Goal: Task Accomplishment & Management: Complete application form

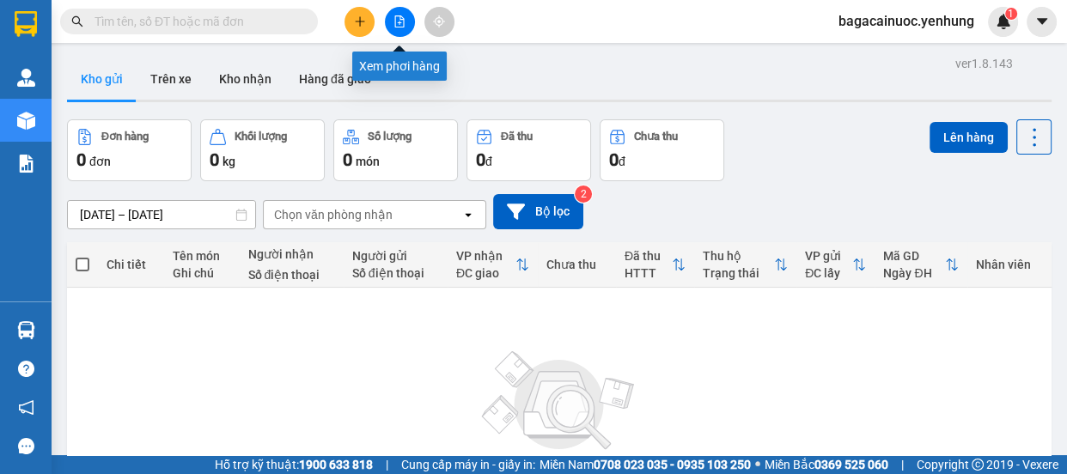
click at [398, 12] on button at bounding box center [400, 22] width 30 height 30
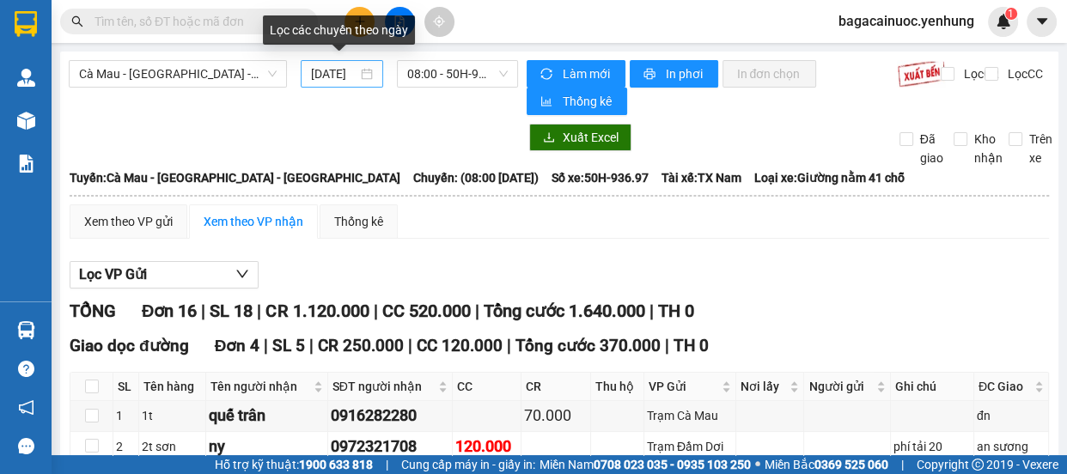
click at [319, 74] on input "[DATE]" at bounding box center [334, 73] width 46 height 19
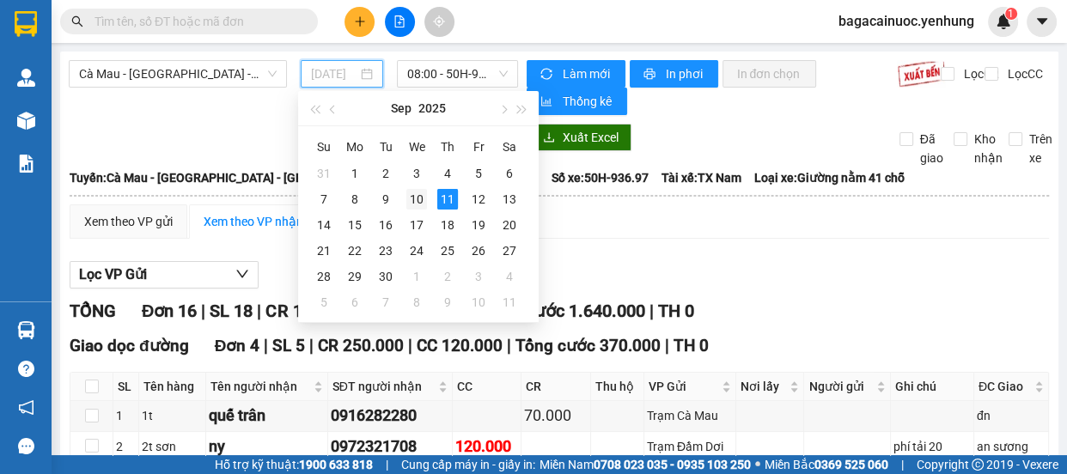
click at [421, 203] on div "10" at bounding box center [416, 199] width 21 height 21
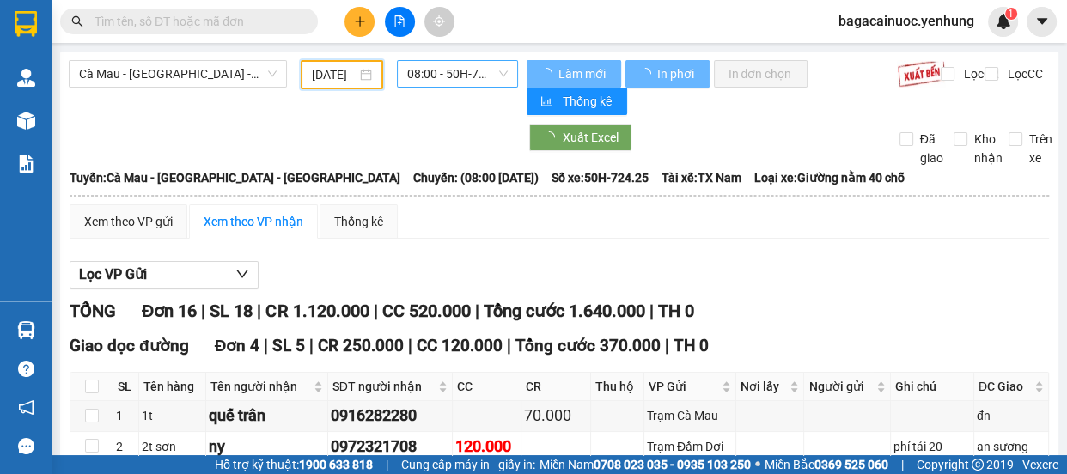
type input "[DATE]"
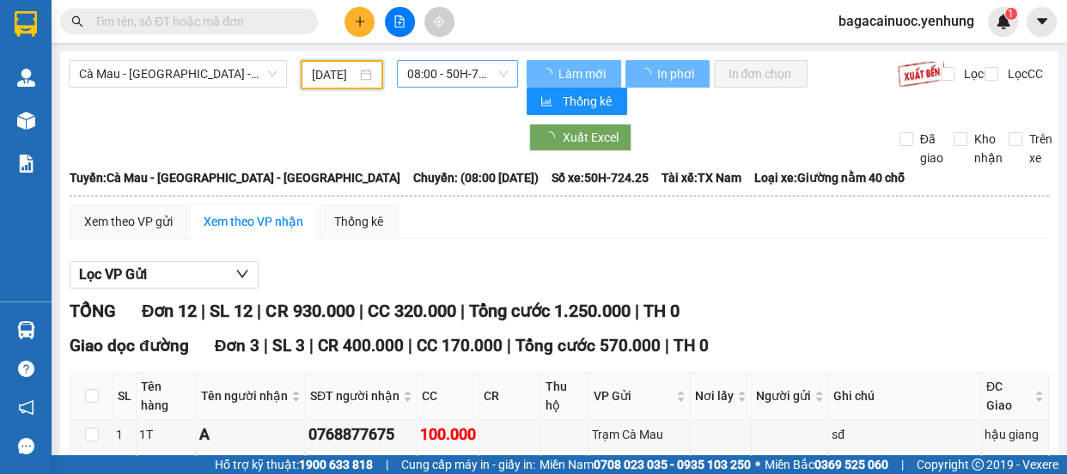
click at [478, 68] on span "08:00 - 50H-724.25" at bounding box center [457, 74] width 100 height 26
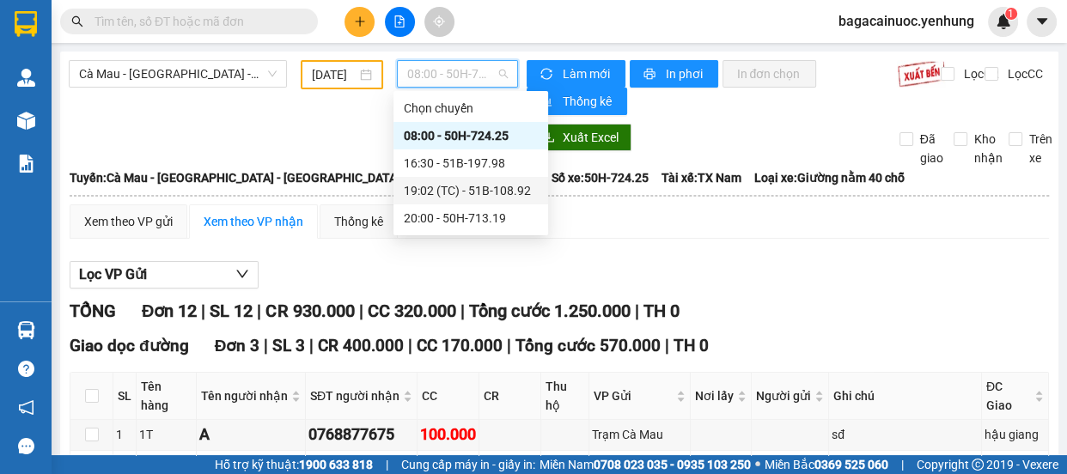
click at [489, 191] on div "19:02 (TC) - 51B-108.92" at bounding box center [471, 190] width 134 height 19
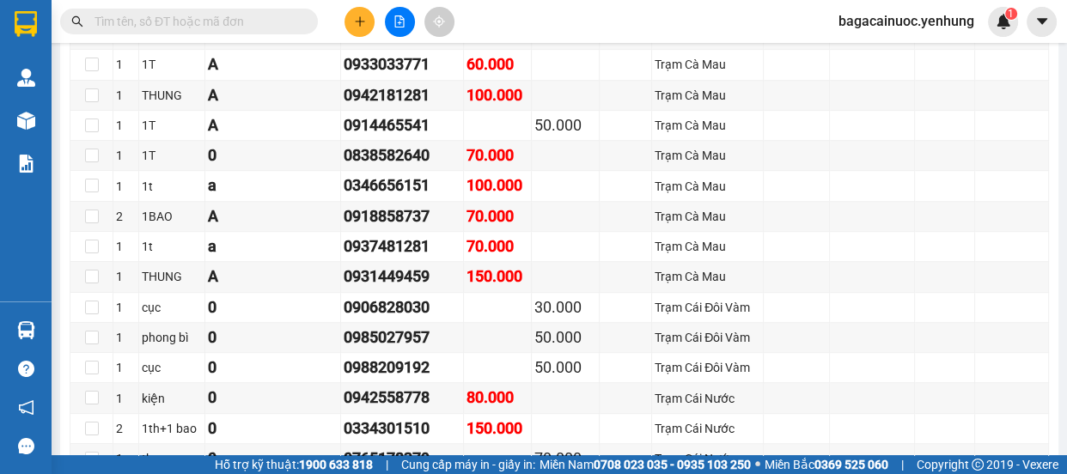
scroll to position [950, 0]
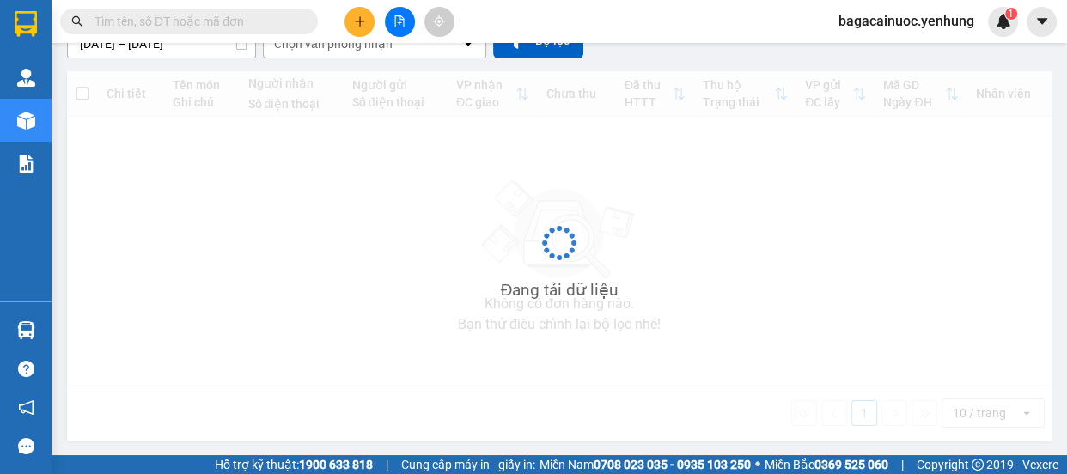
scroll to position [78, 0]
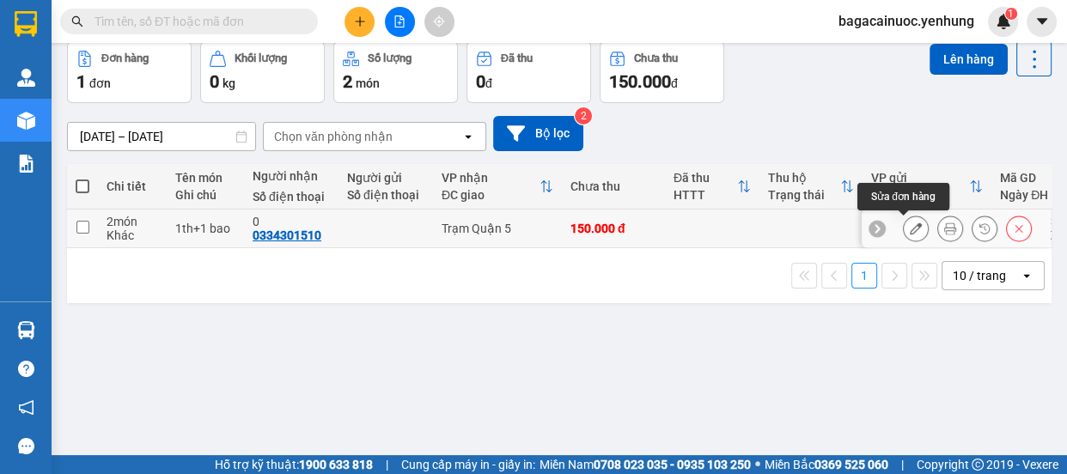
click at [909, 232] on icon at bounding box center [915, 228] width 12 height 12
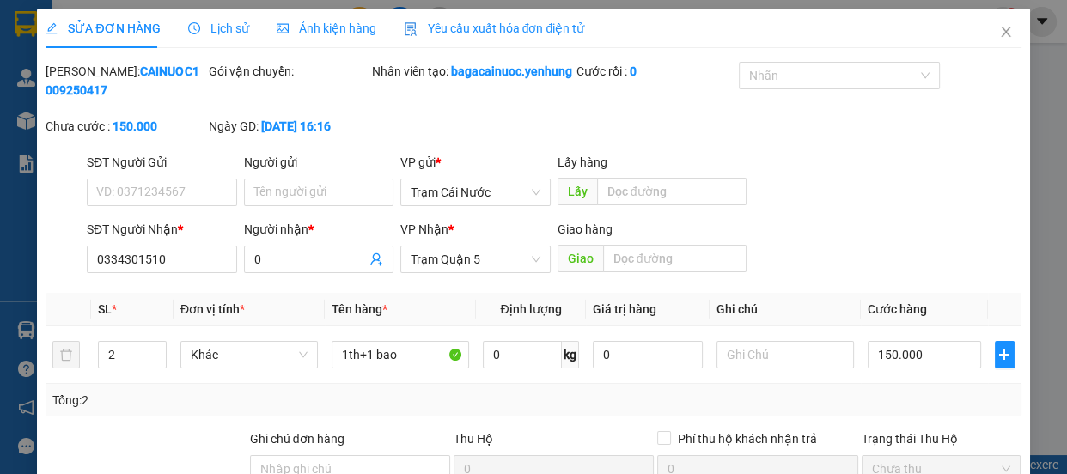
type input "0334301510"
type input "0"
type input "150.000"
click at [661, 272] on input "text" at bounding box center [674, 258] width 143 height 27
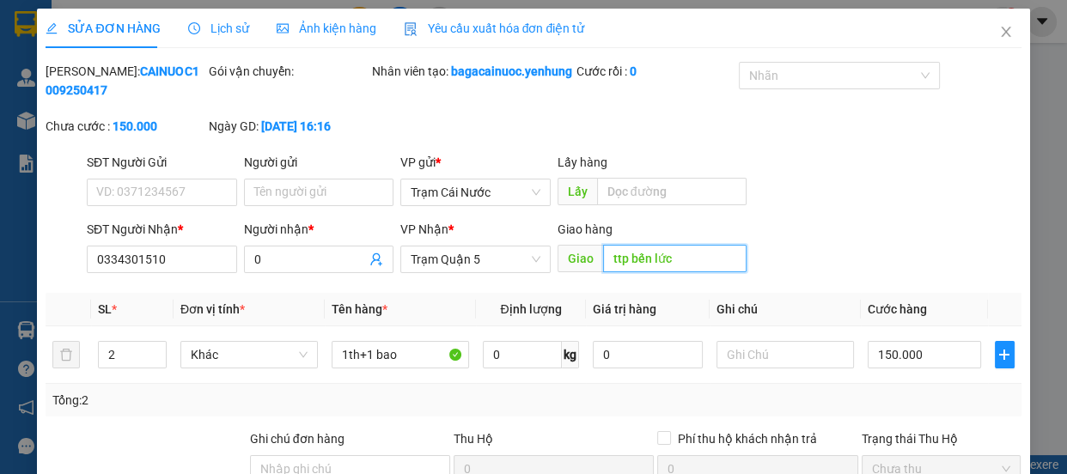
type input "ttp bến lức"
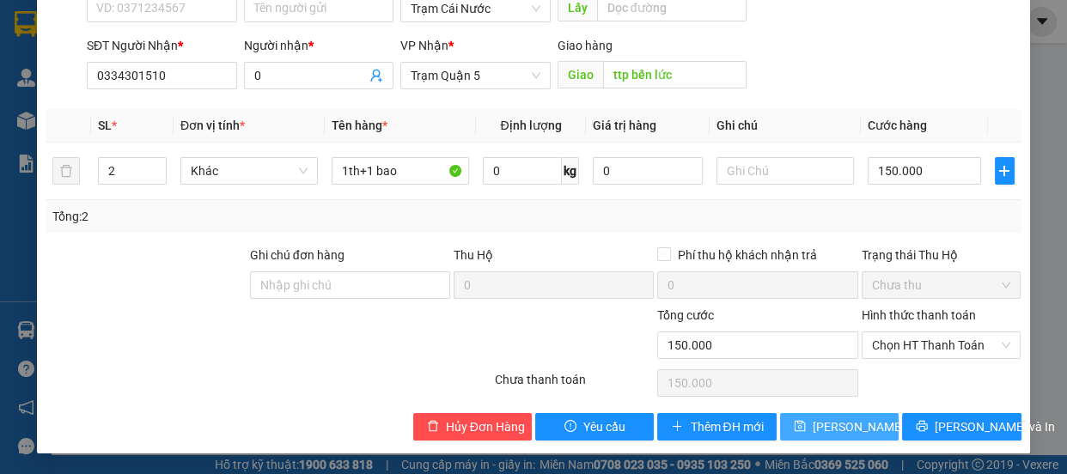
click at [831, 425] on span "[PERSON_NAME] thay đổi" at bounding box center [880, 426] width 137 height 19
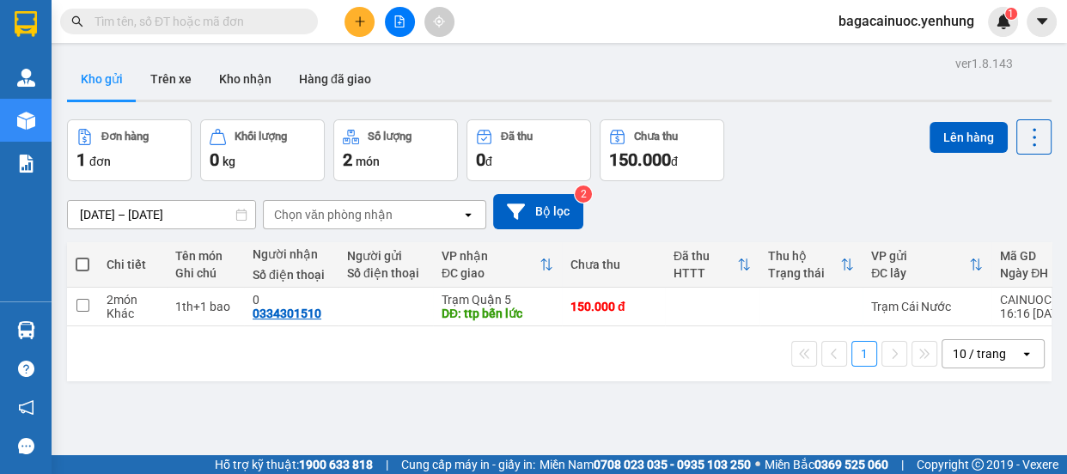
click at [88, 266] on span at bounding box center [83, 265] width 14 height 14
click at [82, 256] on input "checkbox" at bounding box center [82, 256] width 0 height 0
checkbox input "true"
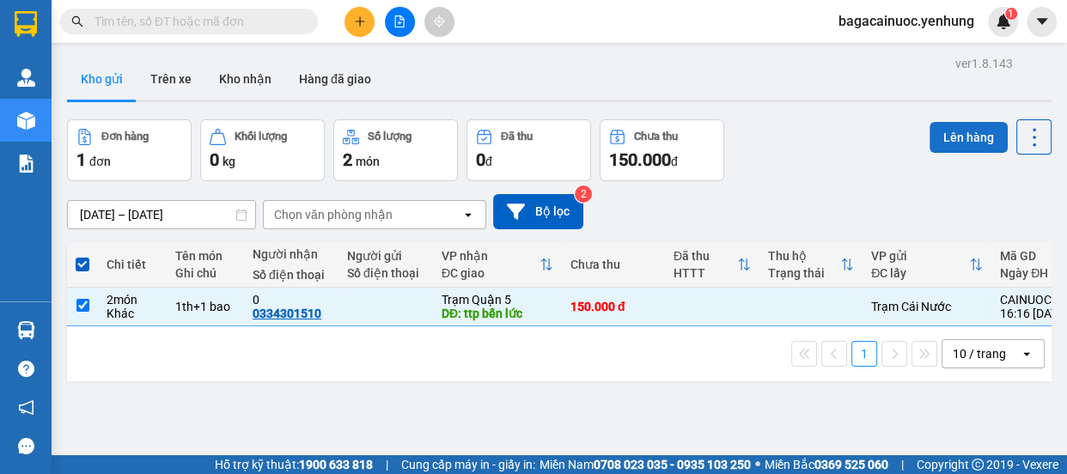
click at [956, 137] on button "Lên hàng" at bounding box center [968, 137] width 78 height 31
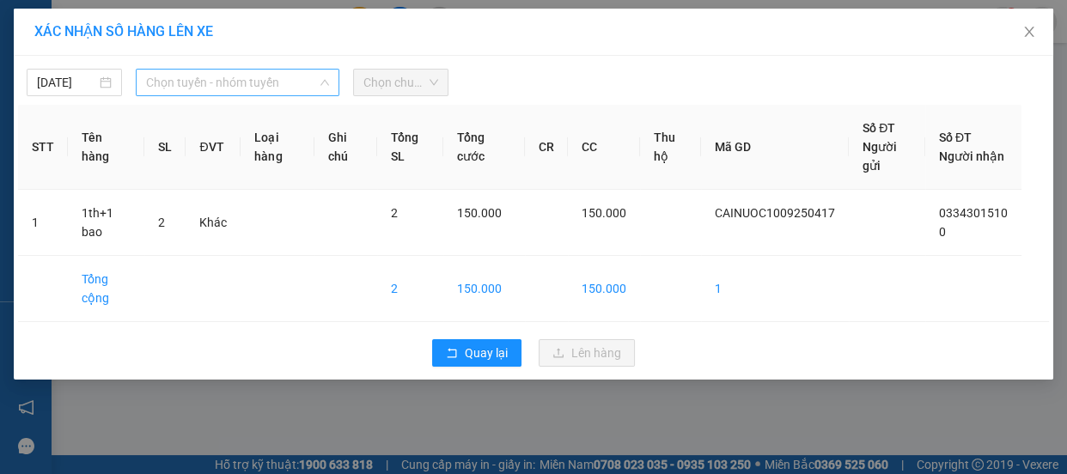
click at [227, 92] on span "Chọn tuyến - nhóm tuyến" at bounding box center [237, 83] width 183 height 26
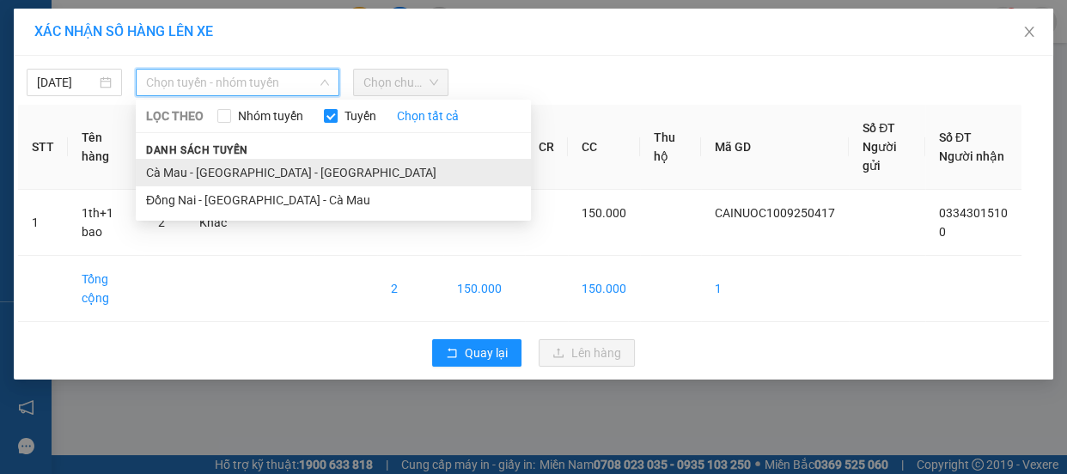
click at [231, 171] on li "Cà Mau - [GEOGRAPHIC_DATA] - [GEOGRAPHIC_DATA]" at bounding box center [333, 172] width 395 height 27
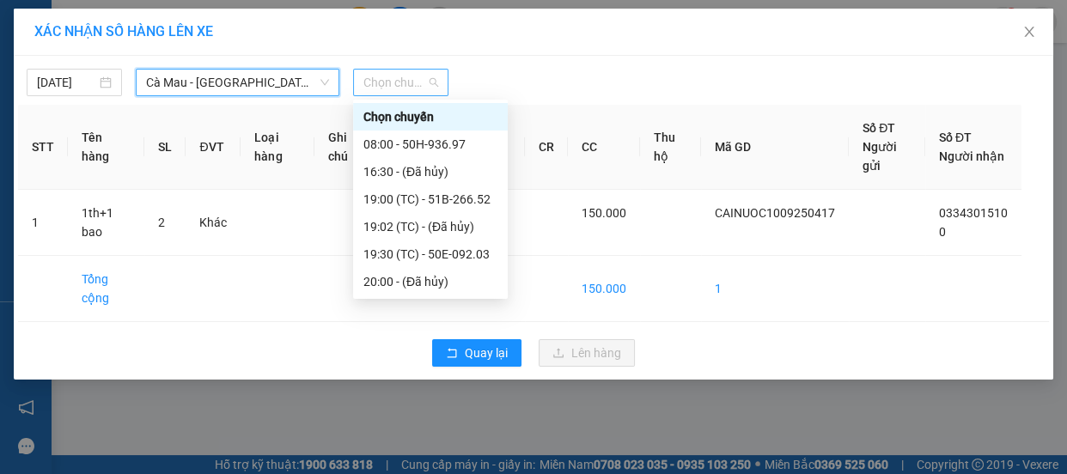
click at [418, 88] on span "Chọn chuyến" at bounding box center [400, 83] width 75 height 26
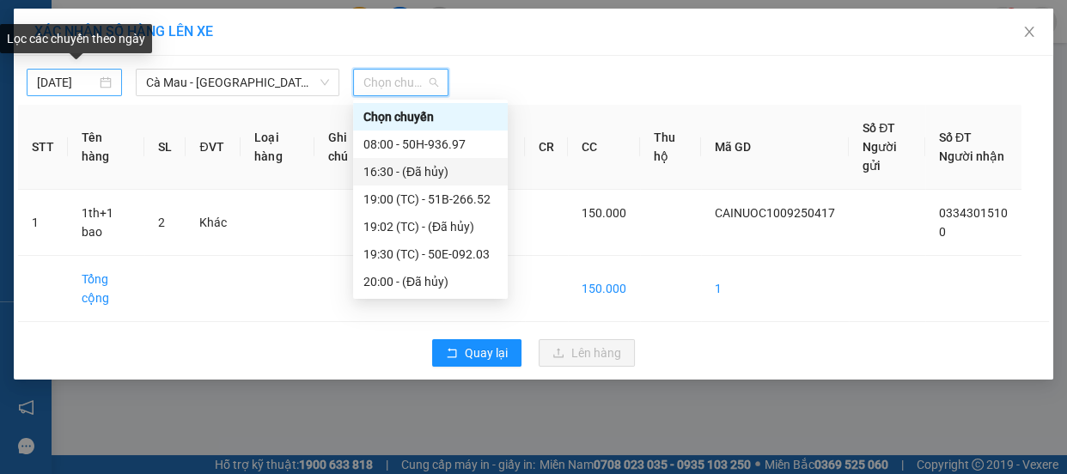
click at [51, 83] on body "Kết quả tìm kiếm ( 0 ) Bộ lọc No Data bagacainuoc.yenhung 1 Quản [PERSON_NAME] …" at bounding box center [533, 237] width 1067 height 474
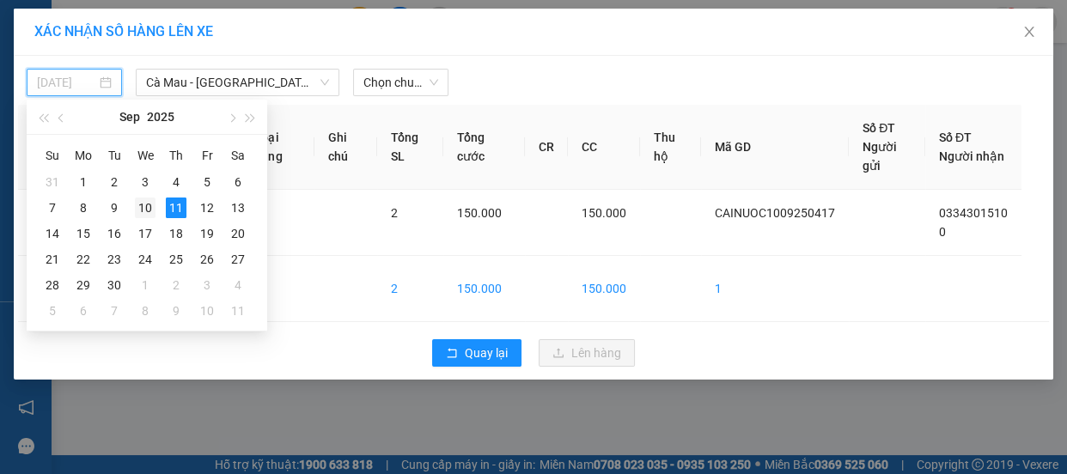
click at [149, 202] on div "10" at bounding box center [145, 208] width 21 height 21
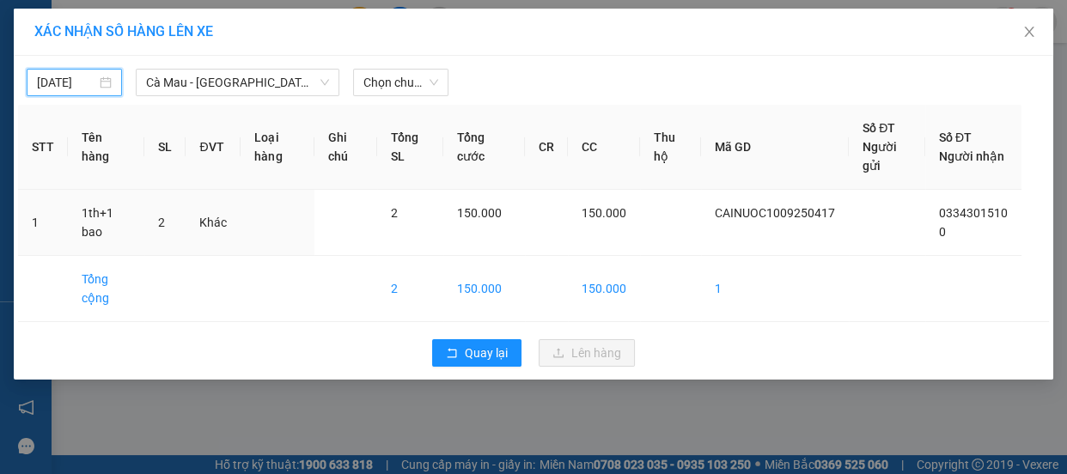
type input "[DATE]"
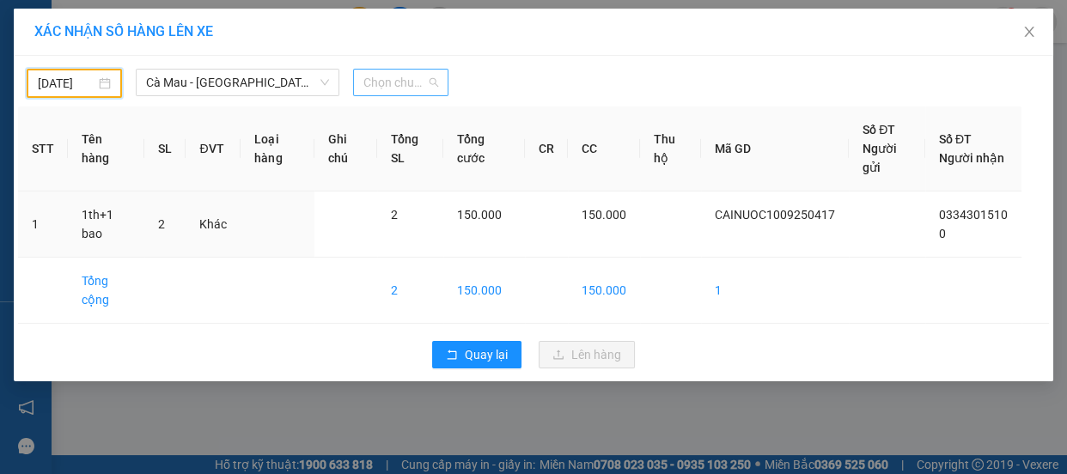
click at [447, 82] on div "Chọn chuyến" at bounding box center [400, 82] width 95 height 27
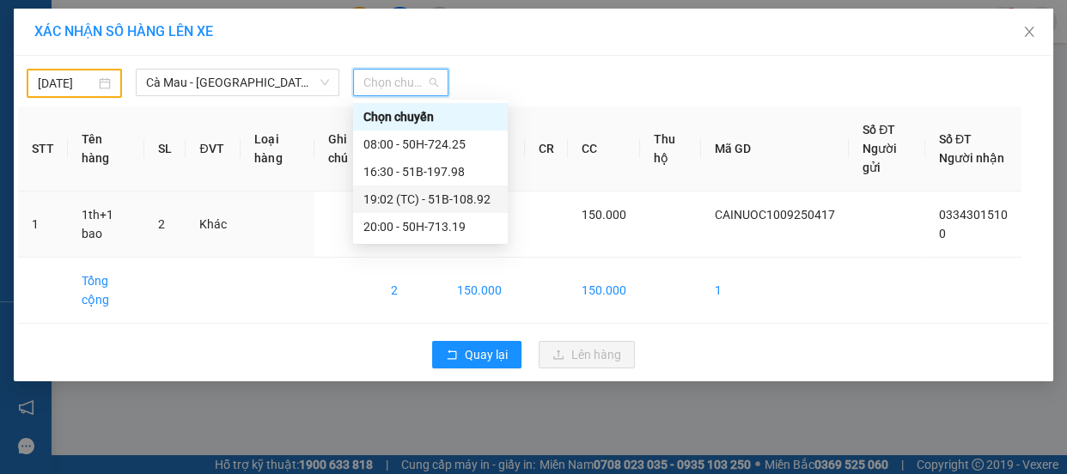
click at [436, 199] on div "19:02 (TC) - 51B-108.92" at bounding box center [430, 199] width 134 height 19
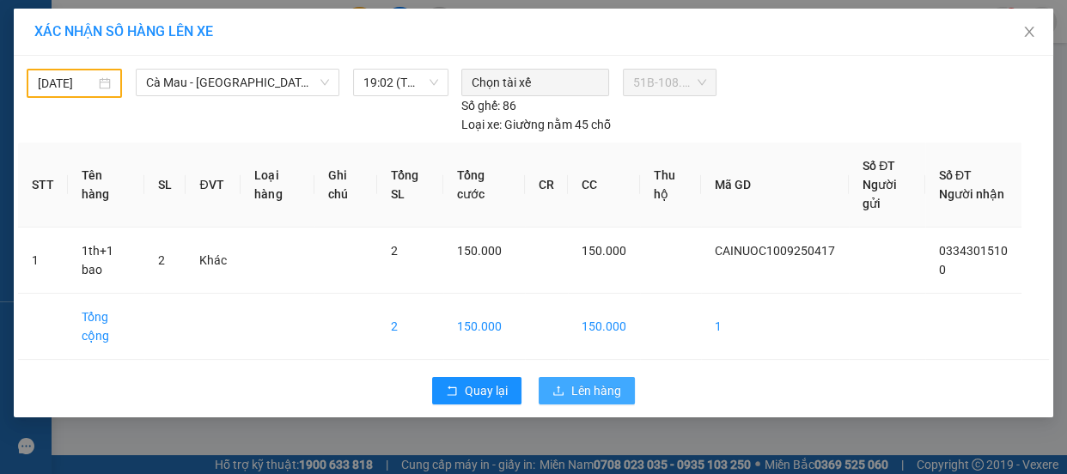
click at [579, 381] on span "Lên hàng" at bounding box center [596, 390] width 50 height 19
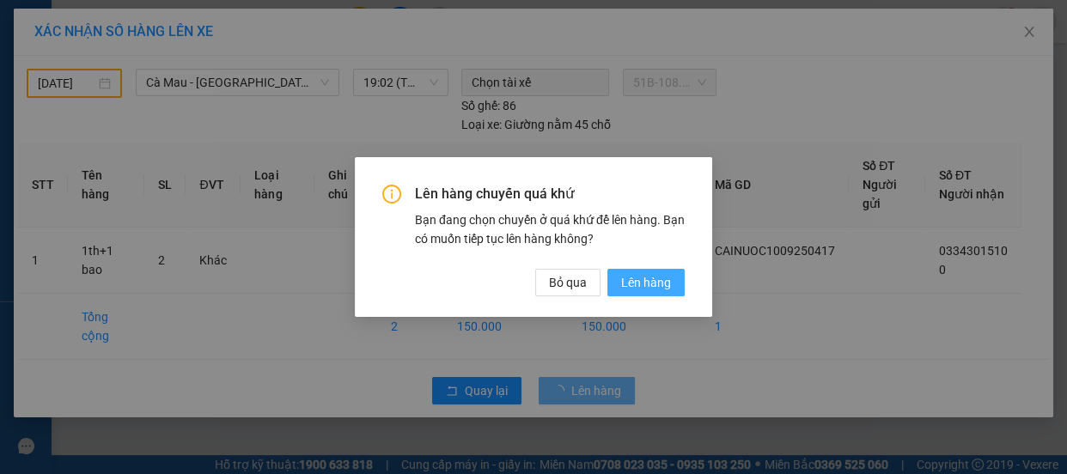
click at [644, 286] on span "Lên hàng" at bounding box center [646, 282] width 50 height 19
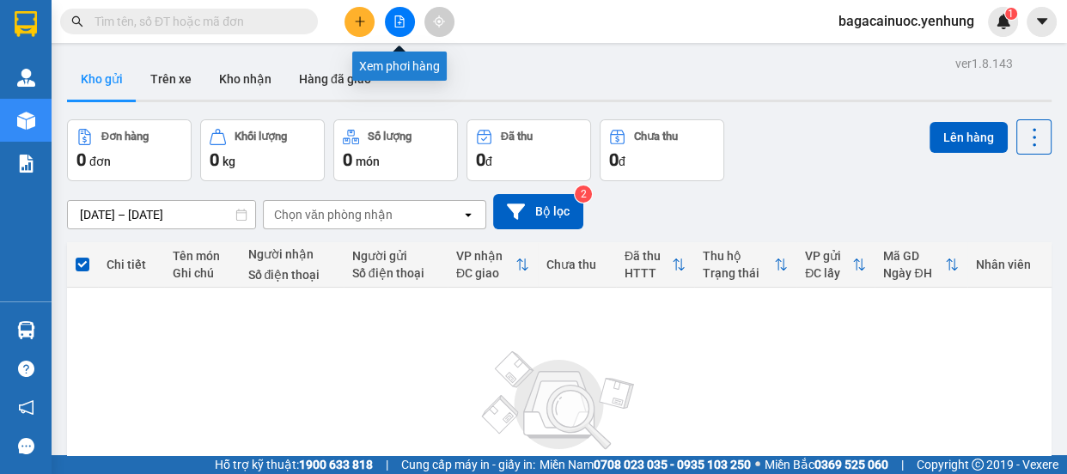
click at [399, 26] on icon "file-add" at bounding box center [399, 21] width 9 height 12
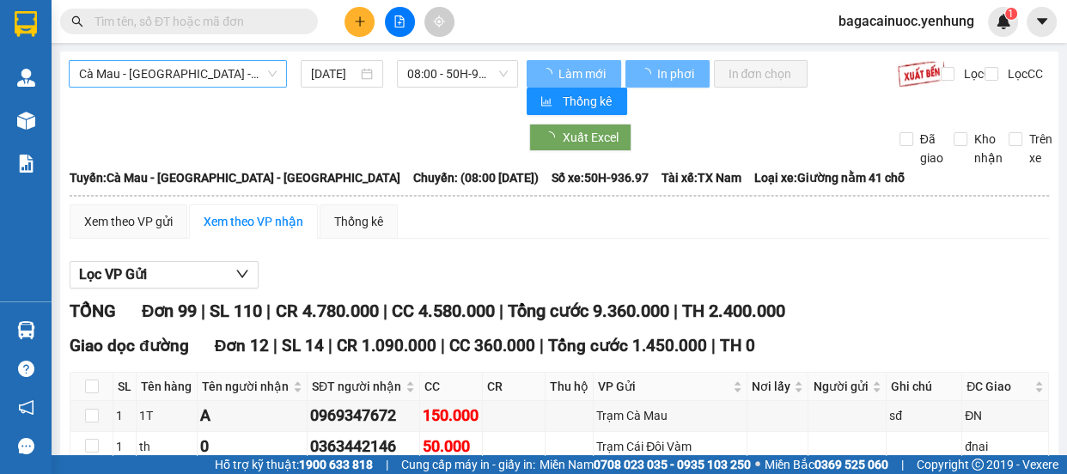
type input "[DATE]"
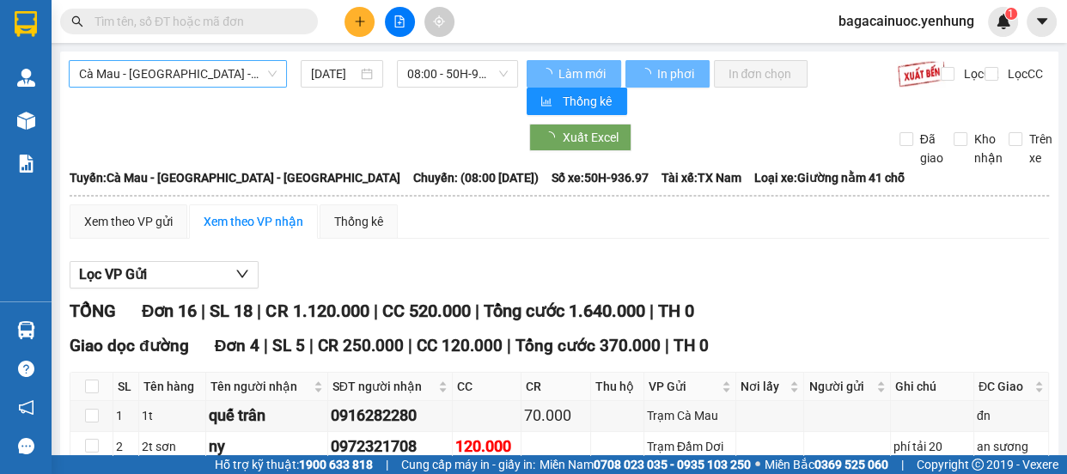
click at [249, 78] on span "Cà Mau - [GEOGRAPHIC_DATA] - [GEOGRAPHIC_DATA]" at bounding box center [178, 74] width 198 height 26
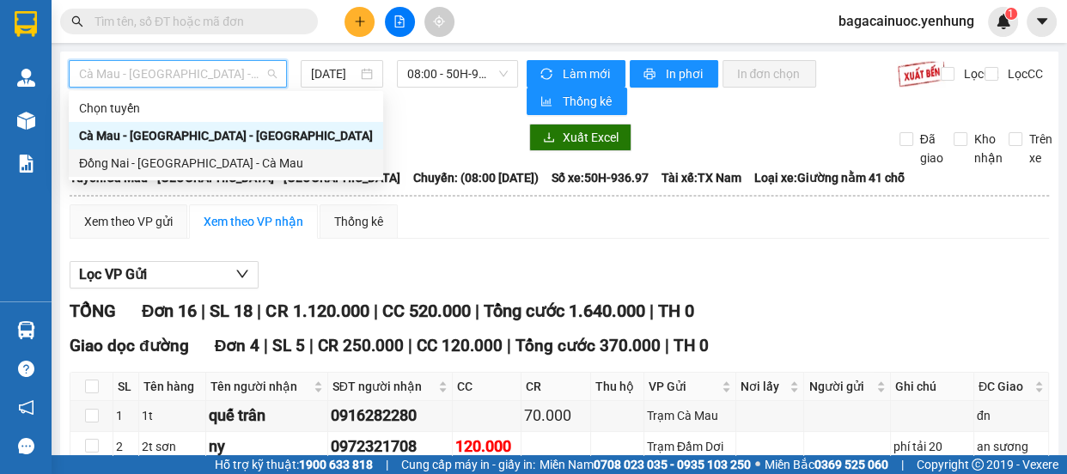
click at [196, 156] on div "Đồng Nai - [GEOGRAPHIC_DATA] - Cà Mau" at bounding box center [226, 163] width 294 height 19
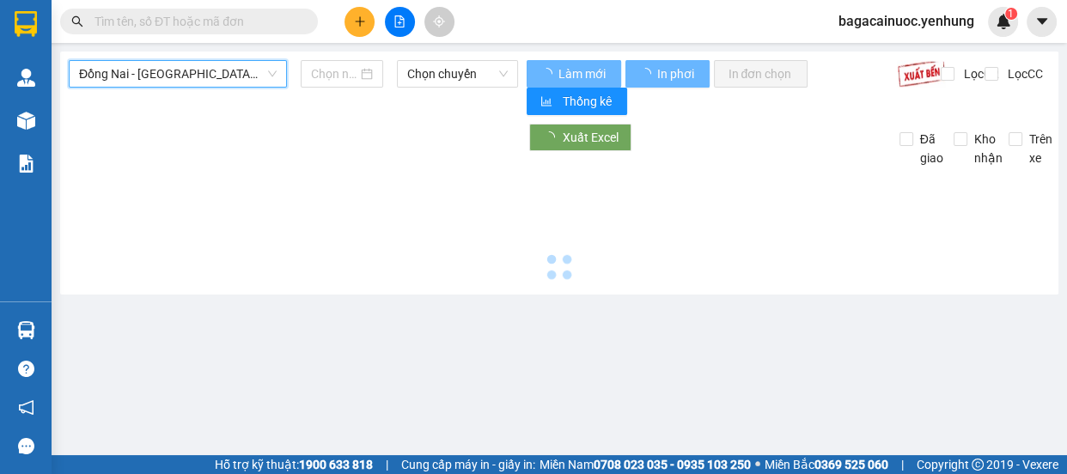
type input "[DATE]"
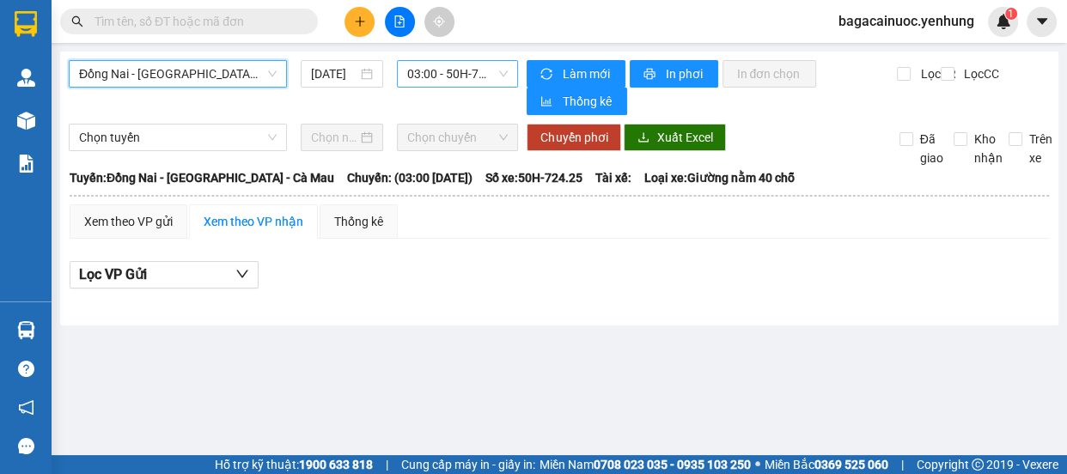
click at [453, 82] on span "03:00 - 50H-724.25" at bounding box center [457, 74] width 100 height 26
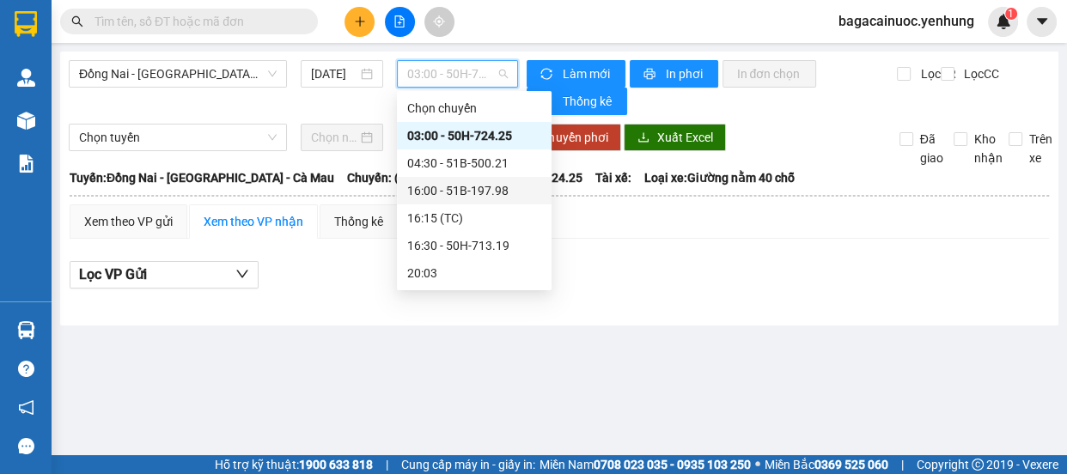
click at [472, 189] on div "16:00 - 51B-197.98" at bounding box center [474, 190] width 134 height 19
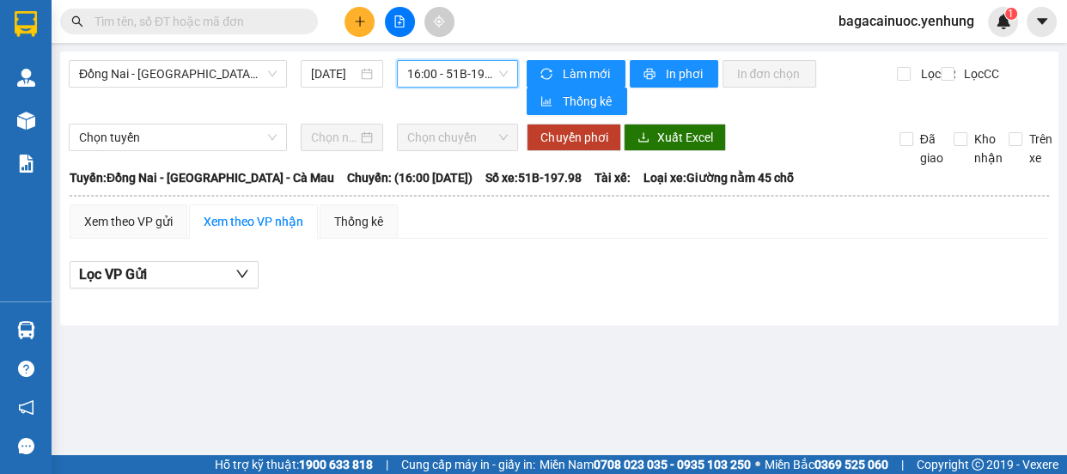
click at [477, 69] on span "16:00 - 51B-197.98" at bounding box center [457, 74] width 100 height 26
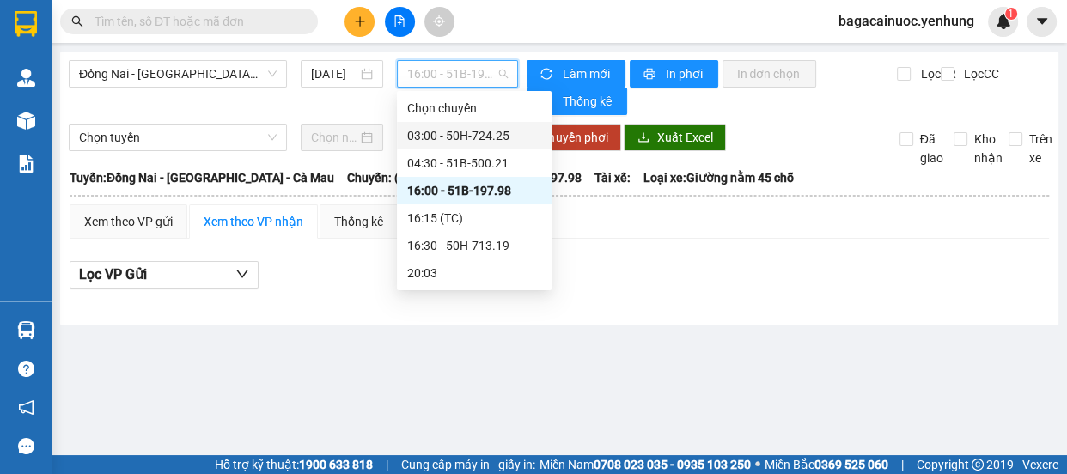
click at [501, 142] on div "03:00 - 50H-724.25" at bounding box center [474, 135] width 134 height 19
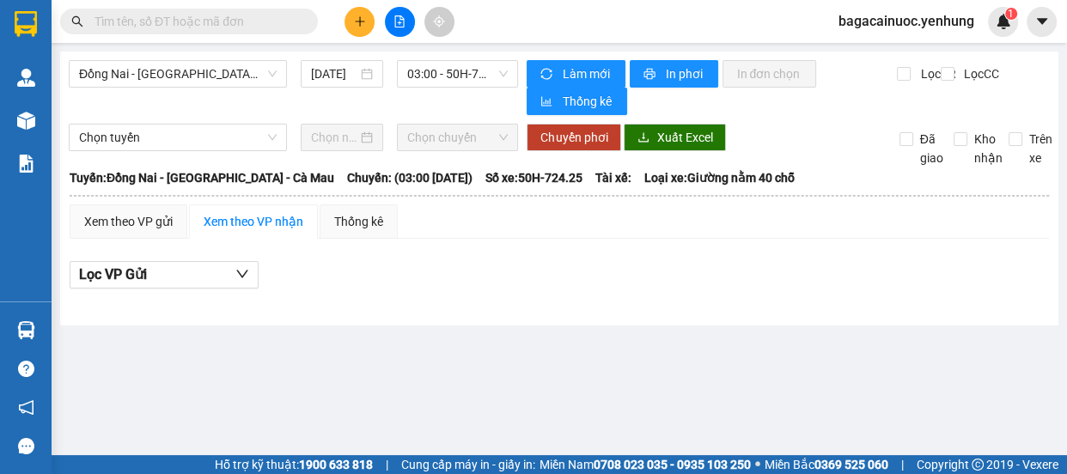
drag, startPoint x: 1063, startPoint y: 123, endPoint x: 1063, endPoint y: 140, distance: 17.2
click at [1063, 140] on main "Đồng Nai - [GEOGRAPHIC_DATA] - [GEOGRAPHIC_DATA] Mau [DATE] 03:00 - 50H-724.25 …" at bounding box center [533, 227] width 1067 height 455
click at [368, 28] on button at bounding box center [359, 22] width 30 height 30
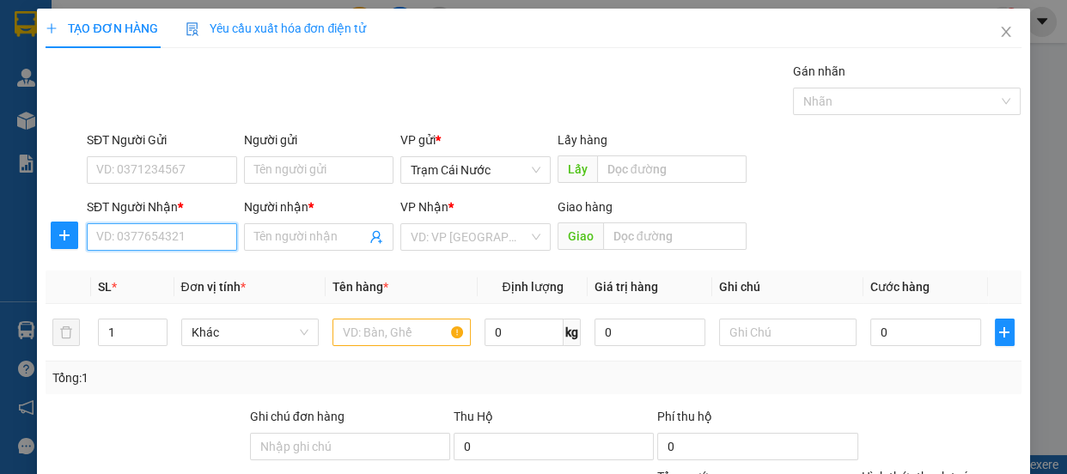
click at [179, 246] on input "SĐT Người Nhận *" at bounding box center [162, 236] width 150 height 27
click at [147, 268] on div "0909870222 - a" at bounding box center [160, 271] width 128 height 19
type input "0909870222"
type input "a"
type input "80.000"
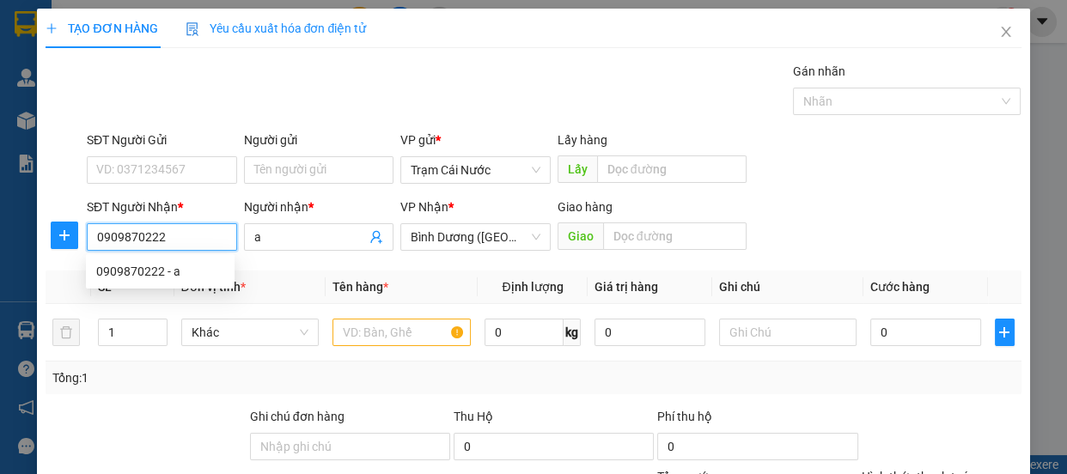
type input "80.000"
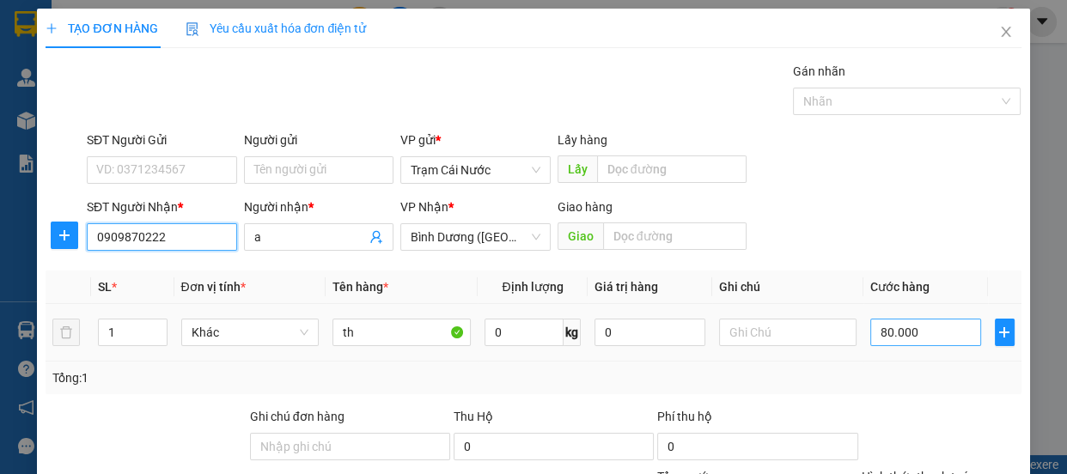
type input "0909870222"
click at [948, 335] on input "80.000" at bounding box center [925, 332] width 111 height 27
type input "0"
click at [870, 332] on input "0" at bounding box center [925, 332] width 111 height 27
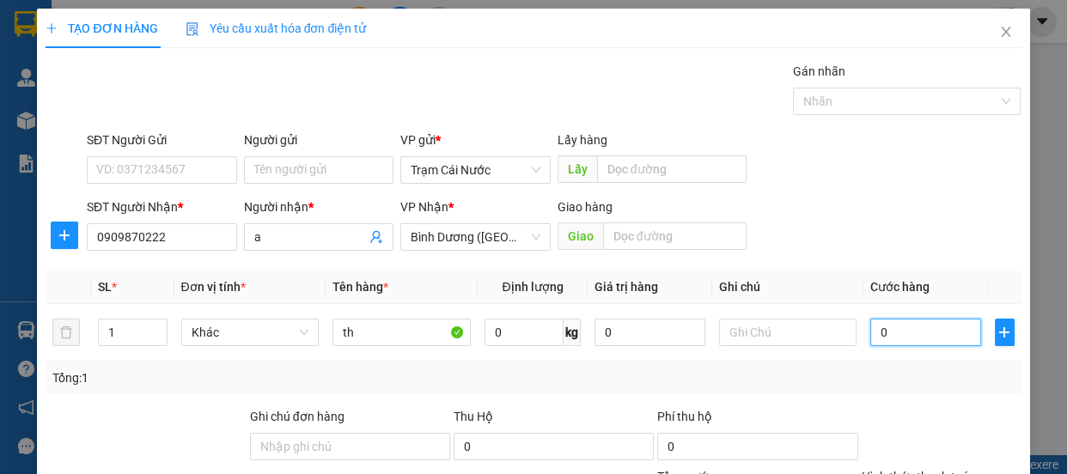
type input "70"
type input "70.000"
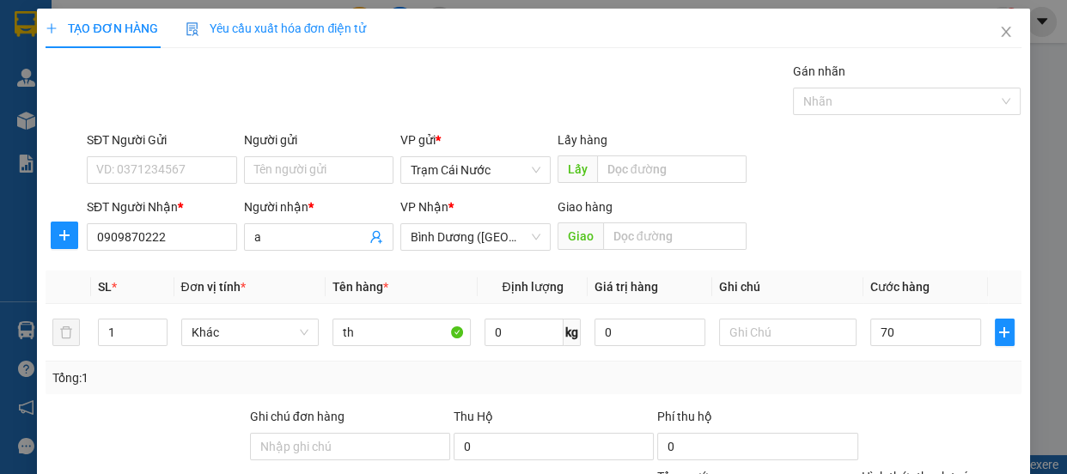
type input "70.000"
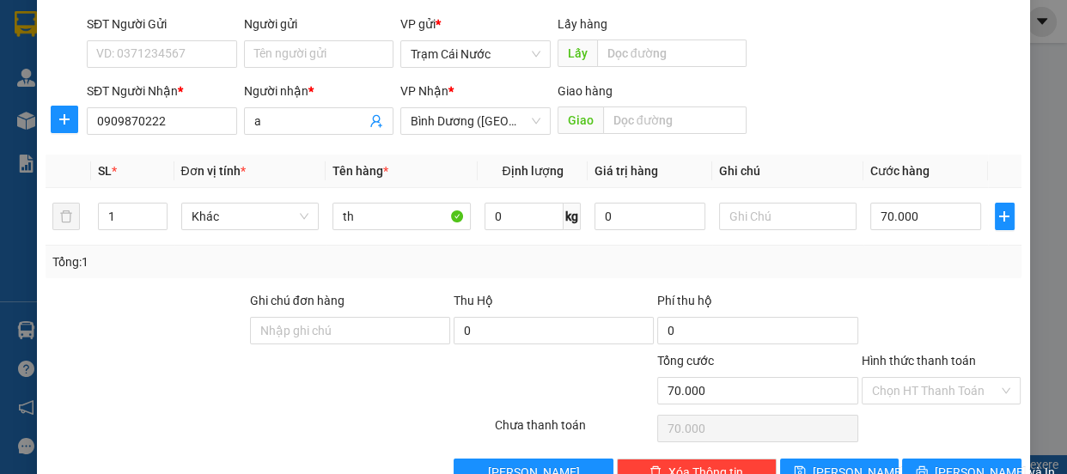
scroll to position [161, 0]
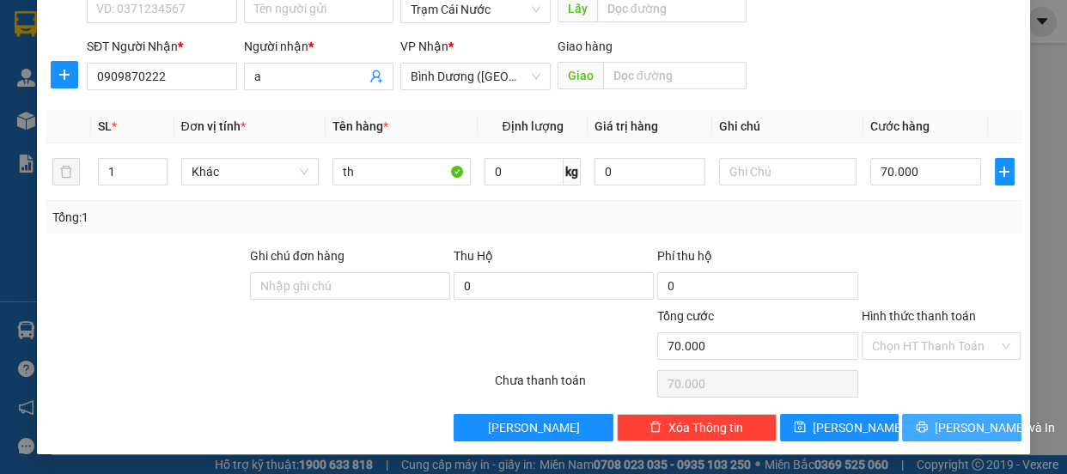
click at [970, 431] on span "[PERSON_NAME] và In" at bounding box center [994, 427] width 120 height 19
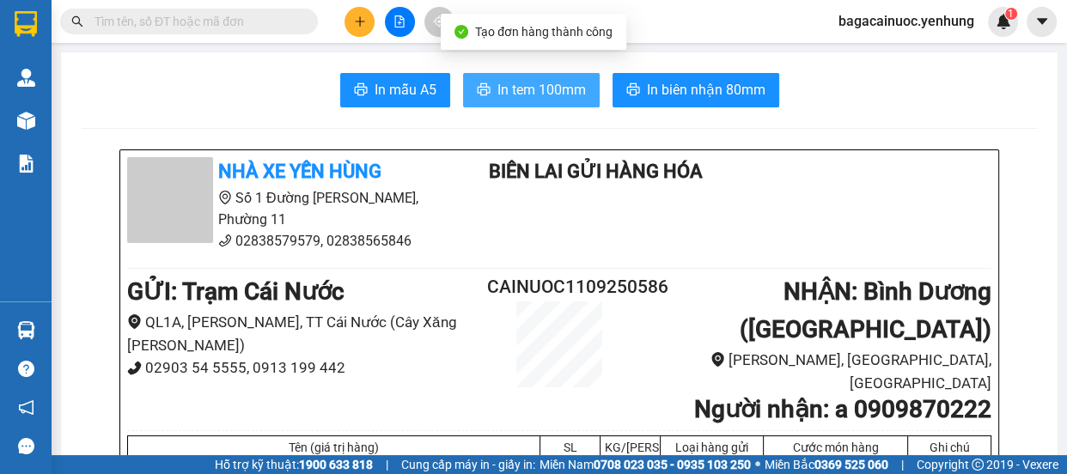
click at [520, 87] on span "In tem 100mm" at bounding box center [541, 89] width 88 height 21
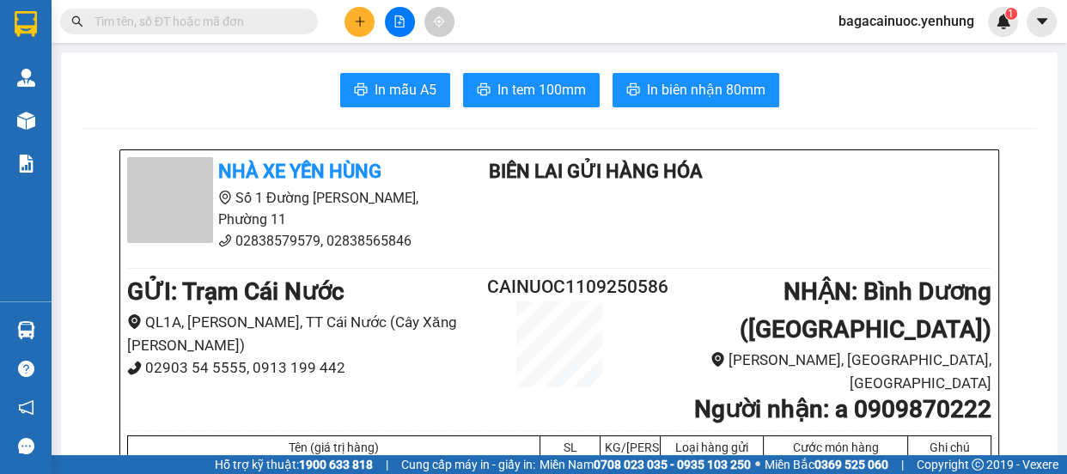
click at [360, 29] on button at bounding box center [359, 22] width 30 height 30
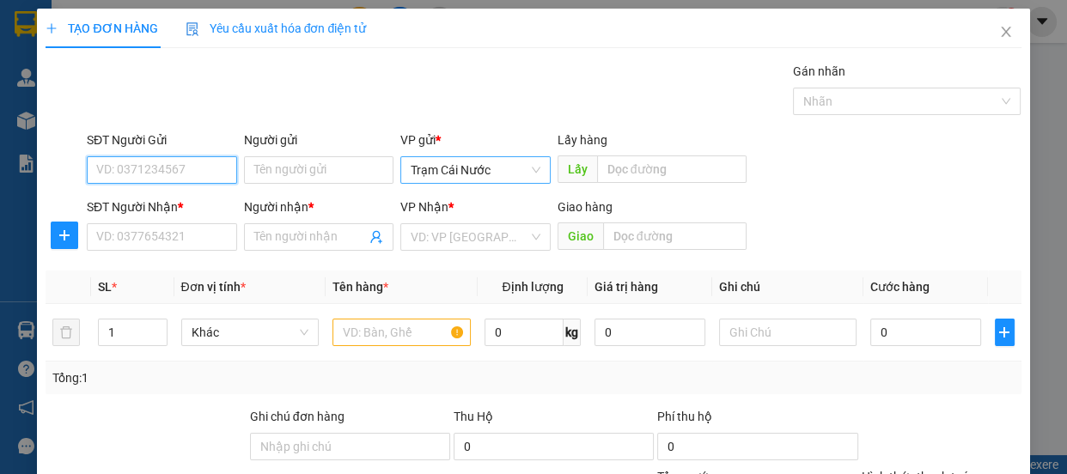
click at [507, 173] on span "Trạm Cái Nước" at bounding box center [475, 170] width 130 height 26
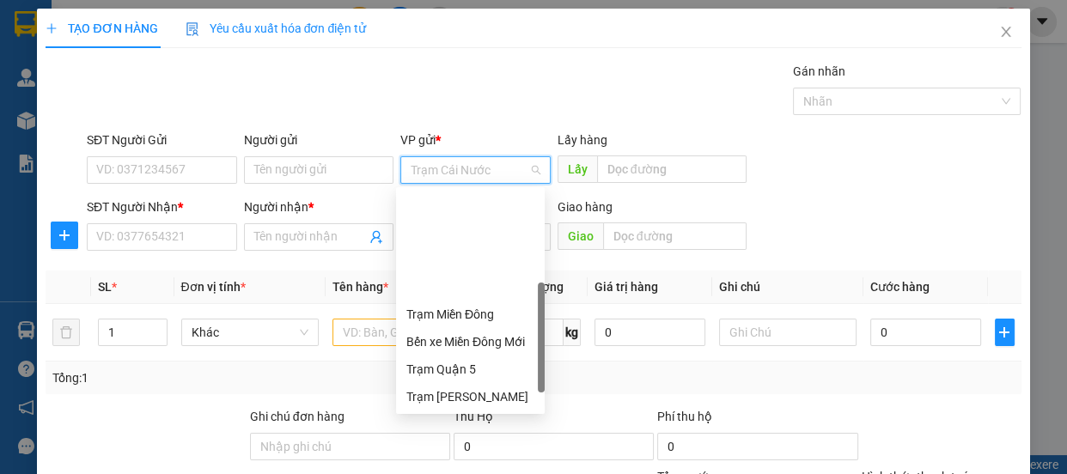
scroll to position [137, 0]
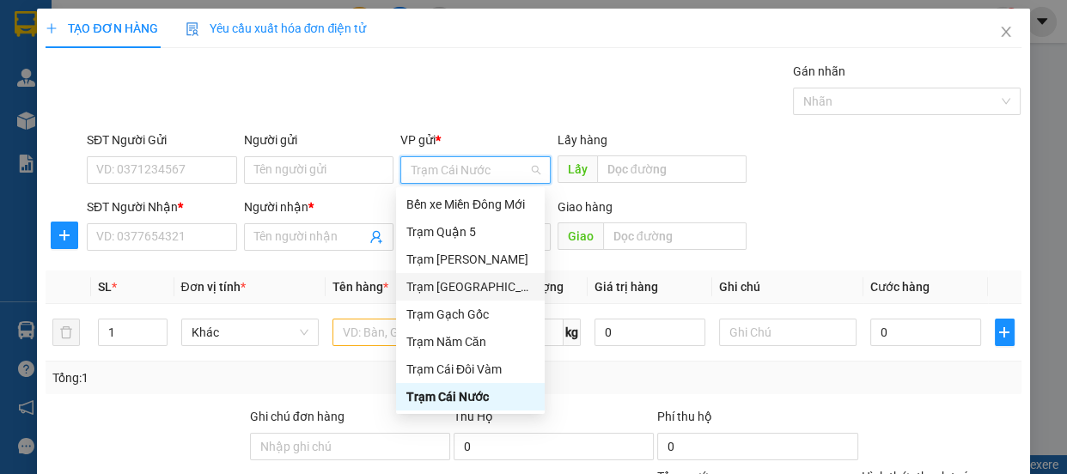
click at [484, 285] on div "Trạm [GEOGRAPHIC_DATA]" at bounding box center [470, 286] width 128 height 19
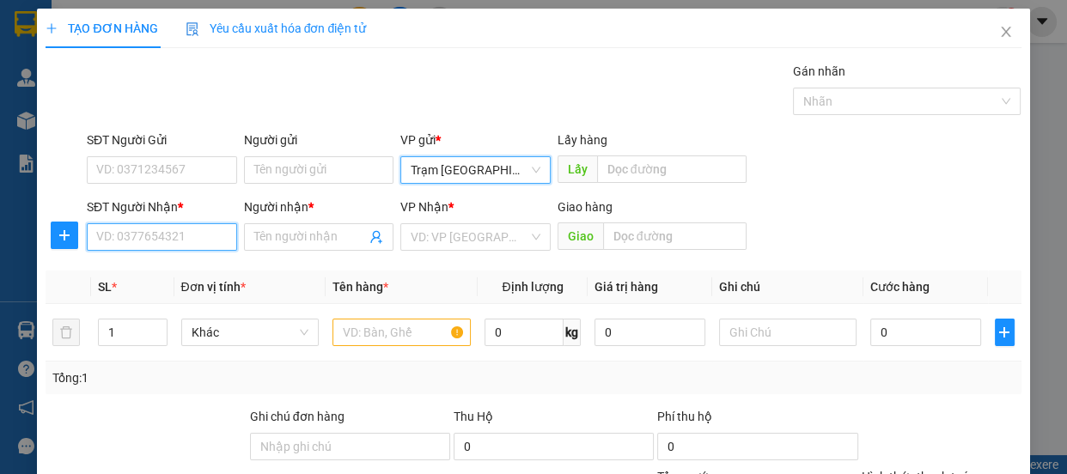
click at [215, 234] on input "SĐT Người Nhận *" at bounding box center [162, 236] width 150 height 27
type input "0703358062"
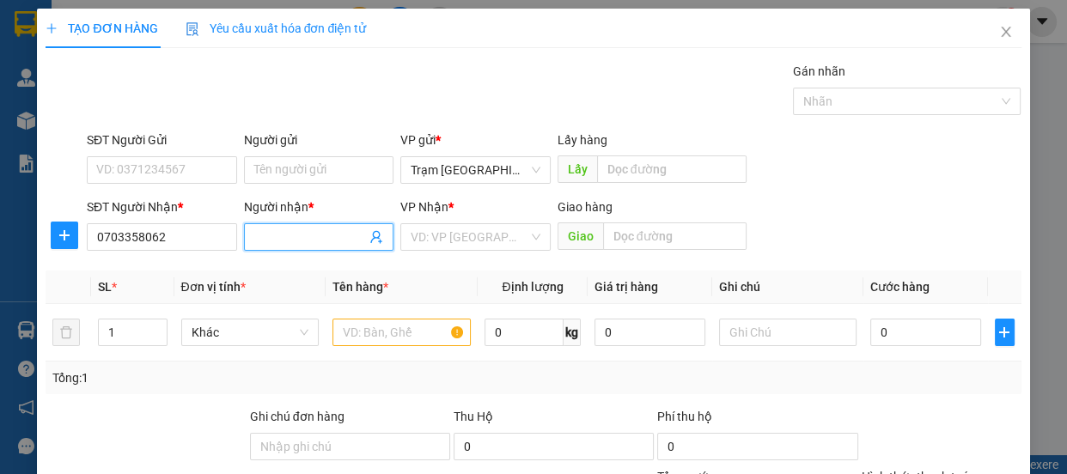
click at [297, 232] on input "Người nhận *" at bounding box center [310, 237] width 112 height 19
type input "0"
click at [461, 243] on input "search" at bounding box center [469, 237] width 118 height 26
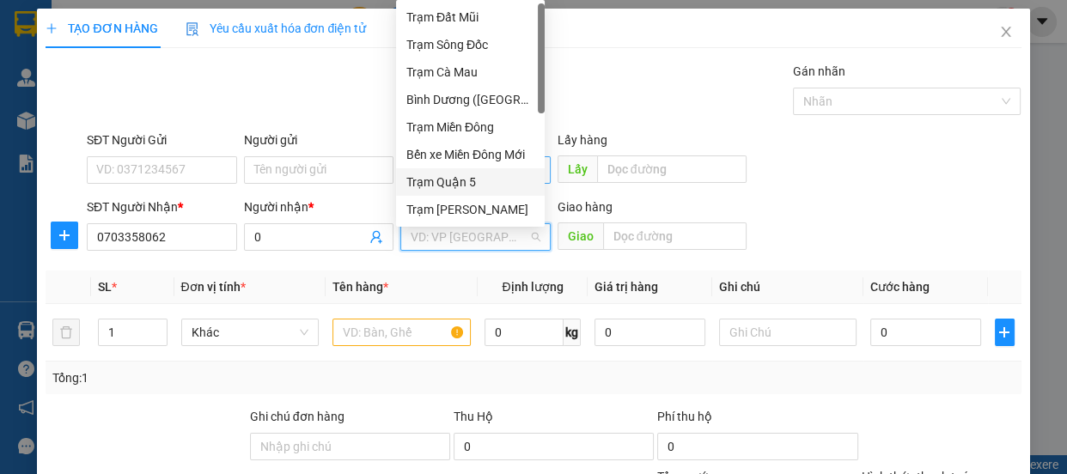
click at [489, 183] on div "Trạm Quận 5" at bounding box center [470, 182] width 128 height 19
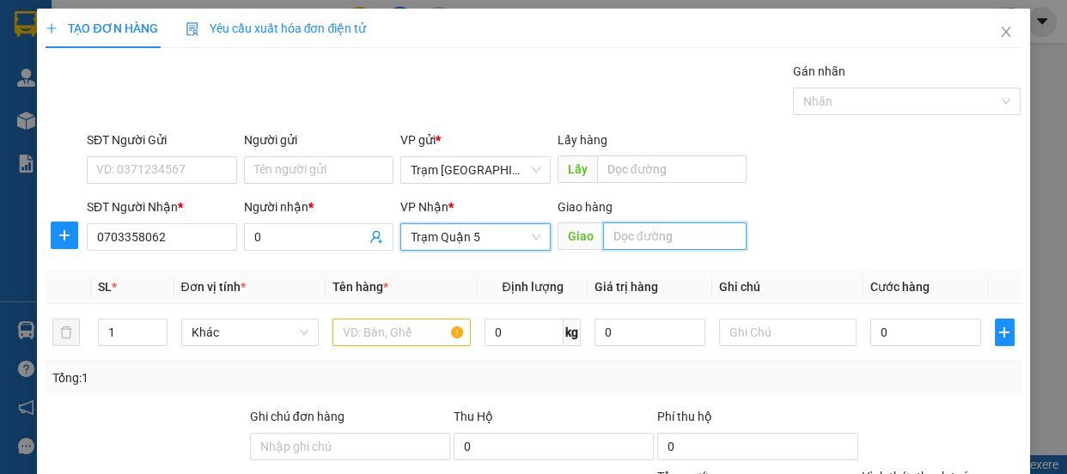
click at [635, 245] on input "text" at bounding box center [674, 235] width 143 height 27
type input "gò dưa"
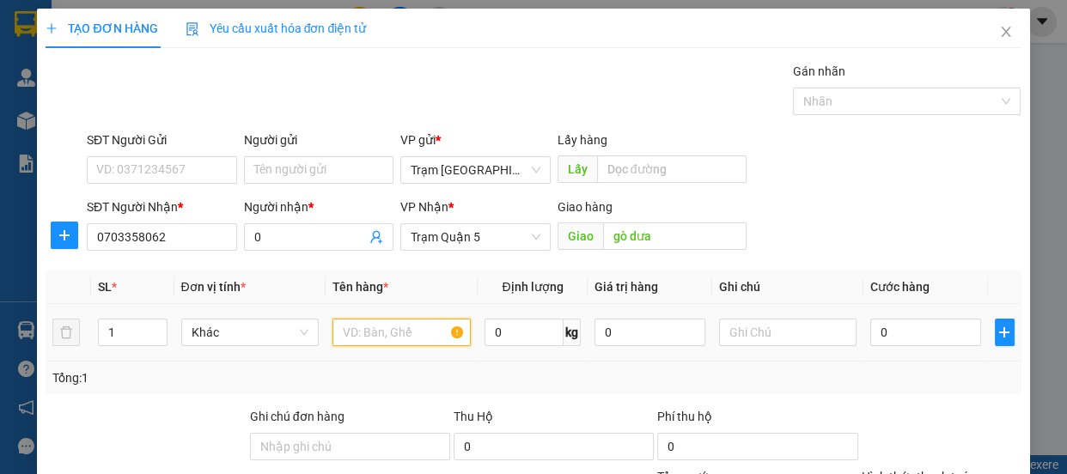
click at [394, 340] on input "text" at bounding box center [401, 332] width 138 height 27
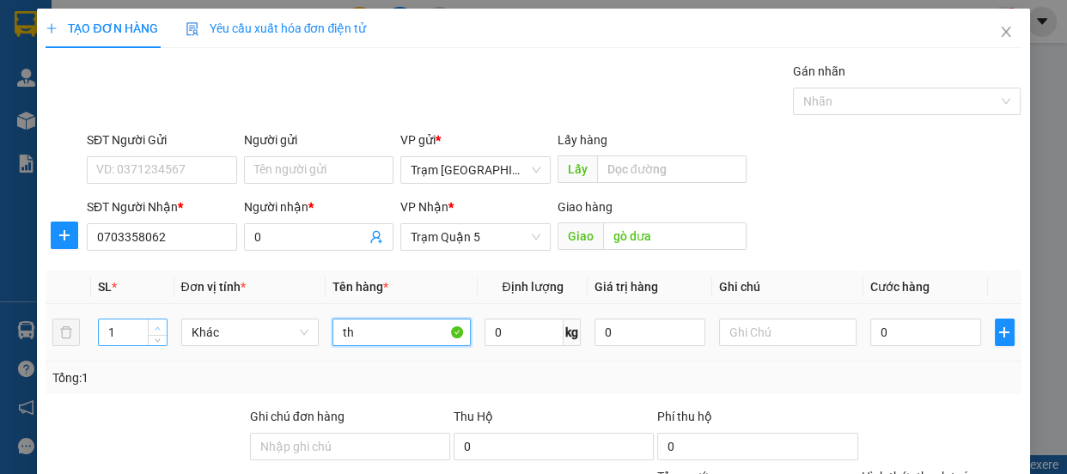
type input "th"
type input "2"
click at [153, 327] on span "up" at bounding box center [158, 328] width 10 height 10
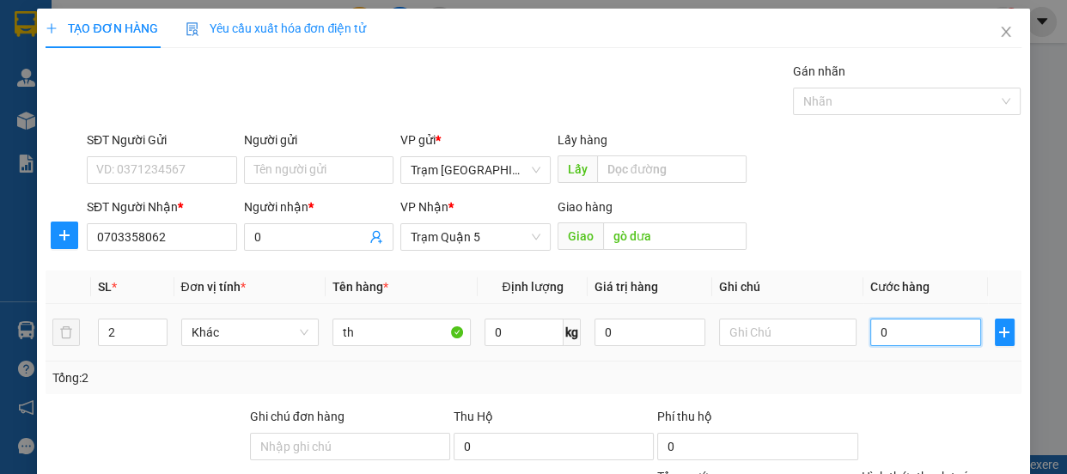
click at [896, 335] on input "0" at bounding box center [925, 332] width 111 height 27
type input "3"
type input "30"
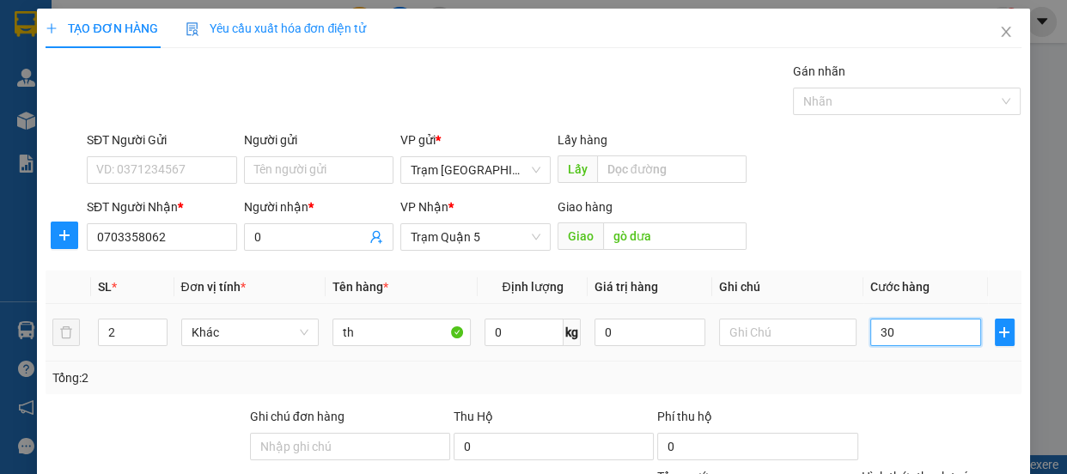
type input "30"
type input "300"
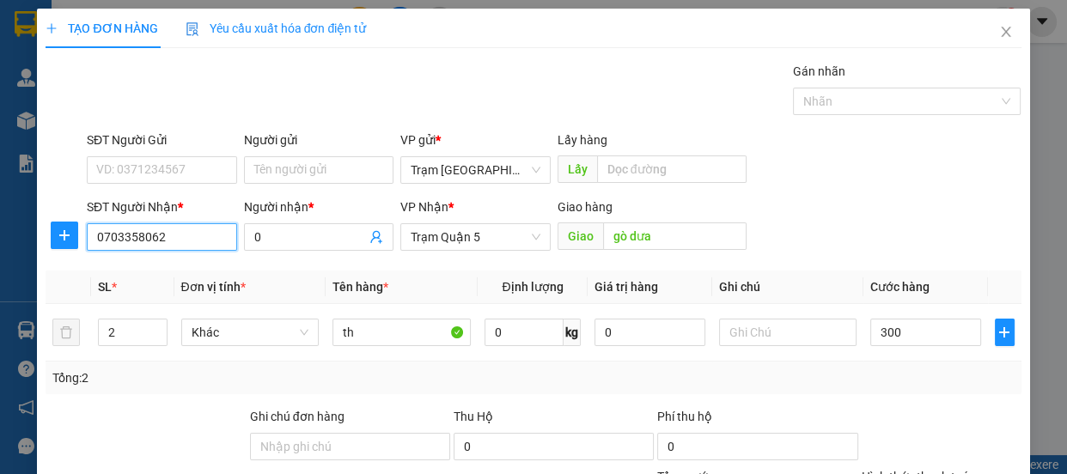
type input "300.000"
click at [194, 233] on input "0703358062" at bounding box center [162, 236] width 150 height 27
type input "0"
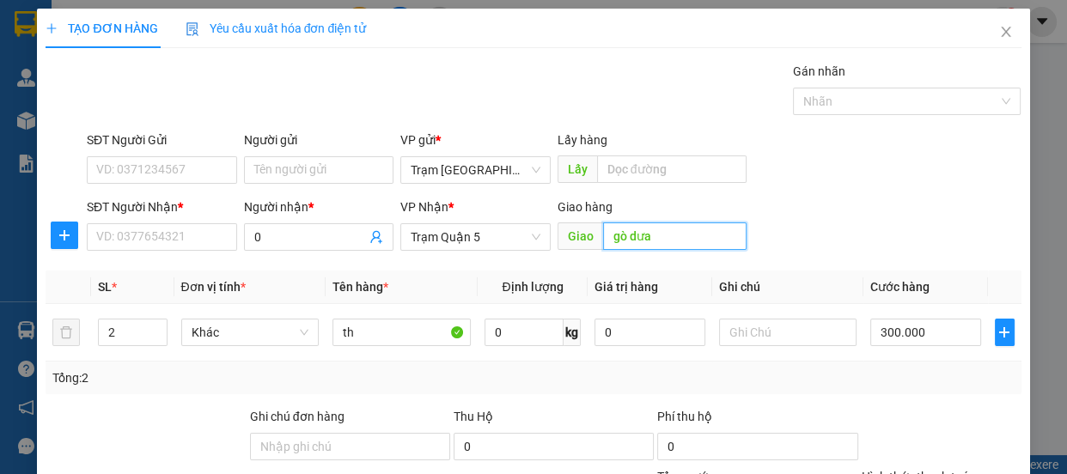
click at [649, 240] on input "gò dưa" at bounding box center [674, 235] width 143 height 27
type input "\"
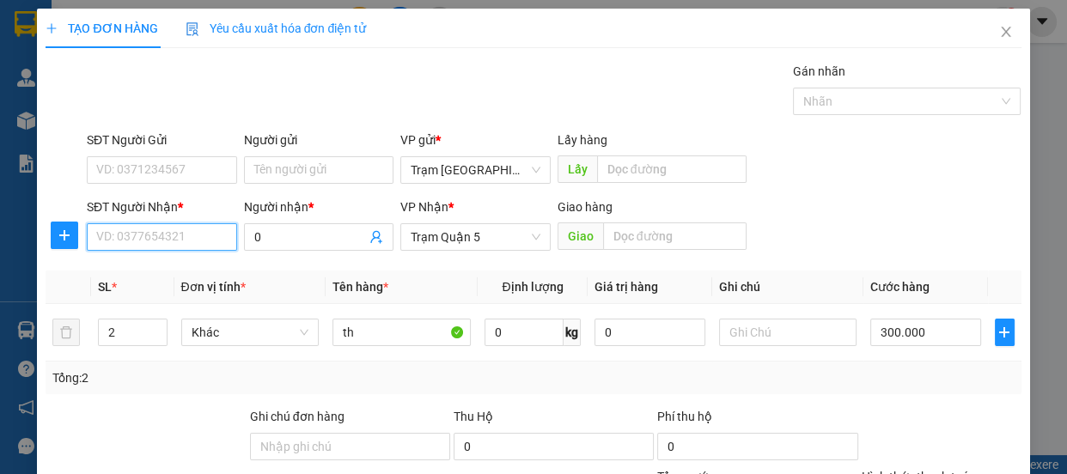
click at [135, 232] on input "SĐT Người Nhận *" at bounding box center [162, 236] width 150 height 27
type input "0916696340"
click at [149, 274] on div "0916696340 - 0" at bounding box center [160, 271] width 128 height 19
type input "500.000"
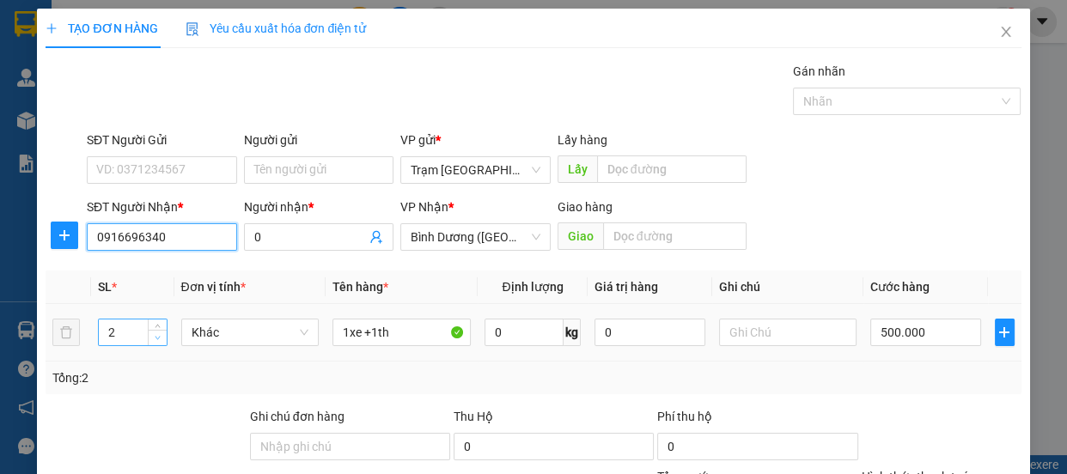
type input "0916696340"
click at [148, 337] on span "Decrease Value" at bounding box center [157, 337] width 19 height 15
click at [150, 319] on div "1" at bounding box center [132, 332] width 69 height 27
click at [159, 330] on span "up" at bounding box center [158, 328] width 10 height 10
type input "2"
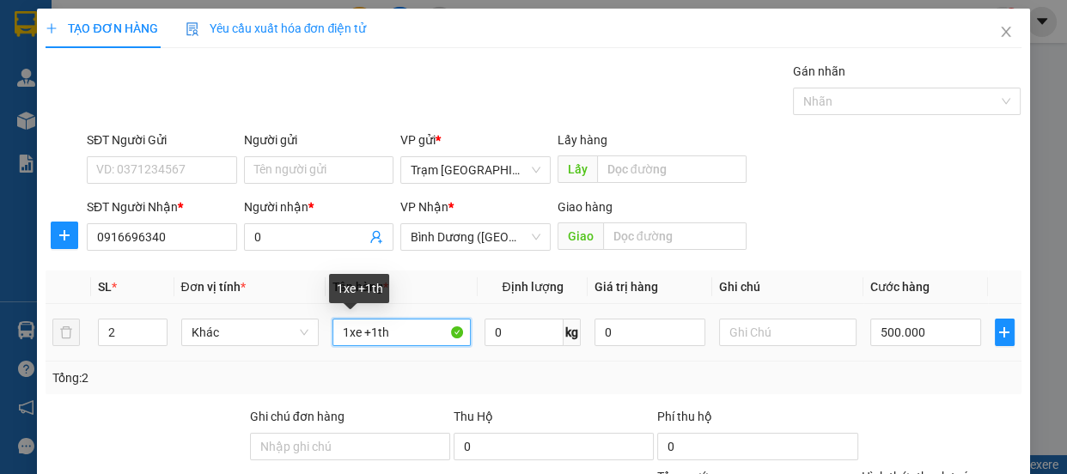
click at [374, 338] on input "1xe +1th" at bounding box center [401, 332] width 138 height 27
type input "2th"
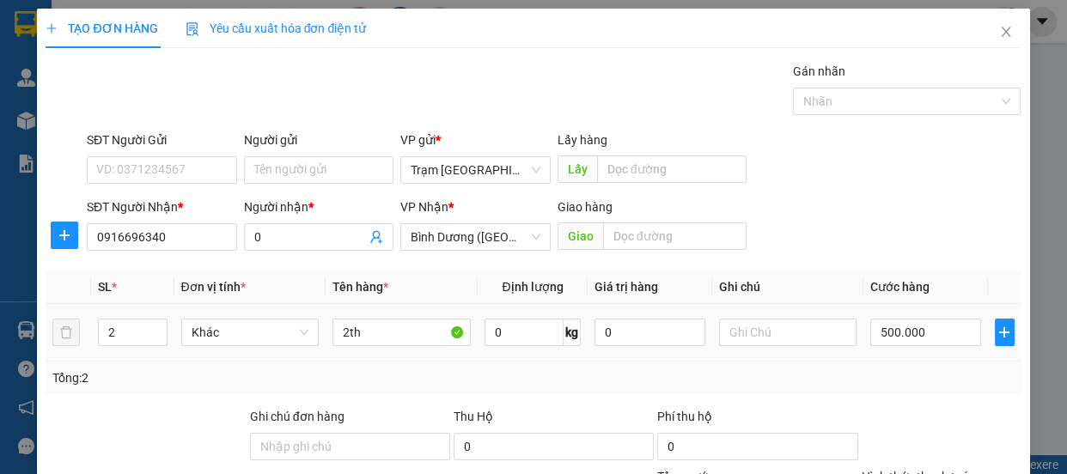
click at [953, 345] on div "500.000" at bounding box center [925, 332] width 111 height 34
click at [960, 335] on input "500.000" at bounding box center [925, 332] width 111 height 27
type input "0"
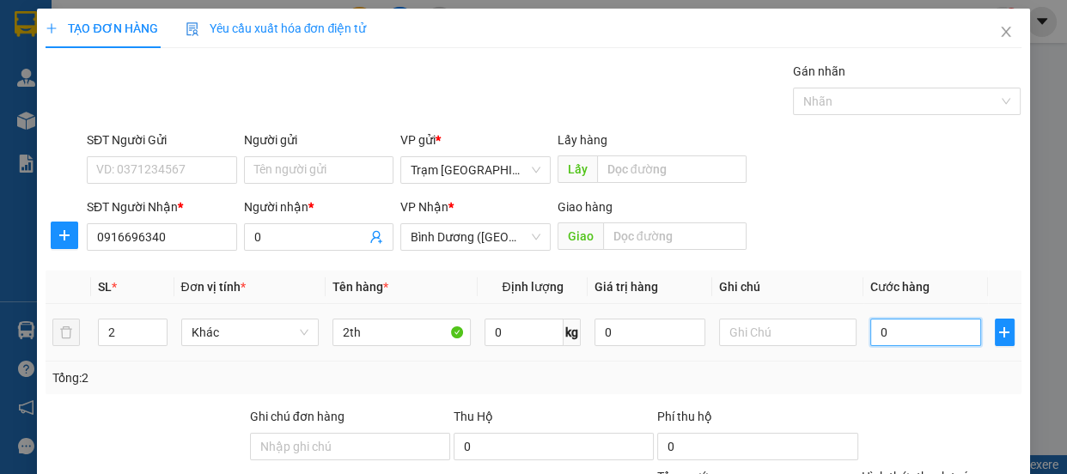
click at [871, 337] on input "0" at bounding box center [925, 332] width 111 height 27
type input "10"
type input "130"
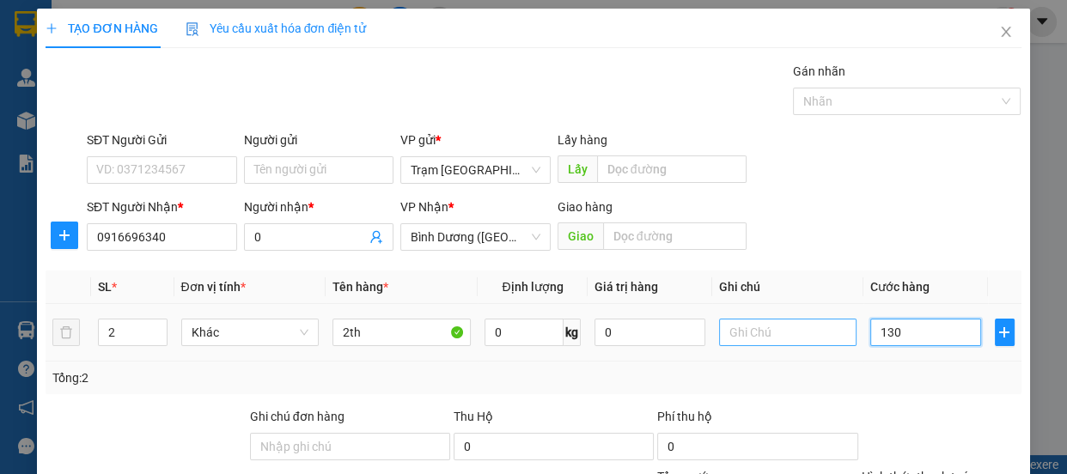
type input "130"
type input "130.000"
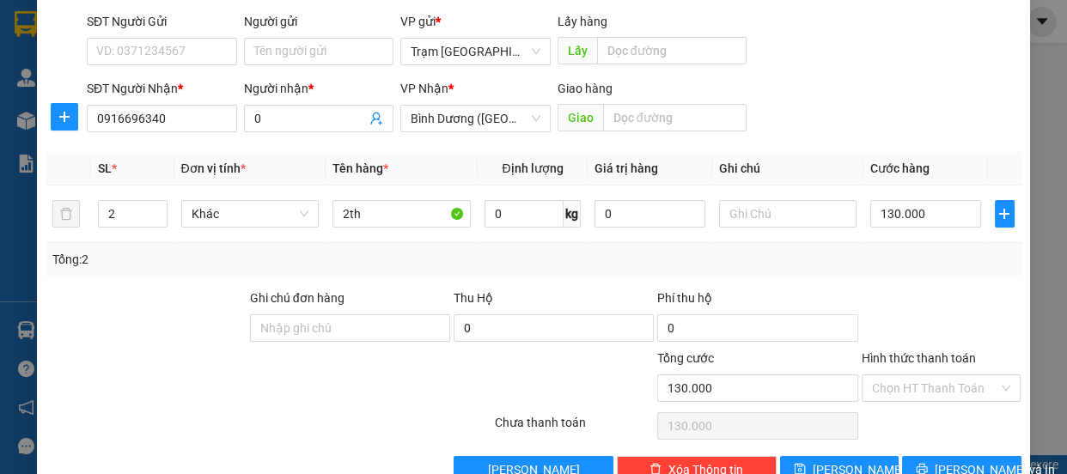
scroll to position [161, 0]
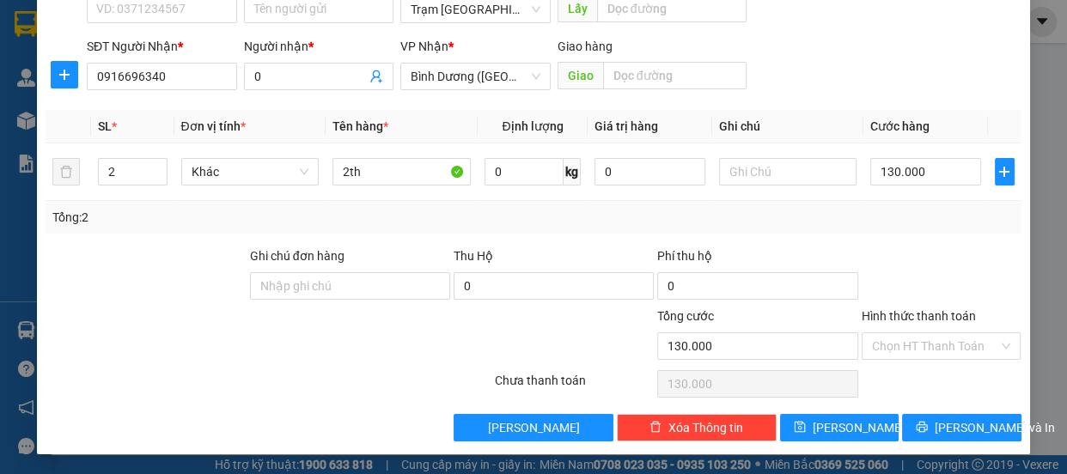
click at [934, 314] on label "Hình thức thanh toán" at bounding box center [918, 316] width 114 height 14
click at [934, 333] on input "Hình thức thanh toán" at bounding box center [935, 346] width 127 height 26
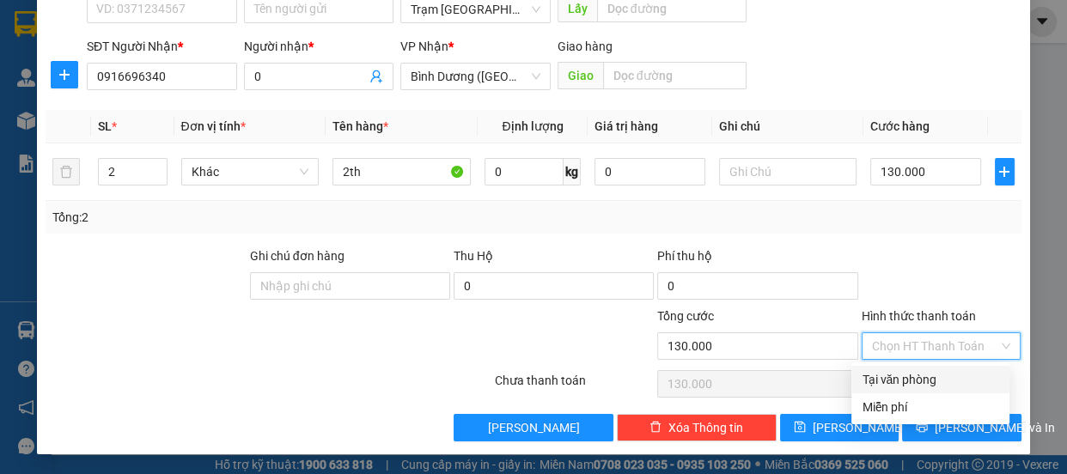
click at [905, 374] on div "Tại văn phòng" at bounding box center [929, 379] width 137 height 19
type input "0"
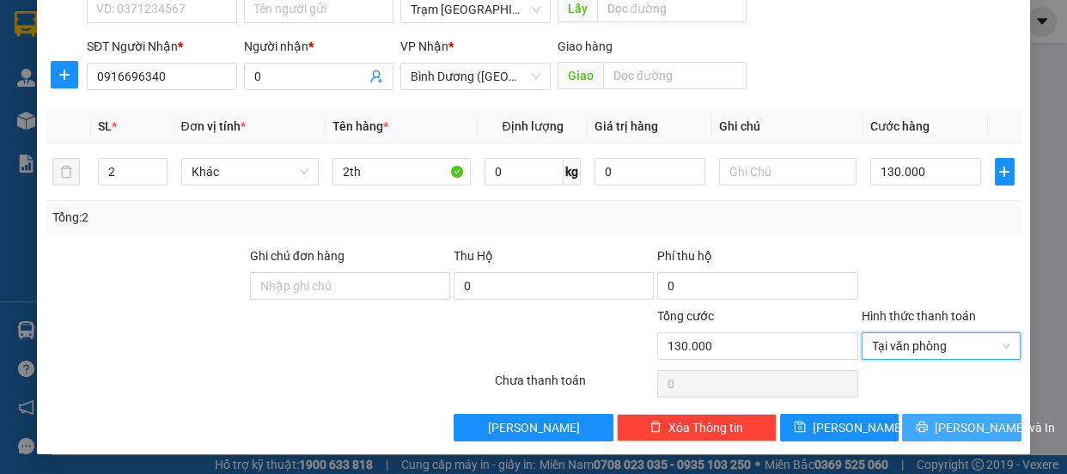
click at [931, 423] on button "[PERSON_NAME] và In" at bounding box center [961, 427] width 119 height 27
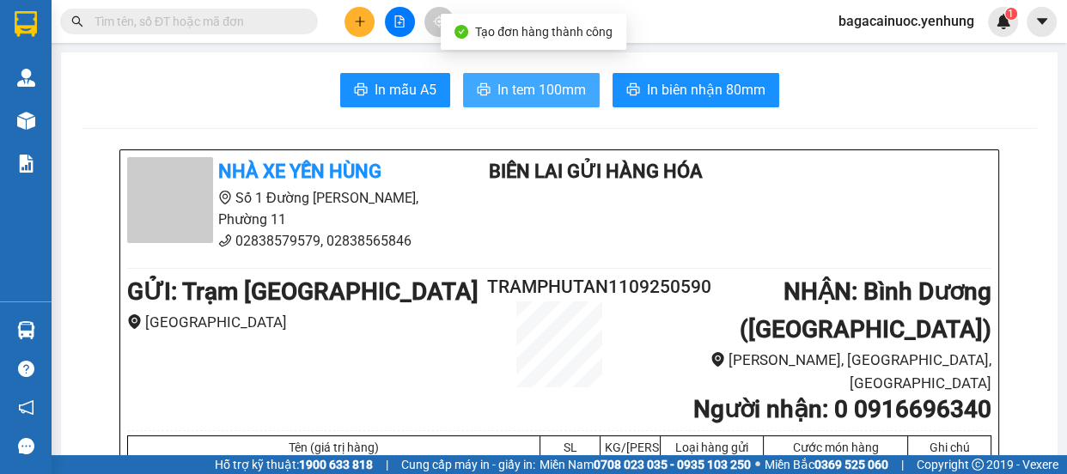
click at [538, 87] on span "In tem 100mm" at bounding box center [541, 89] width 88 height 21
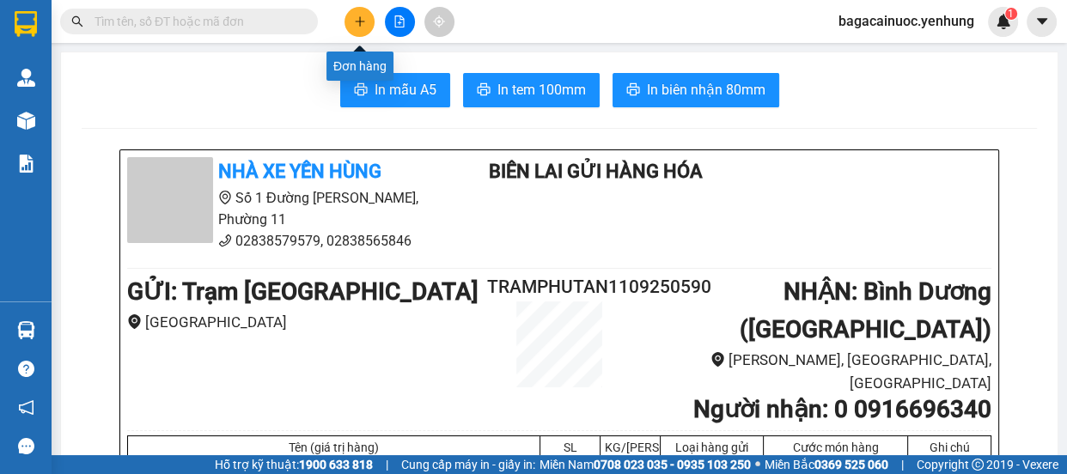
click at [361, 25] on icon "plus" at bounding box center [360, 21] width 12 height 12
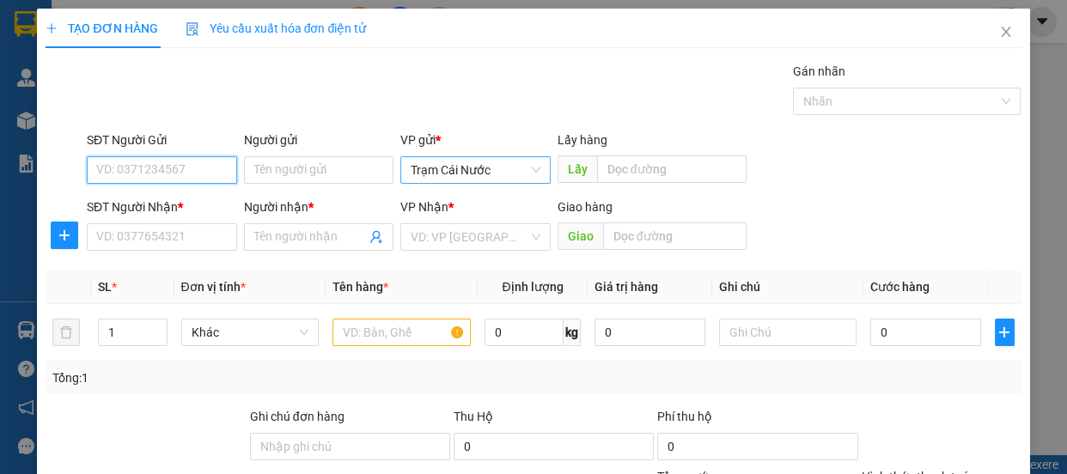
click at [514, 164] on span "Trạm Cái Nước" at bounding box center [475, 170] width 130 height 26
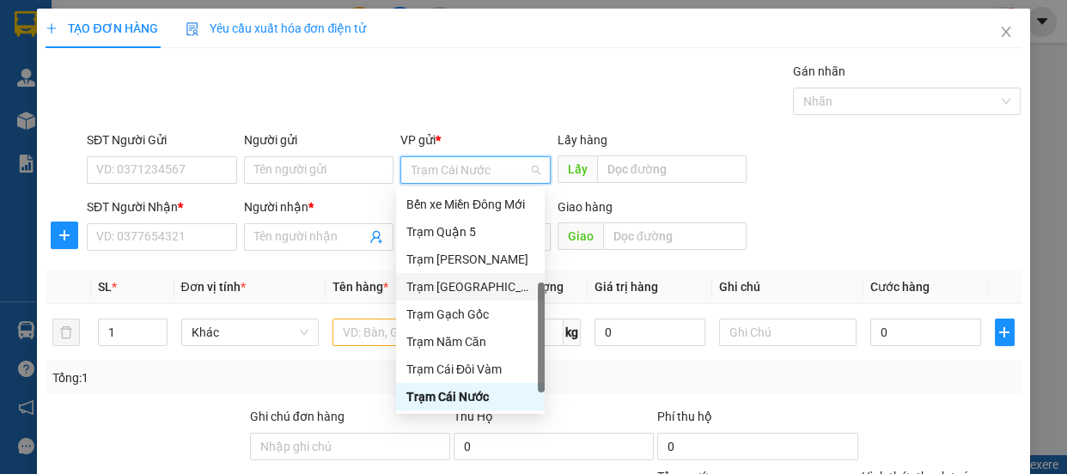
click at [466, 285] on div "Trạm [GEOGRAPHIC_DATA]" at bounding box center [470, 286] width 128 height 19
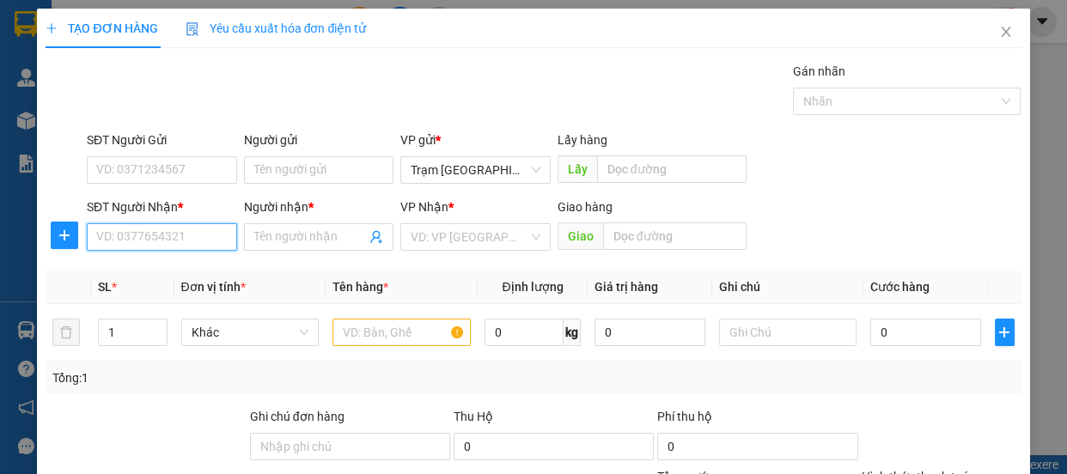
click at [188, 234] on input "SĐT Người Nhận *" at bounding box center [162, 236] width 150 height 27
type input "0798277132"
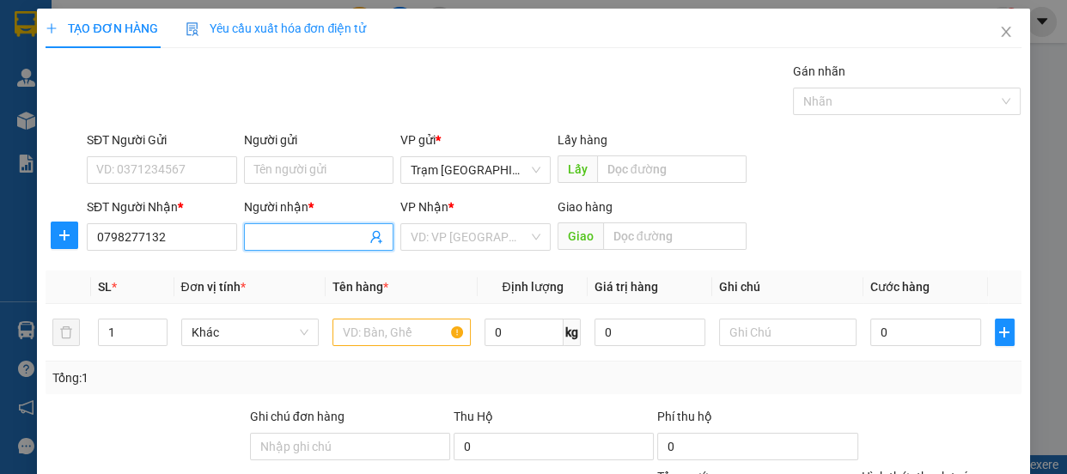
click at [336, 241] on input "Người nhận *" at bounding box center [310, 237] width 112 height 19
type input "0"
click at [488, 231] on input "search" at bounding box center [469, 237] width 118 height 26
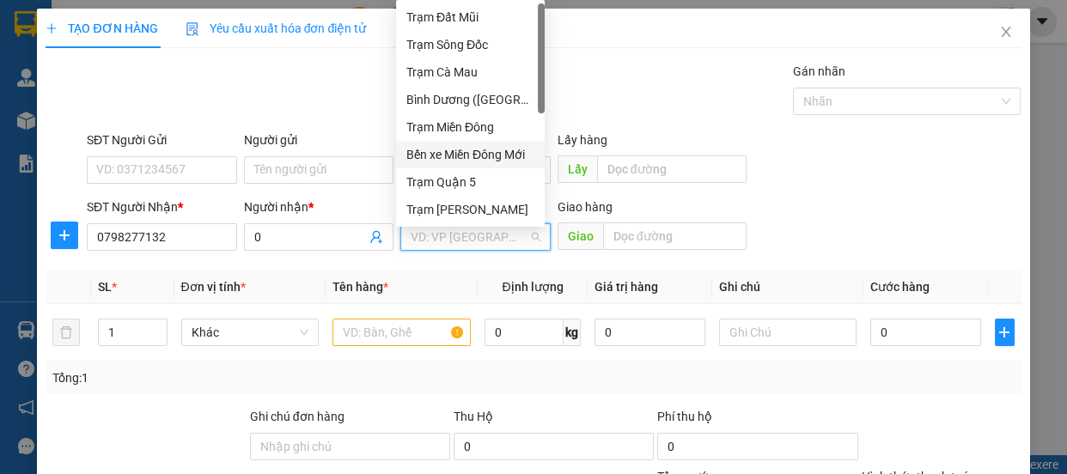
click at [483, 164] on div "Bến xe Miền Đông Mới" at bounding box center [470, 154] width 149 height 27
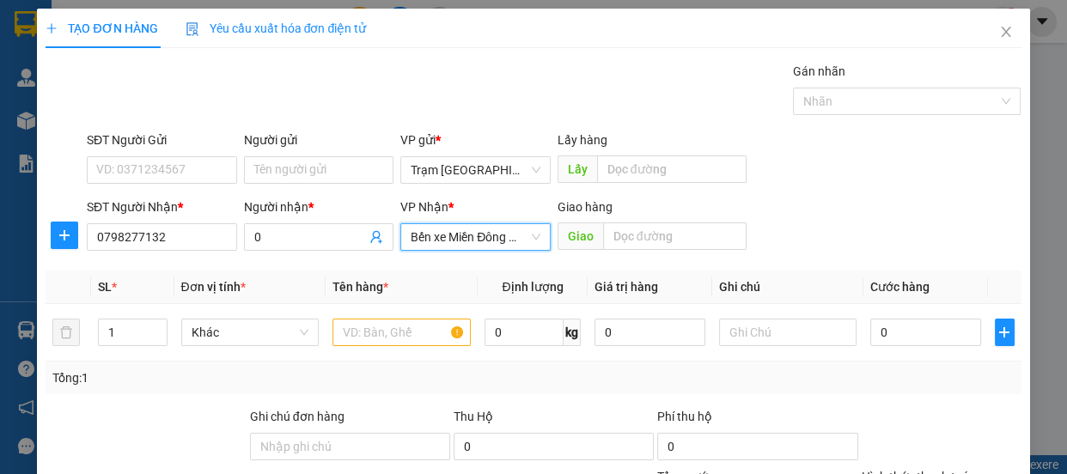
click at [459, 229] on span "Bến xe Miền Đông Mới" at bounding box center [475, 237] width 130 height 26
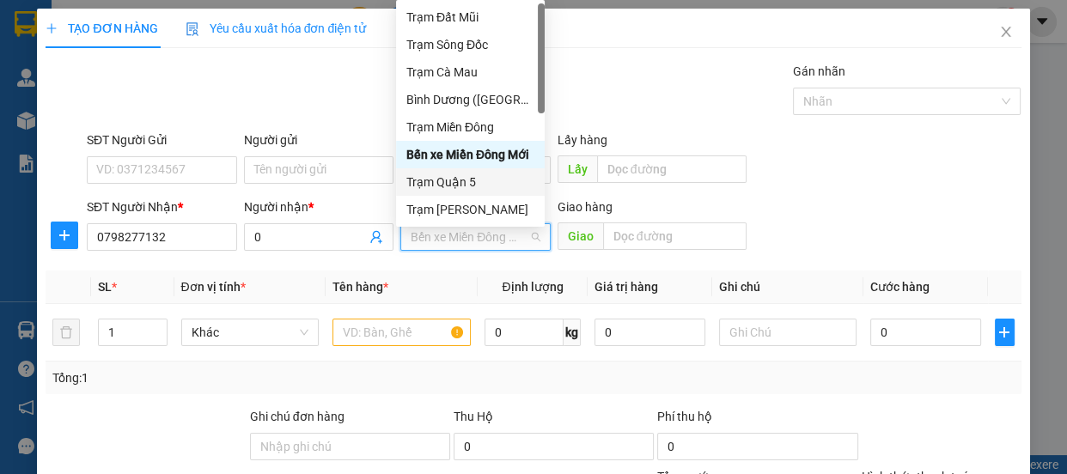
click at [495, 173] on div "Trạm Quận 5" at bounding box center [470, 182] width 128 height 19
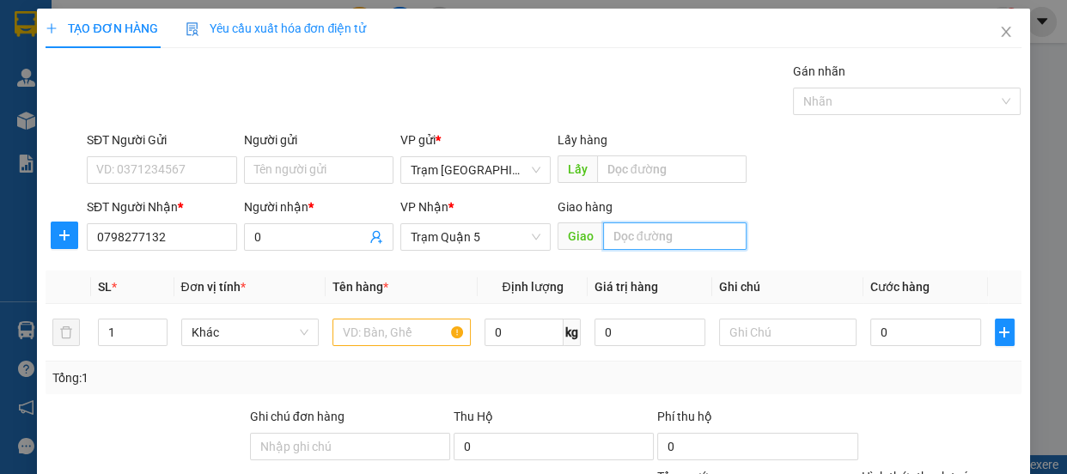
click at [630, 240] on input "text" at bounding box center [674, 235] width 143 height 27
type input "d"
type input "đnai"
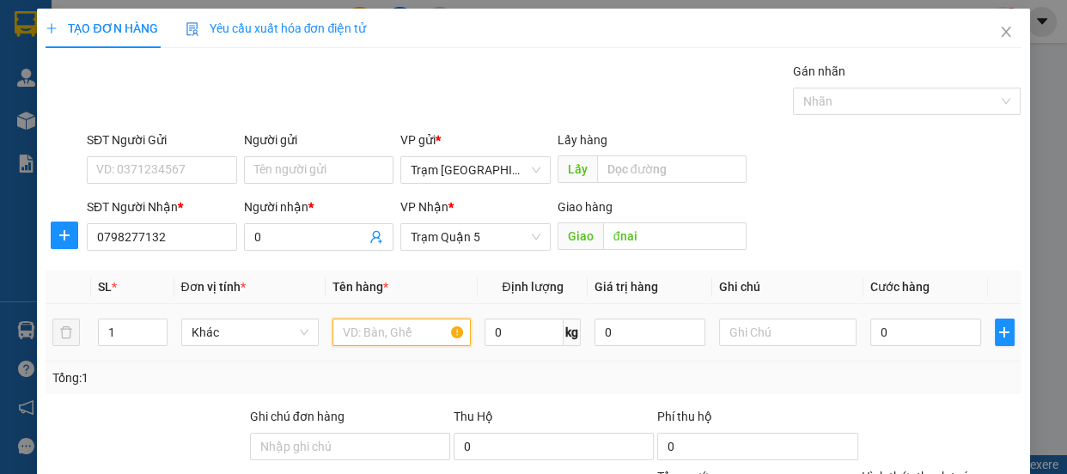
click at [421, 327] on input "text" at bounding box center [401, 332] width 138 height 27
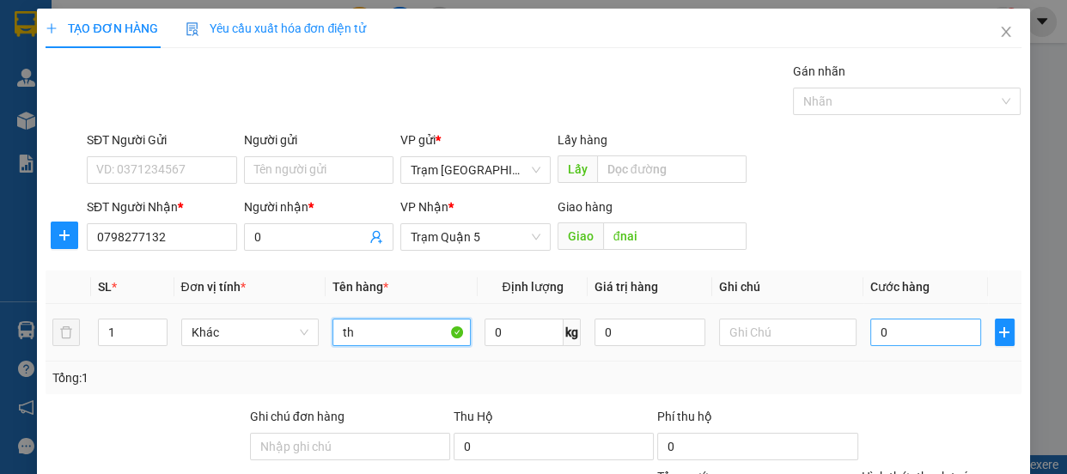
type input "th"
click at [904, 340] on input "0" at bounding box center [925, 332] width 111 height 27
type input "7"
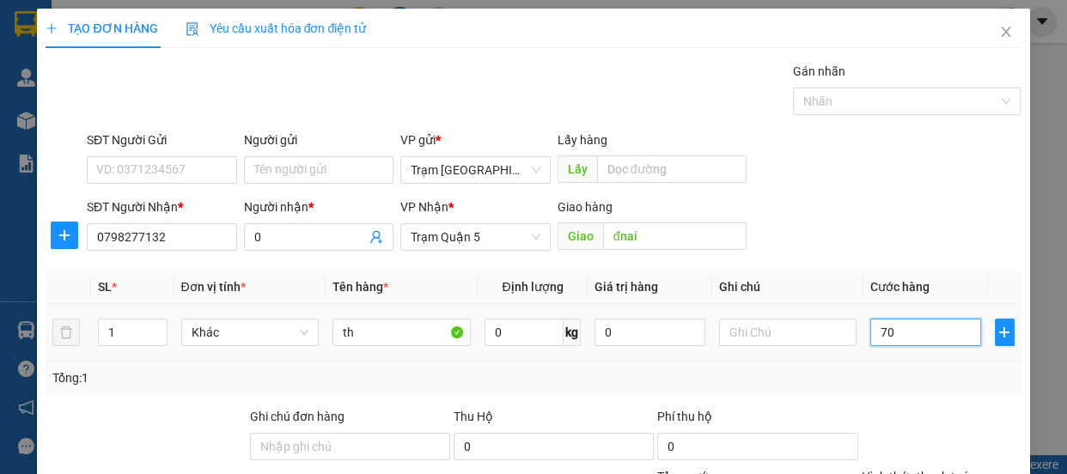
type input "70-"
type input "0"
type input "70"
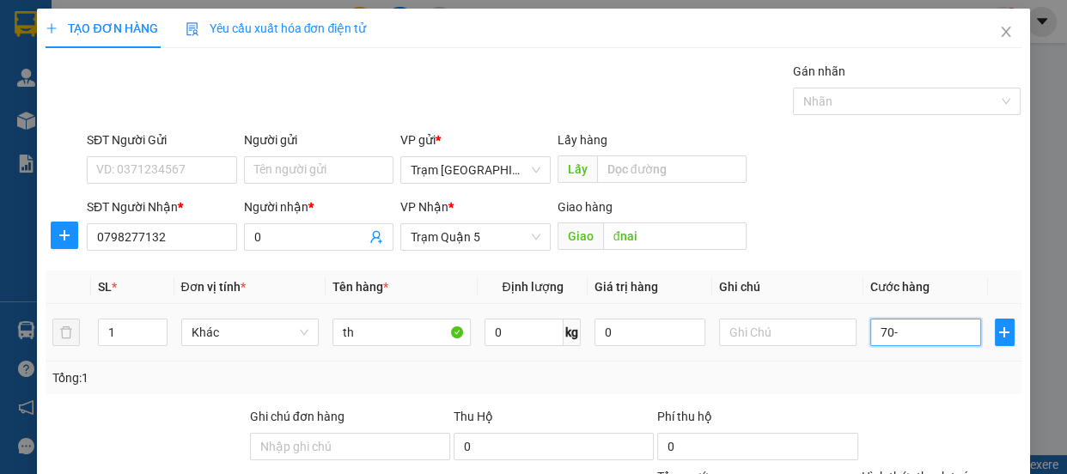
type input "70"
type input "70.000"
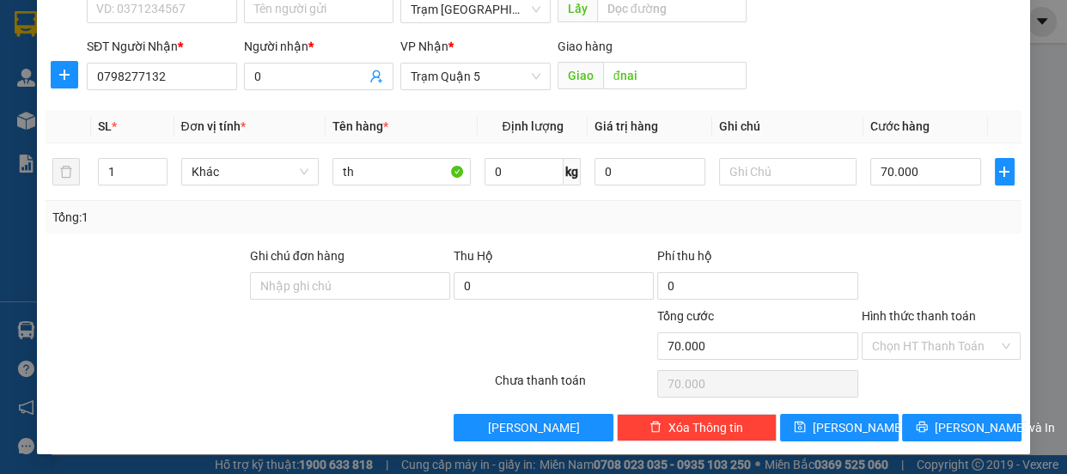
click at [941, 313] on label "Hình thức thanh toán" at bounding box center [918, 316] width 114 height 14
click at [941, 333] on input "Hình thức thanh toán" at bounding box center [935, 346] width 127 height 26
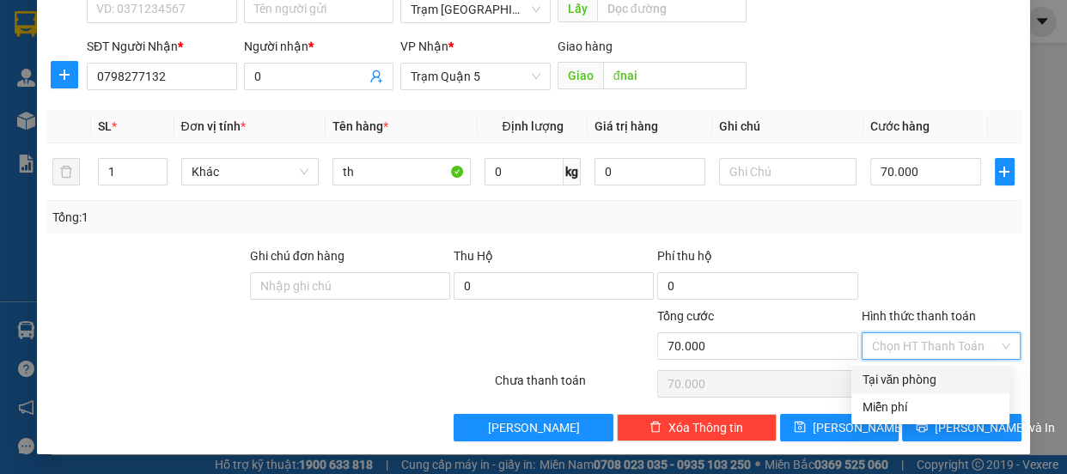
click at [924, 375] on div "Tại văn phòng" at bounding box center [929, 379] width 137 height 19
type input "0"
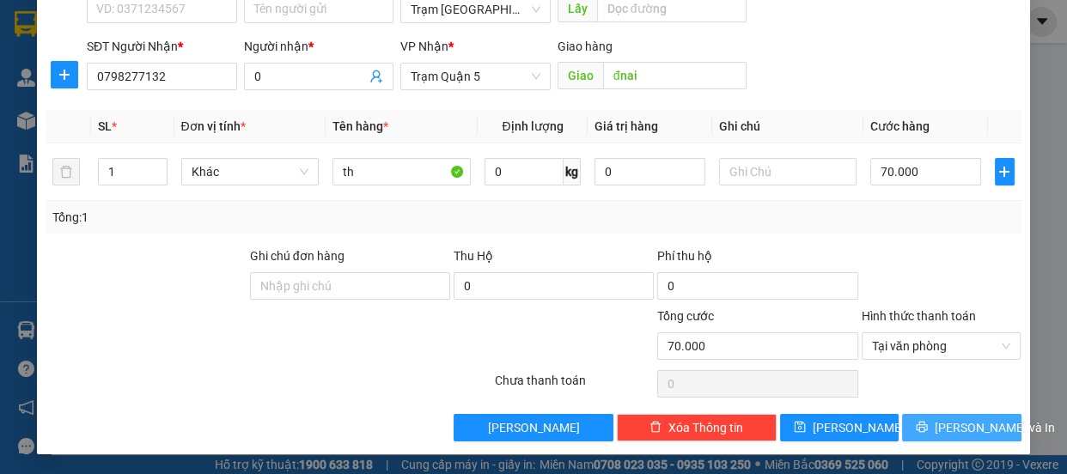
click at [927, 426] on icon "printer" at bounding box center [921, 427] width 12 height 12
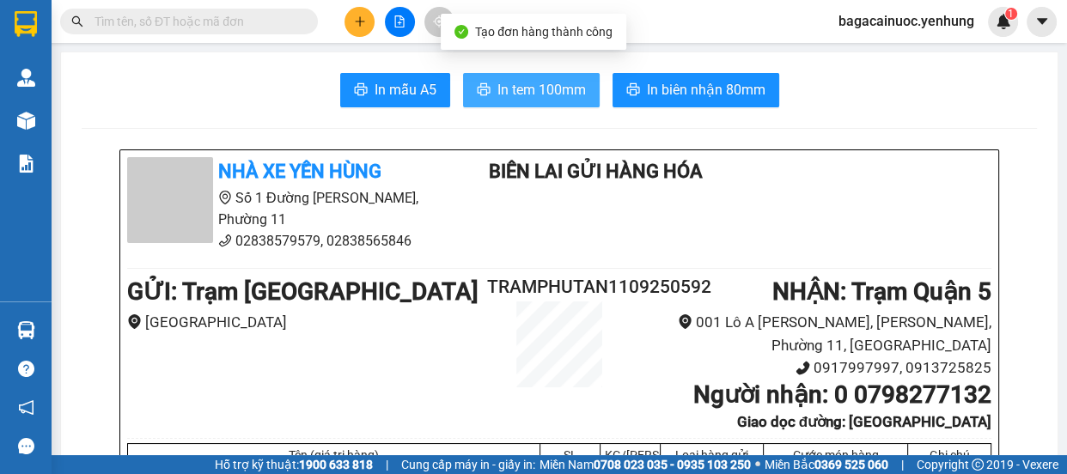
click at [530, 101] on button "In tem 100mm" at bounding box center [531, 90] width 137 height 34
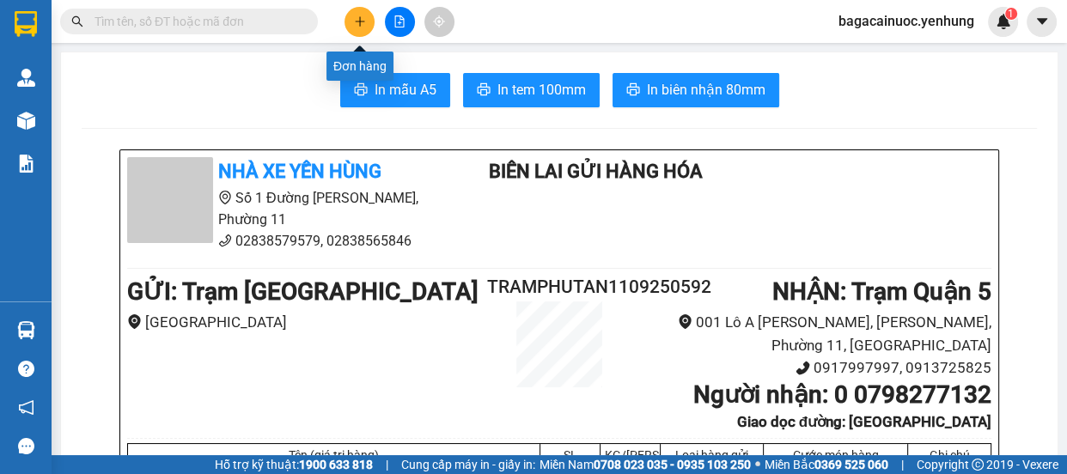
click at [350, 16] on button at bounding box center [359, 22] width 30 height 30
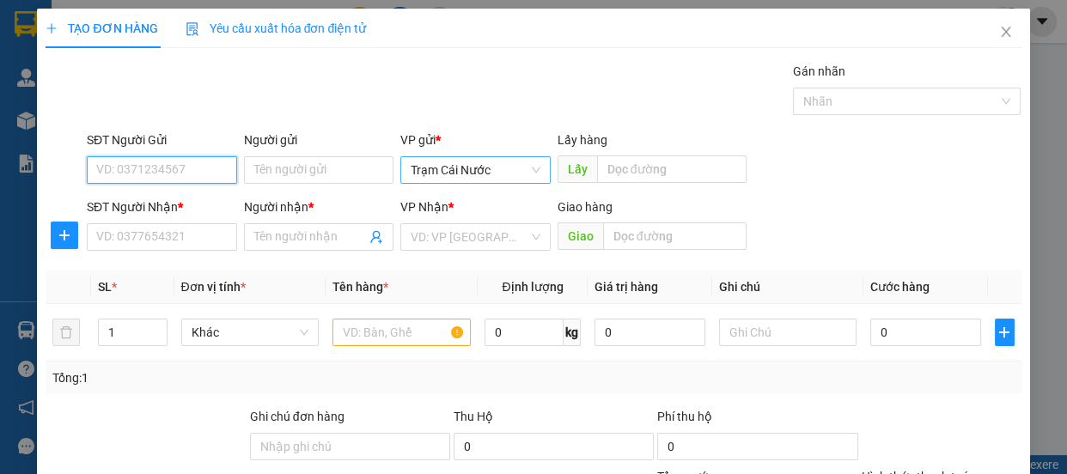
click at [521, 171] on span "Trạm Cái Nước" at bounding box center [475, 170] width 130 height 26
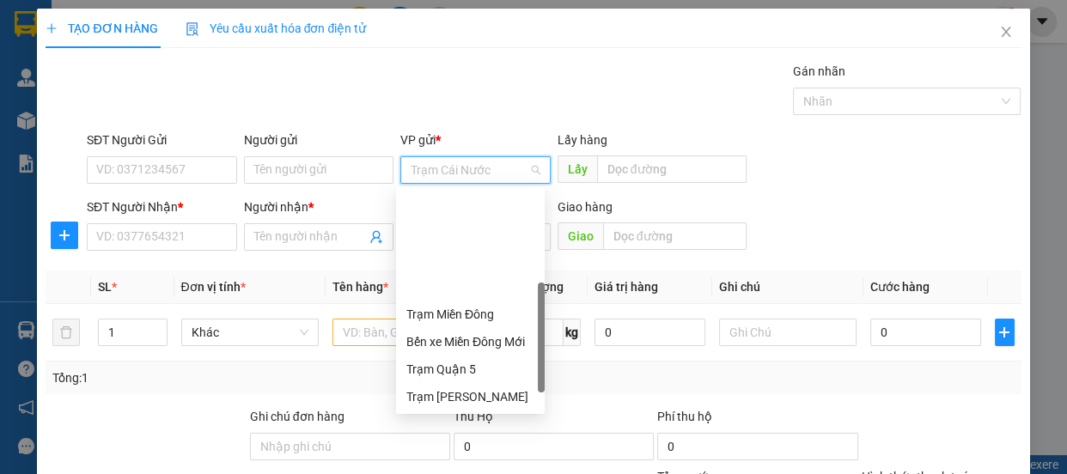
scroll to position [137, 0]
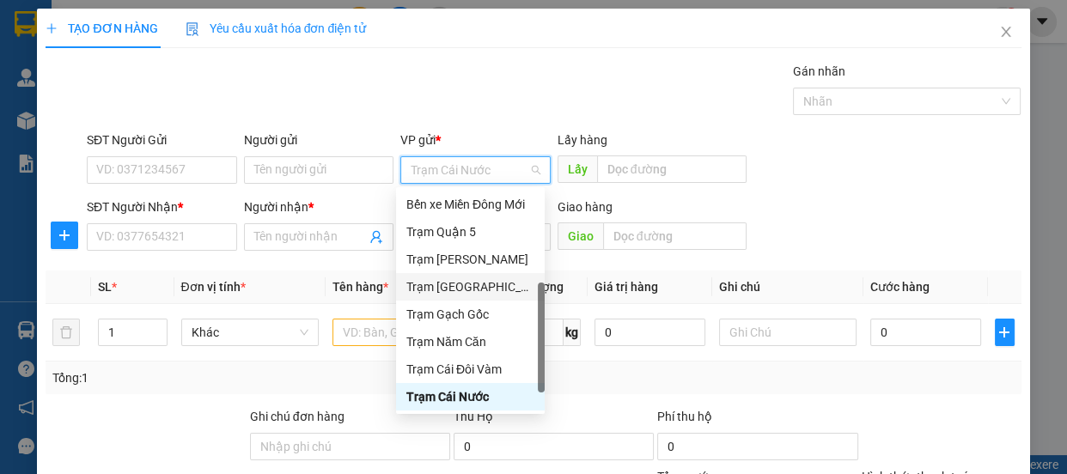
click at [464, 289] on div "Trạm [GEOGRAPHIC_DATA]" at bounding box center [470, 286] width 128 height 19
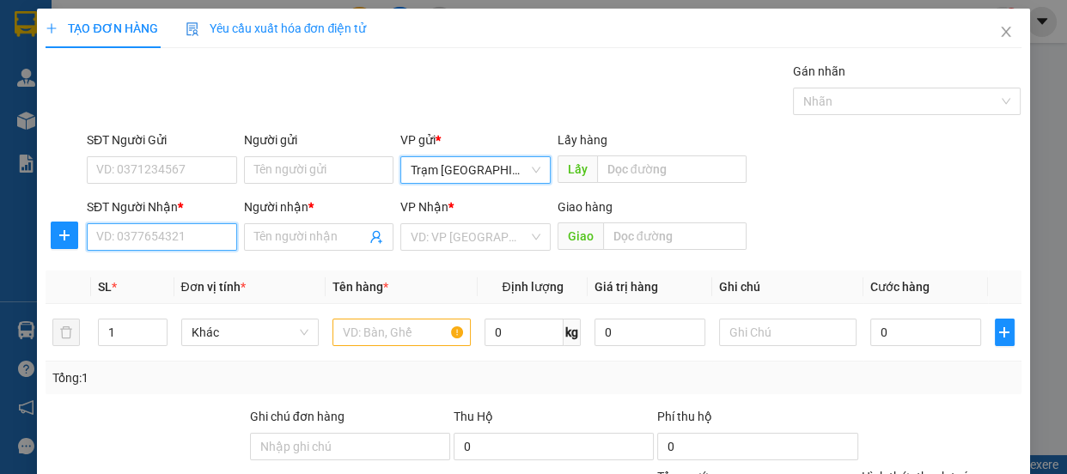
click at [216, 248] on input "SĐT Người Nhận *" at bounding box center [162, 236] width 150 height 27
type input "0934492901"
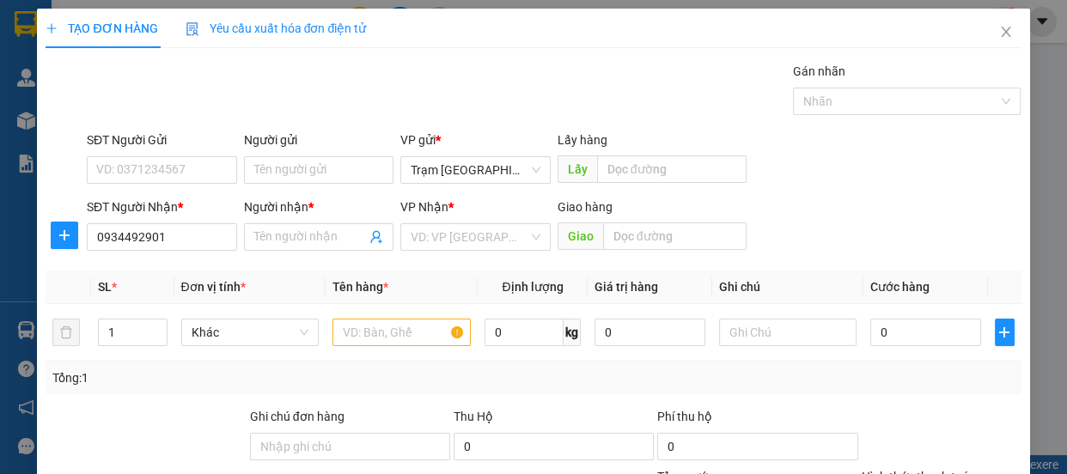
click at [326, 253] on div "Người nhận * Tên người nhận" at bounding box center [319, 228] width 150 height 60
click at [336, 250] on div "Người nhận * Tên người nhận" at bounding box center [319, 228] width 150 height 60
click at [350, 236] on input "Người nhận *" at bounding box center [310, 237] width 112 height 19
type input "0"
click at [469, 252] on div "VP Nhận * VD: VP [GEOGRAPHIC_DATA]" at bounding box center [475, 228] width 150 height 60
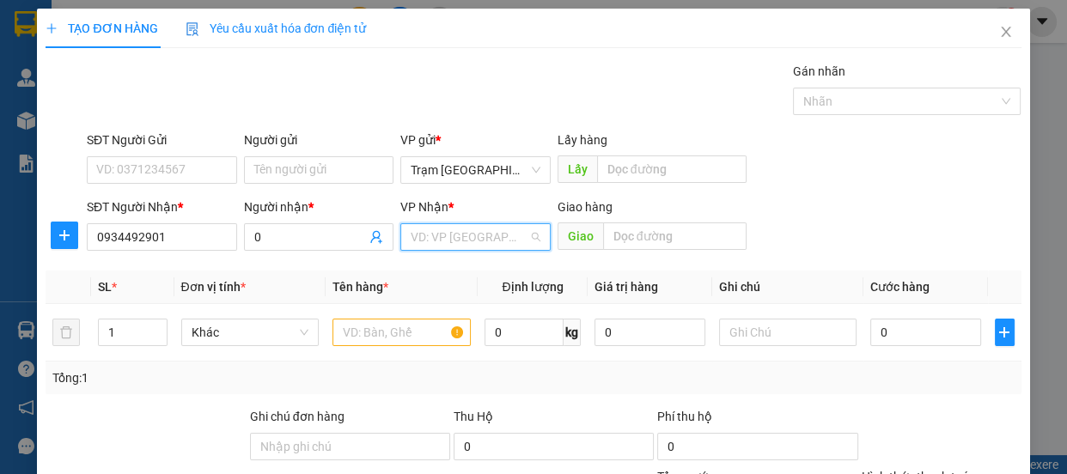
click at [493, 244] on input "search" at bounding box center [469, 237] width 118 height 26
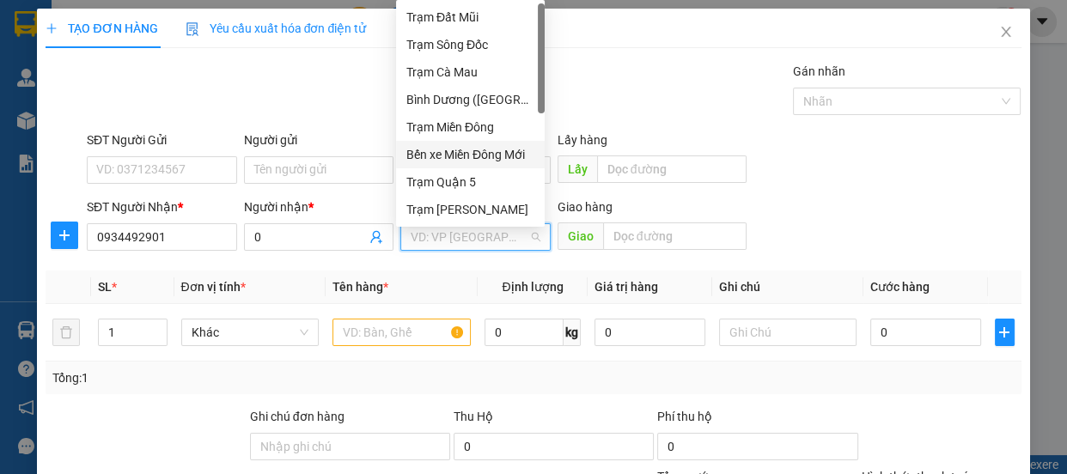
click at [518, 159] on div "Bến xe Miền Đông Mới" at bounding box center [470, 154] width 128 height 19
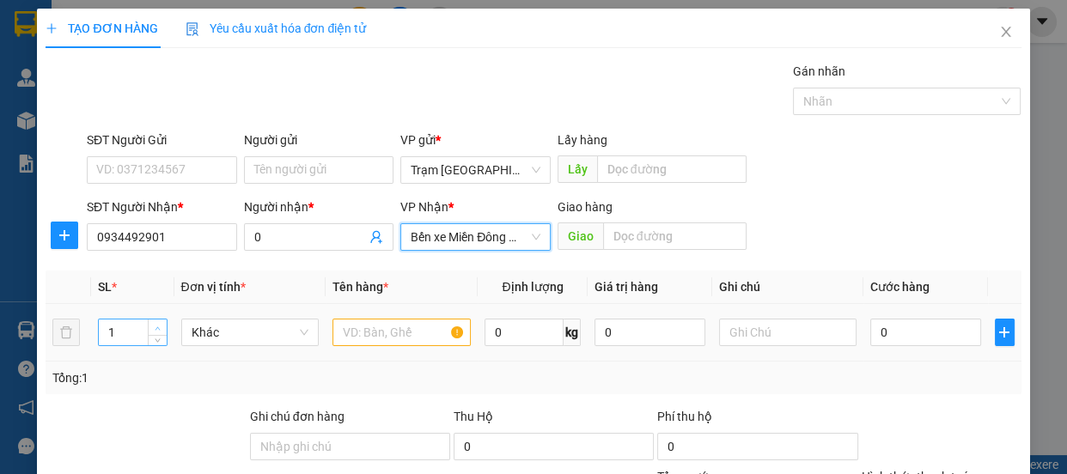
click at [153, 325] on span "up" at bounding box center [158, 328] width 10 height 10
type input "2"
click at [347, 323] on input "text" at bounding box center [401, 332] width 138 height 27
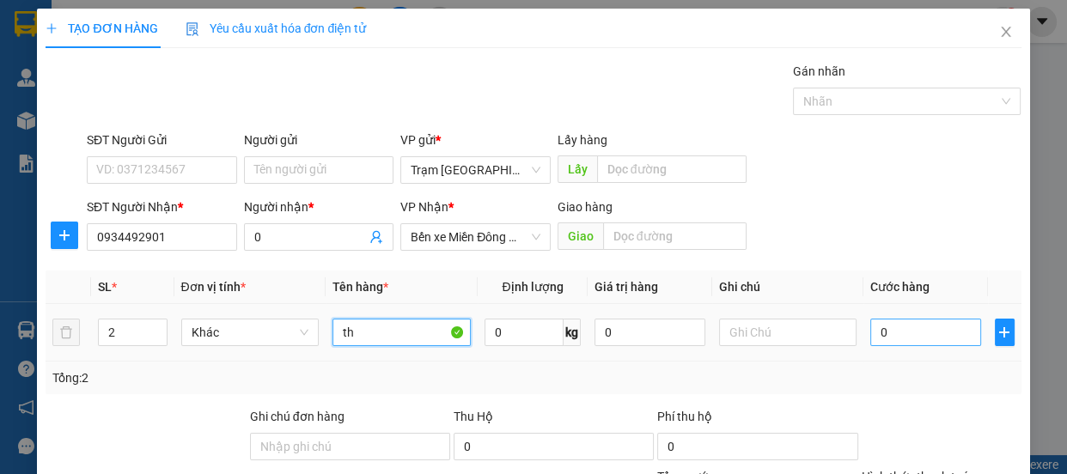
type input "th"
click at [898, 343] on input "0" at bounding box center [925, 332] width 111 height 27
type input "1"
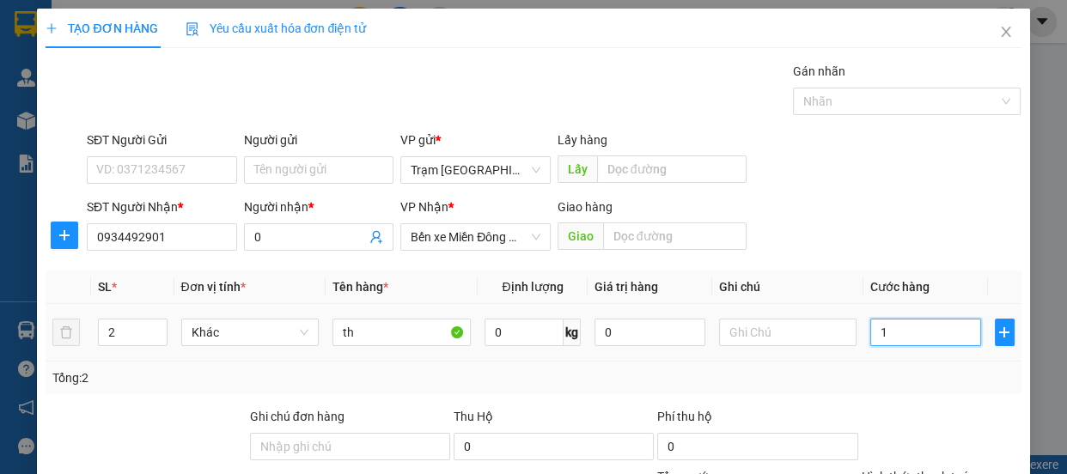
type input "13"
type input "130"
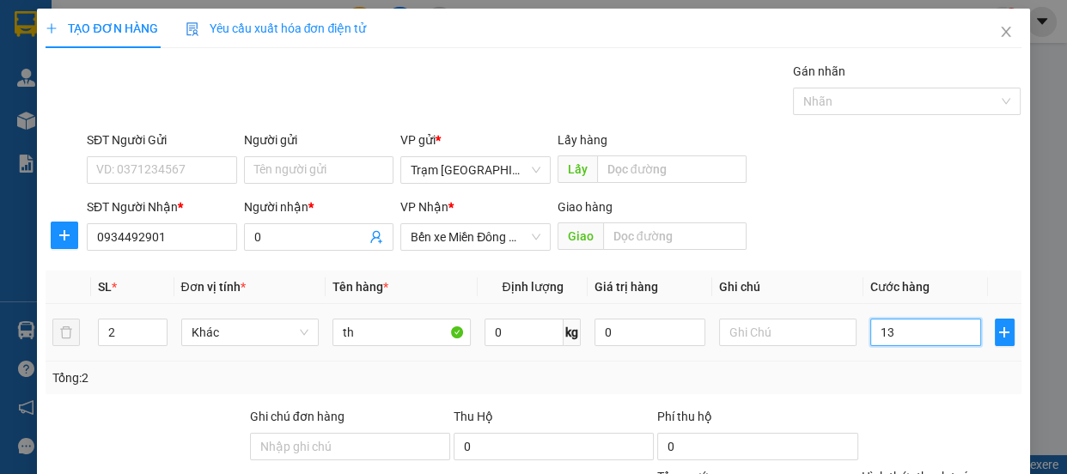
type input "130"
type input "130.000"
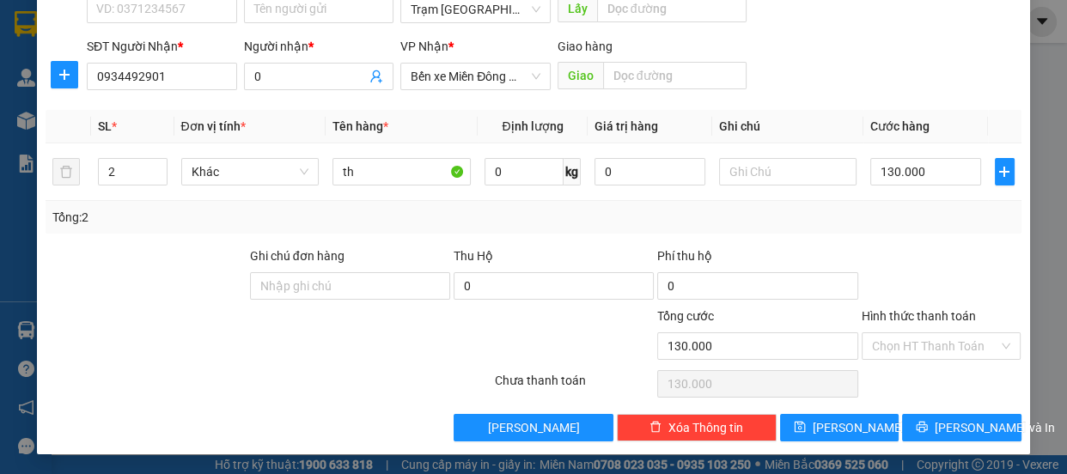
click at [892, 314] on label "Hình thức thanh toán" at bounding box center [918, 316] width 114 height 14
click at [892, 333] on input "Hình thức thanh toán" at bounding box center [935, 346] width 127 height 26
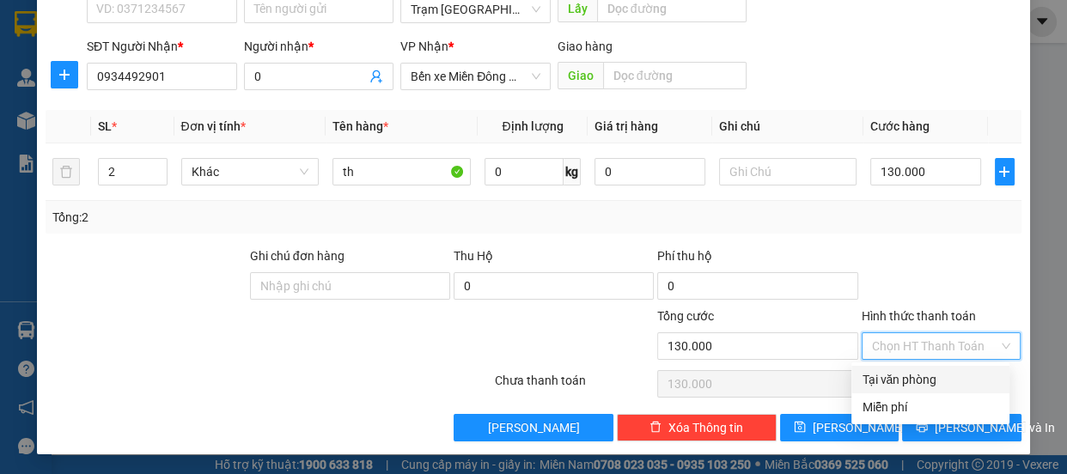
click at [907, 377] on div "Tại văn phòng" at bounding box center [929, 379] width 137 height 19
type input "0"
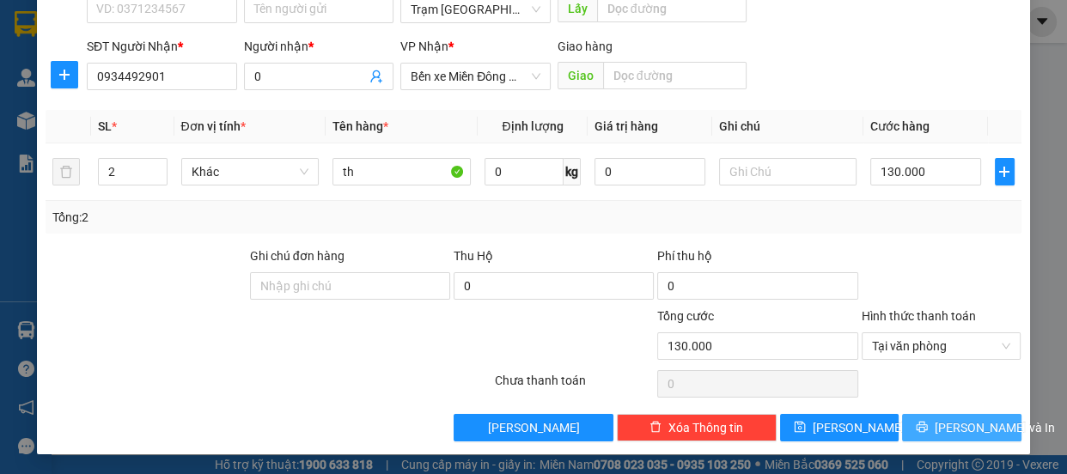
click at [971, 427] on span "[PERSON_NAME] và In" at bounding box center [994, 427] width 120 height 19
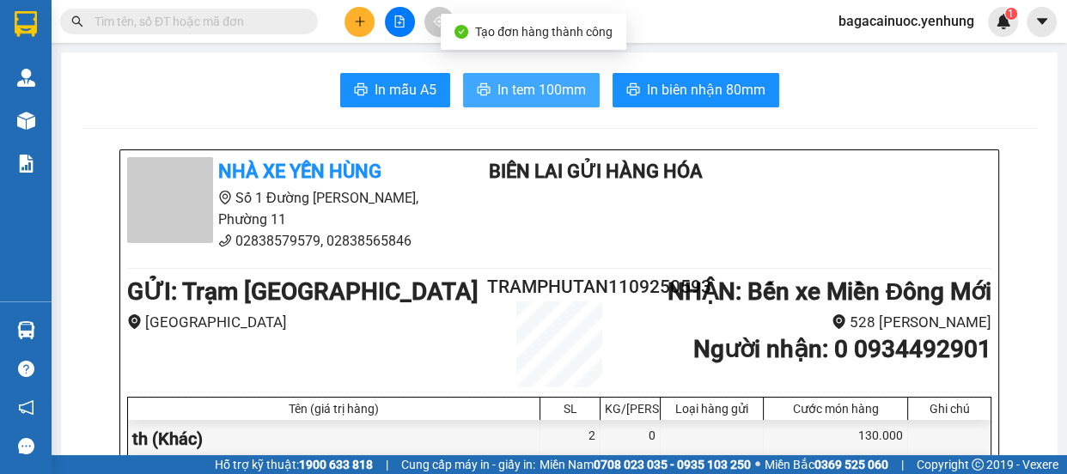
click at [535, 88] on span "In tem 100mm" at bounding box center [541, 89] width 88 height 21
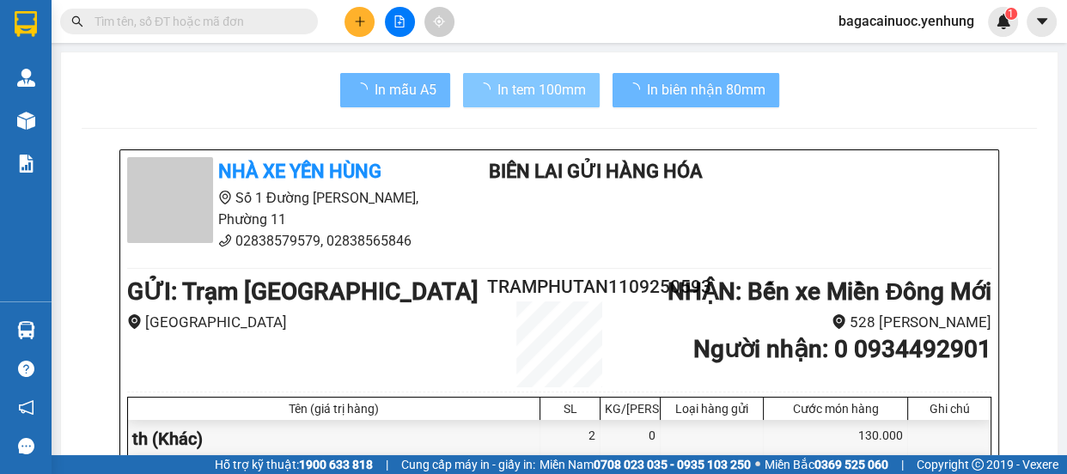
click at [361, 15] on icon "plus" at bounding box center [360, 21] width 12 height 12
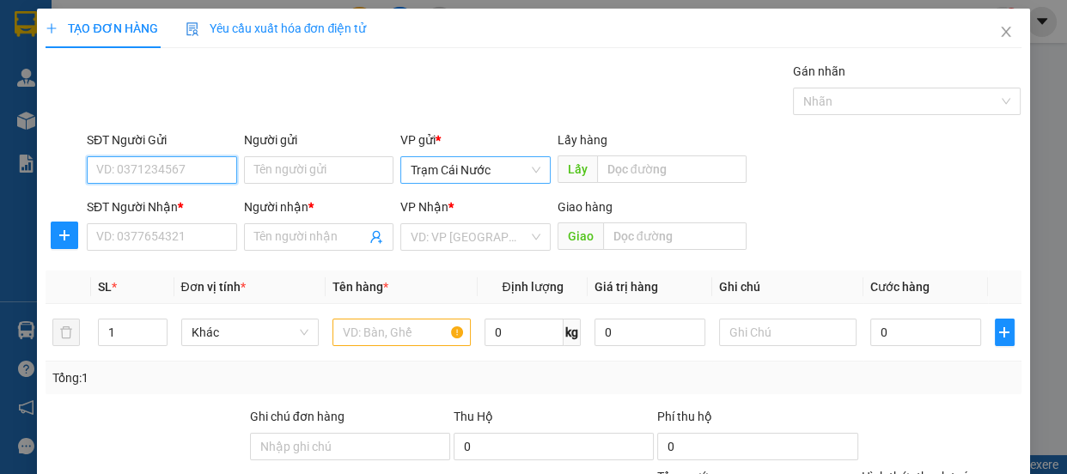
click at [499, 167] on span "Trạm Cái Nước" at bounding box center [475, 170] width 130 height 26
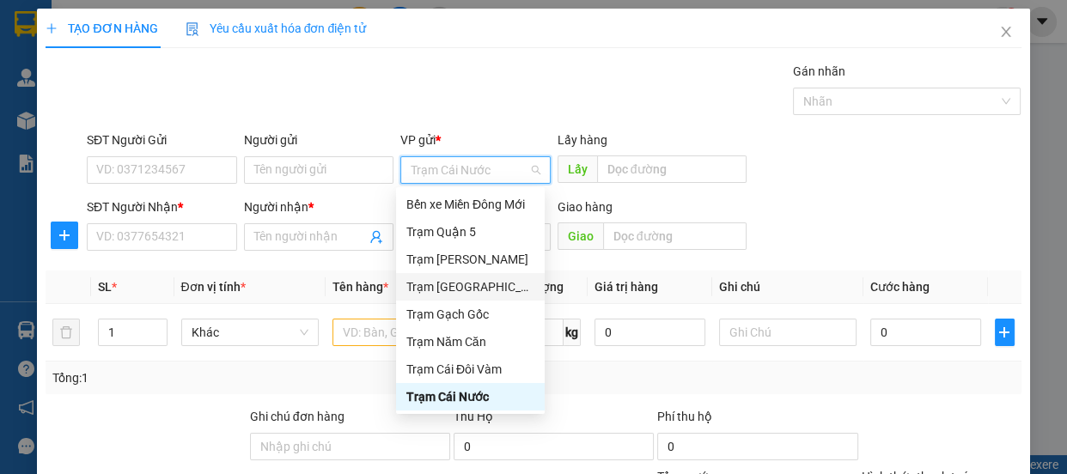
click at [464, 287] on div "Trạm [GEOGRAPHIC_DATA]" at bounding box center [470, 286] width 128 height 19
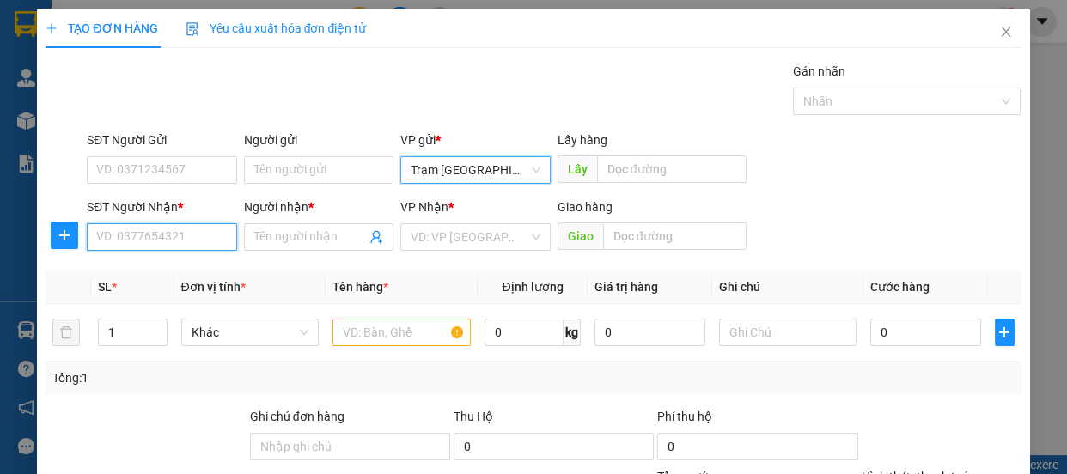
click at [107, 234] on input "SĐT Người Nhận *" at bounding box center [162, 236] width 150 height 27
type input "0982402441"
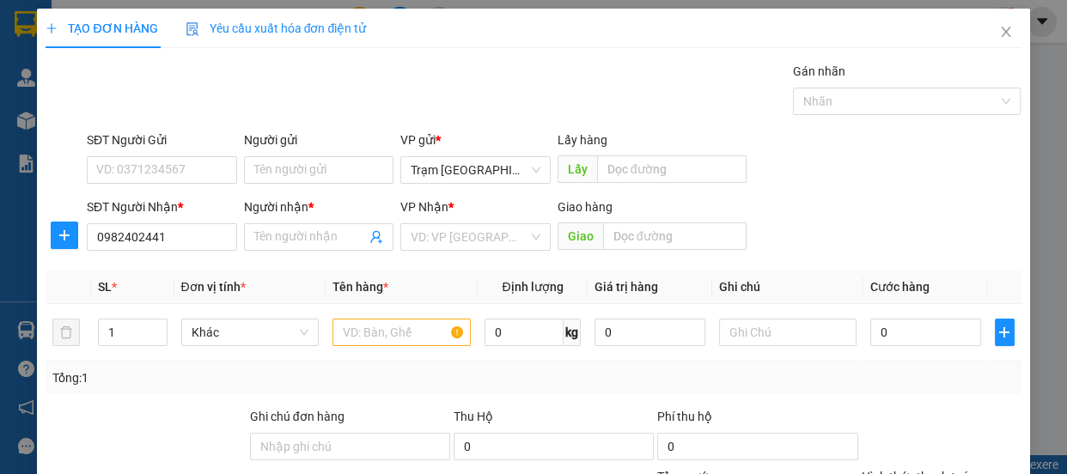
click at [352, 257] on div "Người nhận * Tên người nhận" at bounding box center [319, 228] width 150 height 60
click at [341, 245] on input "Người nhận *" at bounding box center [310, 237] width 112 height 19
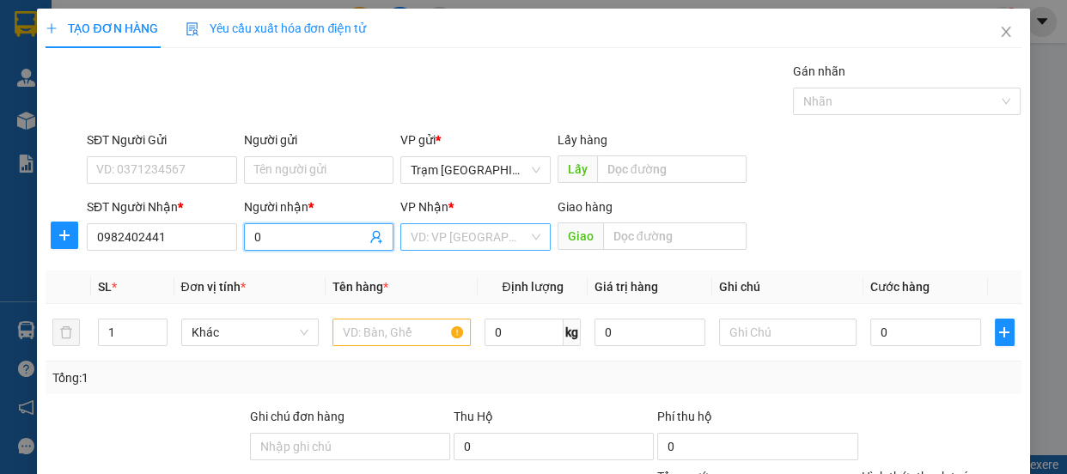
type input "0"
click at [471, 240] on input "search" at bounding box center [469, 237] width 118 height 26
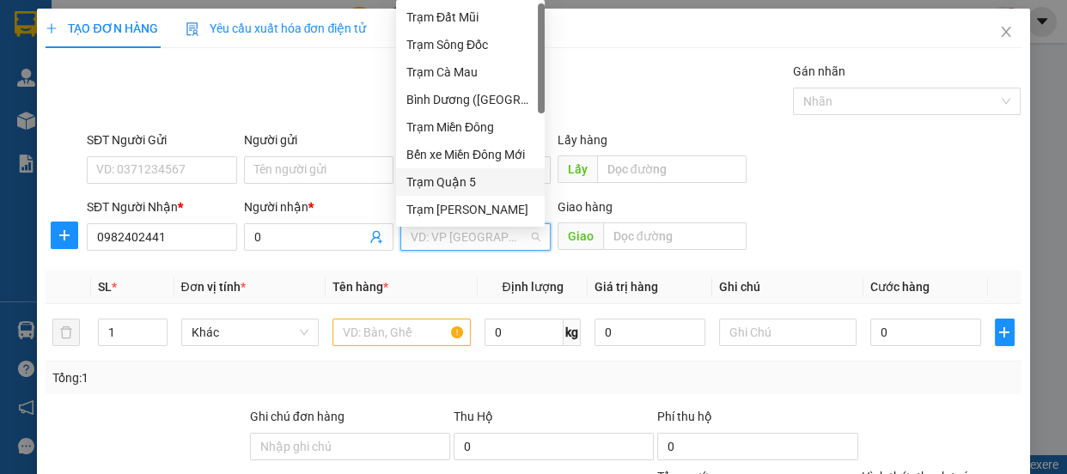
click at [489, 185] on div "Trạm Quận 5" at bounding box center [470, 182] width 128 height 19
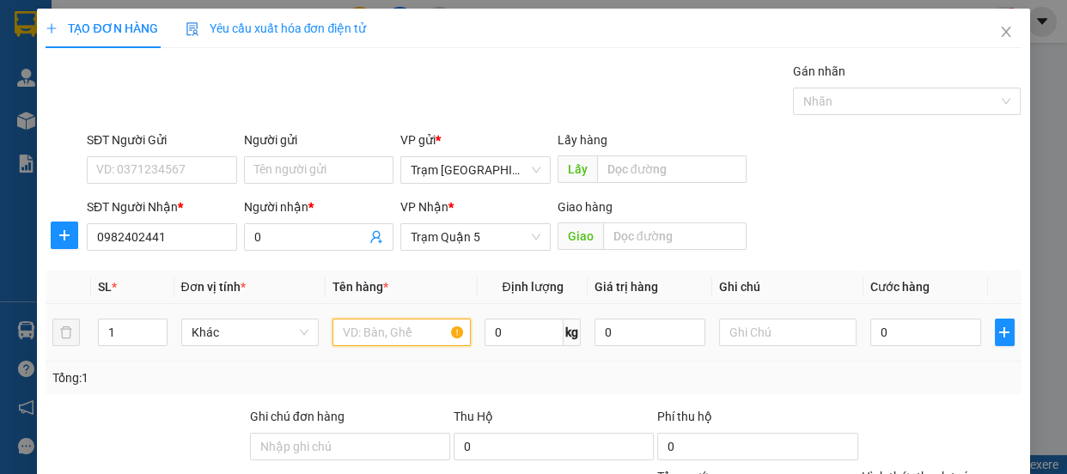
click at [396, 324] on input "text" at bounding box center [401, 332] width 138 height 27
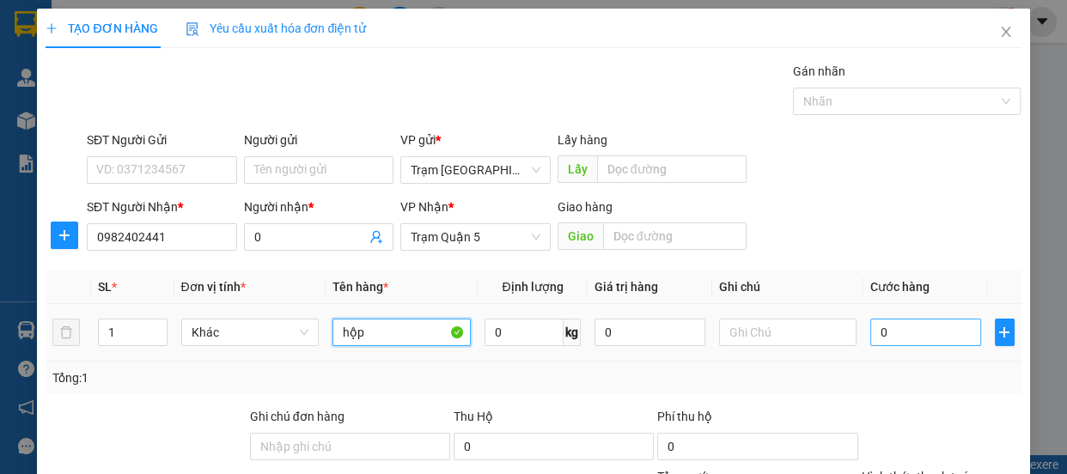
type input "hộp"
click at [926, 343] on input "0" at bounding box center [925, 332] width 111 height 27
type input "3"
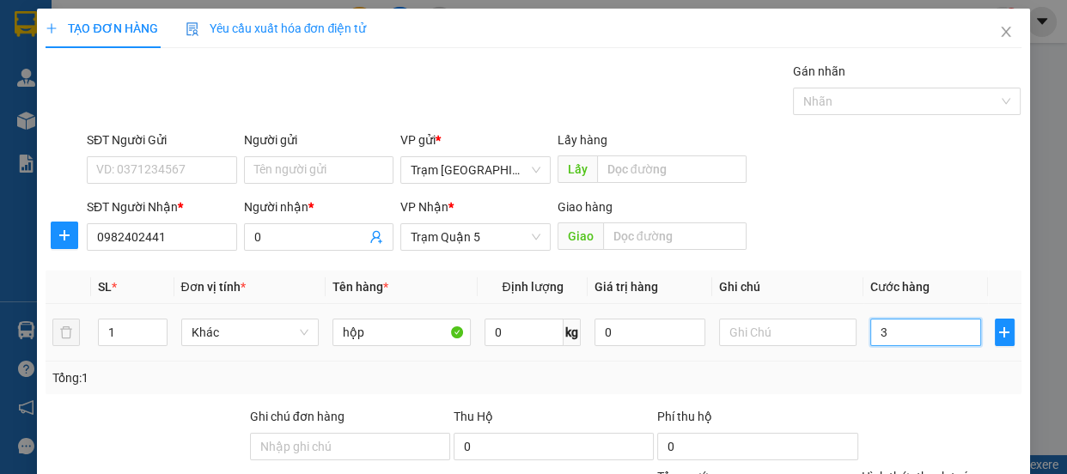
type input "30"
type input "30.000"
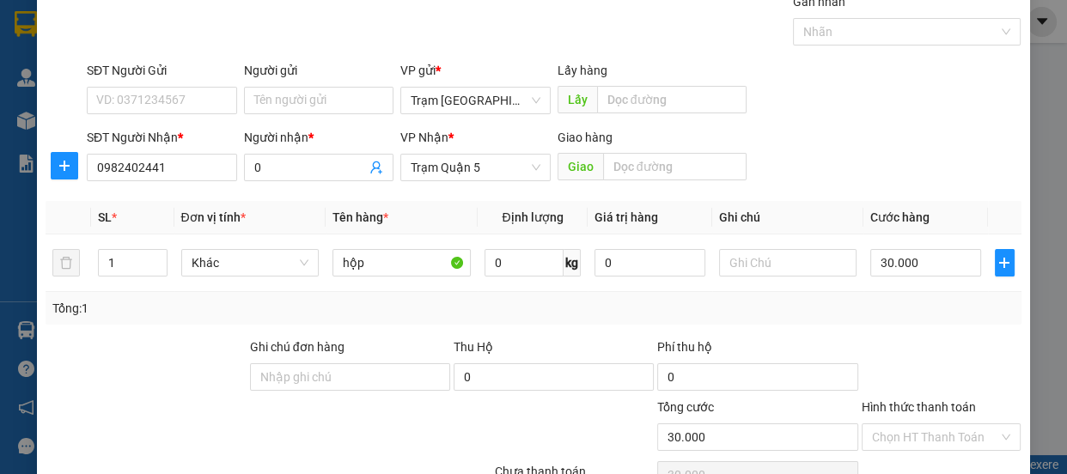
scroll to position [161, 0]
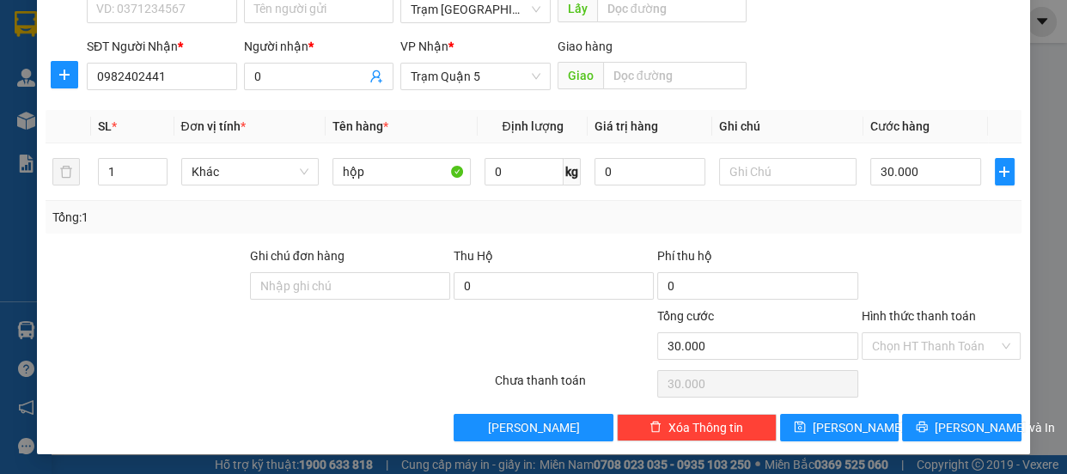
click at [951, 315] on label "Hình thức thanh toán" at bounding box center [918, 316] width 114 height 14
click at [951, 333] on input "Hình thức thanh toán" at bounding box center [935, 346] width 127 height 26
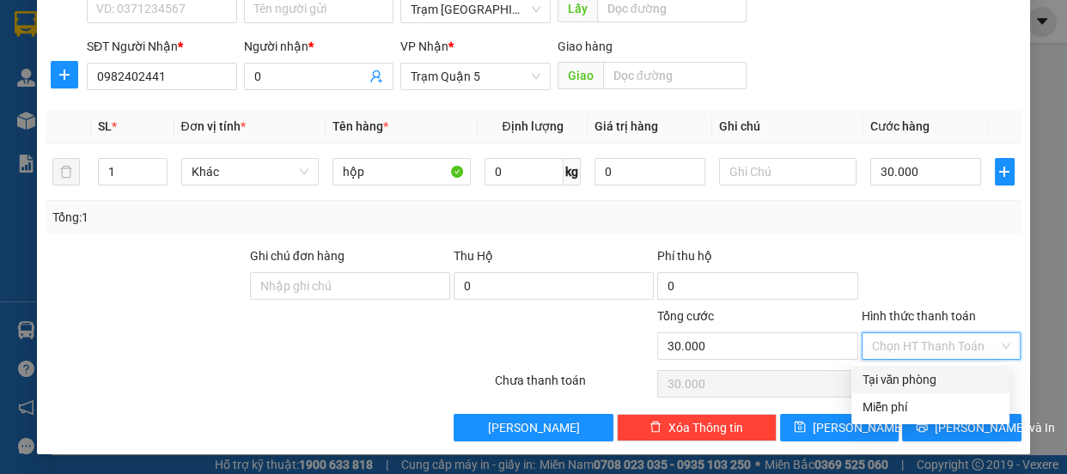
click at [936, 378] on div "Tại văn phòng" at bounding box center [929, 379] width 137 height 19
type input "0"
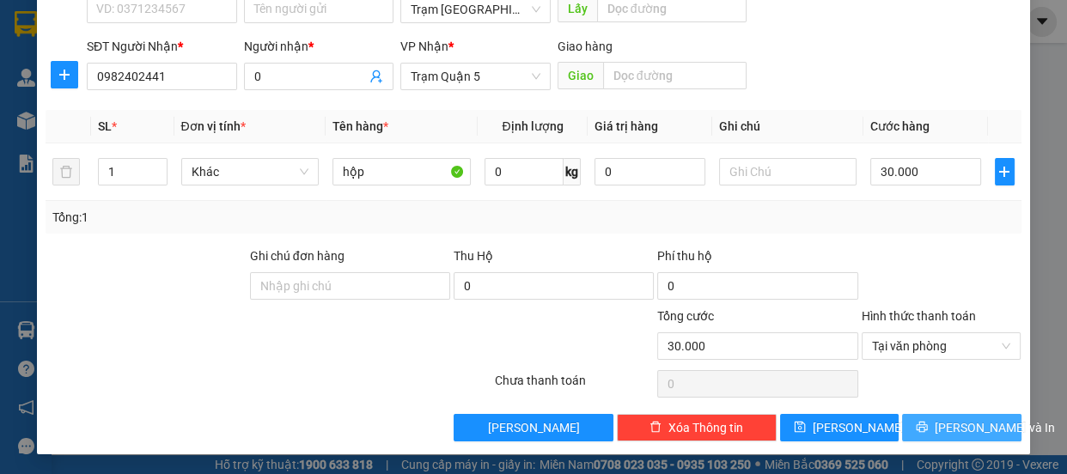
click at [946, 429] on span "[PERSON_NAME] và In" at bounding box center [994, 427] width 120 height 19
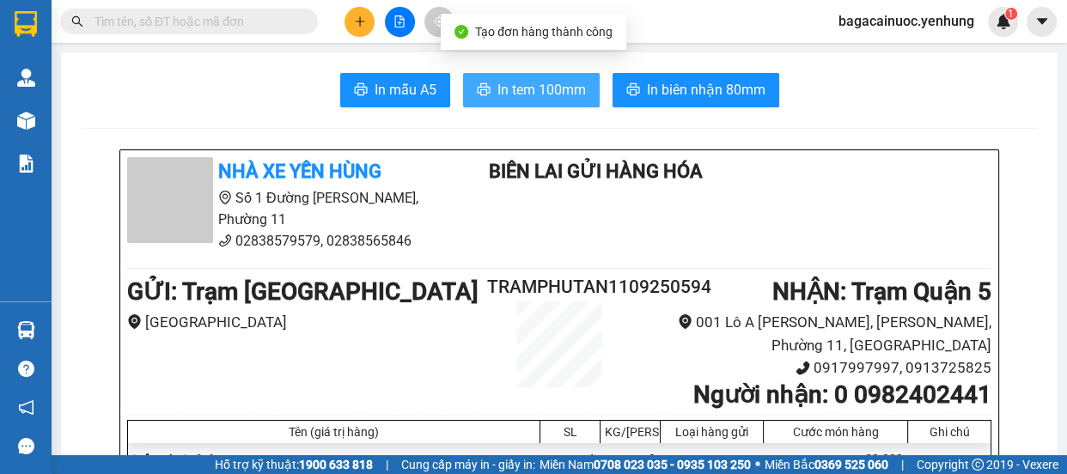
click at [526, 94] on span "In tem 100mm" at bounding box center [541, 89] width 88 height 21
click at [361, 23] on icon "plus" at bounding box center [360, 21] width 12 height 12
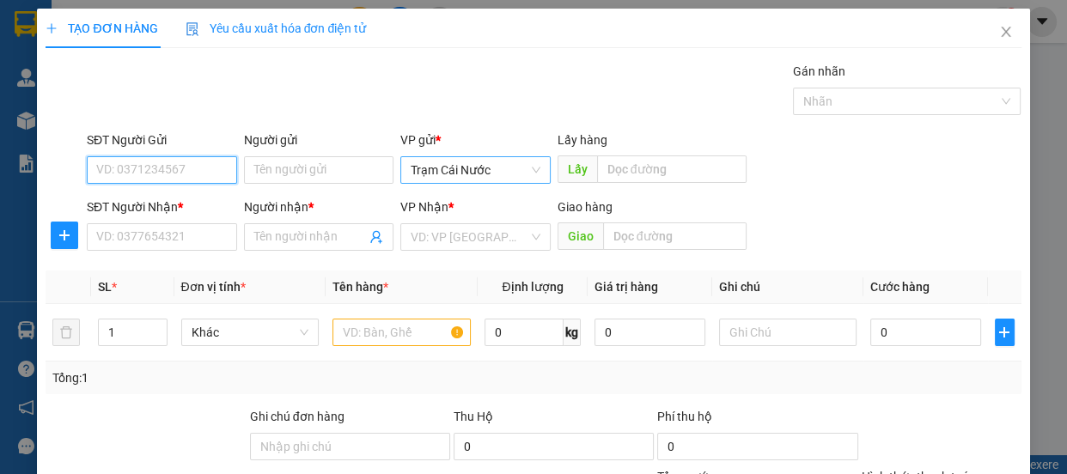
click at [524, 175] on span "Trạm Cái Nước" at bounding box center [475, 170] width 130 height 26
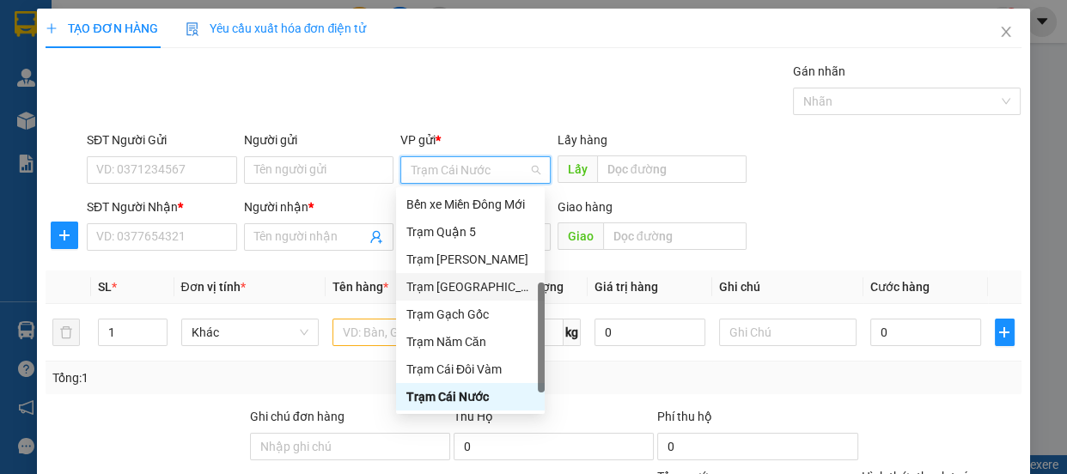
click at [477, 275] on div "Trạm [GEOGRAPHIC_DATA]" at bounding box center [470, 286] width 149 height 27
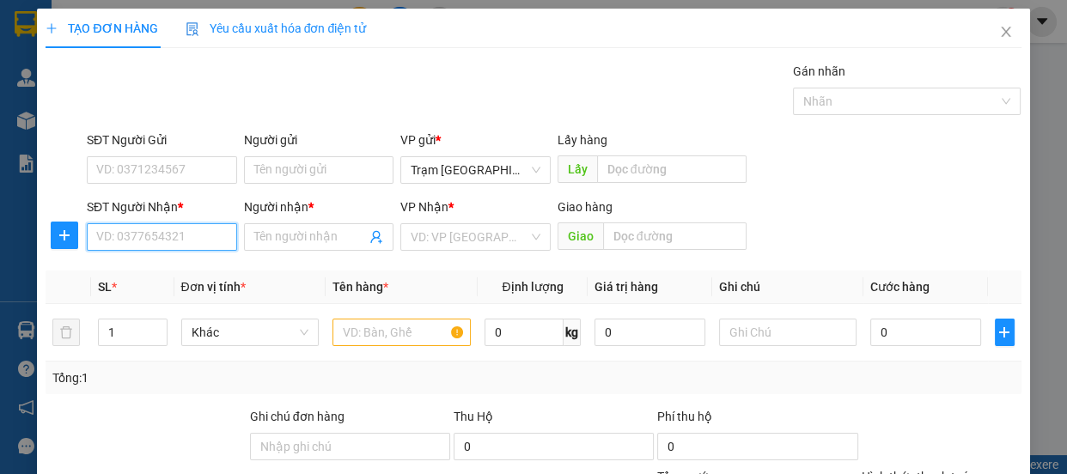
click at [198, 235] on input "SĐT Người Nhận *" at bounding box center [162, 236] width 150 height 27
type input "0978262282"
click at [301, 239] on input "Người nhận *" at bounding box center [310, 237] width 112 height 19
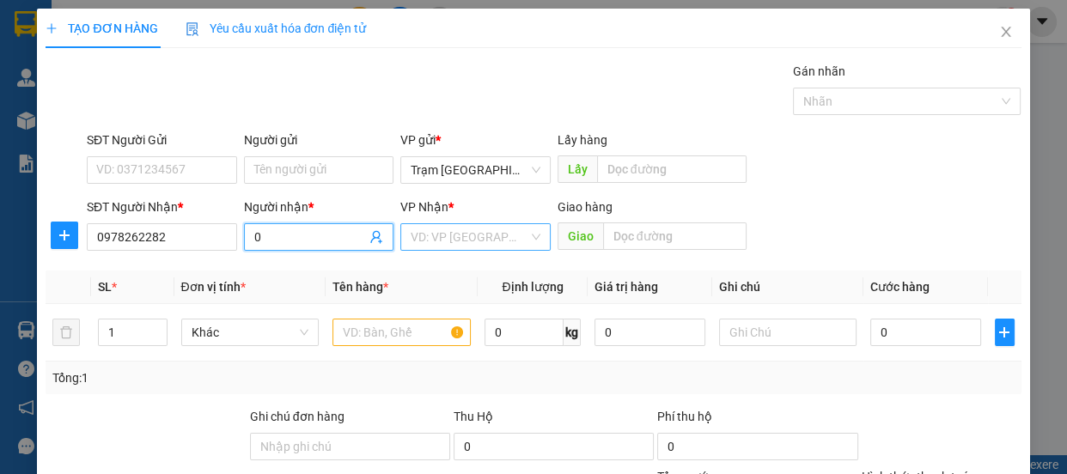
type input "0"
click at [441, 232] on input "search" at bounding box center [469, 237] width 118 height 26
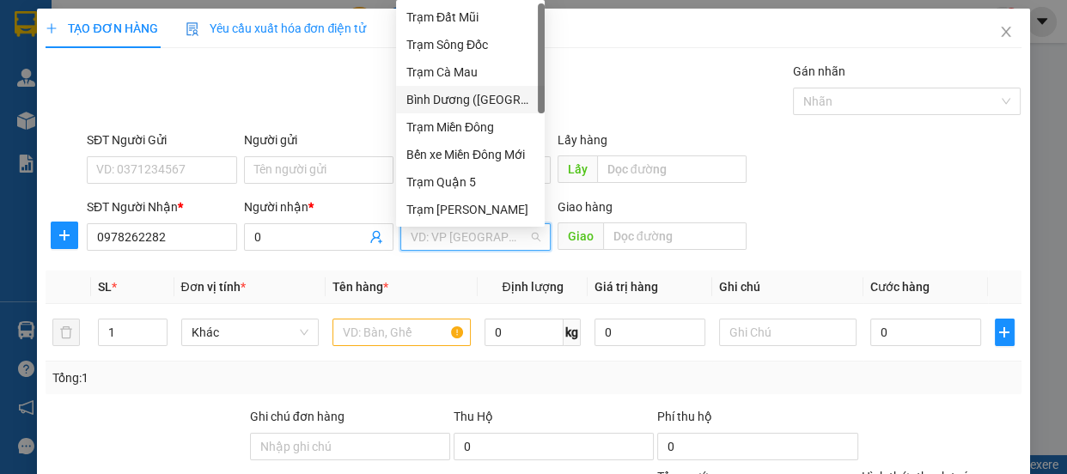
click at [502, 98] on div "Bình Dương ([GEOGRAPHIC_DATA])" at bounding box center [470, 99] width 128 height 19
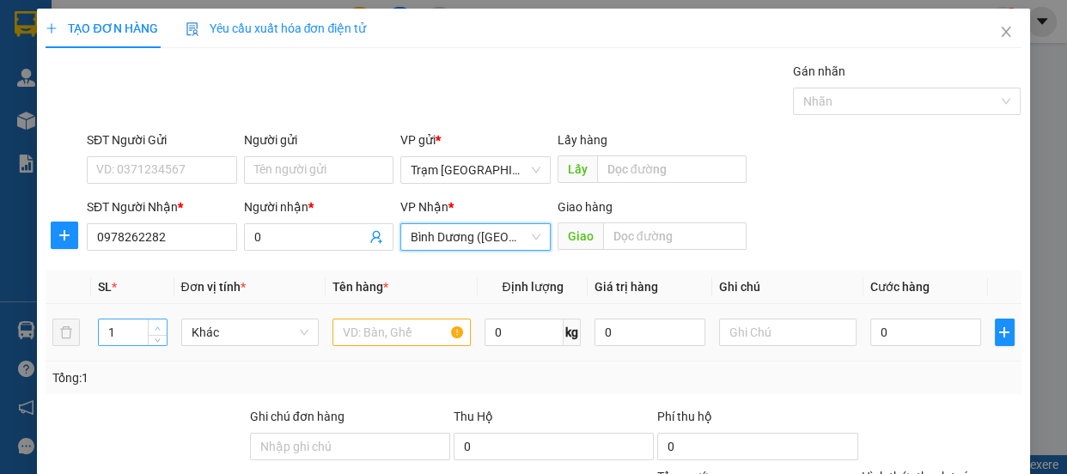
click at [153, 326] on span "up" at bounding box center [158, 328] width 10 height 10
type input "2"
click at [374, 344] on input "text" at bounding box center [401, 332] width 138 height 27
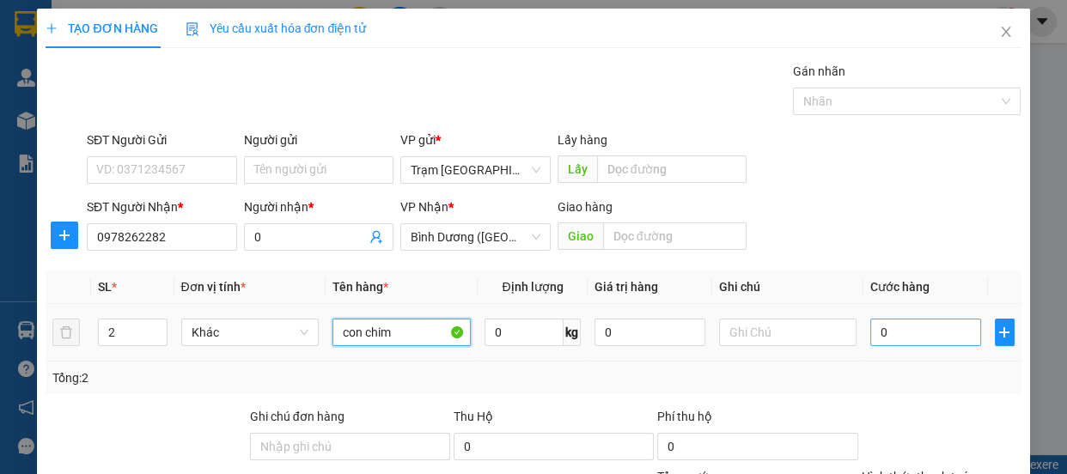
type input "con chim"
click at [914, 334] on input "0" at bounding box center [925, 332] width 111 height 27
type input "2"
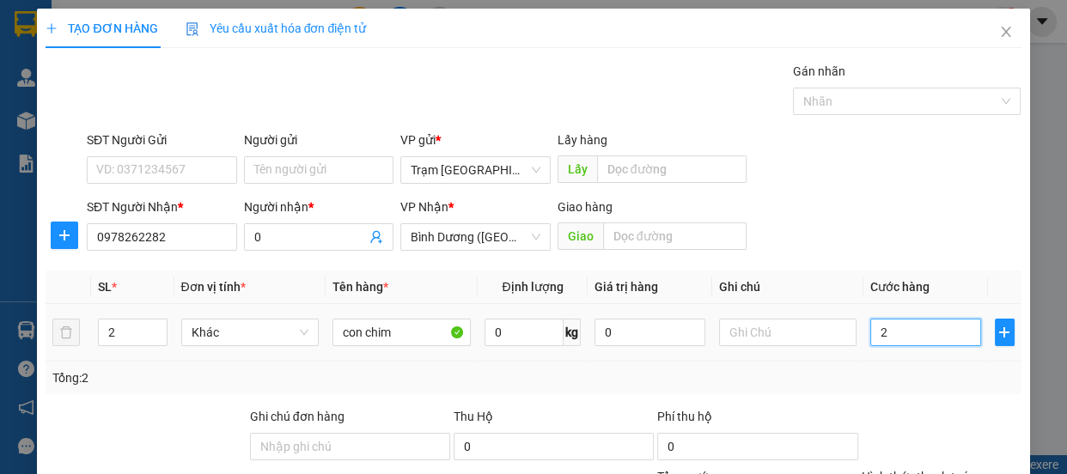
type input "20"
type input "200"
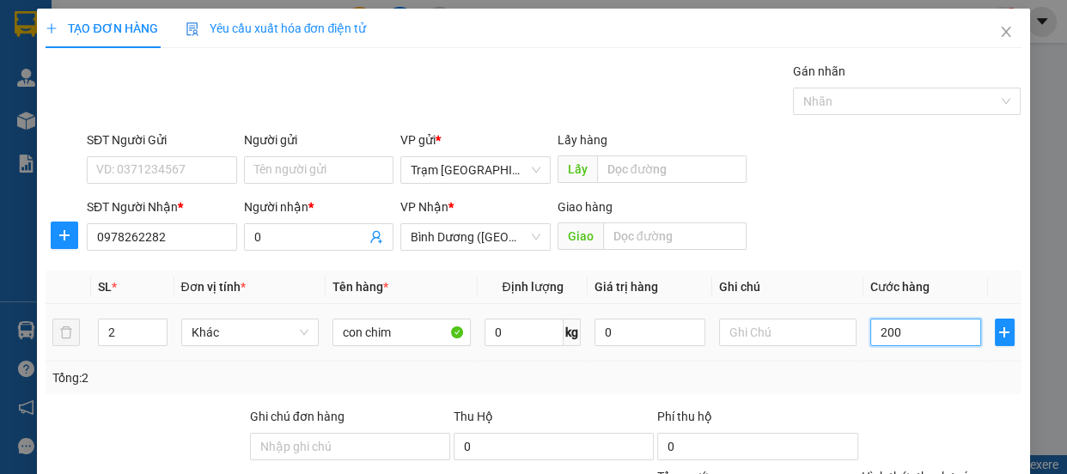
type input "200"
type input "200.000"
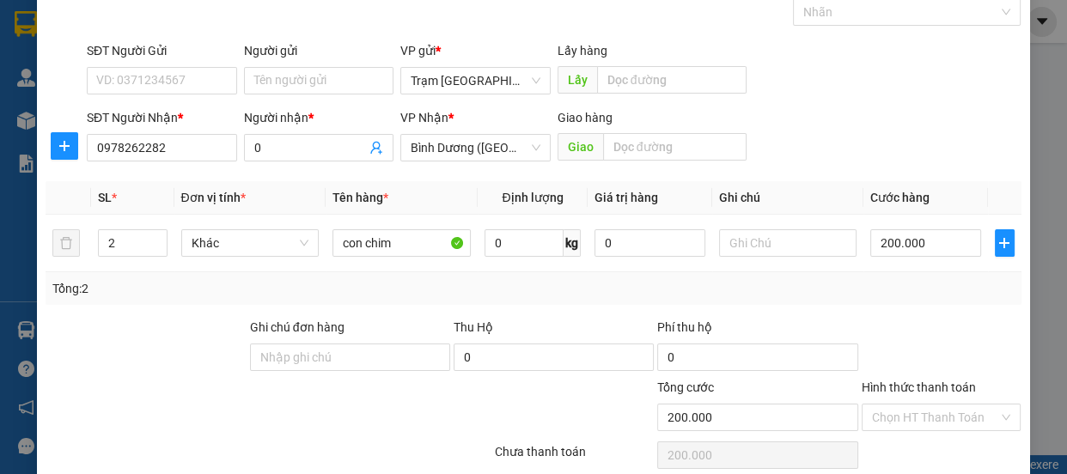
scroll to position [161, 0]
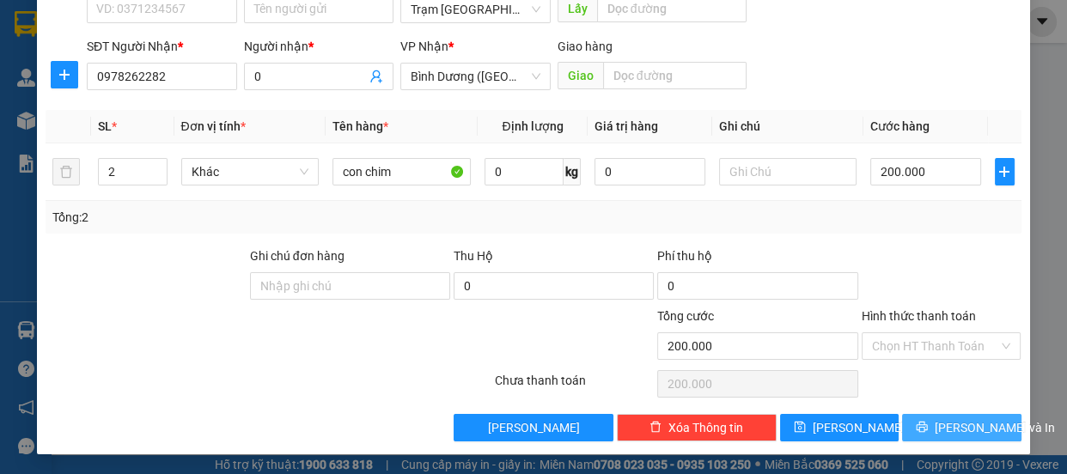
click at [963, 427] on span "[PERSON_NAME] và In" at bounding box center [994, 427] width 120 height 19
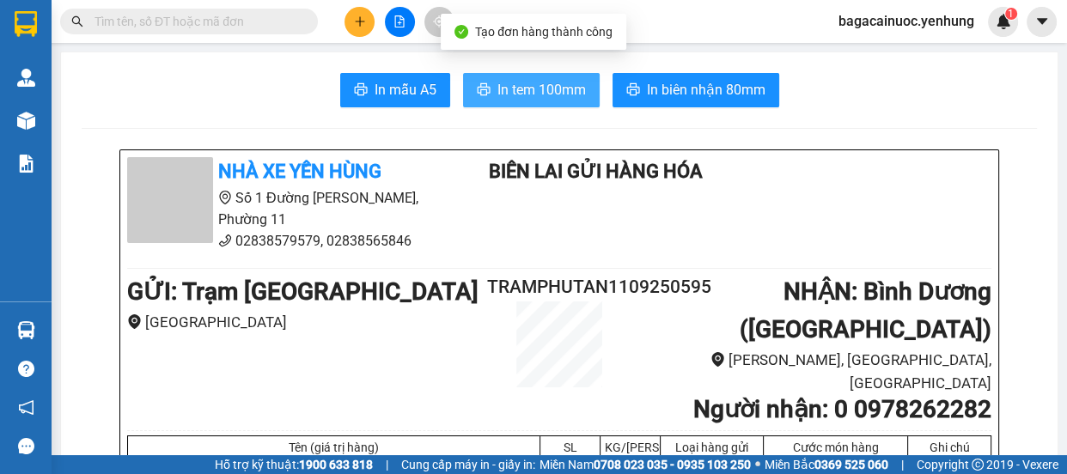
click at [552, 106] on button "In tem 100mm" at bounding box center [531, 90] width 137 height 34
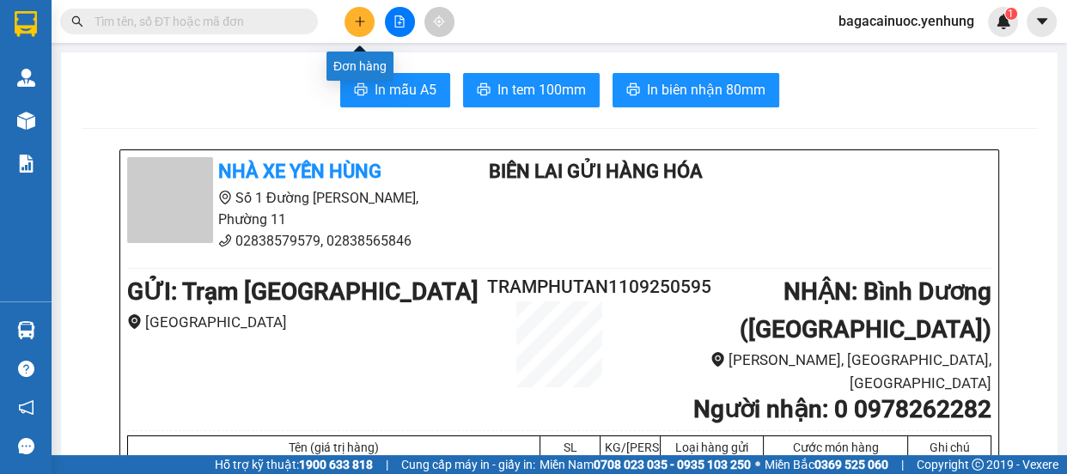
click at [367, 24] on button at bounding box center [359, 22] width 30 height 30
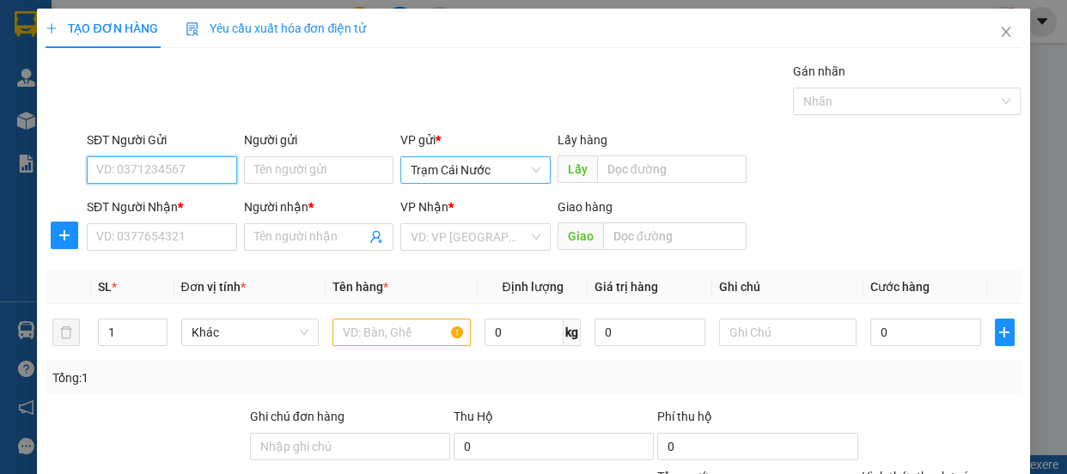
click at [514, 167] on span "Trạm Cái Nước" at bounding box center [475, 170] width 130 height 26
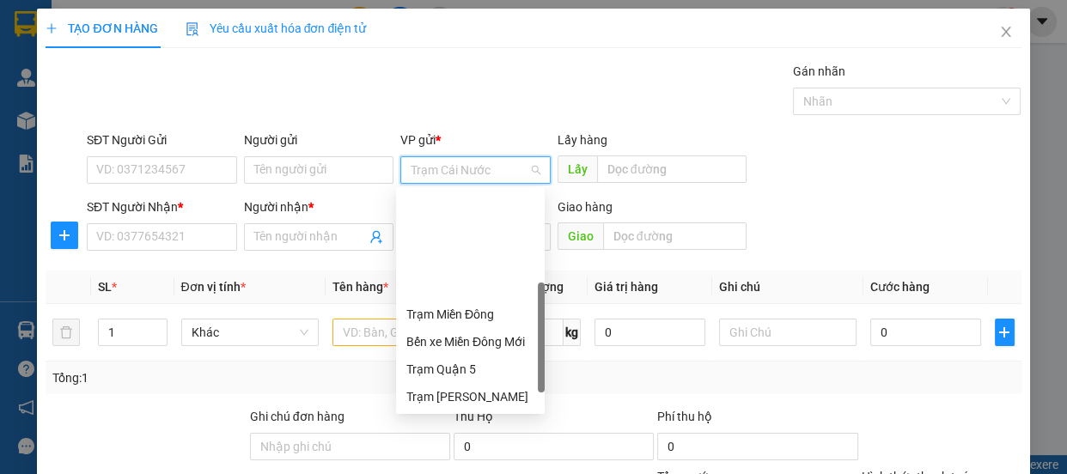
scroll to position [137, 0]
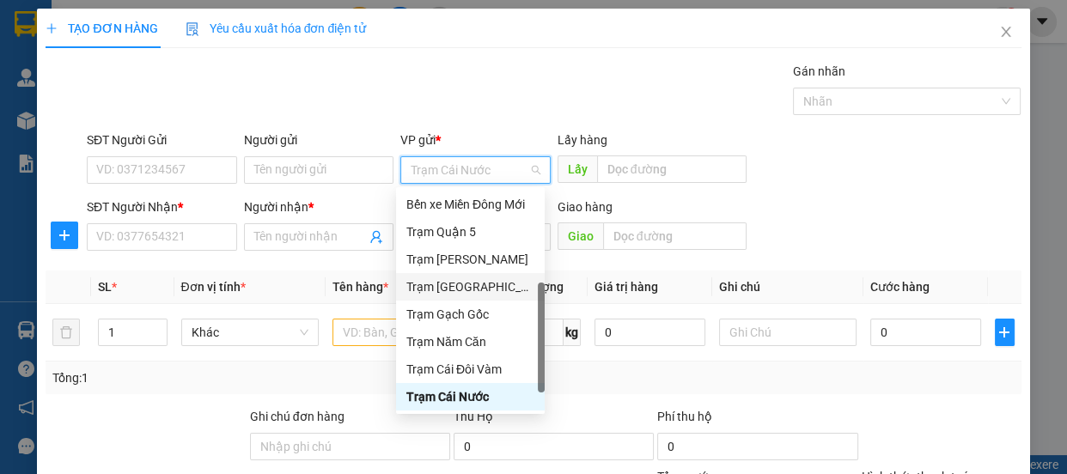
click at [479, 290] on div "Trạm [GEOGRAPHIC_DATA]" at bounding box center [470, 286] width 128 height 19
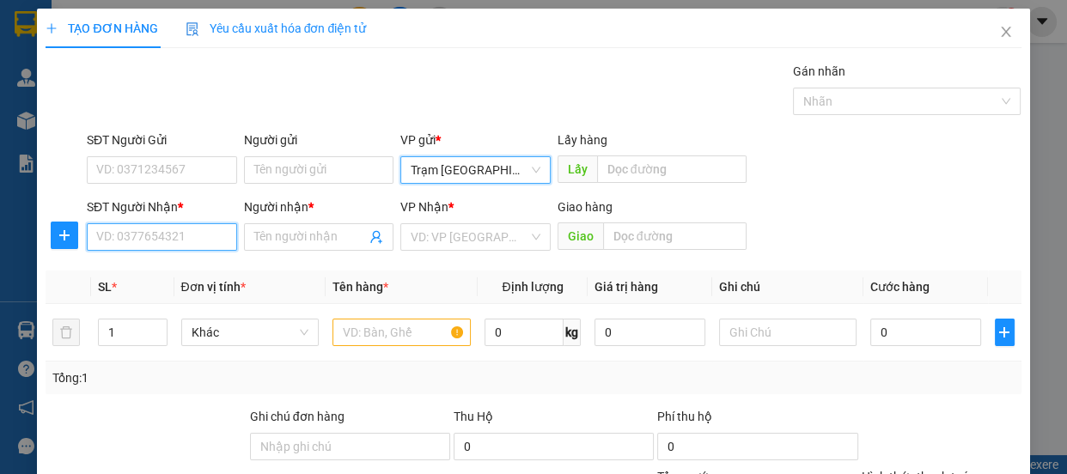
click at [197, 246] on input "SĐT Người Nhận *" at bounding box center [162, 236] width 150 height 27
type input "0946031042"
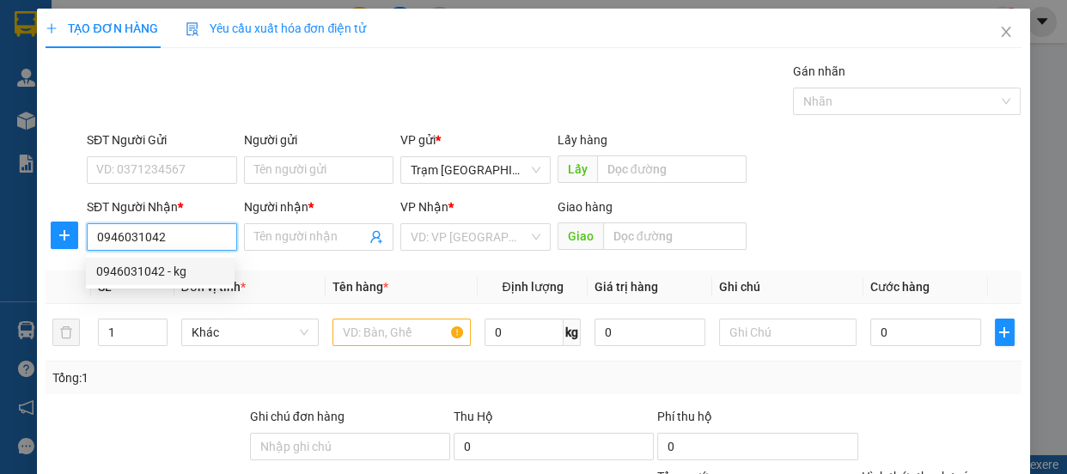
click at [191, 273] on div "0946031042 - kg" at bounding box center [160, 271] width 128 height 19
type input "kg"
type input "nga 4 go may"
type input "400.000"
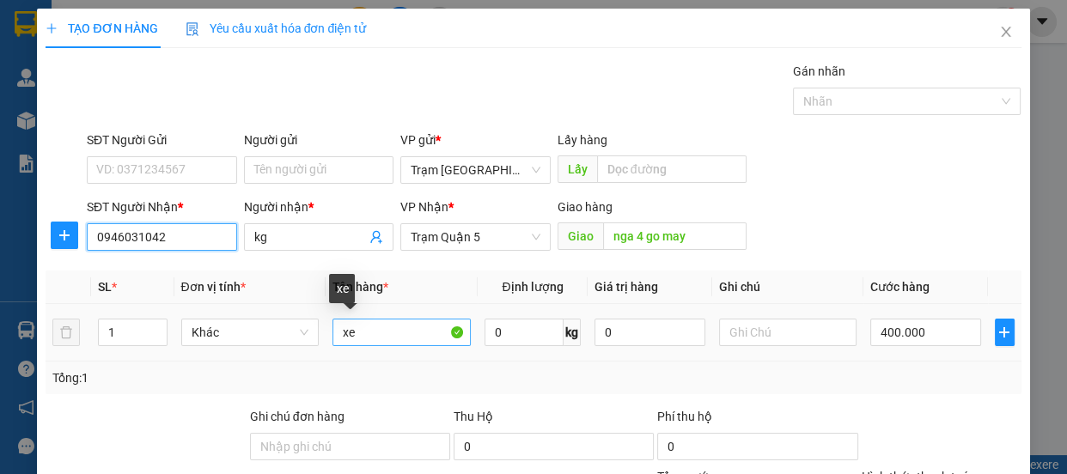
type input "0946031042"
click at [361, 332] on input "xe" at bounding box center [401, 332] width 138 height 27
type input "x"
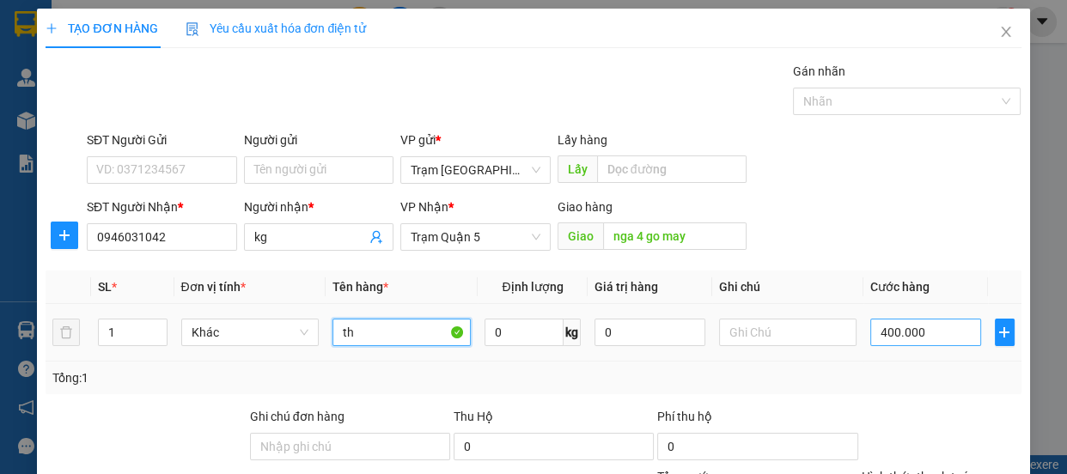
type input "th"
click at [943, 336] on input "400.000" at bounding box center [925, 332] width 111 height 27
type input "0"
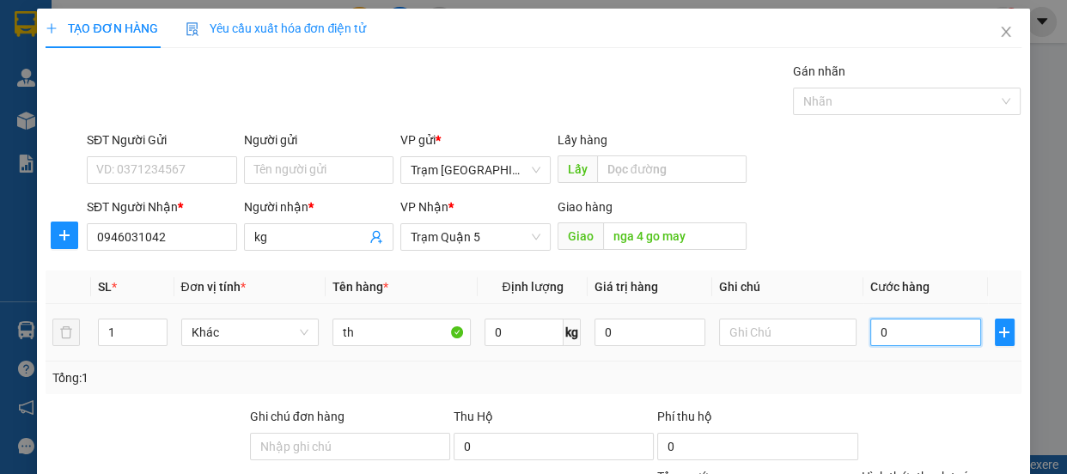
click at [870, 336] on input "0" at bounding box center [925, 332] width 111 height 27
type input "10"
type input "100"
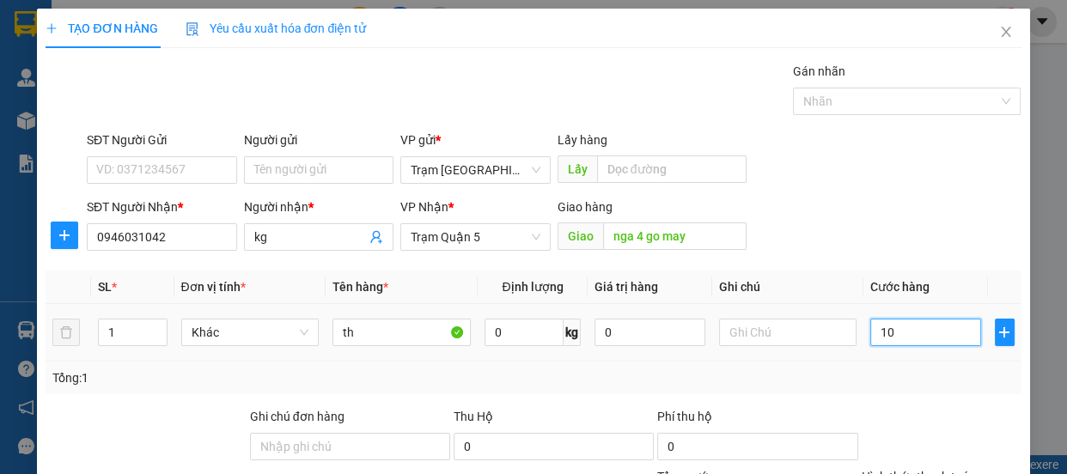
type input "100"
type input "100.000"
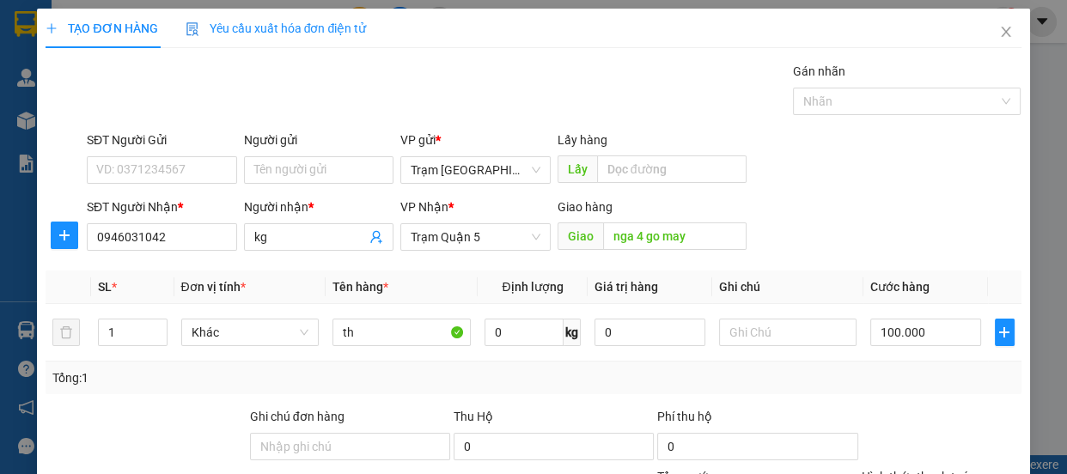
scroll to position [161, 0]
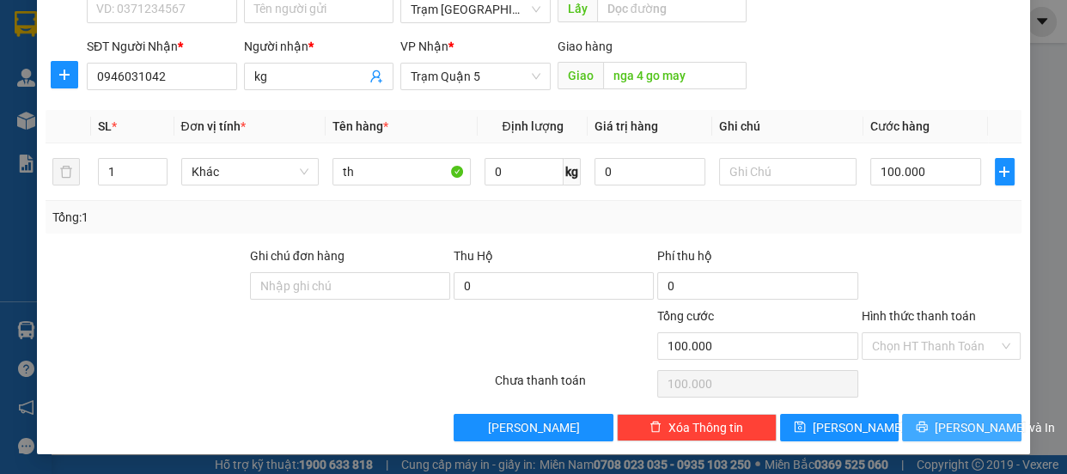
click at [930, 423] on button "[PERSON_NAME] và In" at bounding box center [961, 427] width 119 height 27
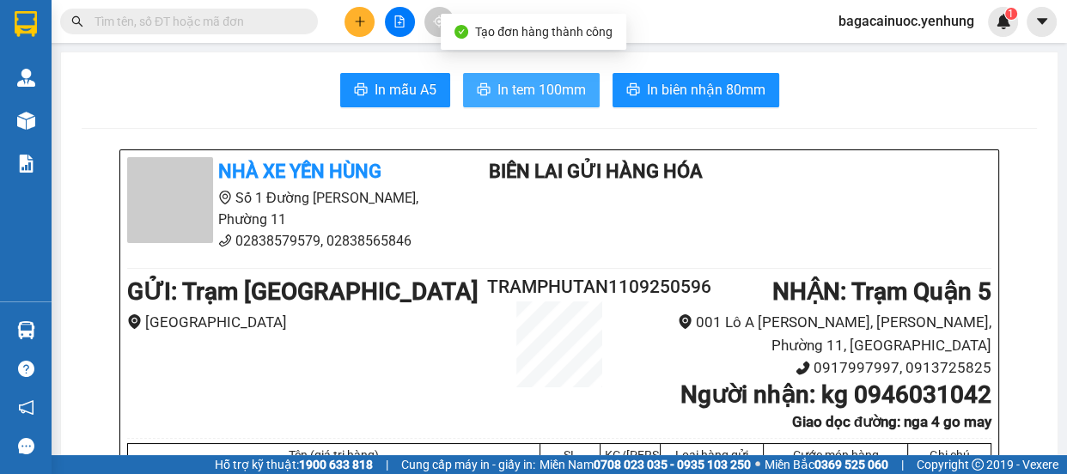
click at [539, 94] on span "In tem 100mm" at bounding box center [541, 89] width 88 height 21
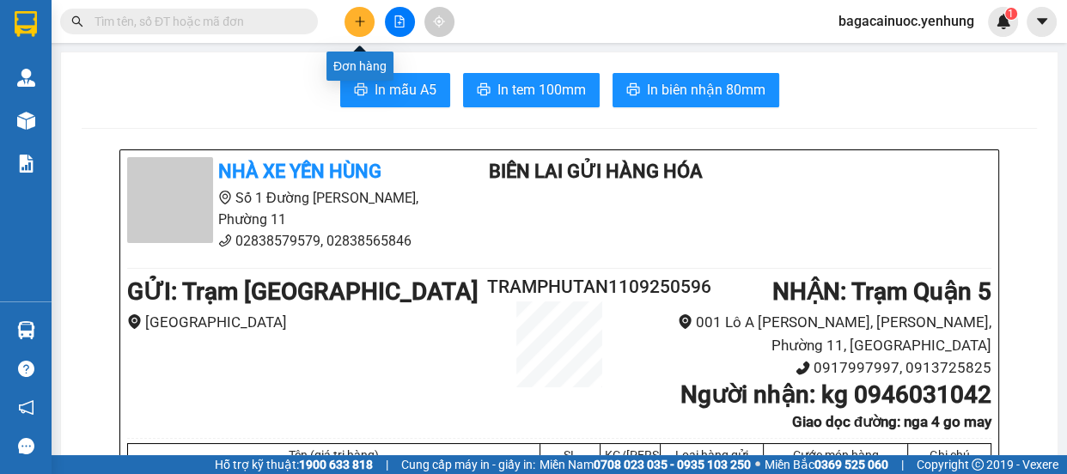
click at [356, 18] on icon "plus" at bounding box center [360, 21] width 12 height 12
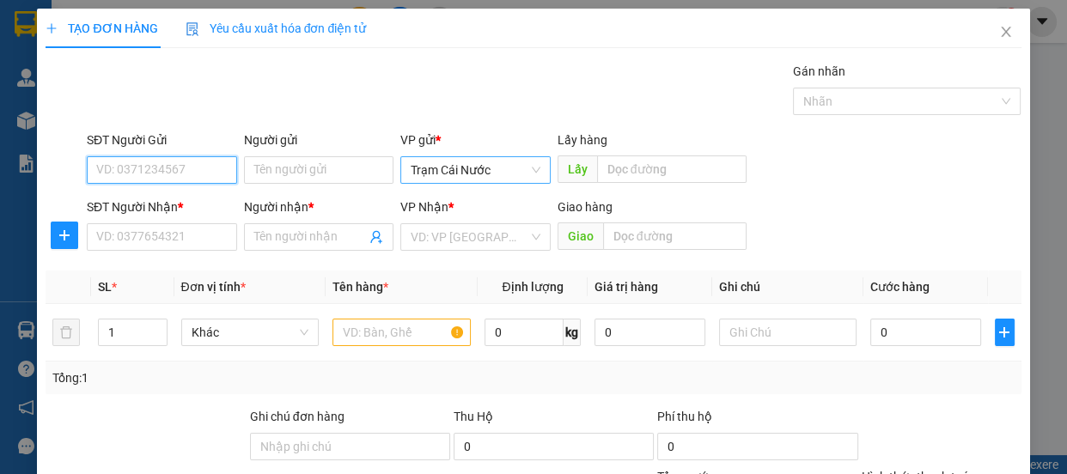
click at [510, 173] on span "Trạm Cái Nước" at bounding box center [475, 170] width 130 height 26
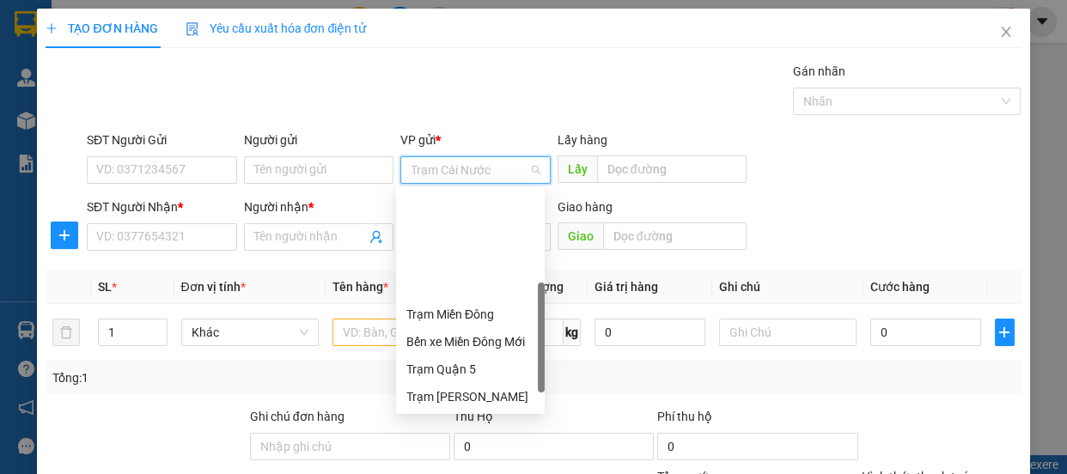
scroll to position [137, 0]
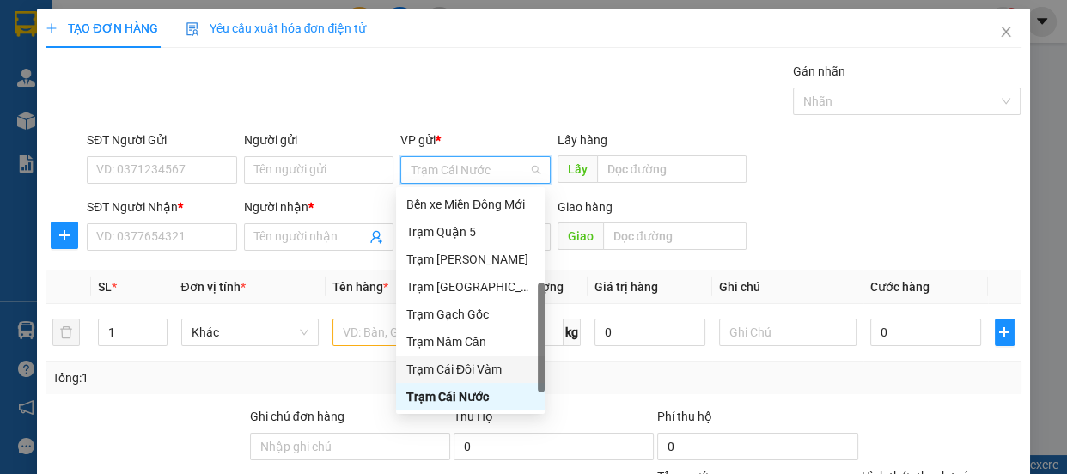
click at [508, 368] on div "Trạm Cái Đôi Vàm" at bounding box center [470, 369] width 128 height 19
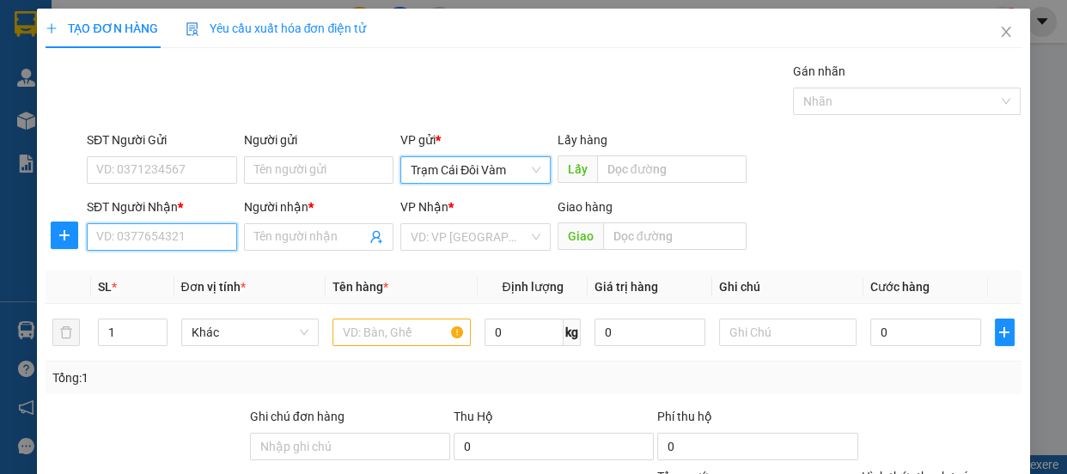
click at [186, 240] on input "SĐT Người Nhận *" at bounding box center [162, 236] width 150 height 27
type input "0903155024"
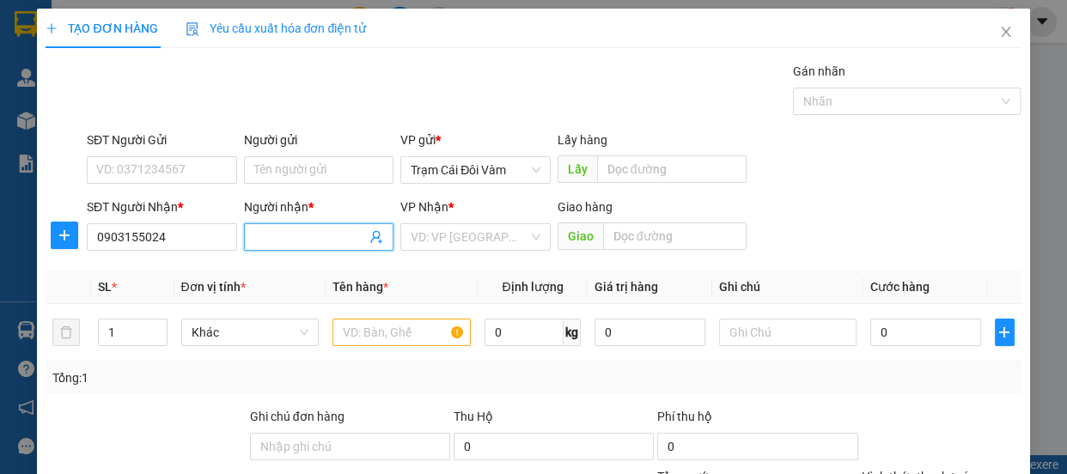
click at [283, 232] on input "Người nhận *" at bounding box center [310, 237] width 112 height 19
type input "0"
click at [454, 239] on input "search" at bounding box center [469, 237] width 118 height 26
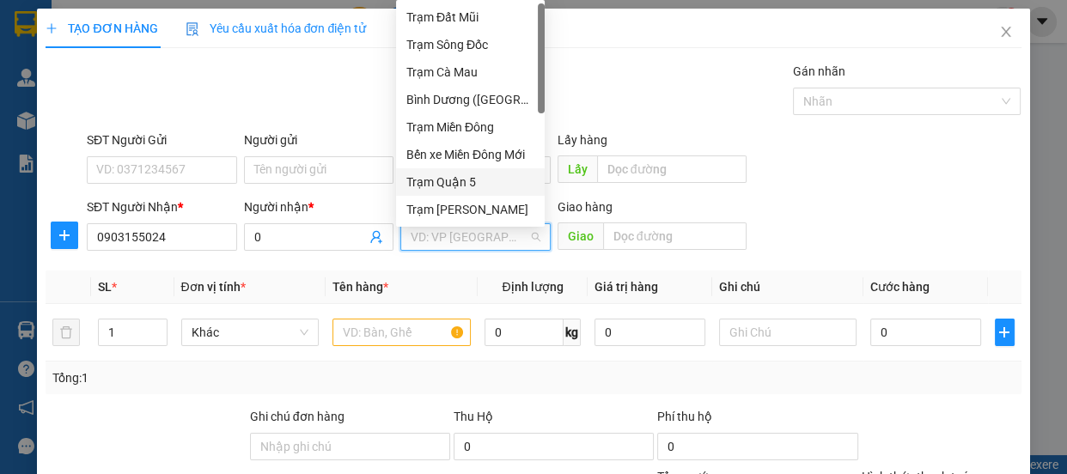
click at [476, 180] on div "Trạm Quận 5" at bounding box center [470, 182] width 128 height 19
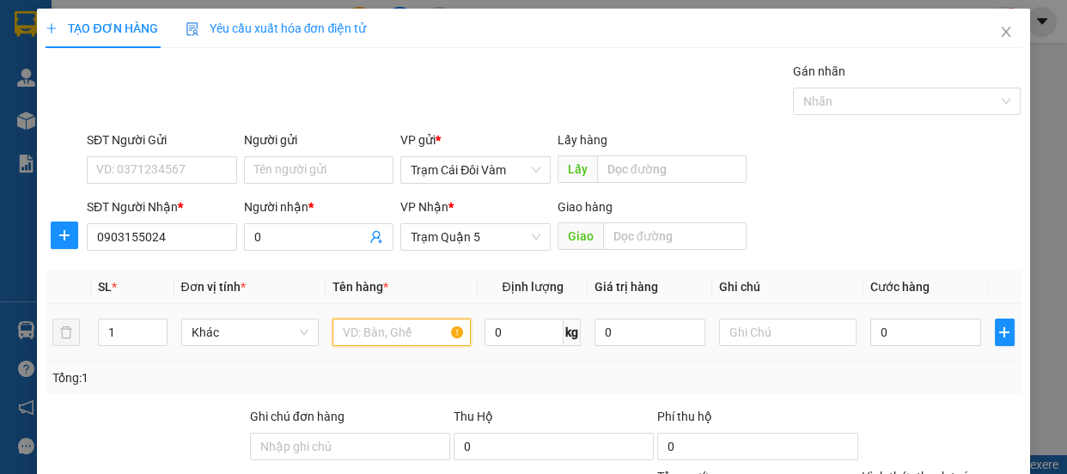
click at [393, 337] on input "text" at bounding box center [401, 332] width 138 height 27
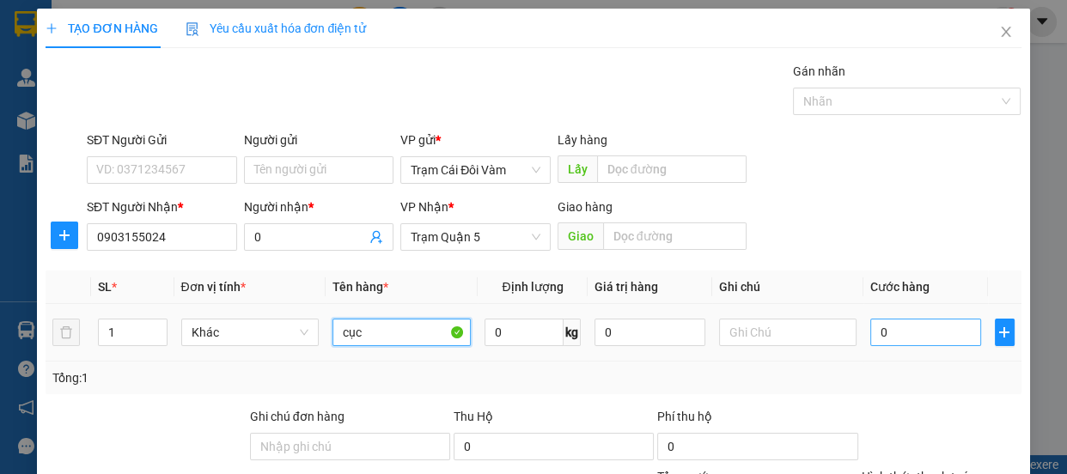
type input "cục"
click at [927, 323] on input "0" at bounding box center [925, 332] width 111 height 27
type input "6"
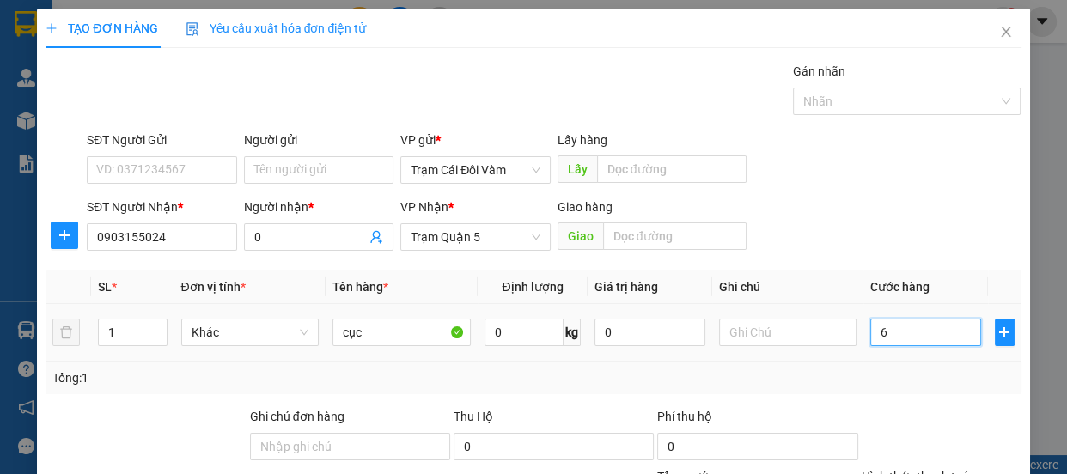
type input "60"
type input "60.000"
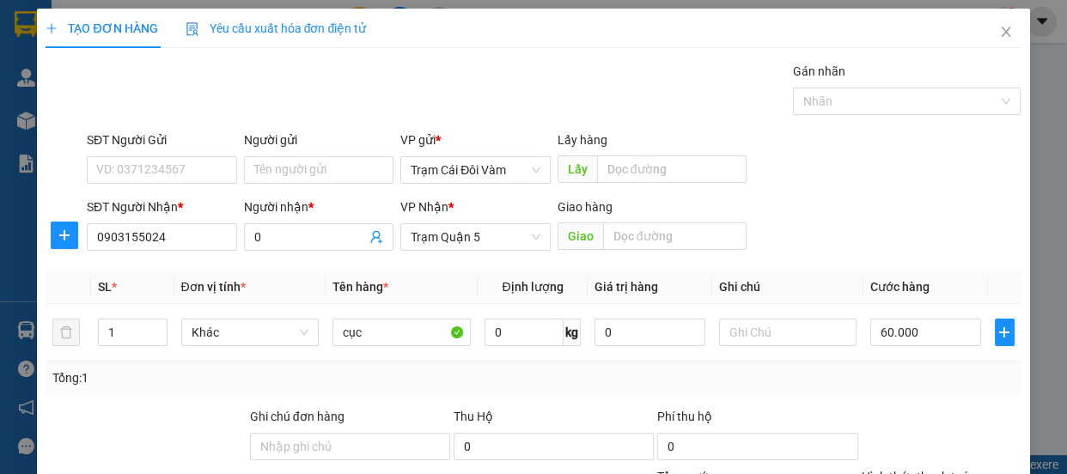
scroll to position [161, 0]
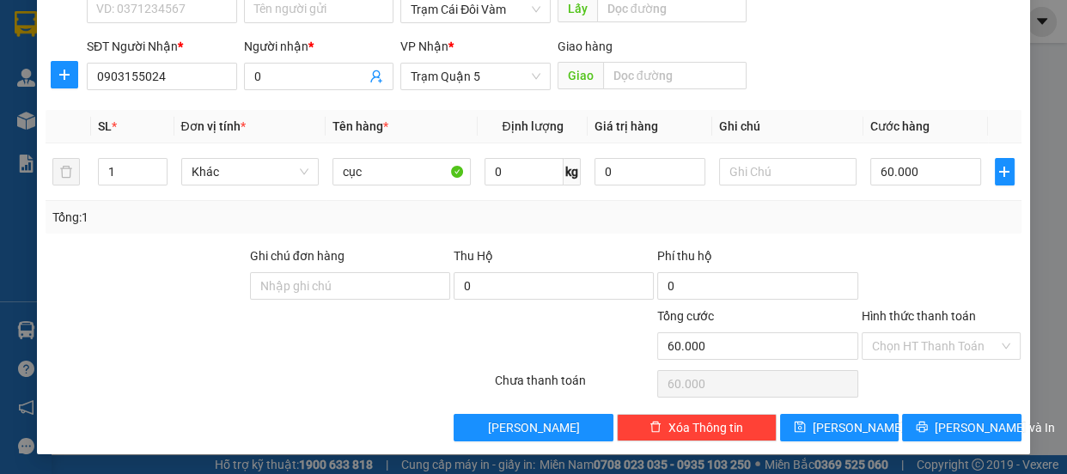
click at [877, 309] on label "Hình thức thanh toán" at bounding box center [918, 316] width 114 height 14
click at [877, 333] on input "Hình thức thanh toán" at bounding box center [935, 346] width 127 height 26
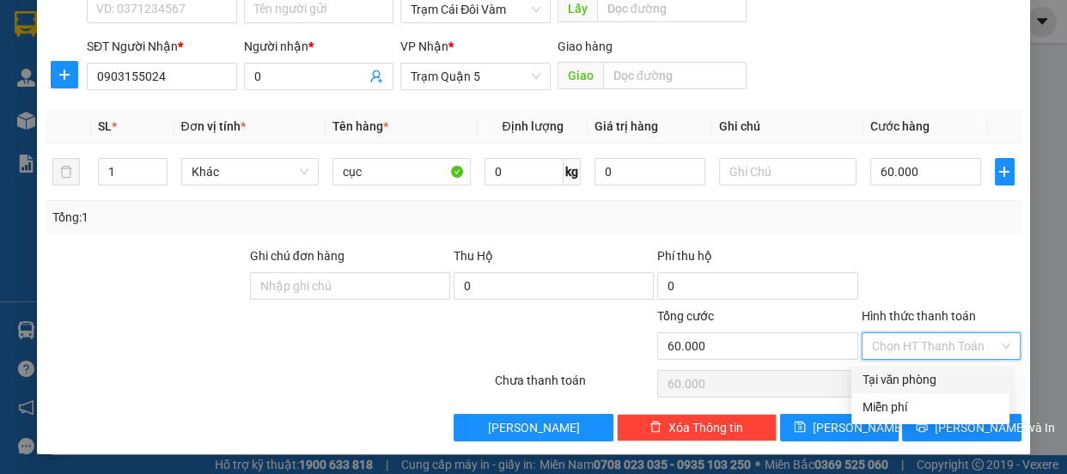
click at [895, 381] on div "Tại văn phòng" at bounding box center [929, 379] width 137 height 19
type input "0"
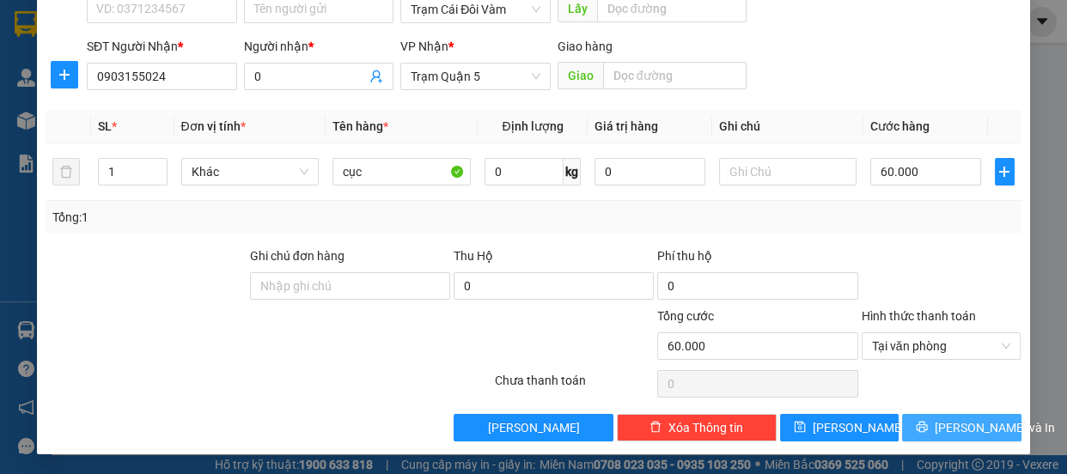
click at [943, 422] on span "[PERSON_NAME] và In" at bounding box center [994, 427] width 120 height 19
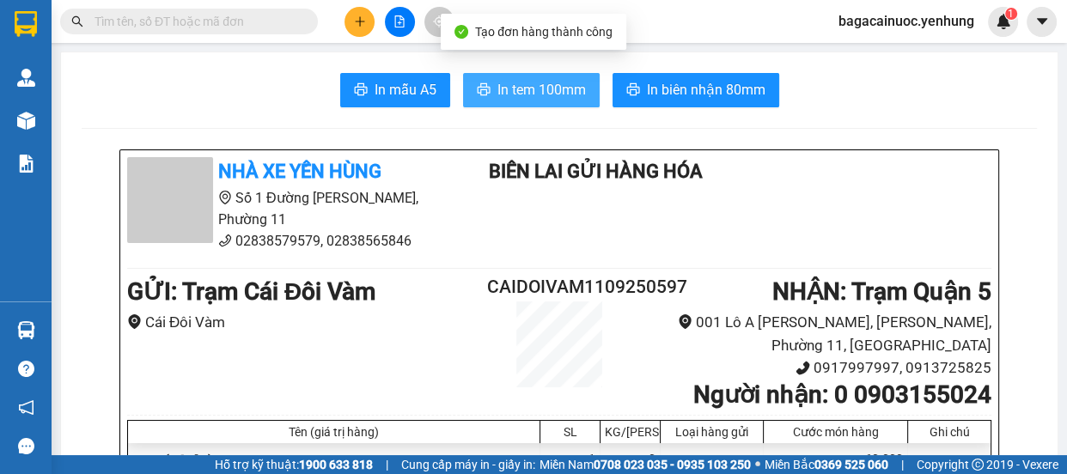
click at [543, 82] on span "In tem 100mm" at bounding box center [541, 89] width 88 height 21
click at [363, 26] on icon "plus" at bounding box center [360, 21] width 12 height 12
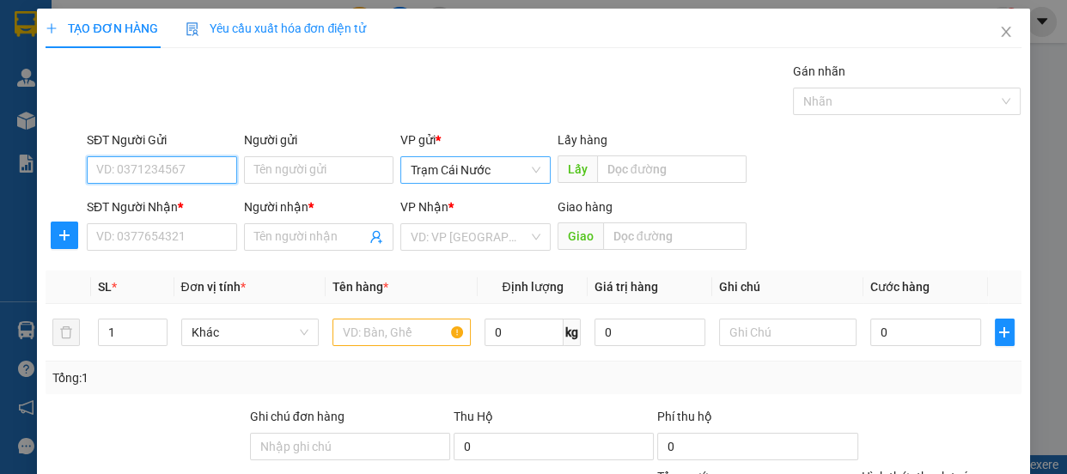
click at [514, 180] on span "Trạm Cái Nước" at bounding box center [475, 170] width 130 height 26
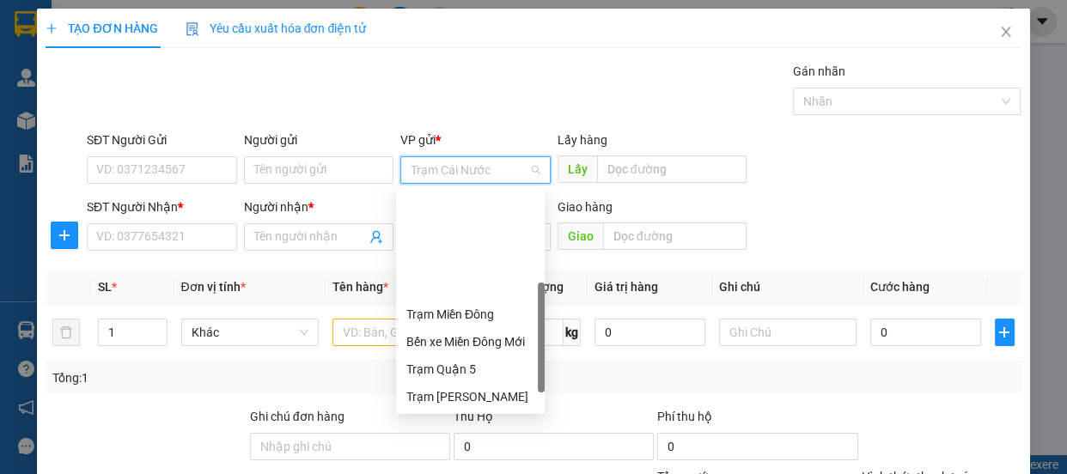
scroll to position [137, 0]
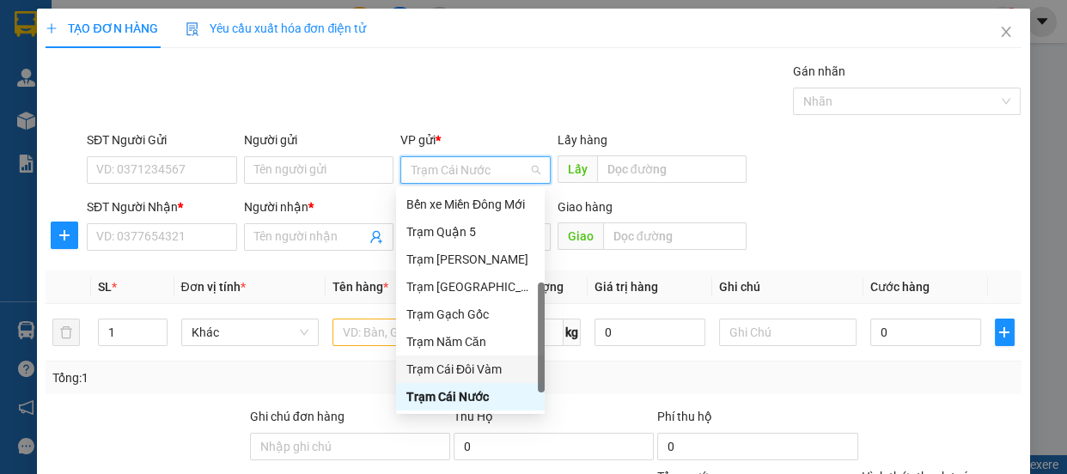
click at [490, 366] on div "Trạm Cái Đôi Vàm" at bounding box center [470, 369] width 128 height 19
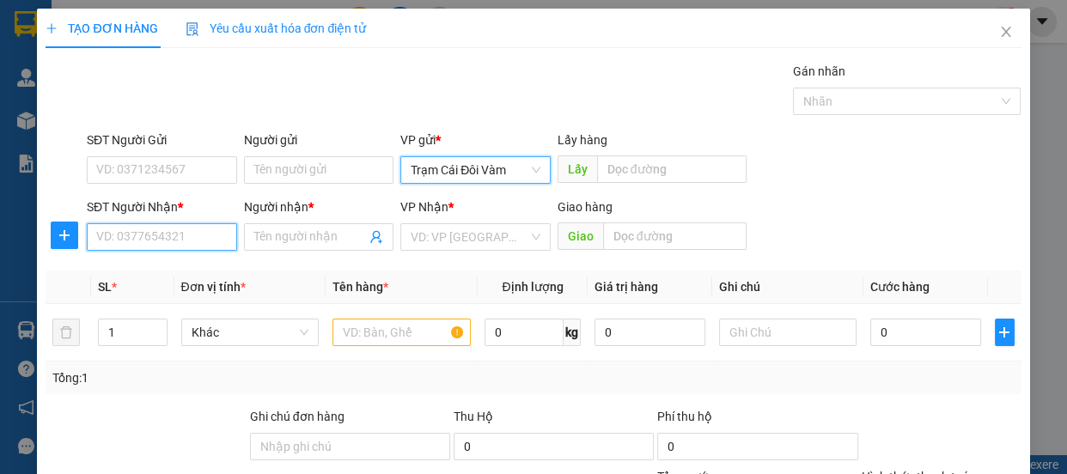
click at [172, 236] on input "SĐT Người Nhận *" at bounding box center [162, 236] width 150 height 27
type input "0826421700"
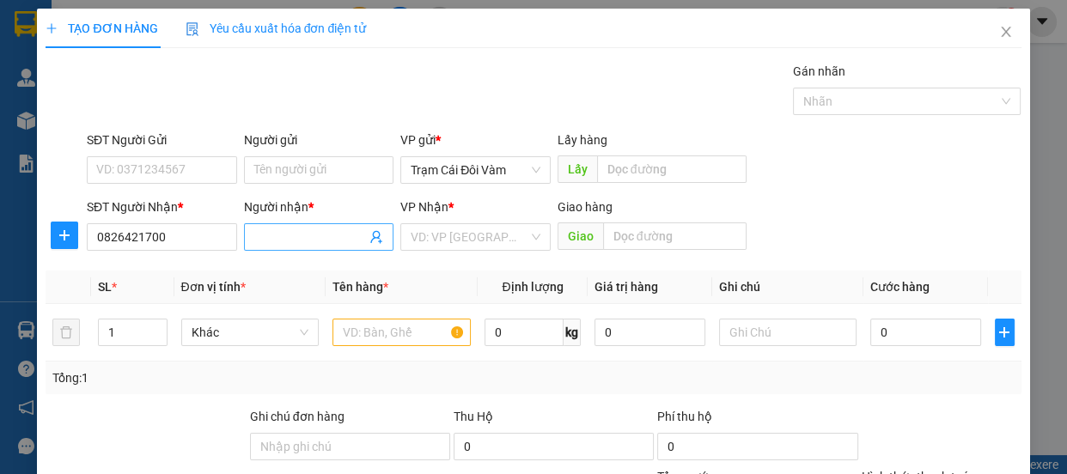
click at [291, 244] on input "Người nhận *" at bounding box center [310, 237] width 112 height 19
type input "0"
click at [502, 241] on input "search" at bounding box center [469, 237] width 118 height 26
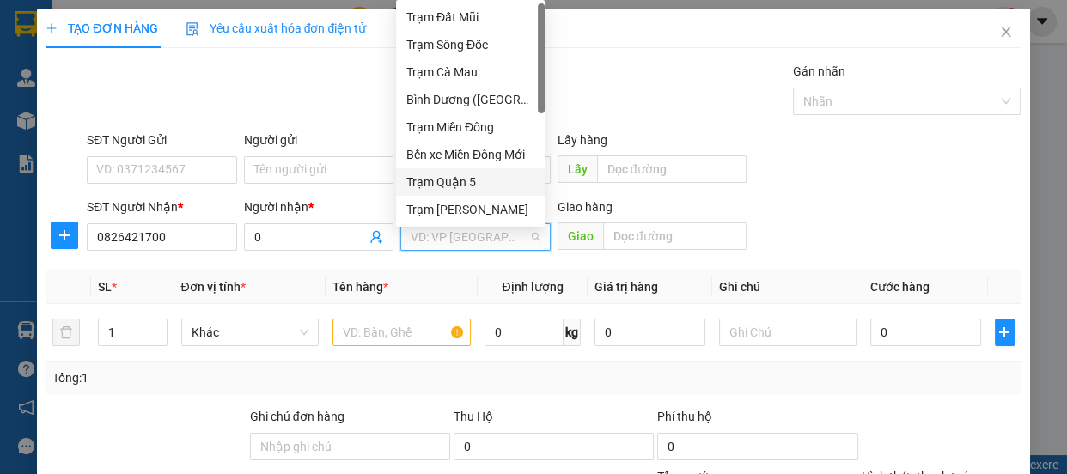
click at [498, 187] on div "Trạm Quận 5" at bounding box center [470, 182] width 128 height 19
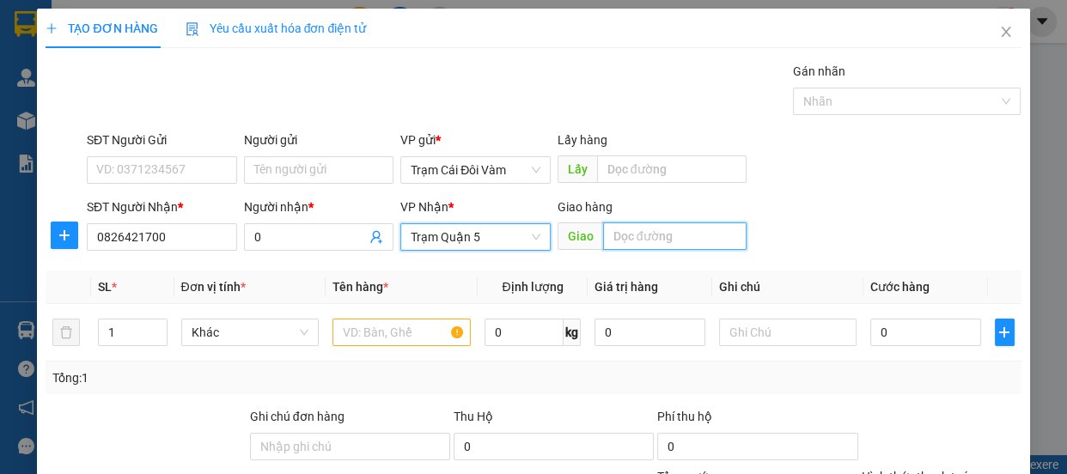
click at [641, 235] on input "text" at bounding box center [674, 235] width 143 height 27
type input "d"
type input "đnai"
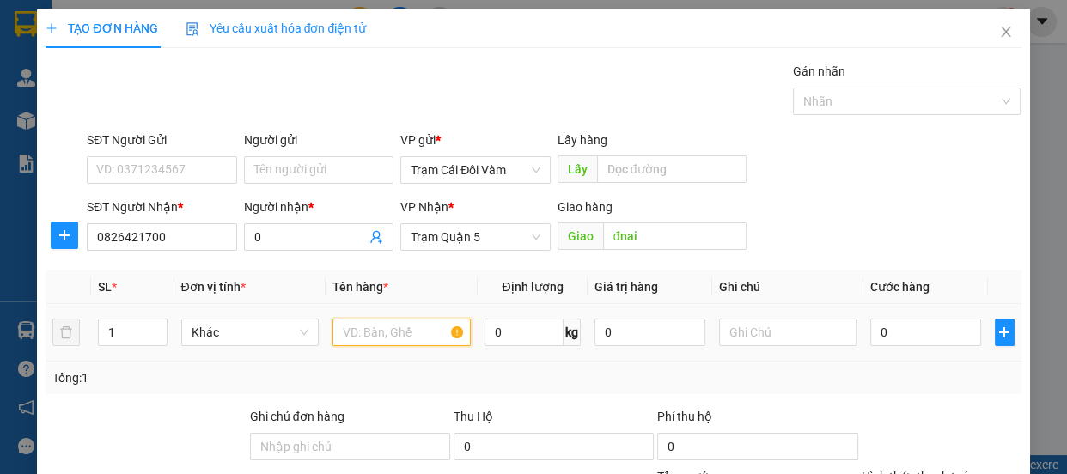
click at [416, 325] on input "text" at bounding box center [401, 332] width 138 height 27
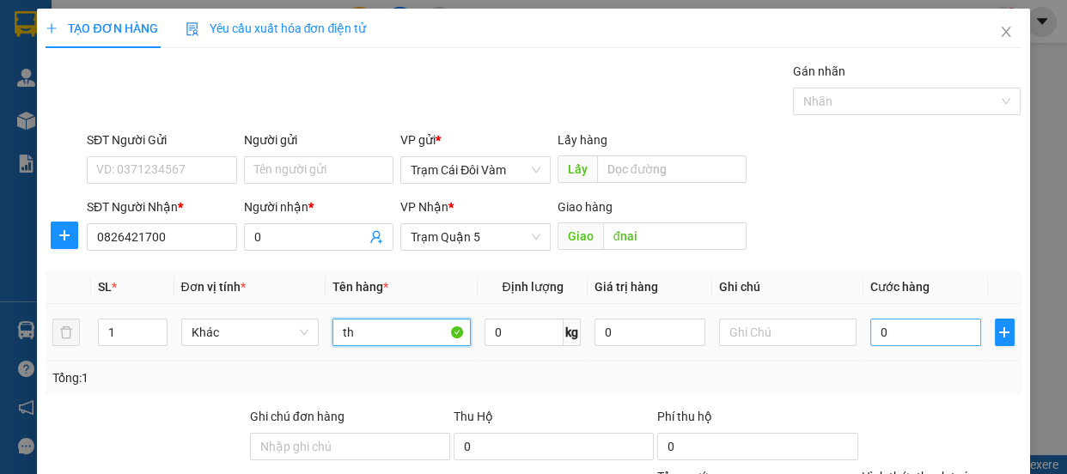
type input "th"
click at [870, 330] on input "0" at bounding box center [925, 332] width 111 height 27
type input "6"
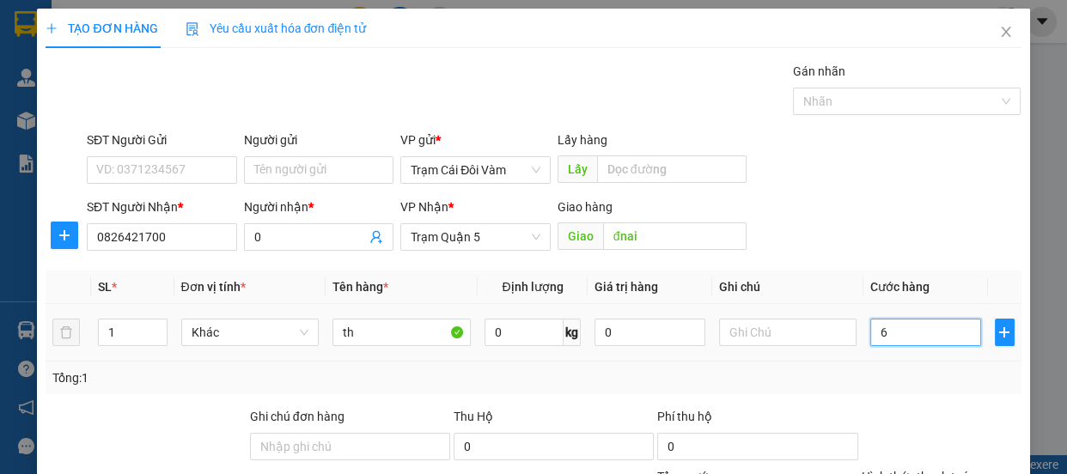
type input "60"
type input "60.000"
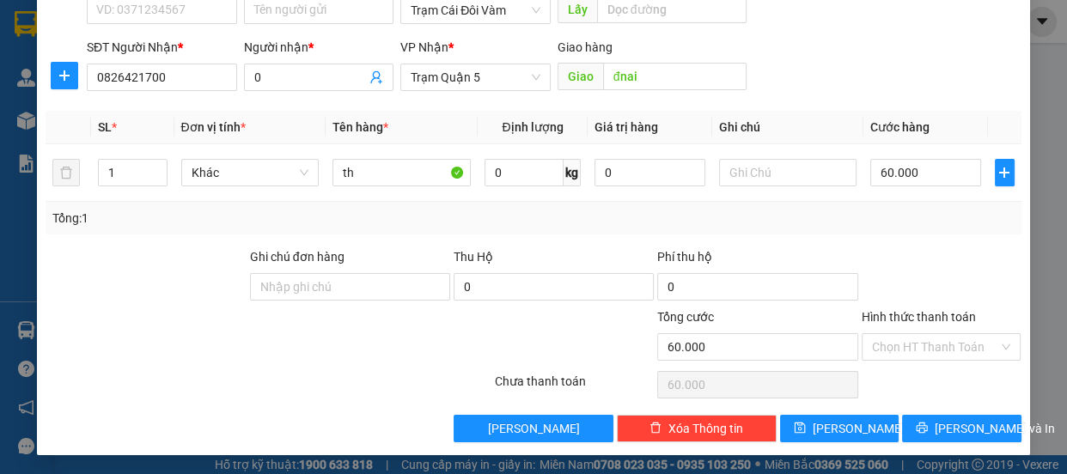
scroll to position [161, 0]
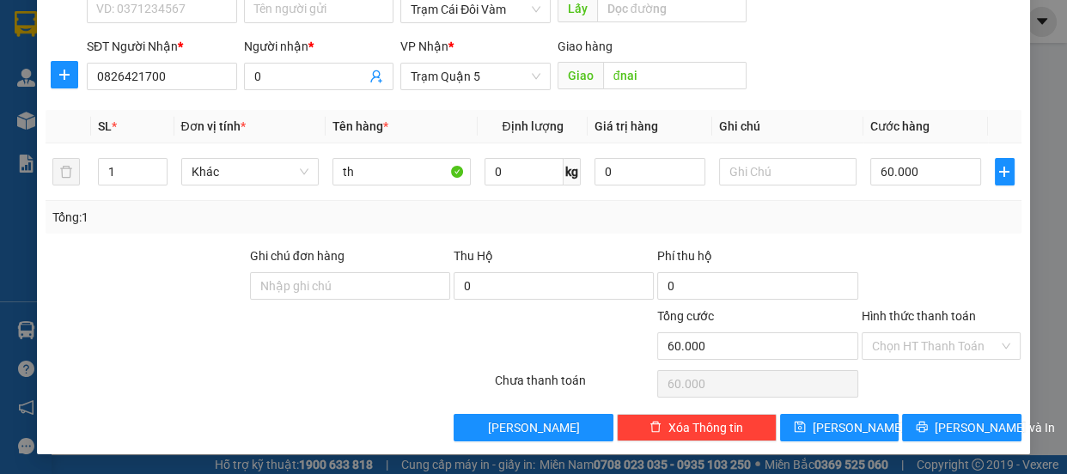
click at [908, 313] on label "Hình thức thanh toán" at bounding box center [918, 316] width 114 height 14
click at [908, 333] on input "Hình thức thanh toán" at bounding box center [935, 346] width 127 height 26
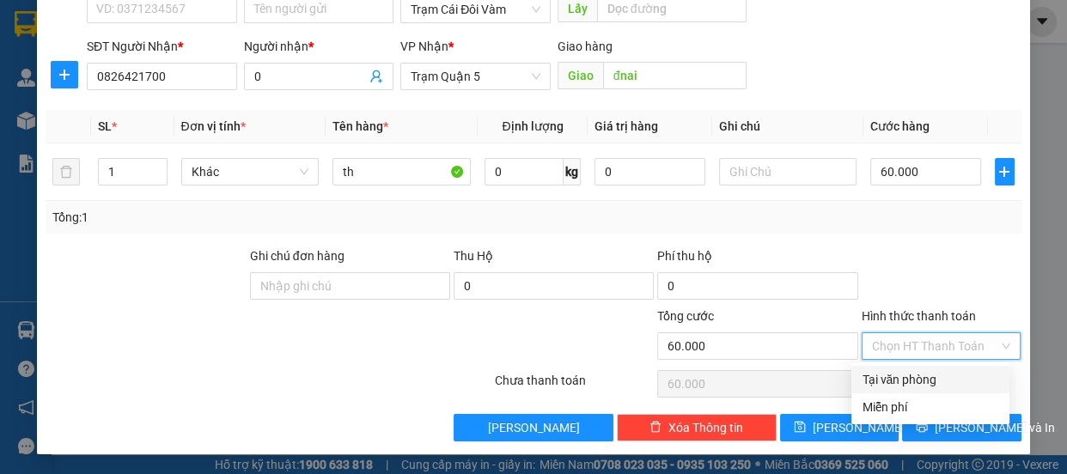
click at [919, 380] on div "Tại văn phòng" at bounding box center [929, 379] width 137 height 19
type input "0"
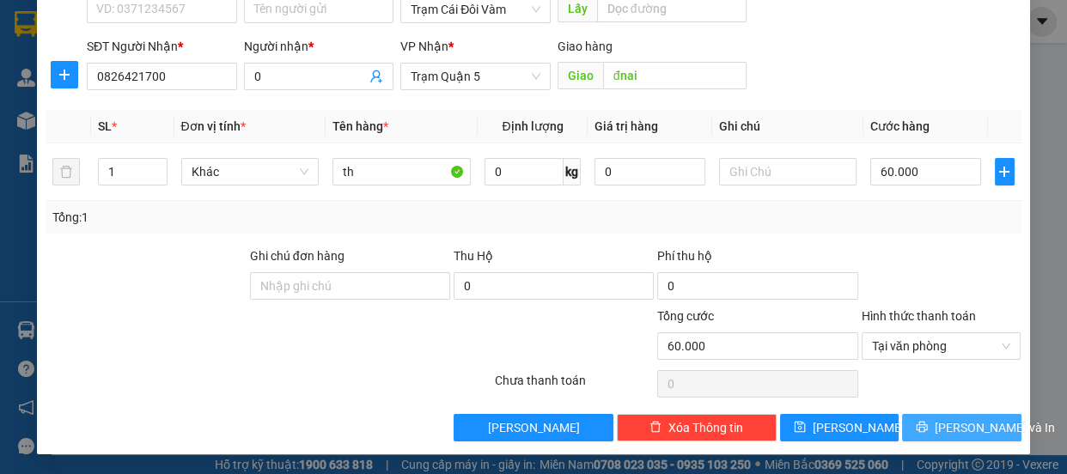
click at [960, 426] on span "[PERSON_NAME] và In" at bounding box center [994, 427] width 120 height 19
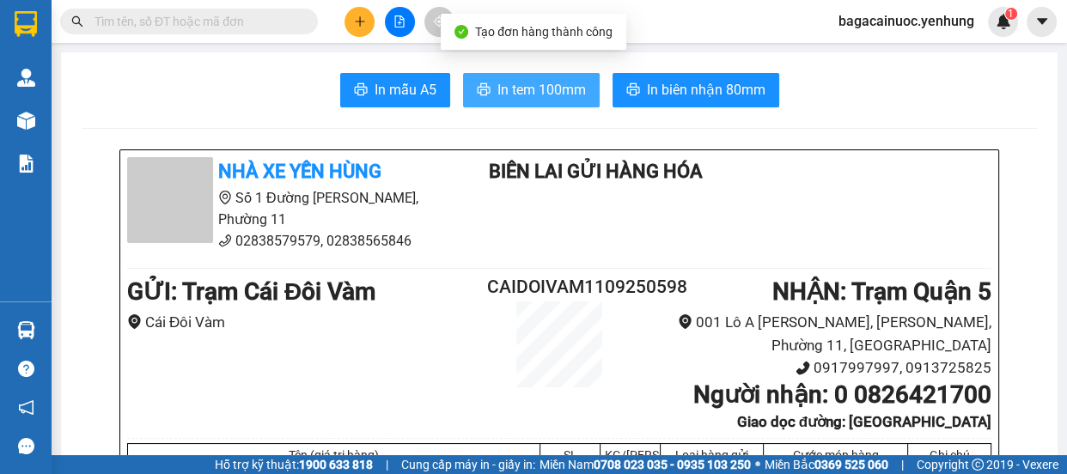
click at [533, 98] on span "In tem 100mm" at bounding box center [541, 89] width 88 height 21
click at [362, 22] on icon "plus" at bounding box center [360, 21] width 12 height 12
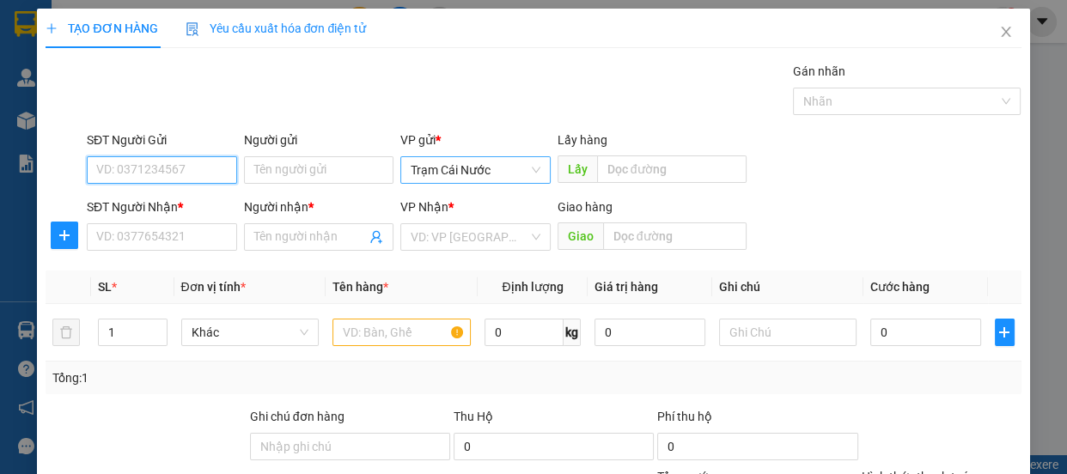
click at [495, 178] on span "Trạm Cái Nước" at bounding box center [475, 170] width 130 height 26
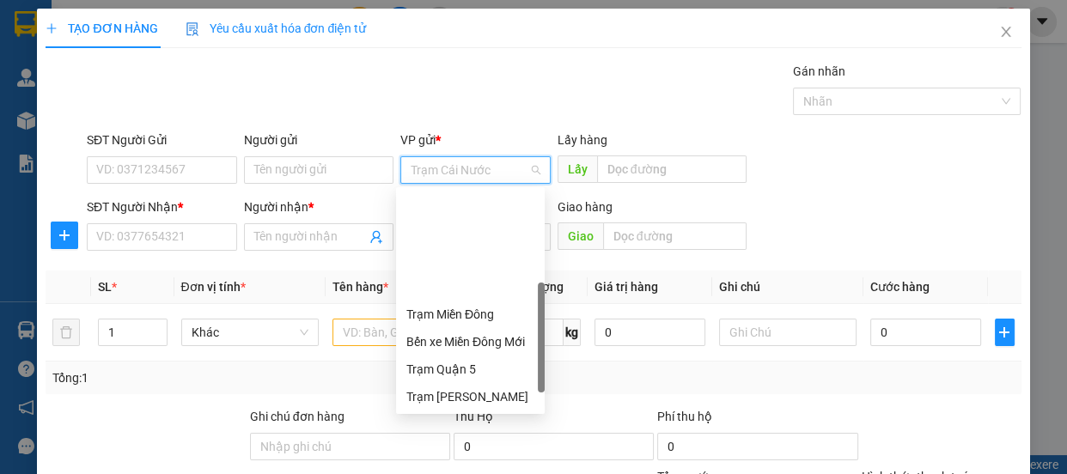
scroll to position [137, 0]
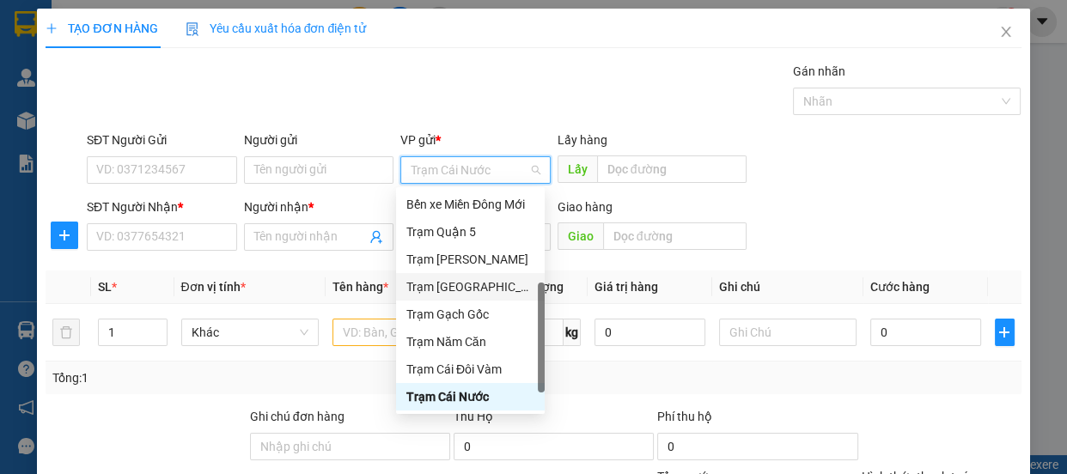
click at [473, 289] on div "Trạm [GEOGRAPHIC_DATA]" at bounding box center [470, 286] width 128 height 19
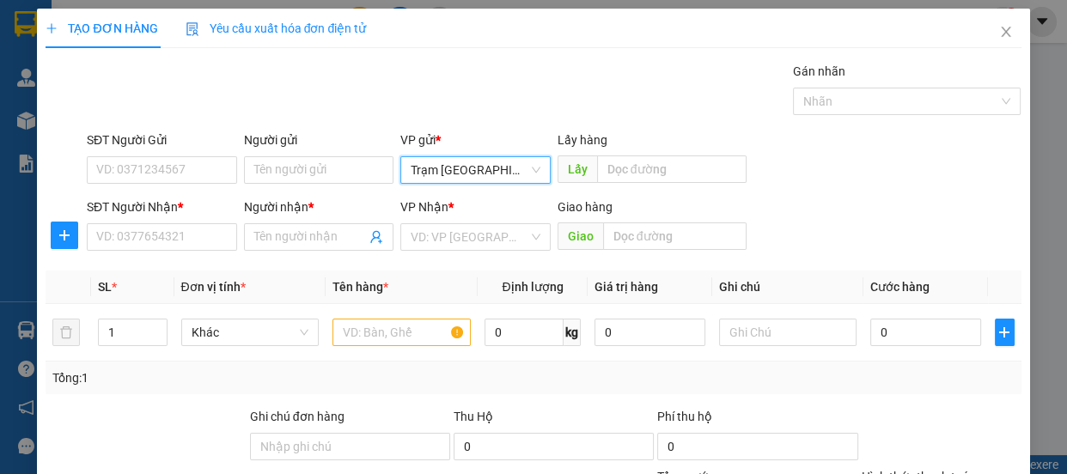
click at [476, 179] on span "Trạm [GEOGRAPHIC_DATA]" at bounding box center [475, 170] width 130 height 26
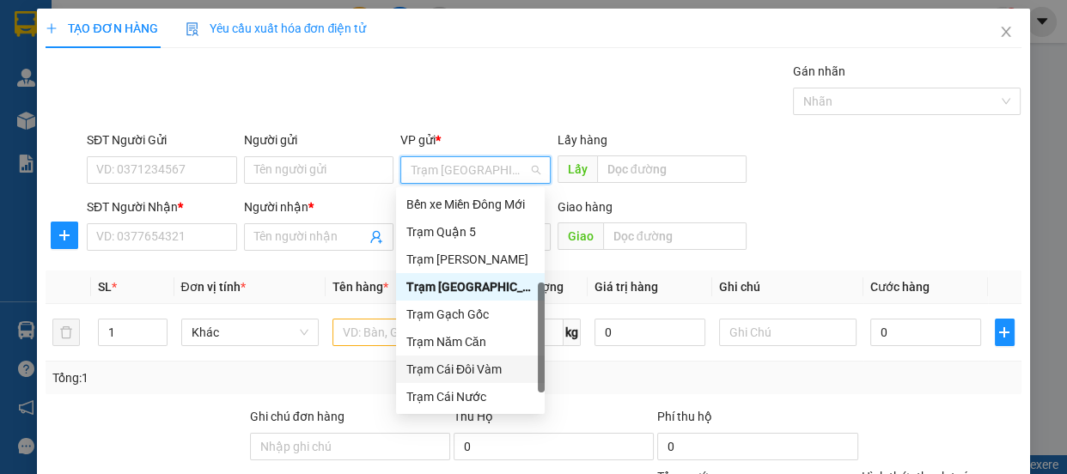
click at [460, 369] on div "Trạm Cái Đôi Vàm" at bounding box center [470, 369] width 128 height 19
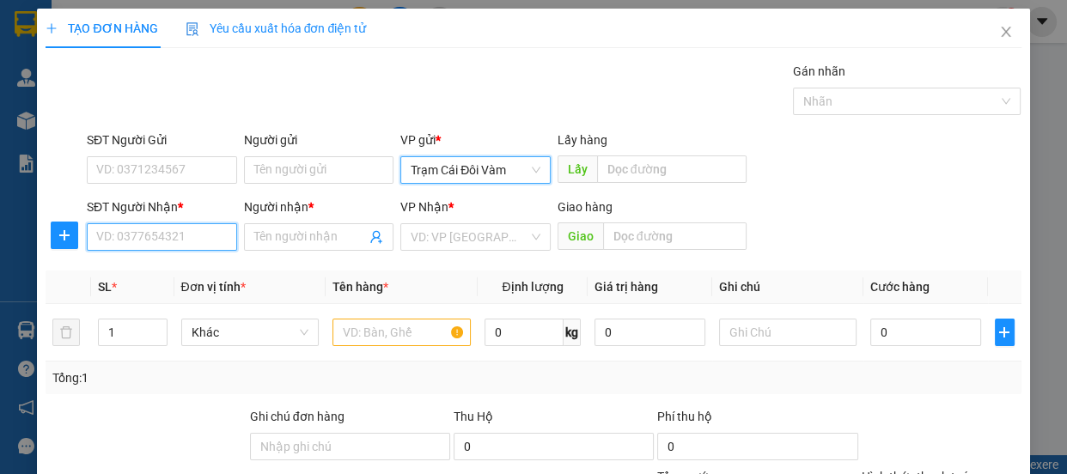
click at [186, 249] on input "SĐT Người Nhận *" at bounding box center [162, 236] width 150 height 27
type input "0946480174"
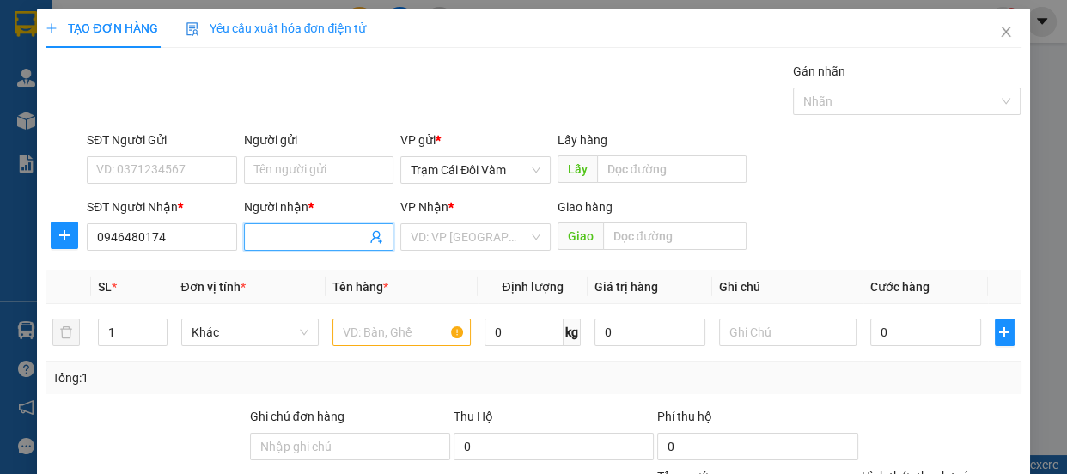
click at [336, 240] on input "Người nhận *" at bounding box center [310, 237] width 112 height 19
type input "0"
click at [435, 228] on input "search" at bounding box center [469, 237] width 118 height 26
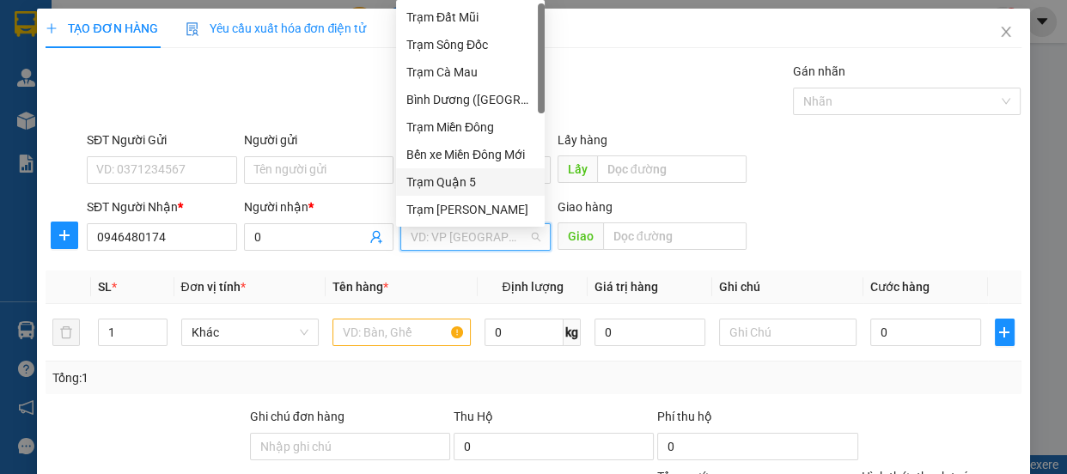
click at [459, 173] on div "Trạm Quận 5" at bounding box center [470, 182] width 128 height 19
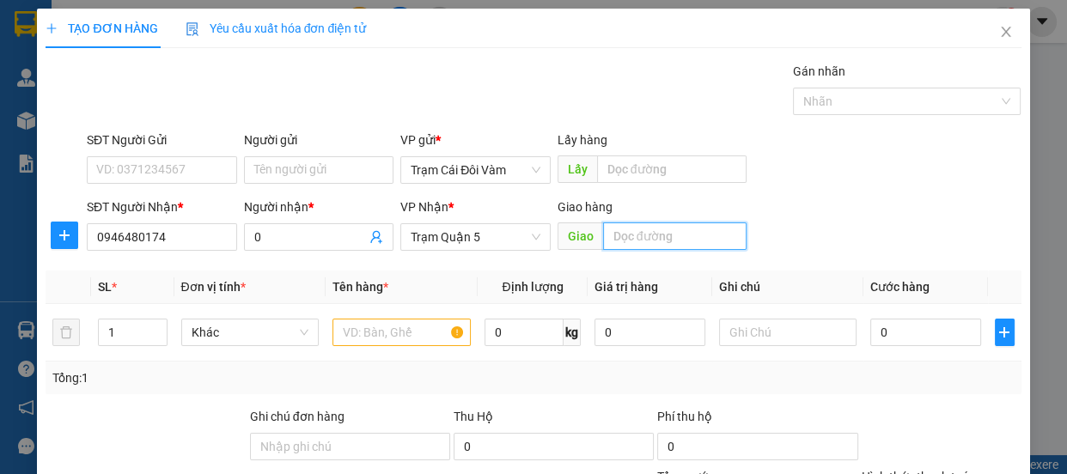
click at [635, 246] on input "text" at bounding box center [674, 235] width 143 height 27
type input "d"
type input "đnai"
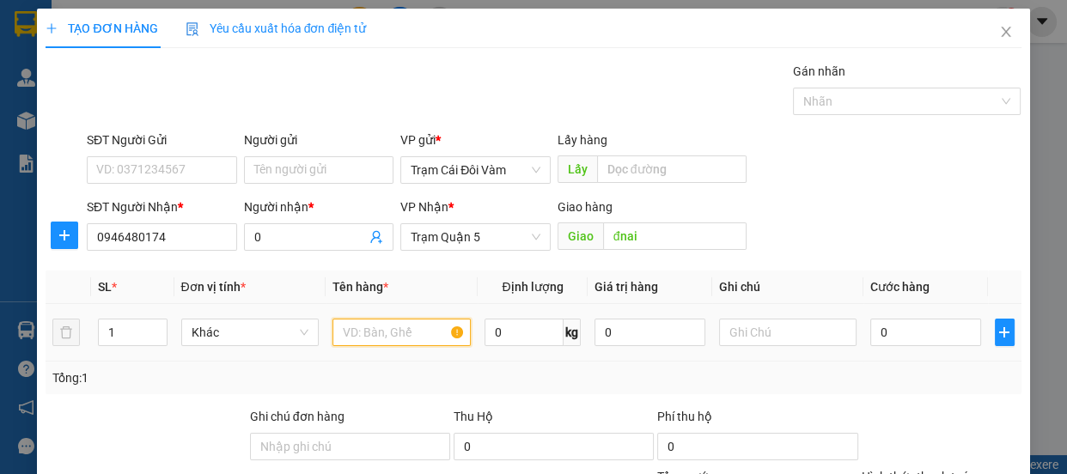
click at [413, 326] on input "text" at bounding box center [401, 332] width 138 height 27
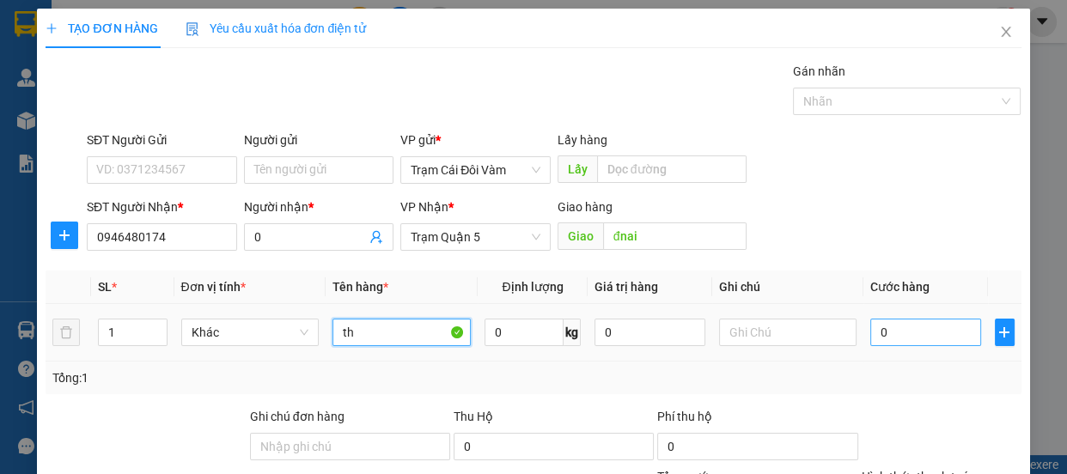
type input "th"
click at [922, 335] on input "0" at bounding box center [925, 332] width 111 height 27
type input "6"
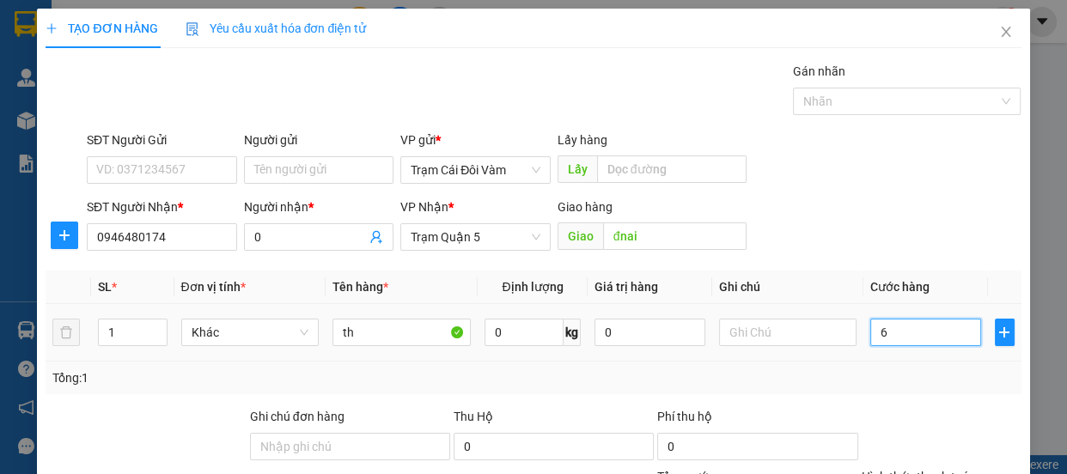
type input "60"
type input "60.000"
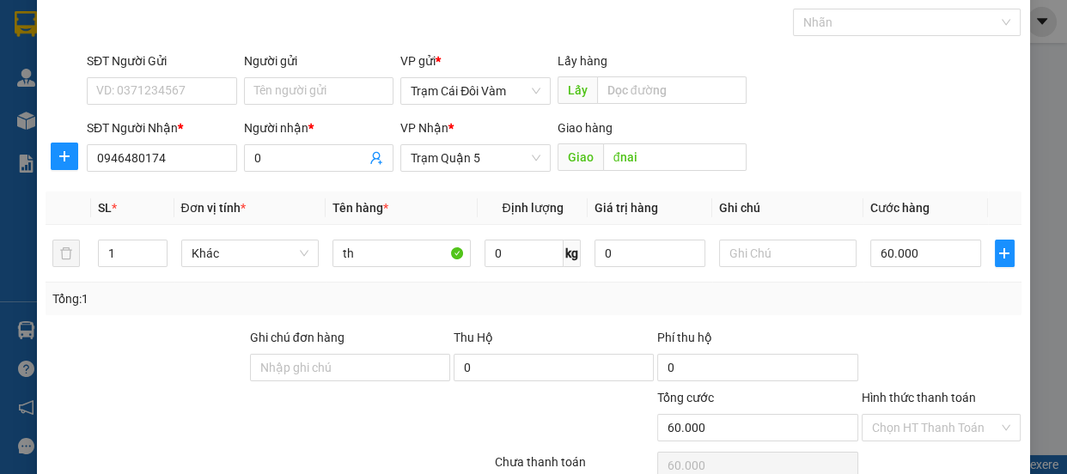
scroll to position [161, 0]
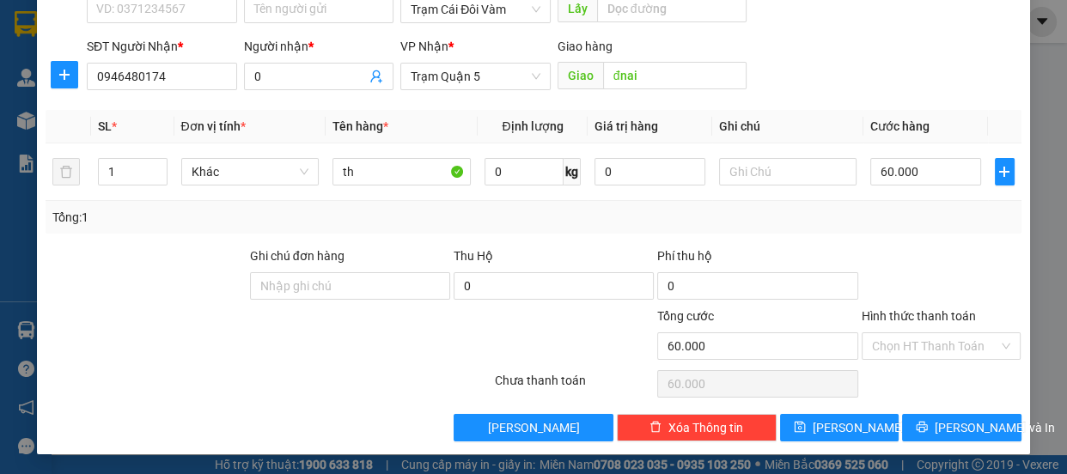
click at [942, 311] on label "Hình thức thanh toán" at bounding box center [918, 316] width 114 height 14
click at [942, 333] on input "Hình thức thanh toán" at bounding box center [935, 346] width 127 height 26
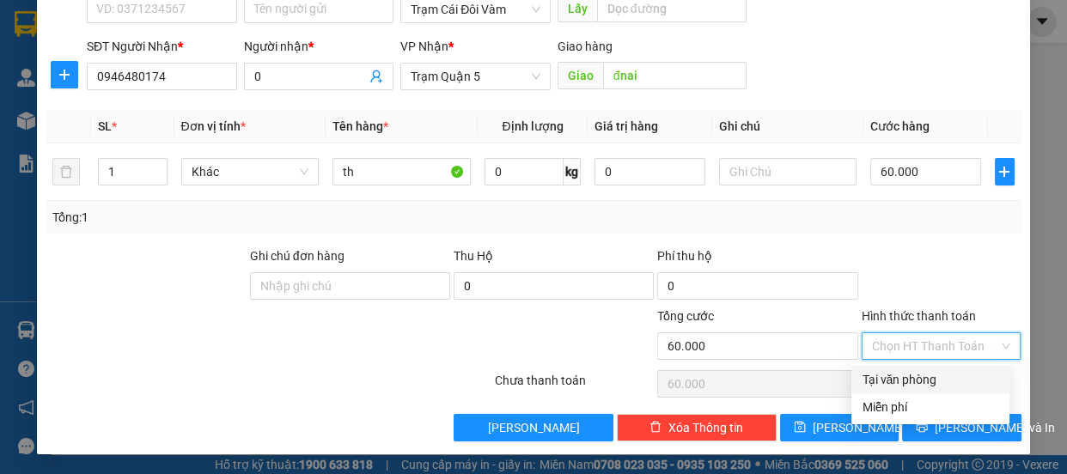
click at [945, 375] on div "Tại văn phòng" at bounding box center [929, 379] width 137 height 19
type input "0"
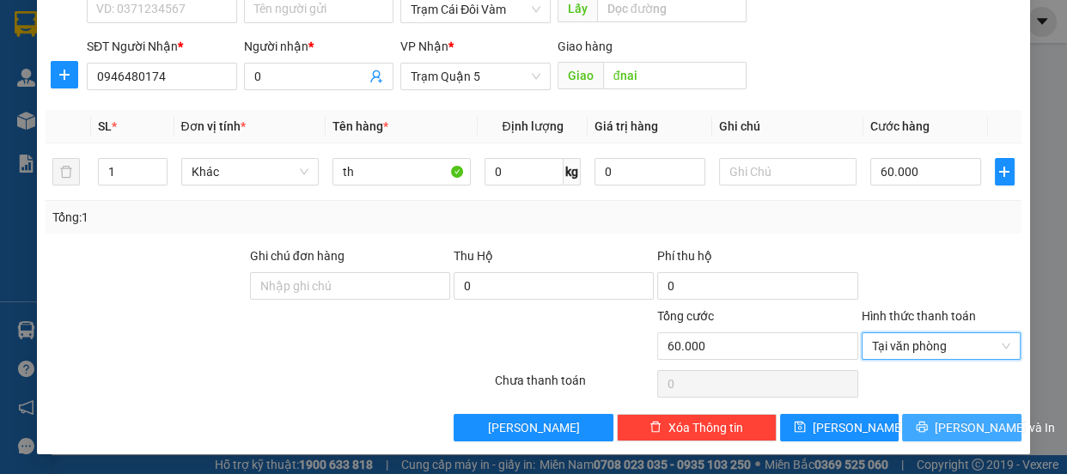
click at [965, 425] on span "[PERSON_NAME] và In" at bounding box center [994, 427] width 120 height 19
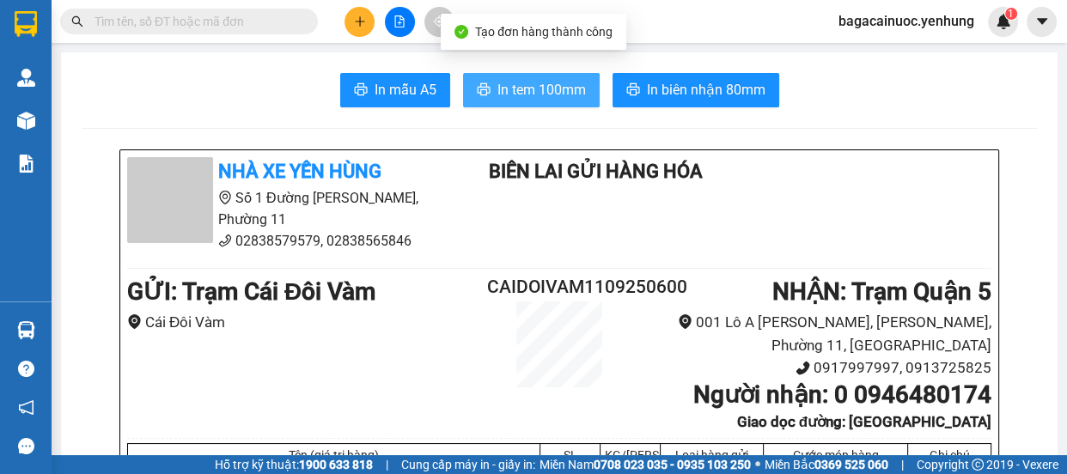
click at [567, 92] on span "In tem 100mm" at bounding box center [541, 89] width 88 height 21
click at [362, 20] on icon "plus" at bounding box center [360, 21] width 12 height 12
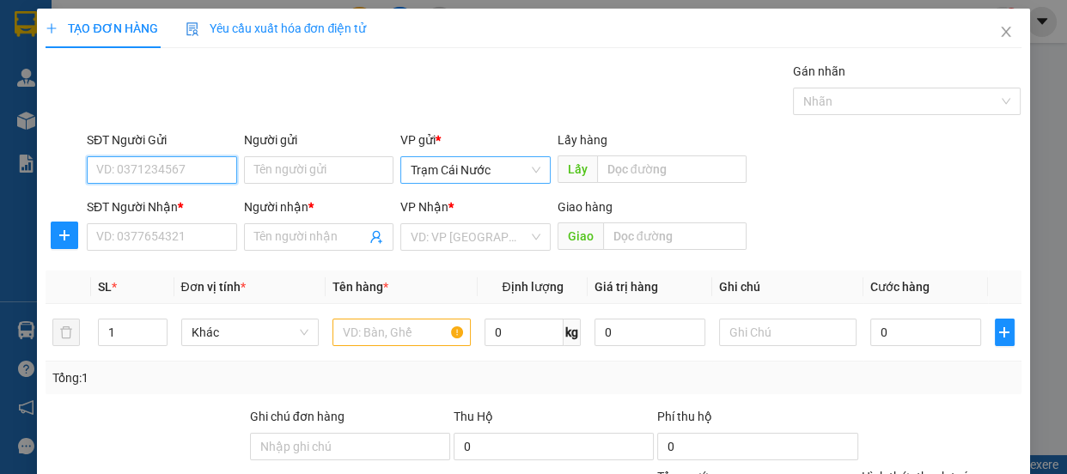
click at [511, 163] on span "Trạm Cái Nước" at bounding box center [475, 170] width 130 height 26
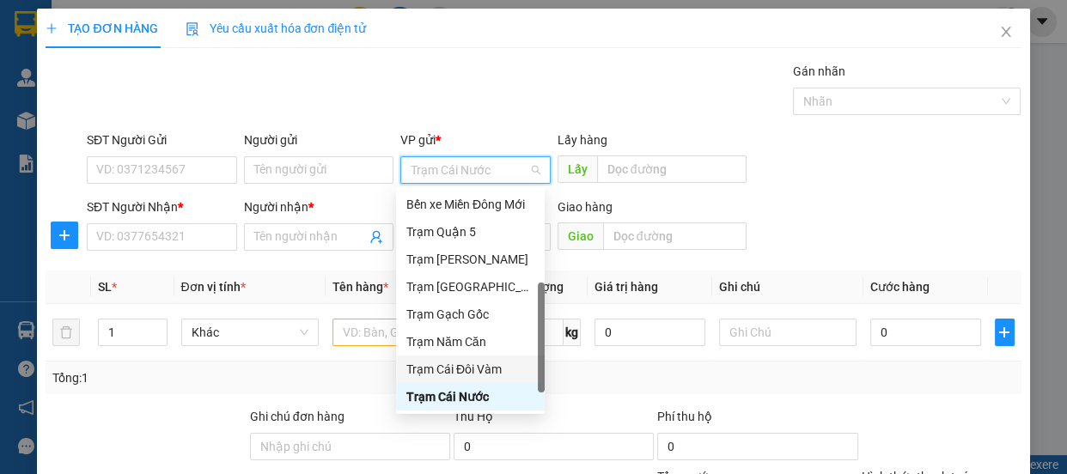
click at [481, 364] on div "Trạm Cái Đôi Vàm" at bounding box center [470, 369] width 128 height 19
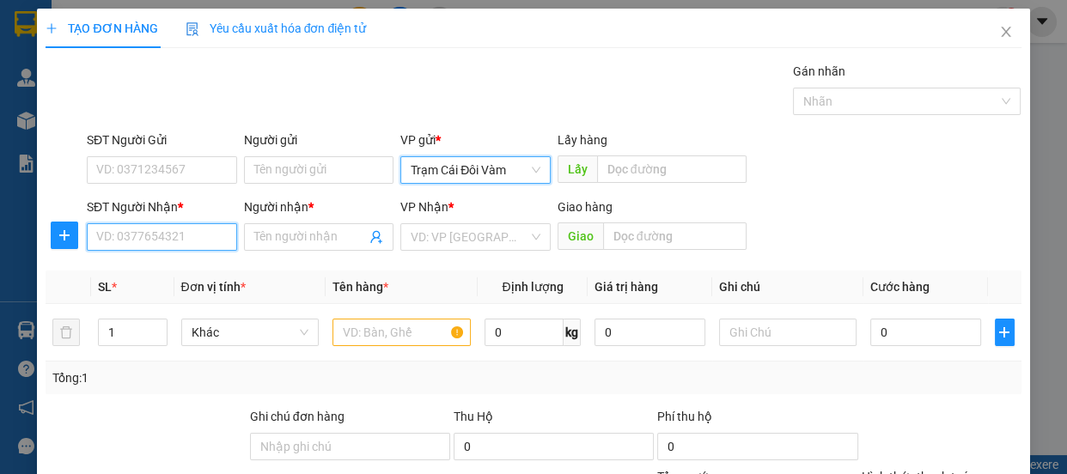
click at [172, 240] on input "SĐT Người Nhận *" at bounding box center [162, 236] width 150 height 27
type input "0947660590"
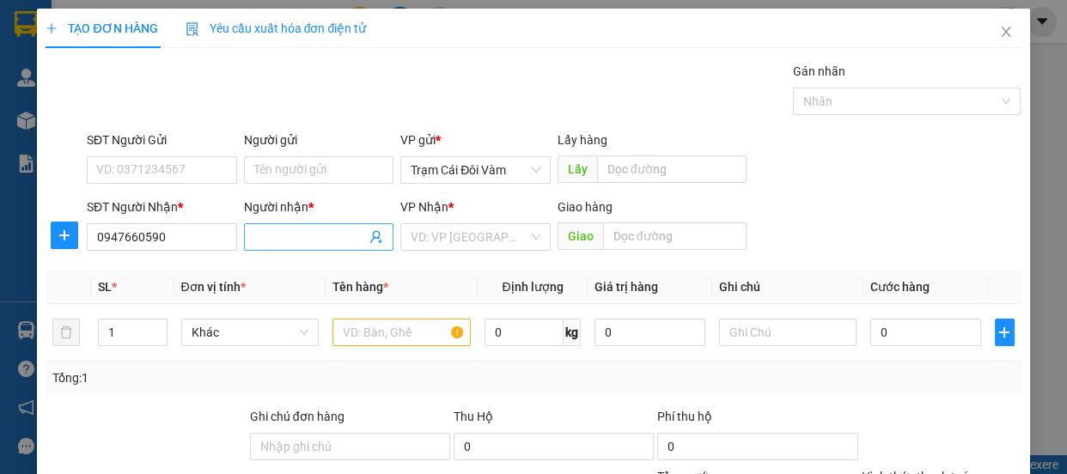
click at [336, 233] on input "Người nhận *" at bounding box center [310, 237] width 112 height 19
type input "0"
click at [464, 238] on input "search" at bounding box center [469, 237] width 118 height 26
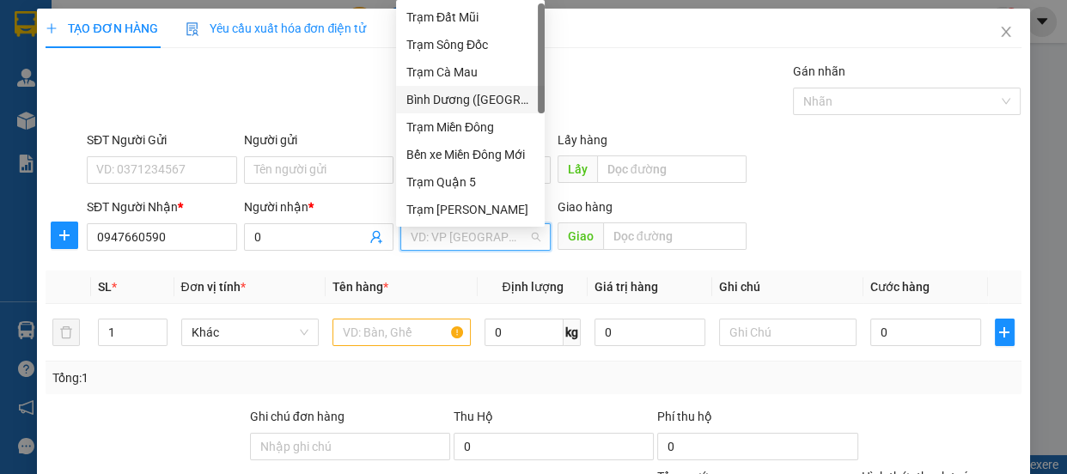
click at [512, 94] on div "Bình Dương ([GEOGRAPHIC_DATA])" at bounding box center [470, 99] width 128 height 19
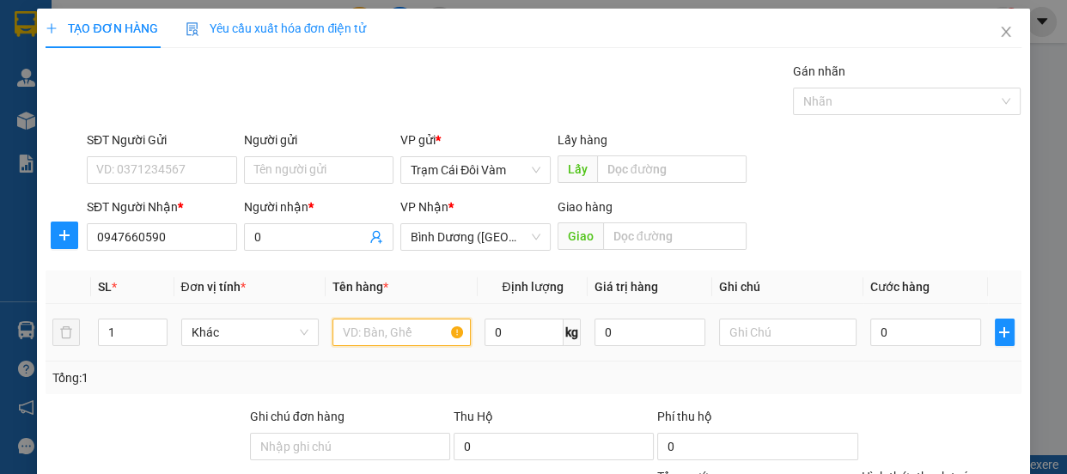
click at [392, 335] on input "text" at bounding box center [401, 332] width 138 height 27
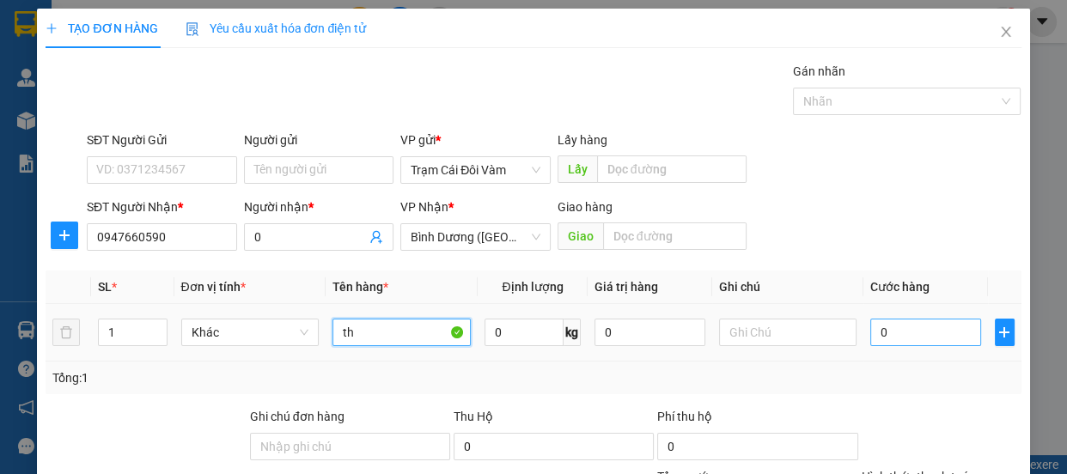
type input "th"
click at [915, 336] on input "0" at bounding box center [925, 332] width 111 height 27
type input "7"
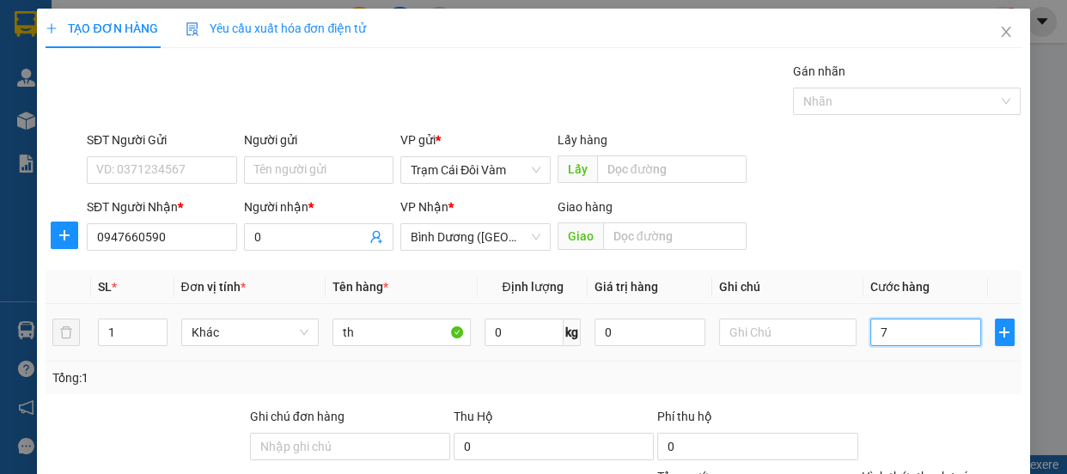
type input "70"
type input "70.000"
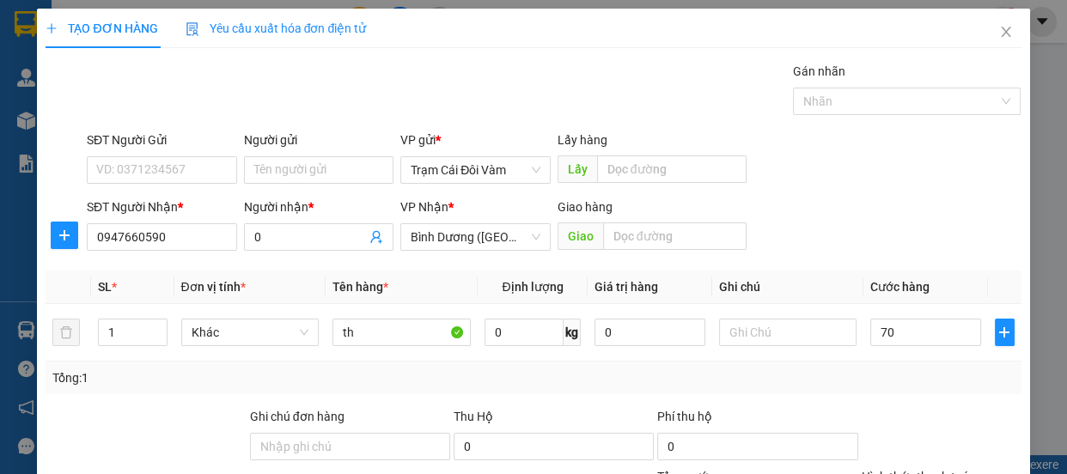
type input "70.000"
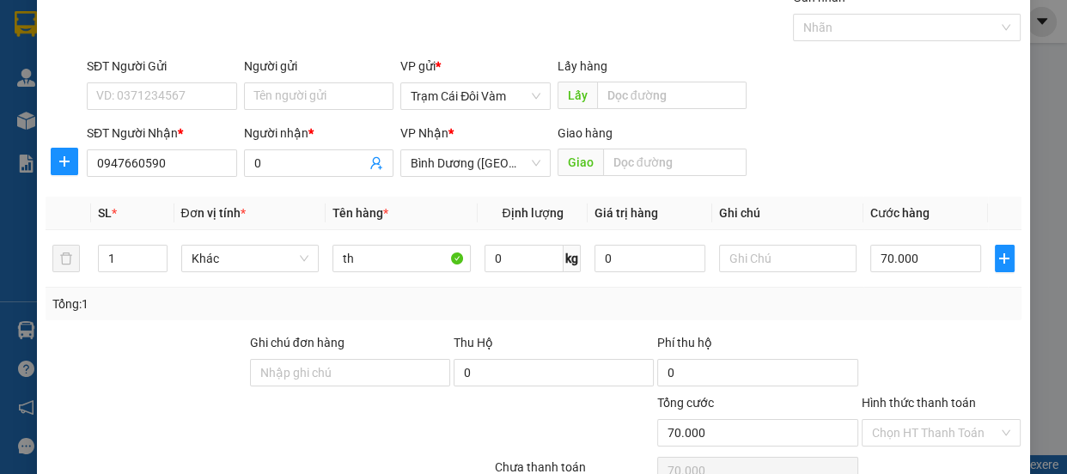
scroll to position [161, 0]
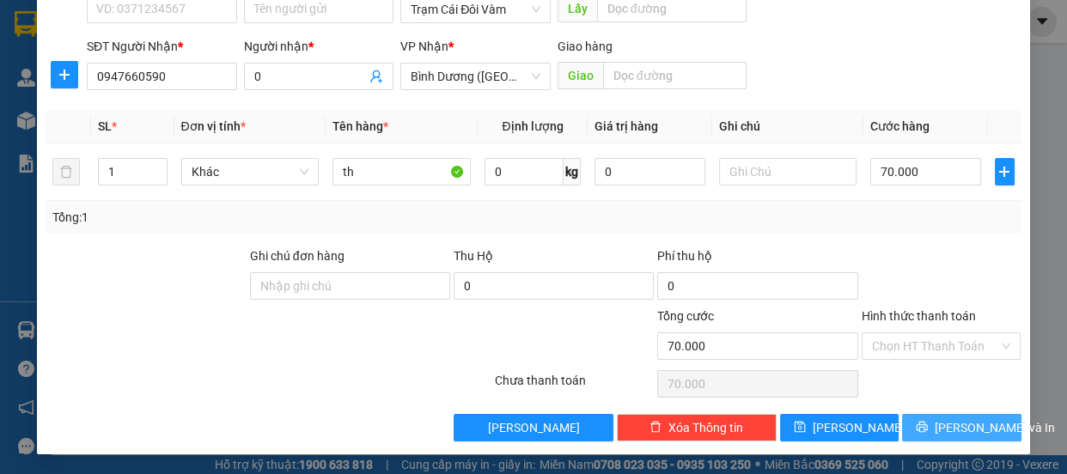
click at [919, 433] on span "printer" at bounding box center [921, 428] width 12 height 14
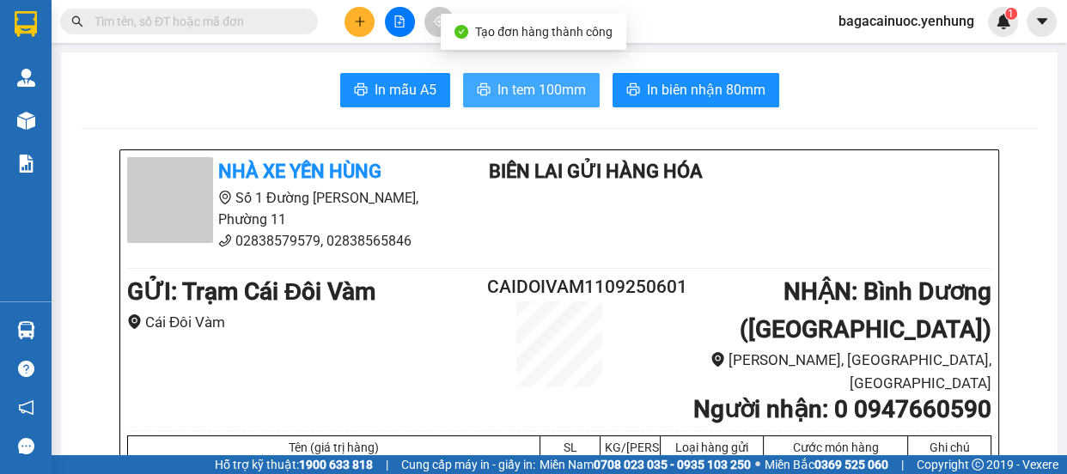
click at [530, 86] on span "In tem 100mm" at bounding box center [541, 89] width 88 height 21
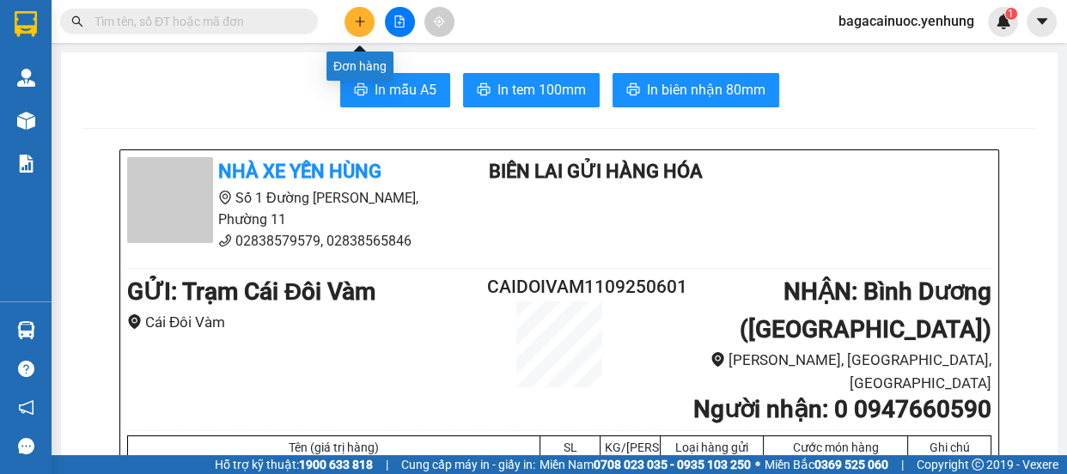
click at [359, 24] on icon "plus" at bounding box center [359, 20] width 1 height 9
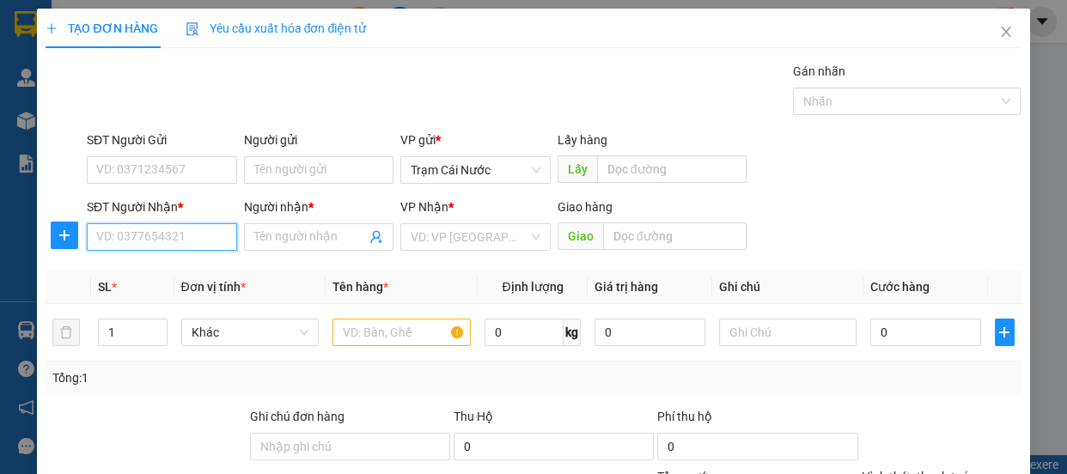
click at [180, 234] on input "SĐT Người Nhận *" at bounding box center [162, 236] width 150 height 27
click at [173, 273] on div "0911104704 - [PERSON_NAME]" at bounding box center [180, 271] width 169 height 19
type input "0911104704"
type input "huỳnh"
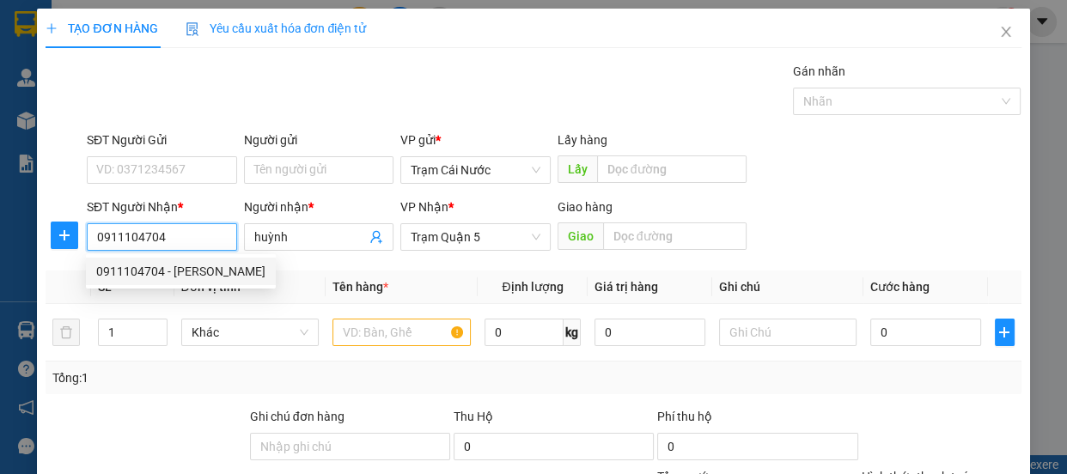
type input "40.000"
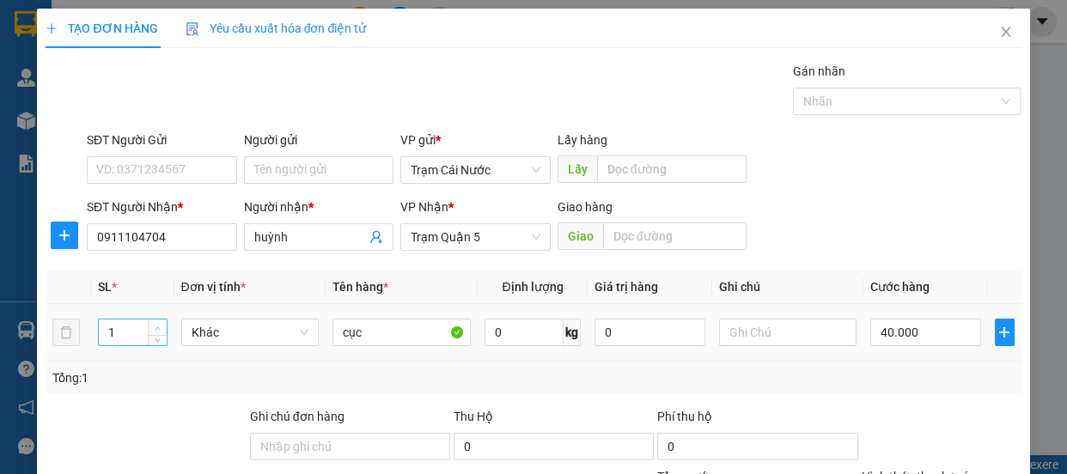
click at [157, 325] on icon "up" at bounding box center [158, 328] width 6 height 6
click at [340, 343] on input "cục" at bounding box center [401, 332] width 138 height 27
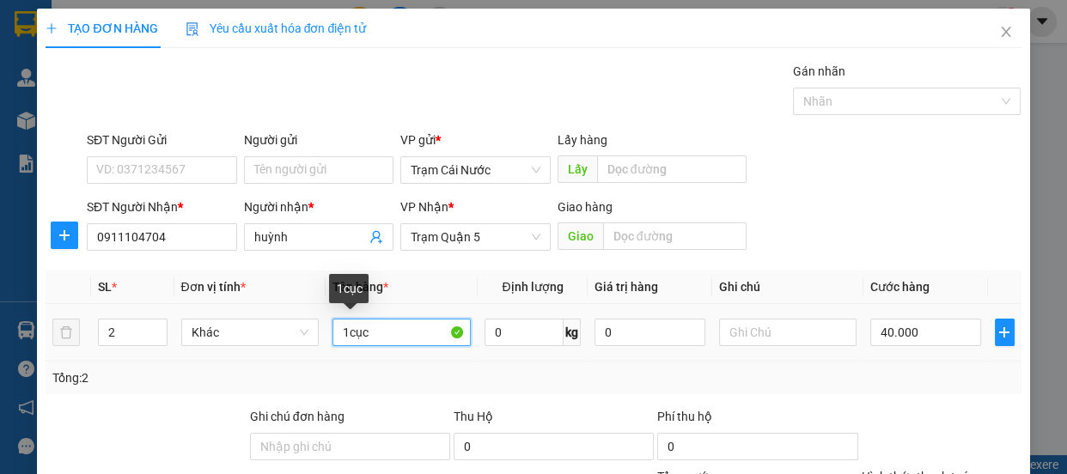
click at [420, 332] on input "1cục" at bounding box center [401, 332] width 138 height 27
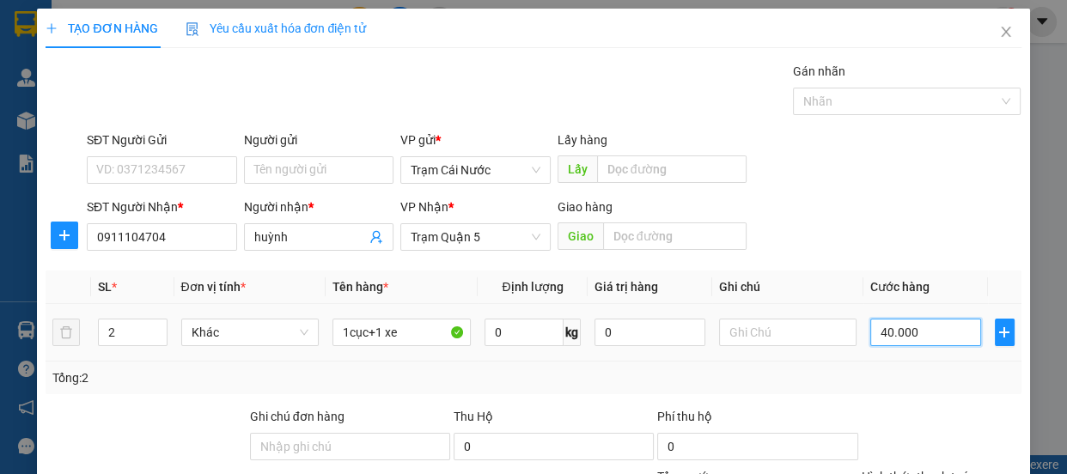
click at [916, 326] on input "40.000" at bounding box center [925, 332] width 111 height 27
click at [870, 335] on input "0" at bounding box center [925, 332] width 111 height 27
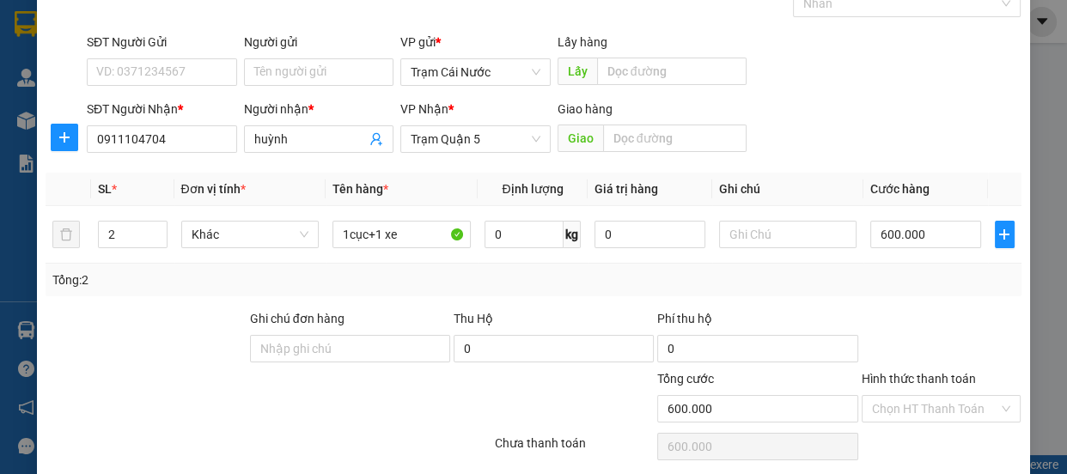
scroll to position [115, 0]
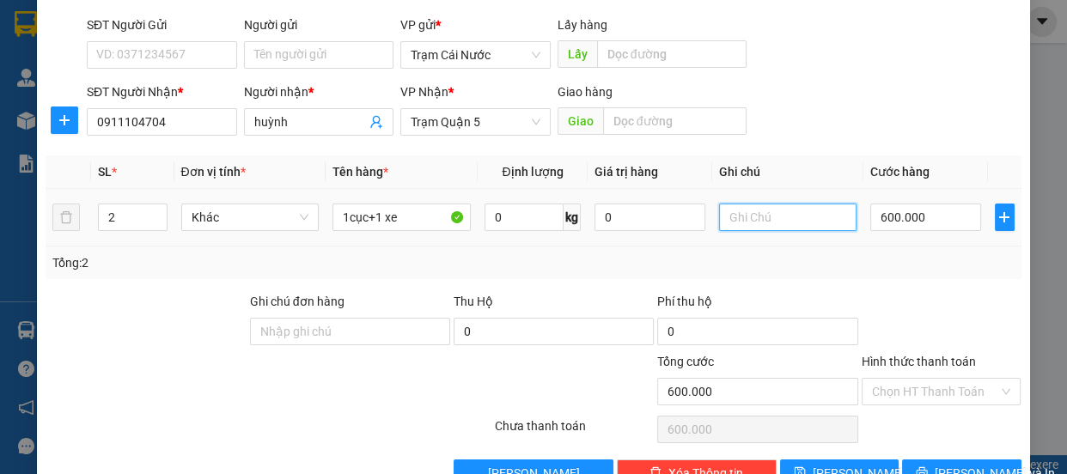
click at [772, 222] on input "text" at bounding box center [788, 217] width 138 height 27
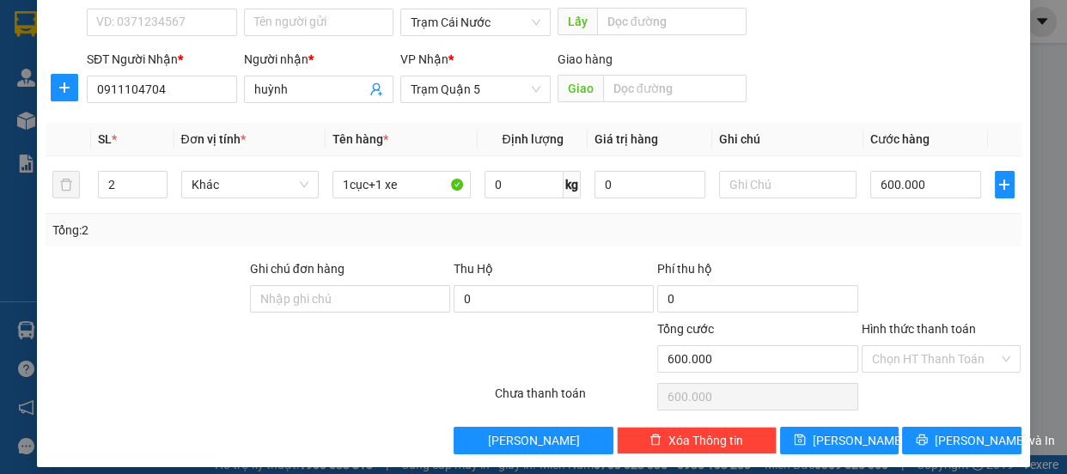
scroll to position [161, 0]
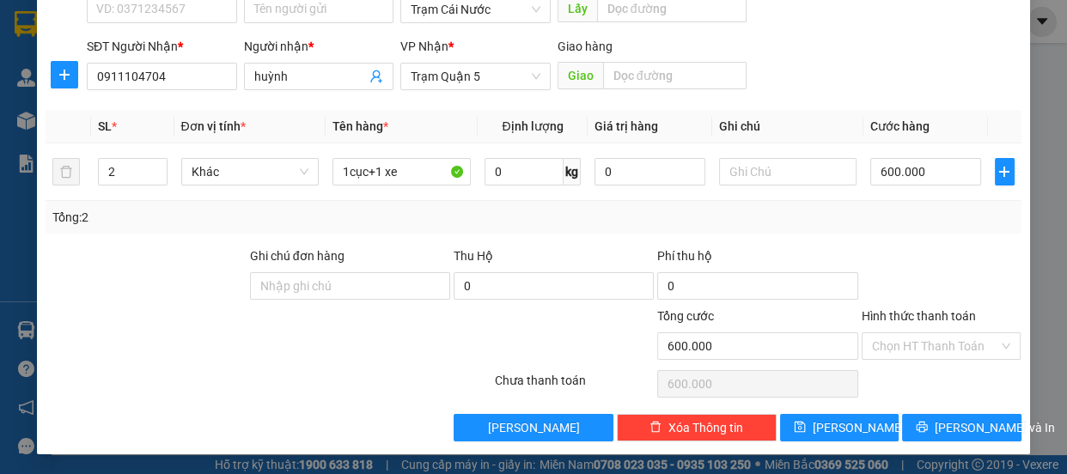
click at [932, 311] on label "Hình thức thanh toán" at bounding box center [918, 316] width 114 height 14
click at [932, 333] on input "Hình thức thanh toán" at bounding box center [935, 346] width 127 height 26
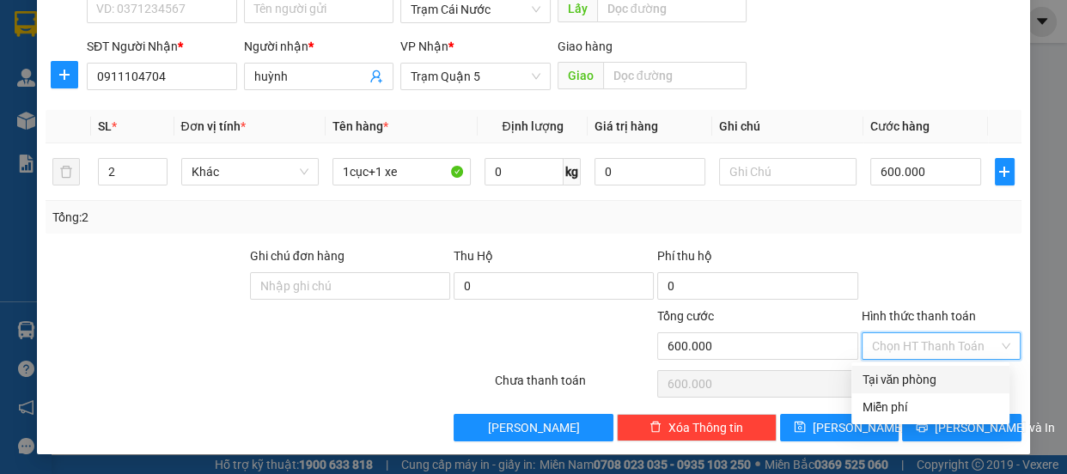
click at [909, 379] on div "Tại văn phòng" at bounding box center [929, 379] width 137 height 19
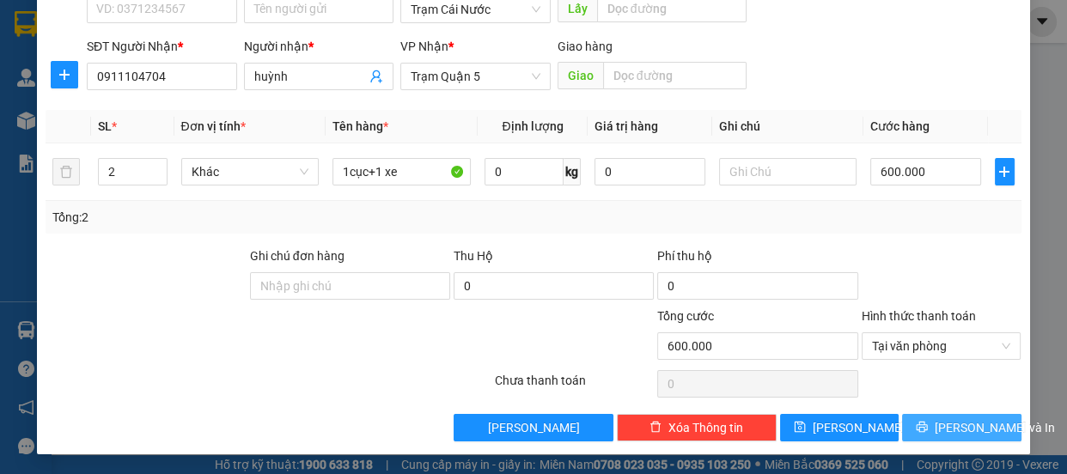
click at [958, 425] on span "[PERSON_NAME] và In" at bounding box center [994, 427] width 120 height 19
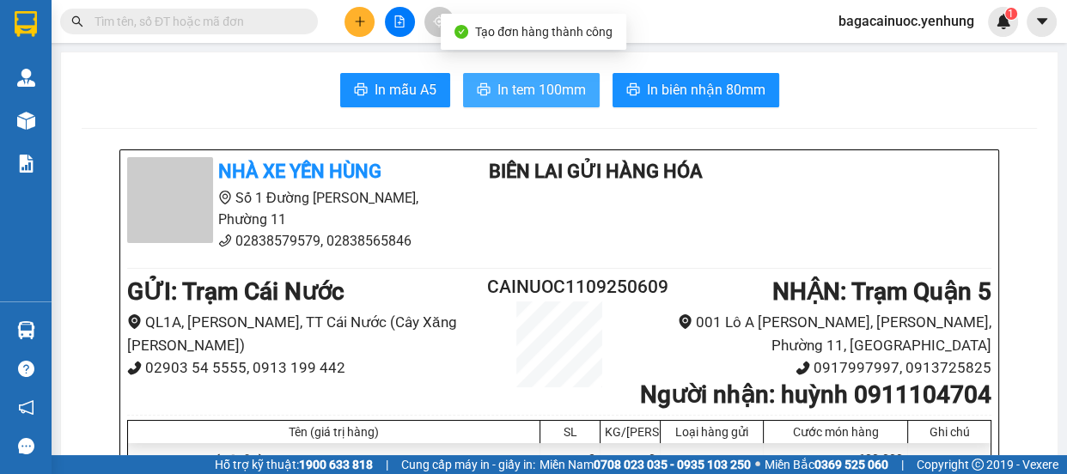
click at [510, 85] on span "In tem 100mm" at bounding box center [541, 89] width 88 height 21
click at [520, 86] on span "In tem 100mm" at bounding box center [541, 89] width 88 height 21
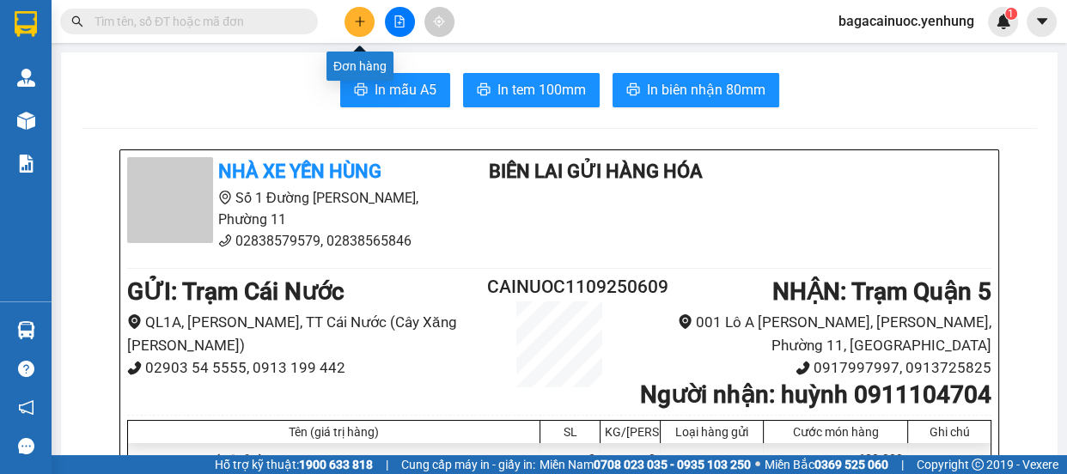
click at [344, 21] on button at bounding box center [359, 22] width 30 height 30
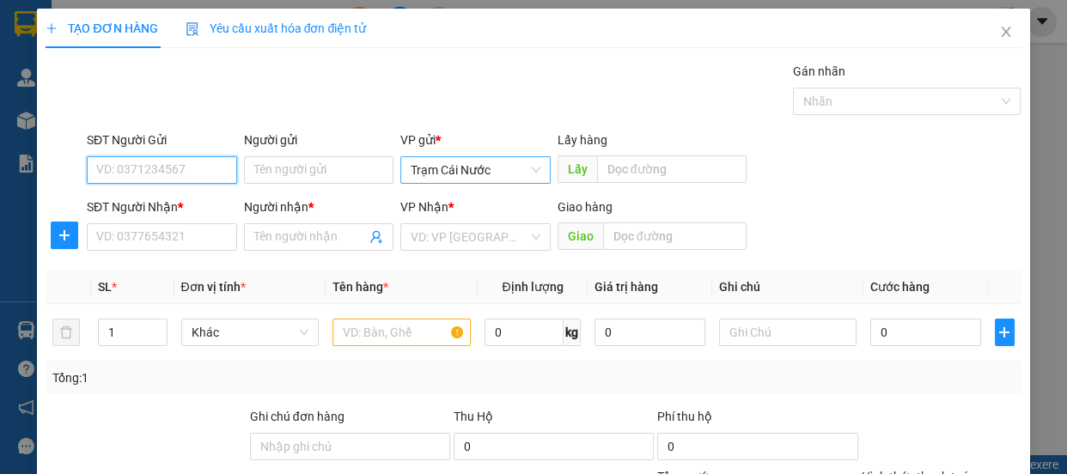
click at [507, 173] on span "Trạm Cái Nước" at bounding box center [475, 170] width 130 height 26
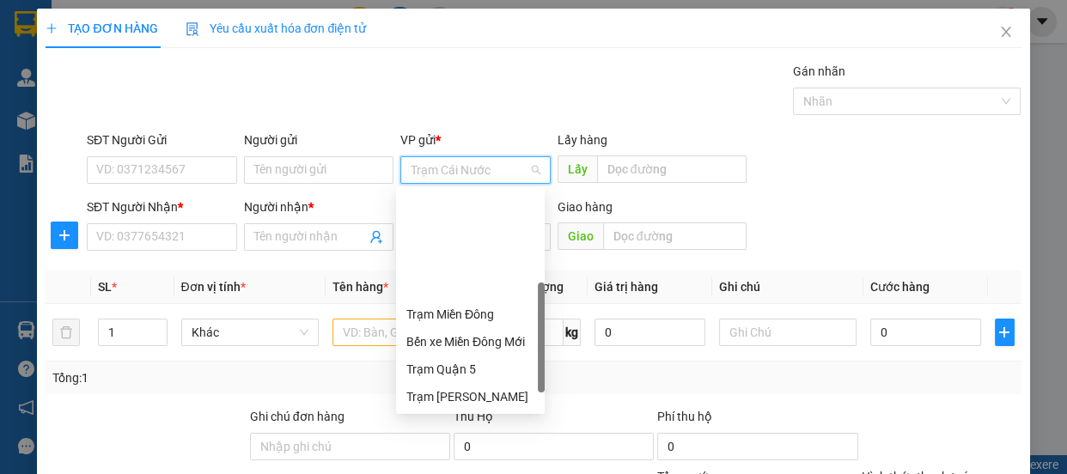
click at [485, 415] on div "Trạm [GEOGRAPHIC_DATA]" at bounding box center [470, 424] width 128 height 19
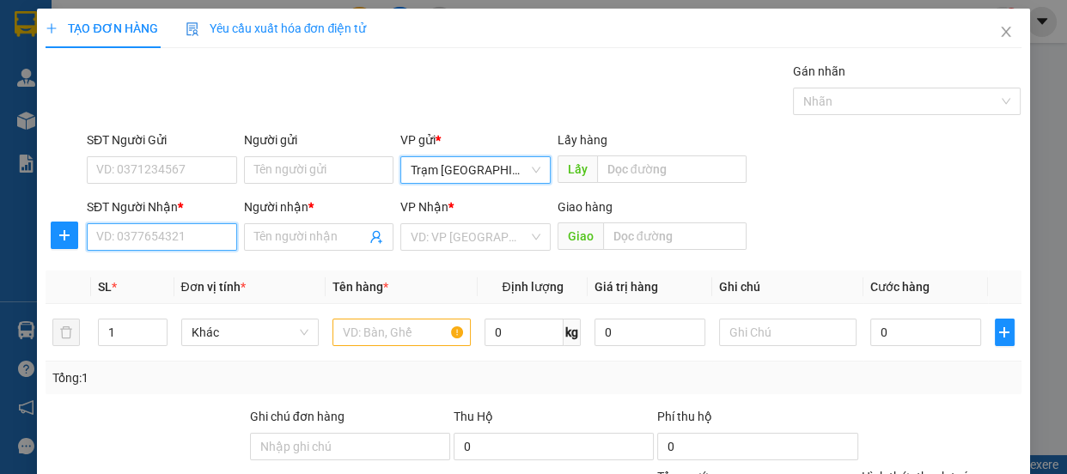
click at [182, 238] on input "SĐT Người Nhận *" at bounding box center [162, 236] width 150 height 27
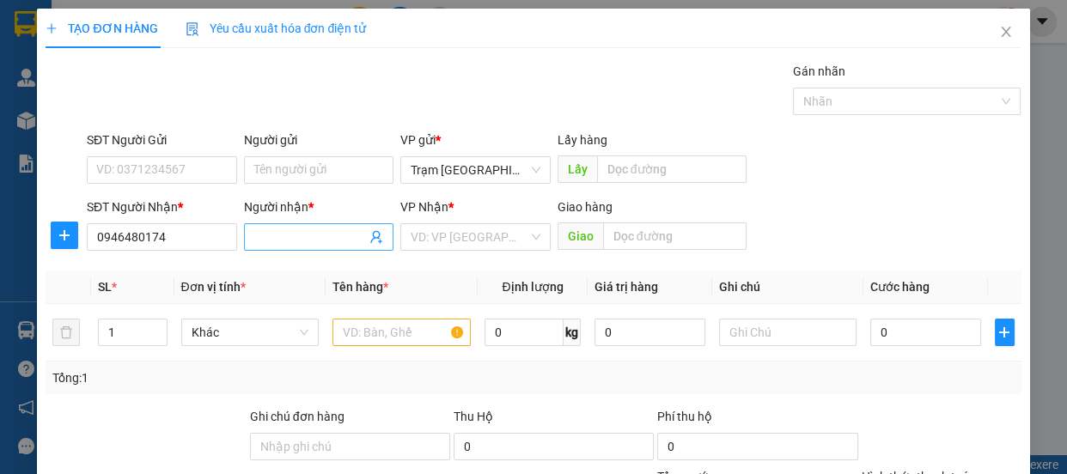
click at [285, 248] on span at bounding box center [319, 236] width 150 height 27
click at [457, 234] on input "search" at bounding box center [469, 237] width 118 height 26
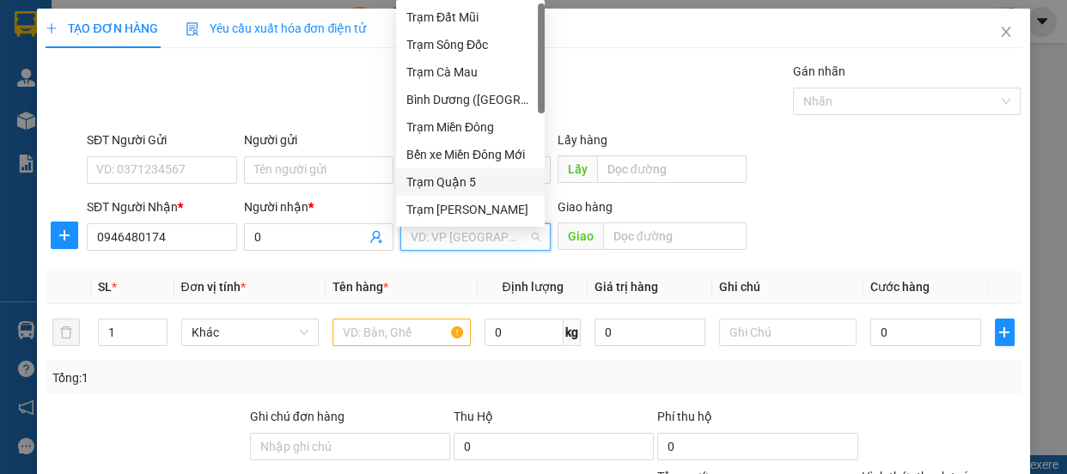
click at [482, 179] on div "Trạm Quận 5" at bounding box center [470, 182] width 128 height 19
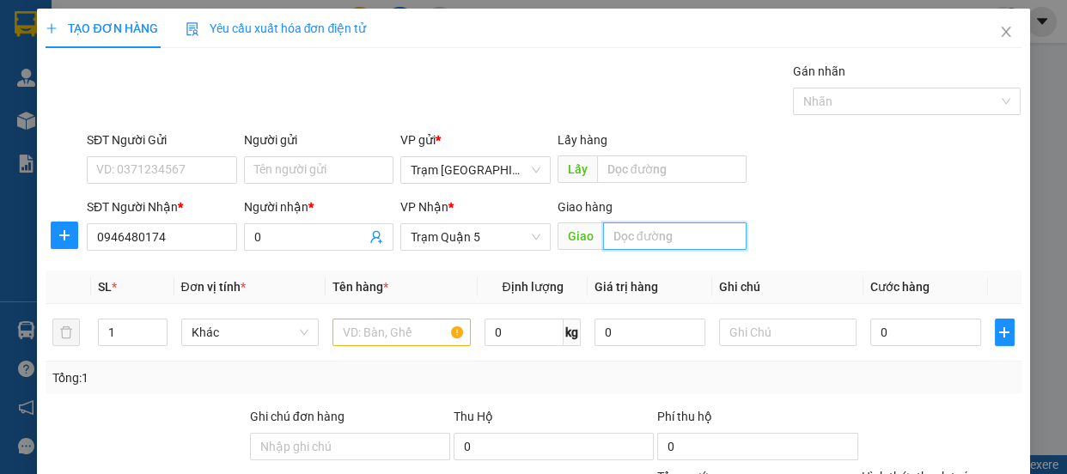
click at [675, 241] on input "text" at bounding box center [674, 235] width 143 height 27
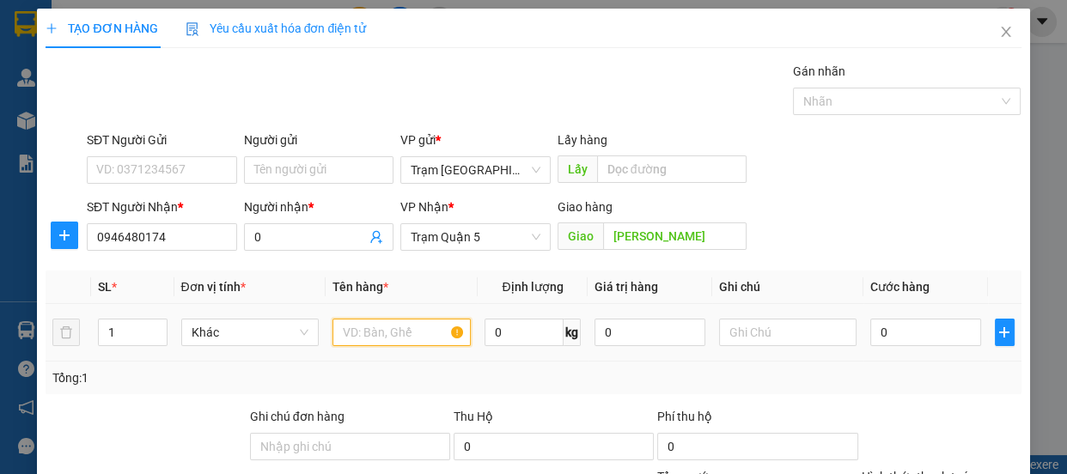
click at [399, 336] on input "text" at bounding box center [401, 332] width 138 height 27
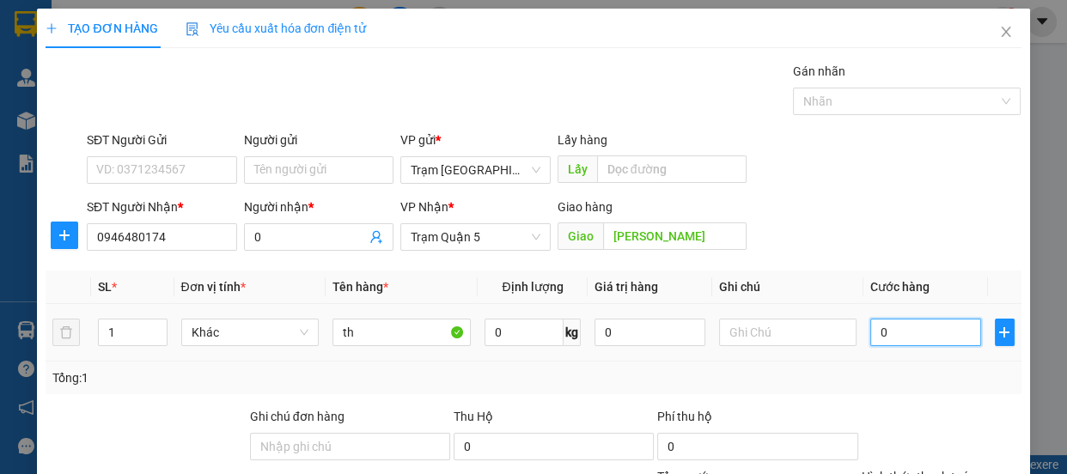
click at [917, 335] on input "0" at bounding box center [925, 332] width 111 height 27
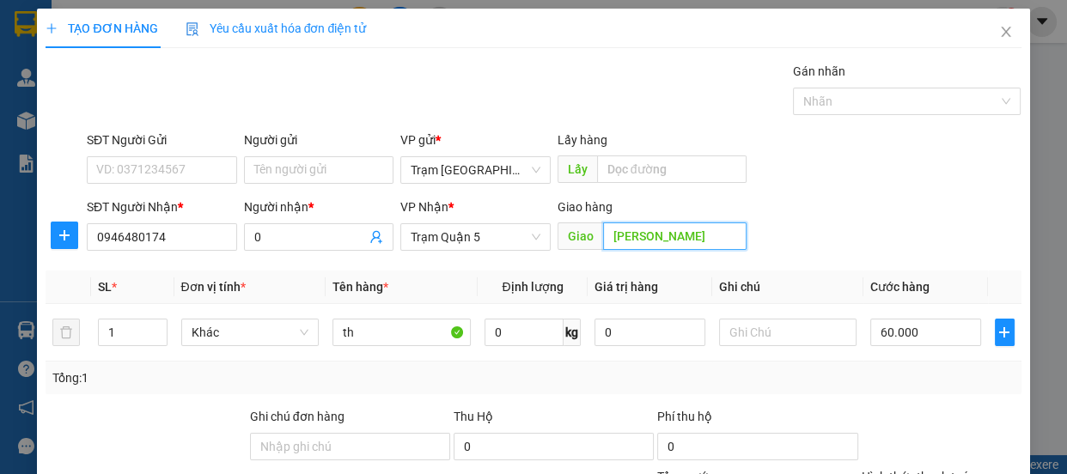
click at [720, 222] on input "[PERSON_NAME]" at bounding box center [674, 235] width 143 height 27
click at [721, 222] on input "[PERSON_NAME]" at bounding box center [674, 235] width 143 height 27
click at [945, 470] on label "Hình thức thanh toán" at bounding box center [918, 477] width 114 height 14
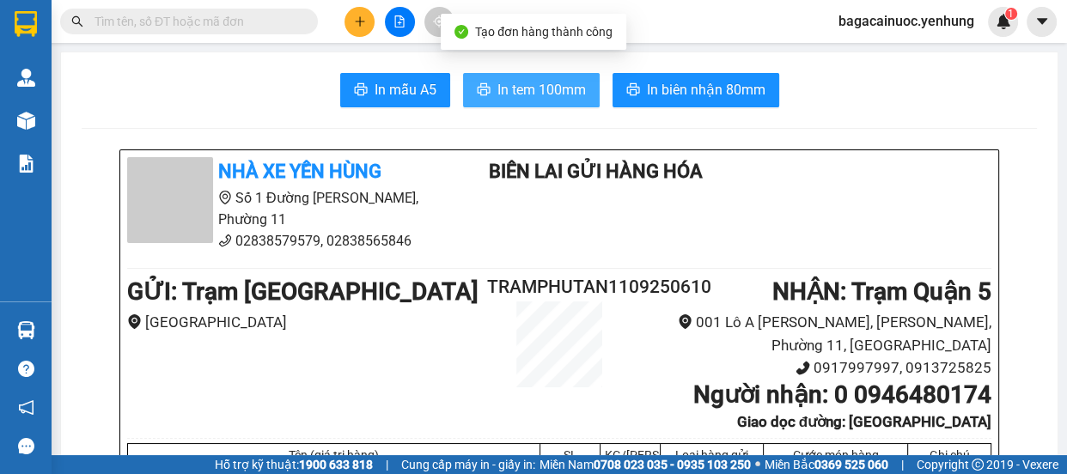
click at [557, 96] on span "In tem 100mm" at bounding box center [541, 89] width 88 height 21
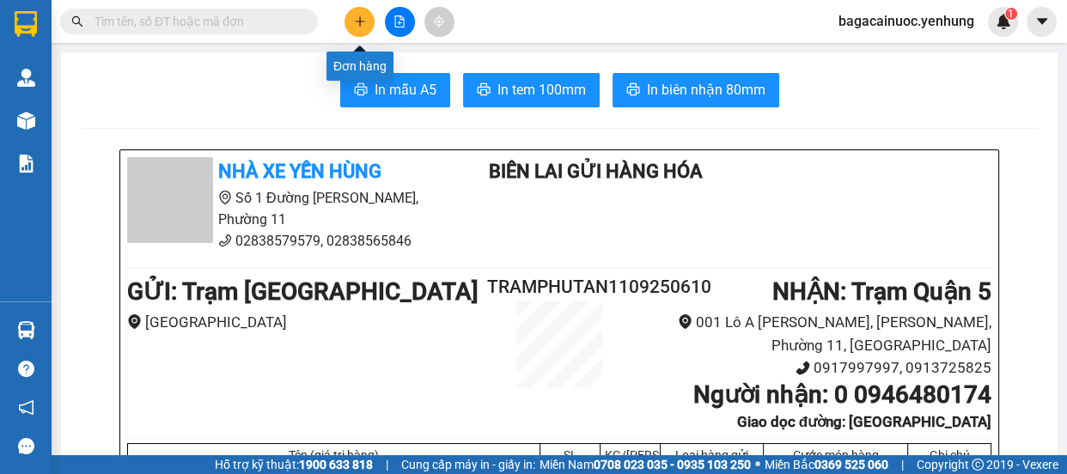
click at [357, 21] on icon "plus" at bounding box center [359, 21] width 9 height 1
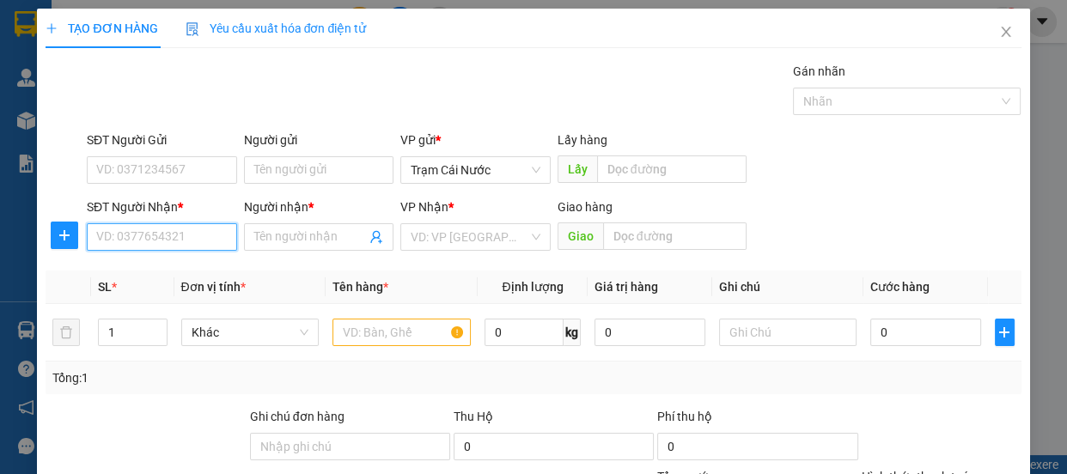
click at [205, 234] on input "SĐT Người Nhận *" at bounding box center [162, 236] width 150 height 27
click at [157, 280] on div "0836901939 - thi" at bounding box center [160, 271] width 128 height 19
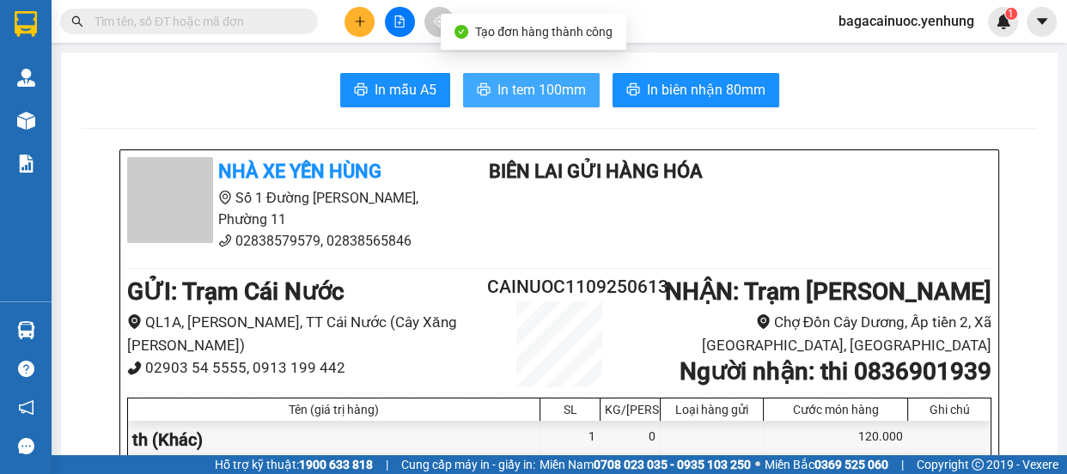
click at [512, 82] on span "In tem 100mm" at bounding box center [541, 89] width 88 height 21
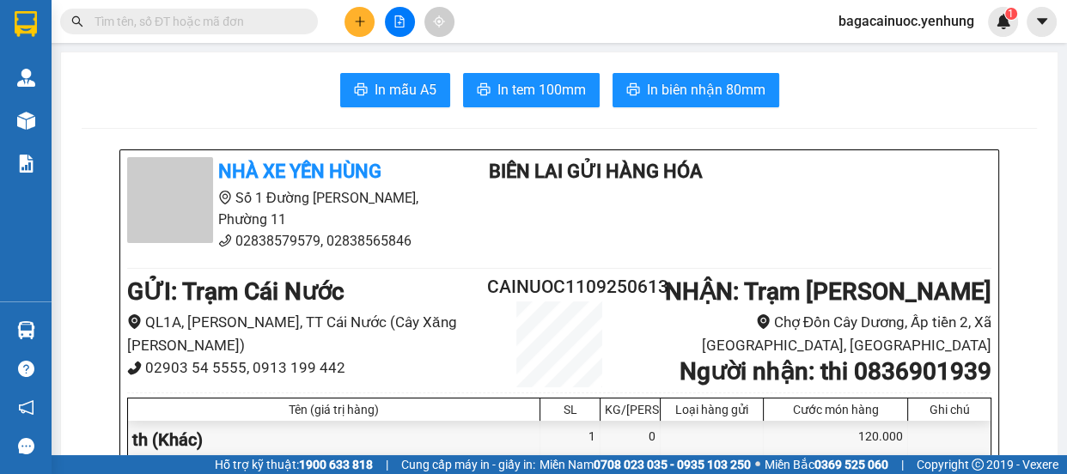
click at [359, 27] on icon "plus" at bounding box center [360, 21] width 12 height 12
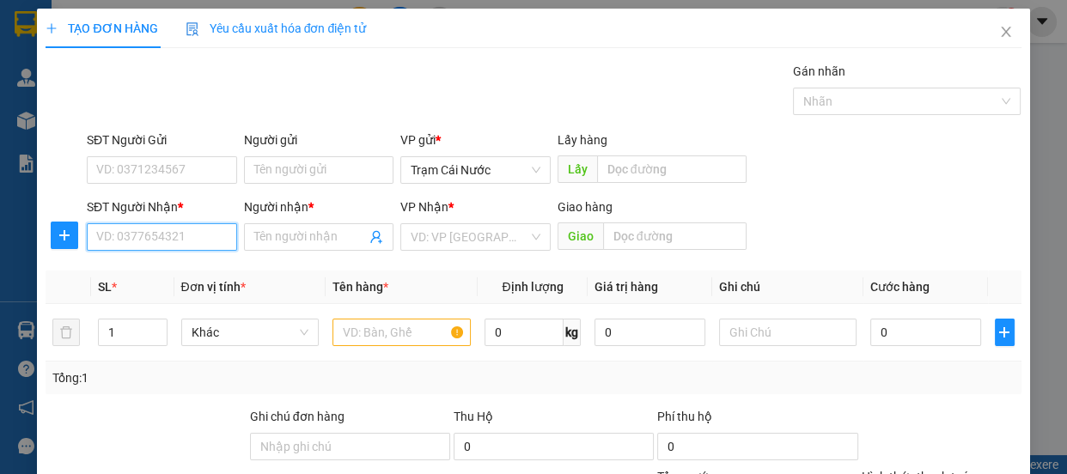
click at [180, 231] on input "SĐT Người Nhận *" at bounding box center [162, 236] width 150 height 27
click at [167, 277] on div "0327188968 - a" at bounding box center [160, 271] width 128 height 19
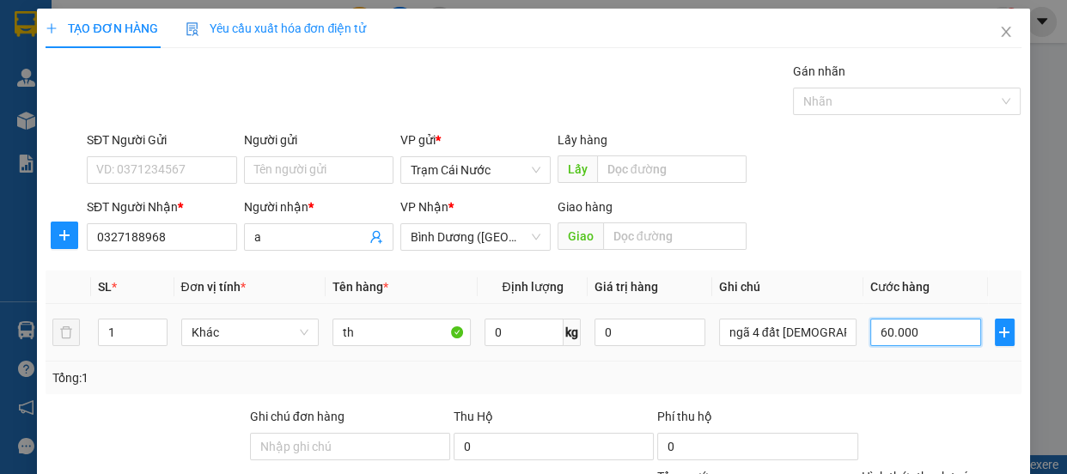
click at [920, 337] on input "60.000" at bounding box center [925, 332] width 111 height 27
click at [870, 342] on input "0" at bounding box center [925, 332] width 111 height 27
click at [935, 470] on label "Hình thức thanh toán" at bounding box center [918, 477] width 114 height 14
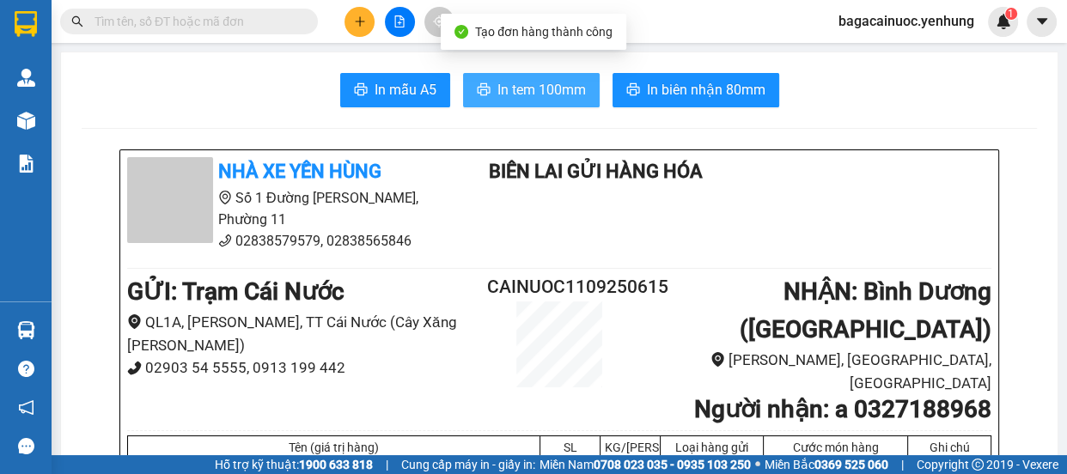
click at [509, 89] on span "In tem 100mm" at bounding box center [541, 89] width 88 height 21
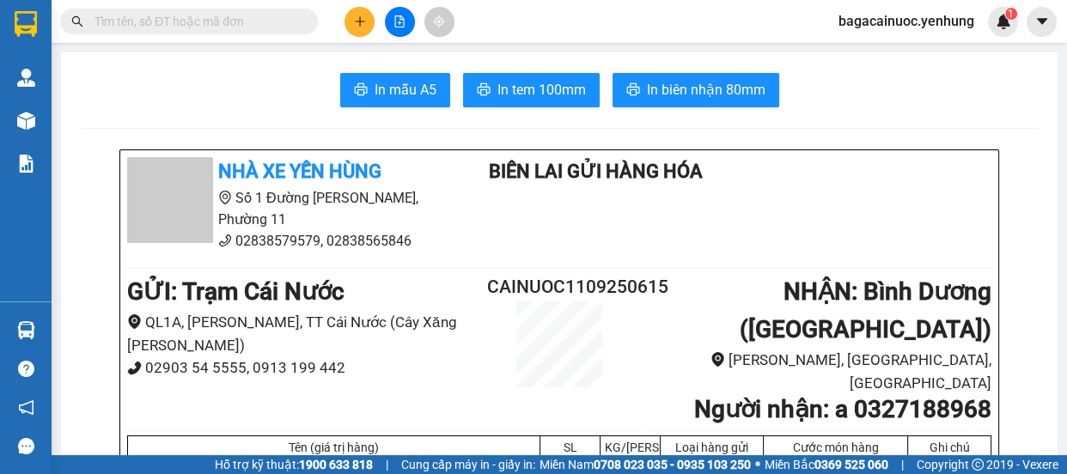
click at [360, 24] on icon "plus" at bounding box center [359, 20] width 1 height 9
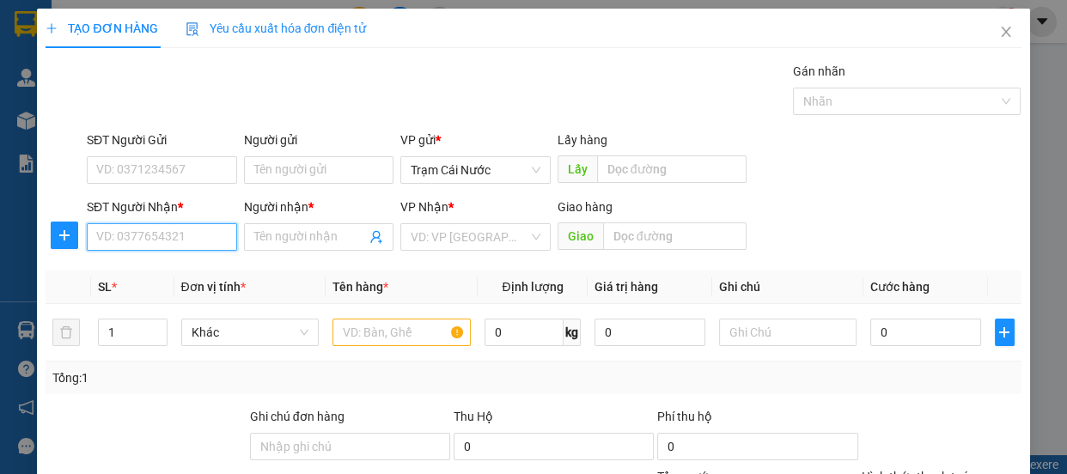
click at [205, 240] on input "SĐT Người Nhận *" at bounding box center [162, 236] width 150 height 27
click at [140, 264] on div "0845343066 - QA" at bounding box center [160, 271] width 128 height 19
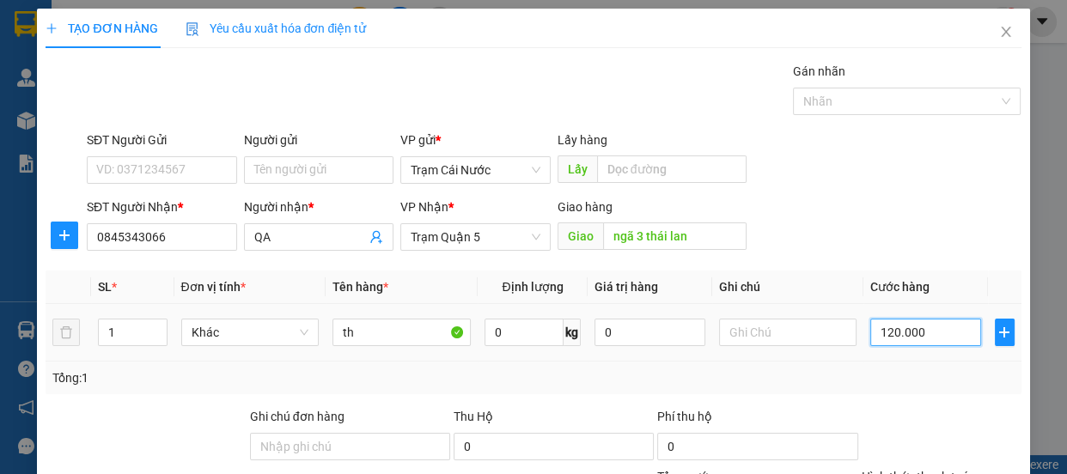
click at [920, 343] on input "120.000" at bounding box center [925, 332] width 111 height 27
click at [870, 337] on input "0" at bounding box center [925, 332] width 111 height 27
click at [897, 470] on label "Hình thức thanh toán" at bounding box center [918, 477] width 114 height 14
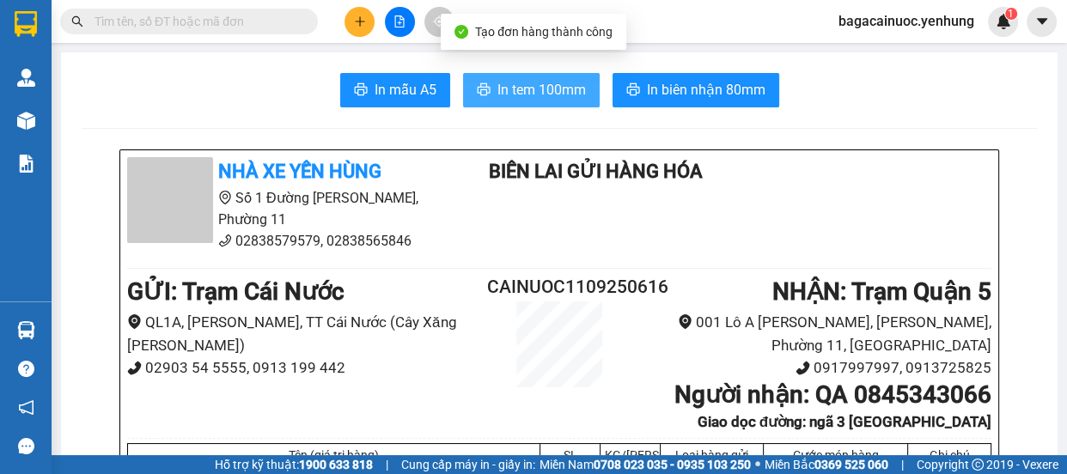
click at [510, 105] on button "In tem 100mm" at bounding box center [531, 90] width 137 height 34
click at [517, 100] on span "In tem 100mm" at bounding box center [541, 89] width 88 height 21
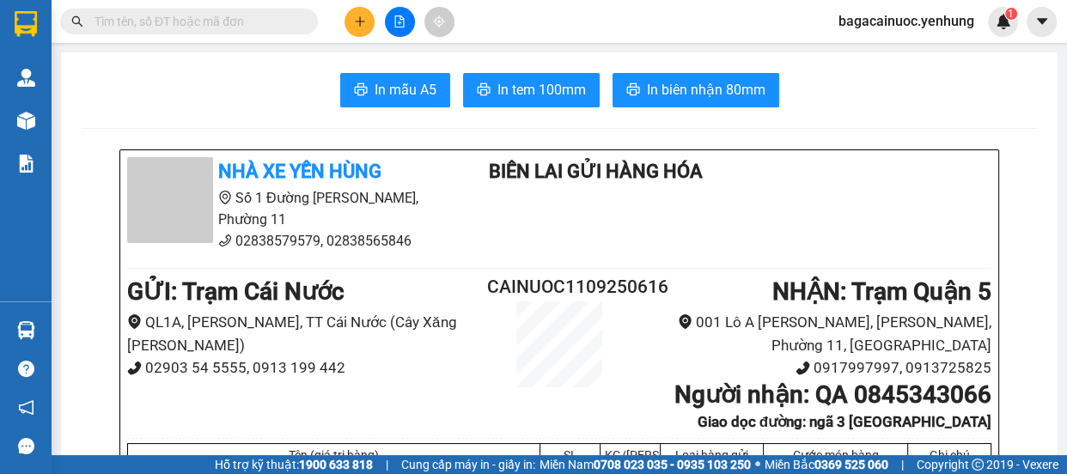
click at [368, 27] on button at bounding box center [359, 22] width 30 height 30
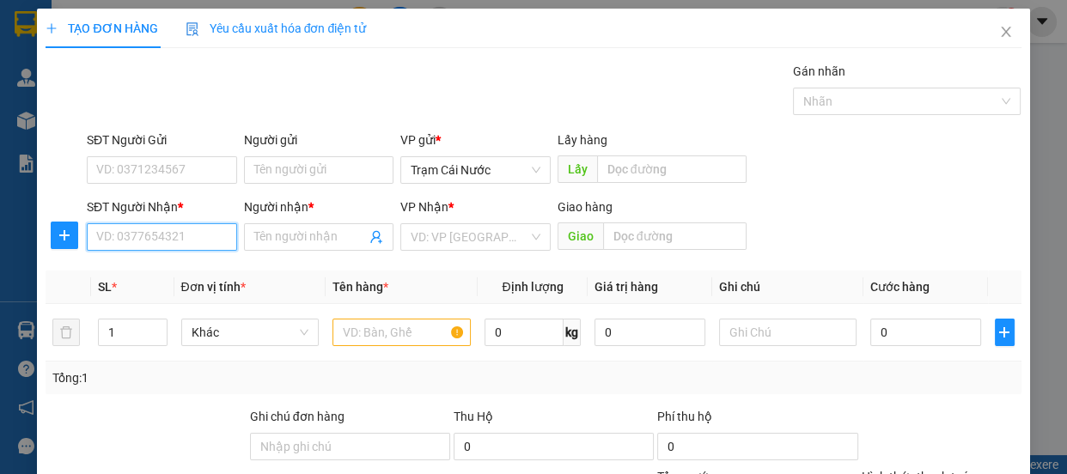
click at [124, 240] on input "SĐT Người Nhận *" at bounding box center [162, 236] width 150 height 27
click at [133, 264] on div "0975899331 - A" at bounding box center [160, 271] width 128 height 19
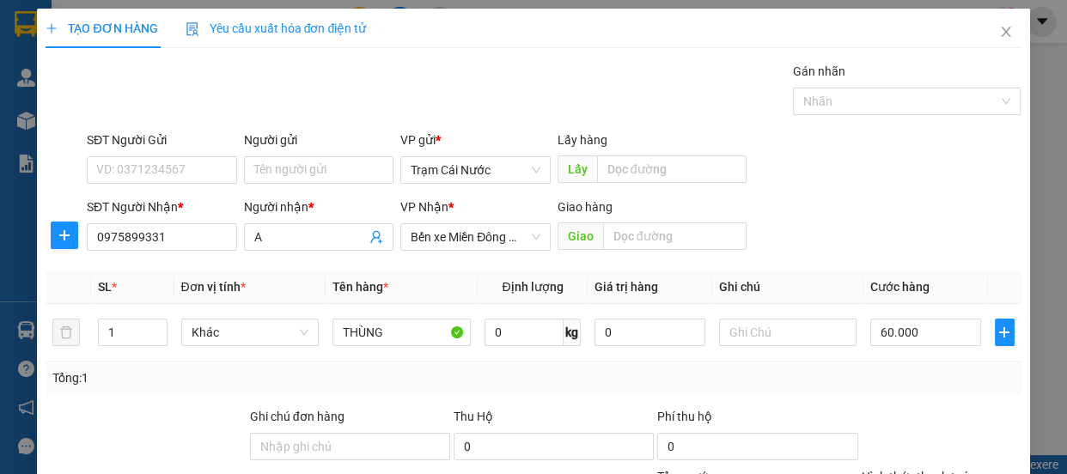
click at [916, 470] on label "Hình thức thanh toán" at bounding box center [918, 477] width 114 height 14
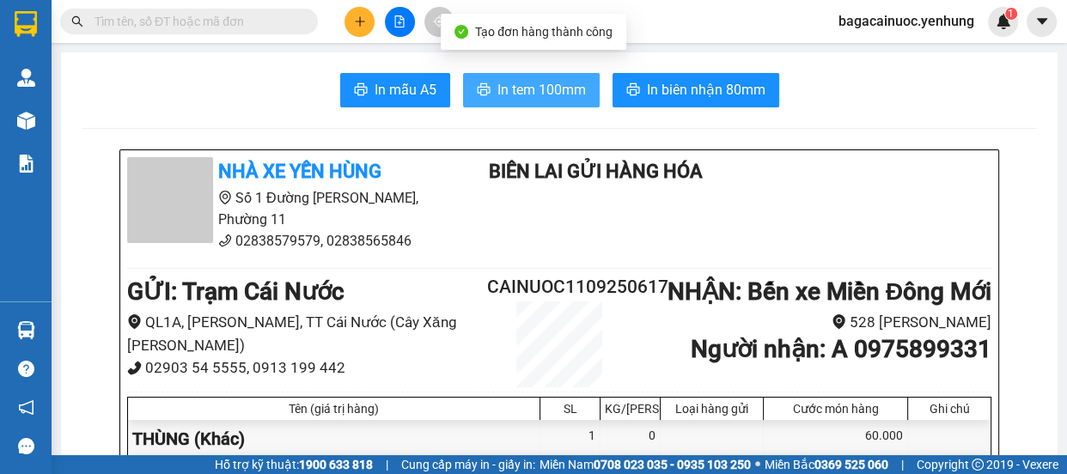
click at [549, 93] on span "In tem 100mm" at bounding box center [541, 89] width 88 height 21
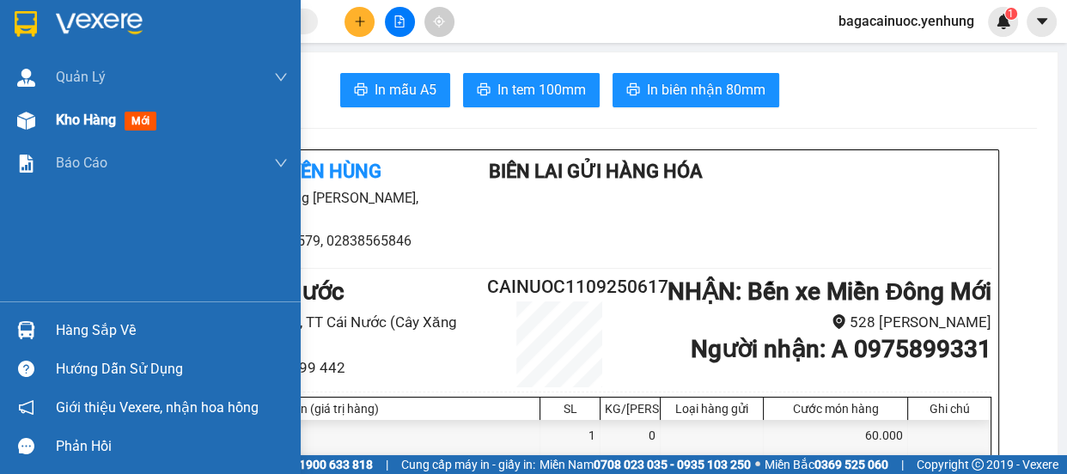
click at [100, 121] on span "Kho hàng" at bounding box center [86, 120] width 60 height 16
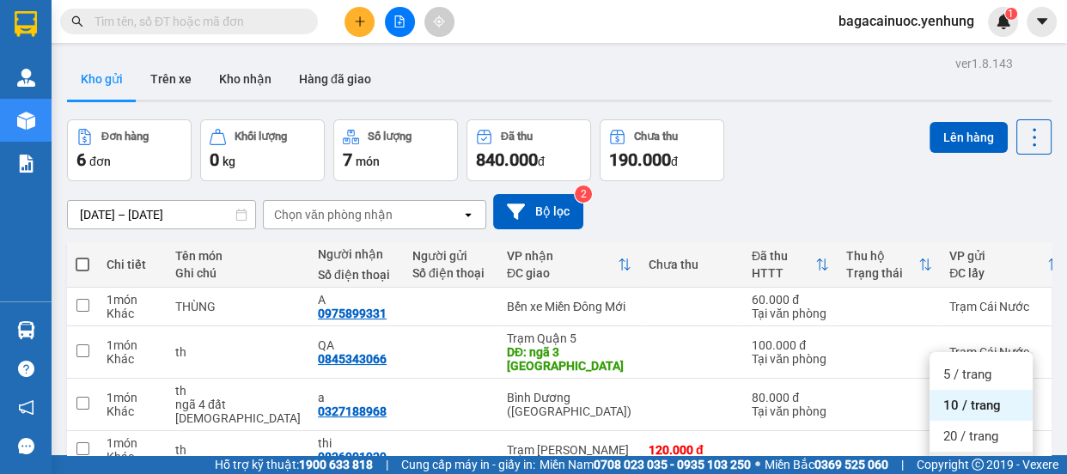
click at [988, 459] on span "50 / trang" at bounding box center [970, 467] width 55 height 17
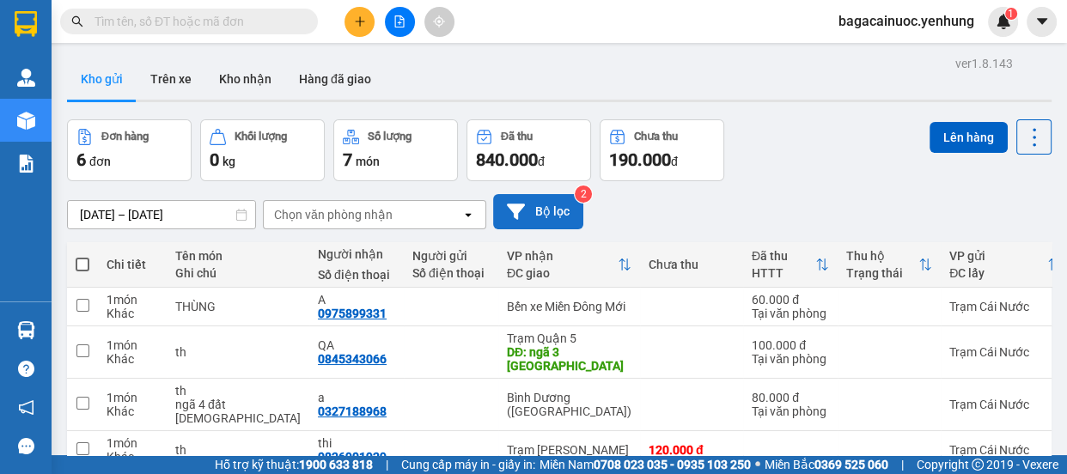
click at [558, 194] on button "Bộ lọc" at bounding box center [538, 211] width 90 height 35
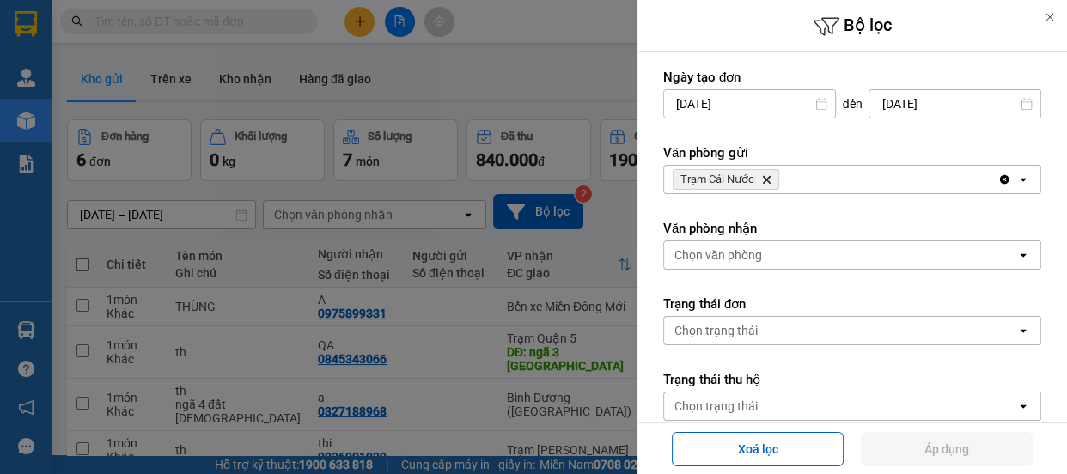
click at [787, 184] on div "Trạm Cái Nước Delete" at bounding box center [830, 179] width 333 height 27
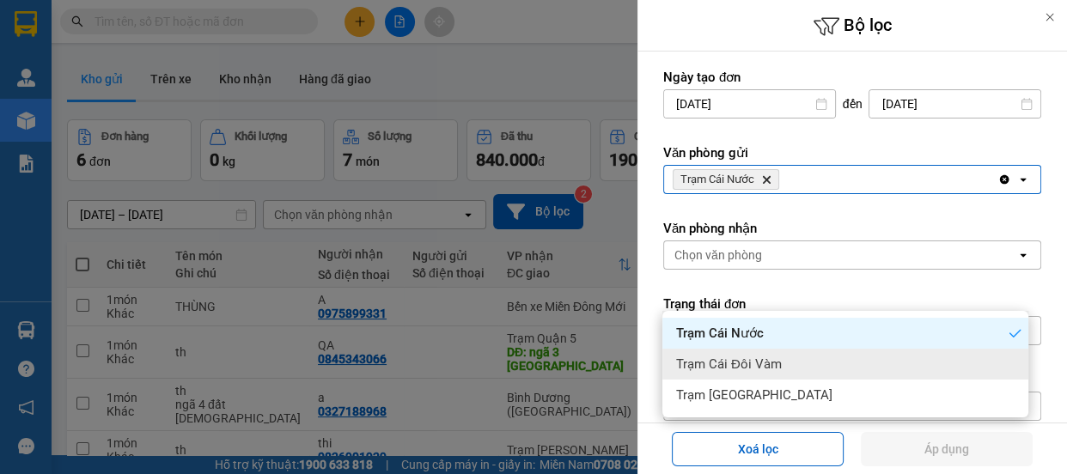
click at [772, 356] on span "Trạm Cái Đôi Vàm" at bounding box center [729, 364] width 106 height 17
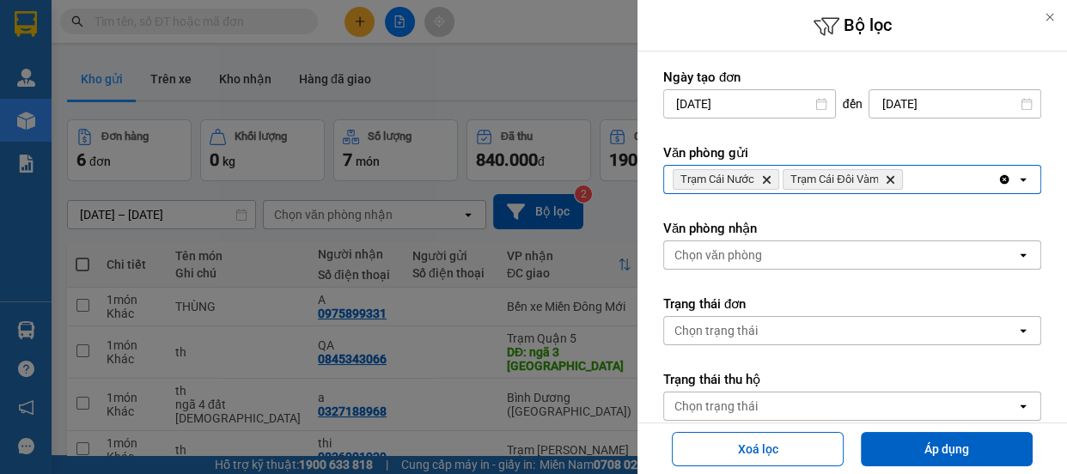
click at [918, 186] on div "Trạm Cái Nước Delete Trạm Cái Đôi Vàm Delete" at bounding box center [830, 179] width 333 height 27
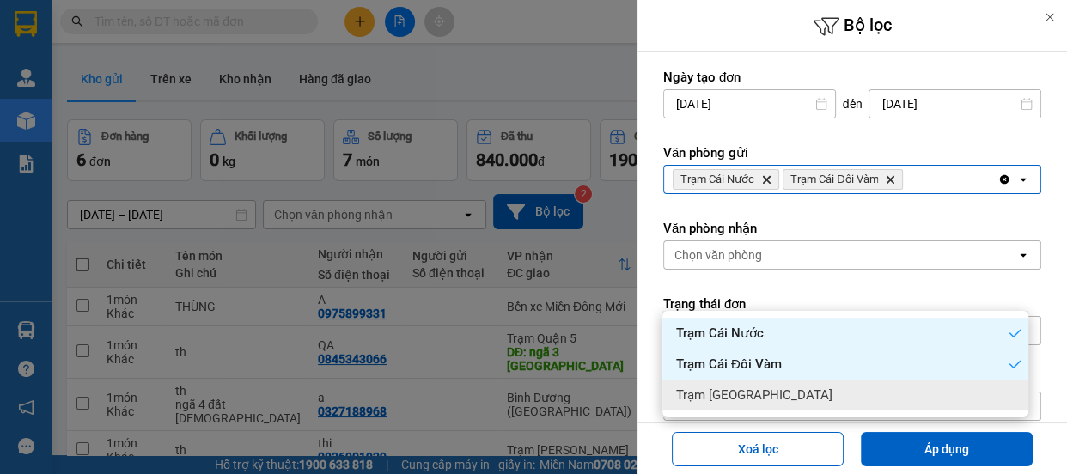
click at [849, 380] on div "Trạm [GEOGRAPHIC_DATA]" at bounding box center [845, 395] width 366 height 31
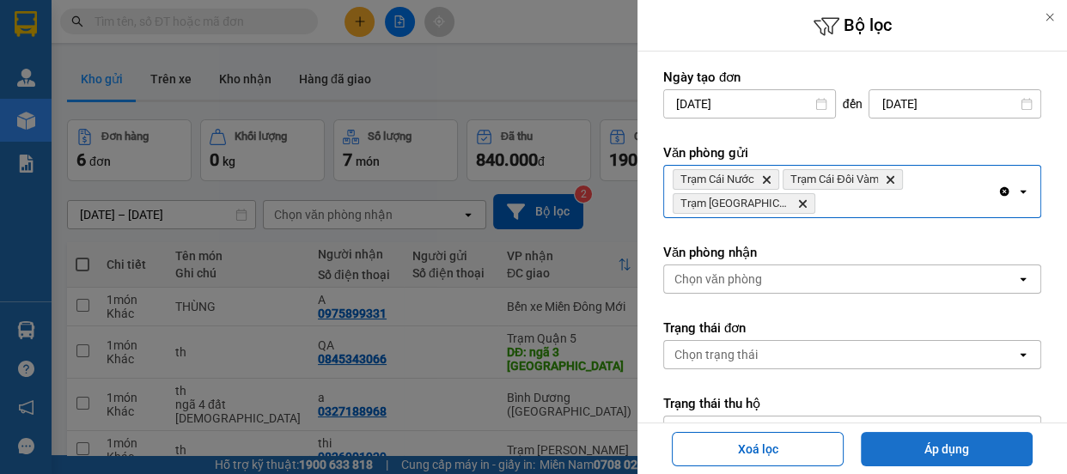
click at [938, 451] on button "Áp dụng" at bounding box center [946, 449] width 172 height 34
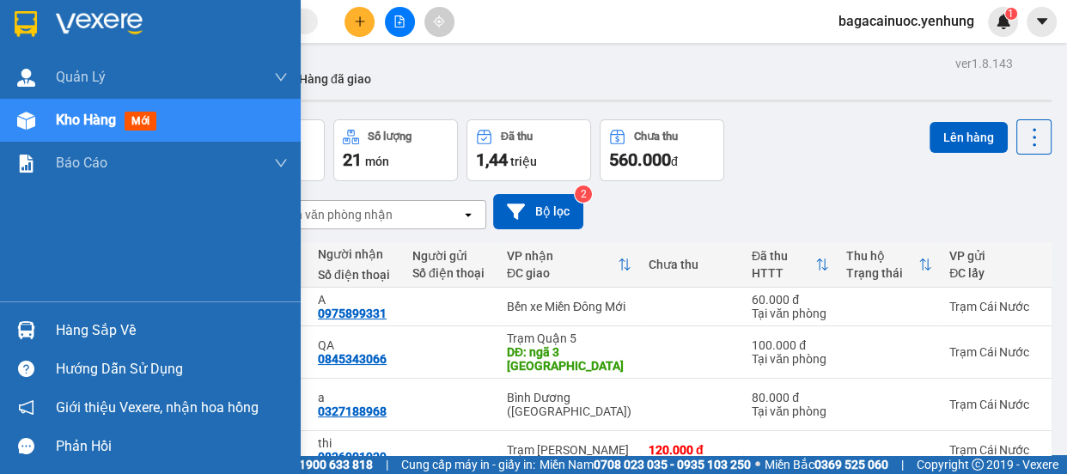
click at [1, 108] on div "Kho hàng mới" at bounding box center [150, 120] width 301 height 43
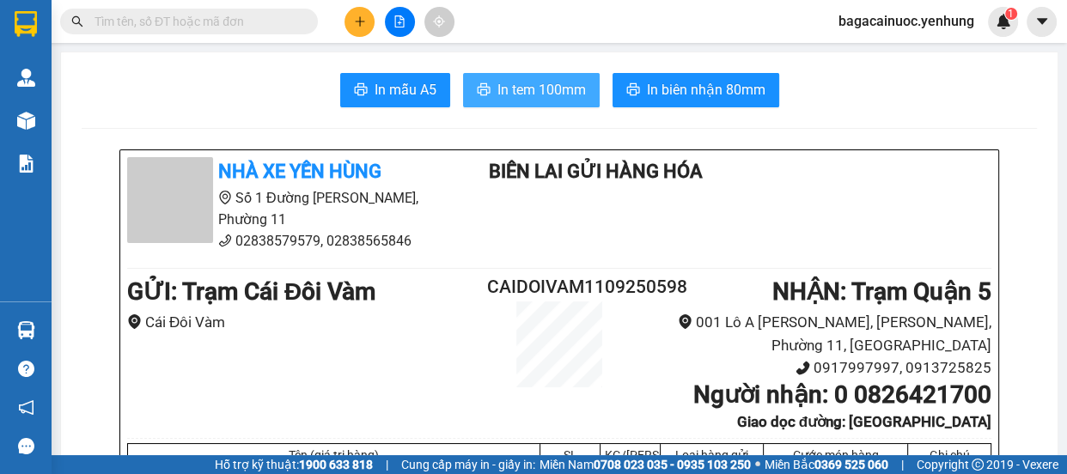
click at [520, 97] on span "In tem 100mm" at bounding box center [541, 89] width 88 height 21
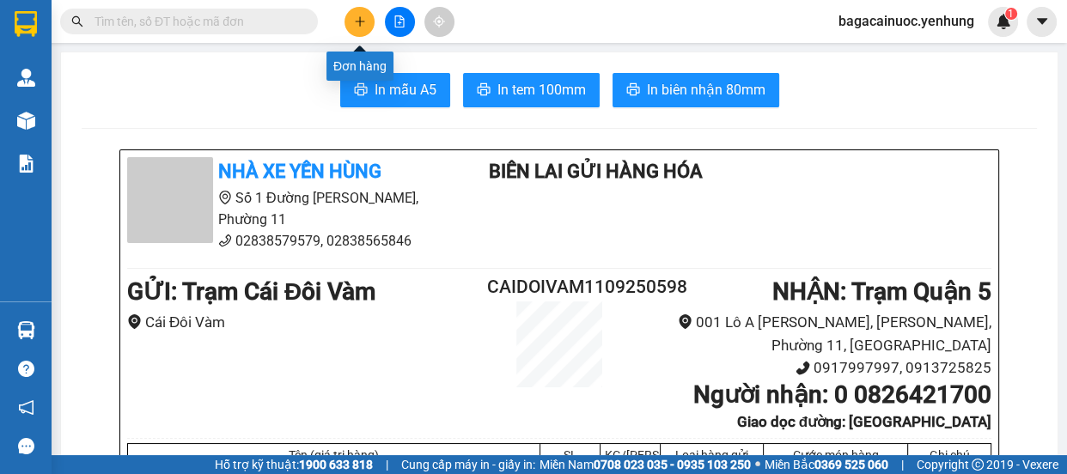
click at [354, 22] on icon "plus" at bounding box center [360, 21] width 12 height 12
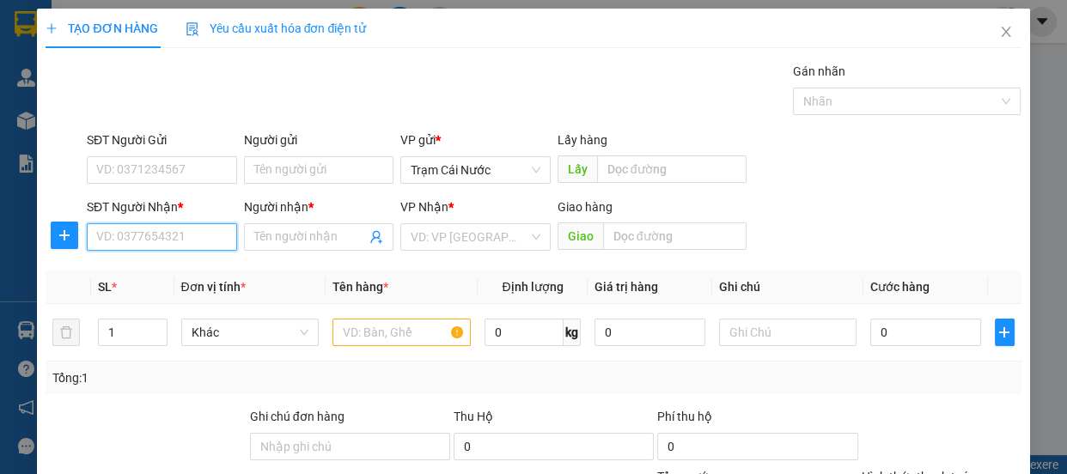
click at [197, 239] on input "SĐT Người Nhận *" at bounding box center [162, 236] width 150 height 27
click at [177, 277] on div "0946670674 - th" at bounding box center [160, 271] width 128 height 19
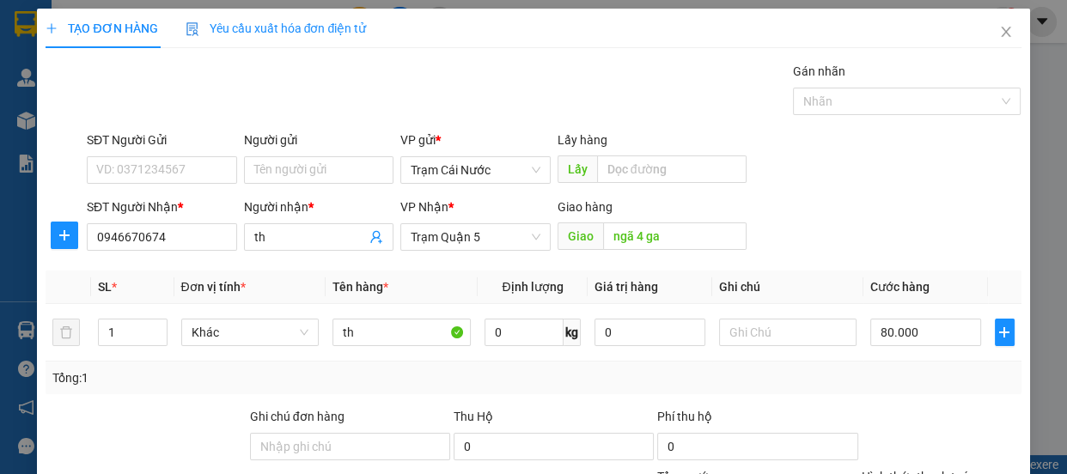
click at [948, 470] on label "Hình thức thanh toán" at bounding box center [918, 477] width 114 height 14
click at [964, 441] on div "TẠO ĐƠN HÀNG Yêu cầu xuất hóa đơn điện tử Transit Pickup Surcharge Ids Transit …" at bounding box center [533, 312] width 992 height 606
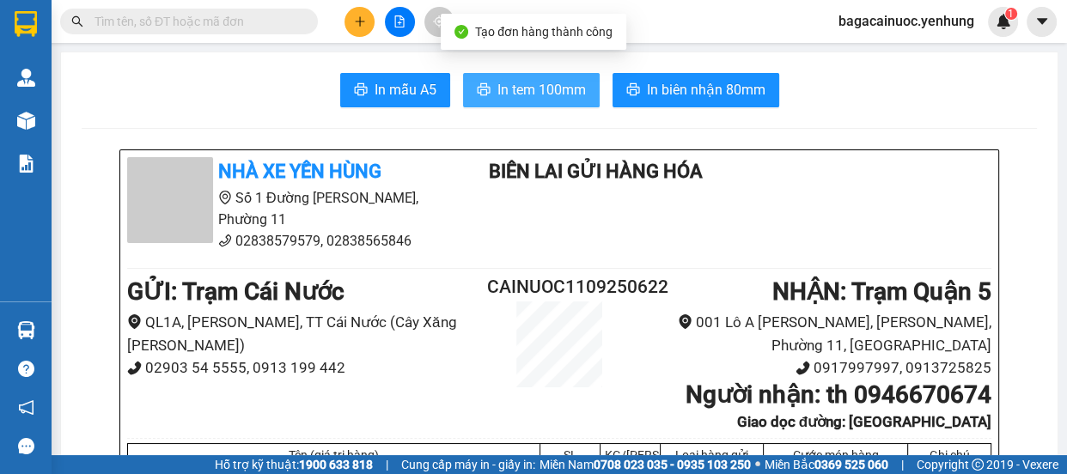
click at [533, 84] on span "In tem 100mm" at bounding box center [541, 89] width 88 height 21
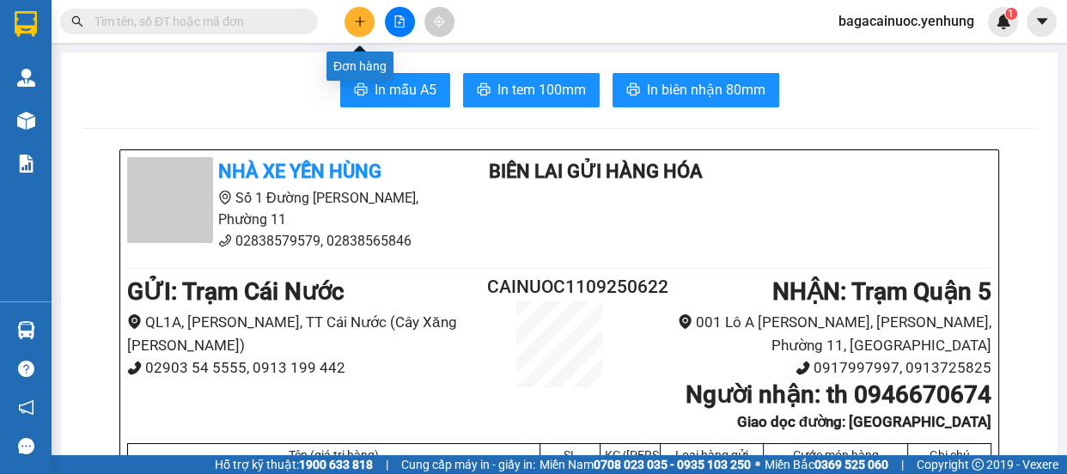
click at [361, 19] on icon "plus" at bounding box center [360, 21] width 12 height 12
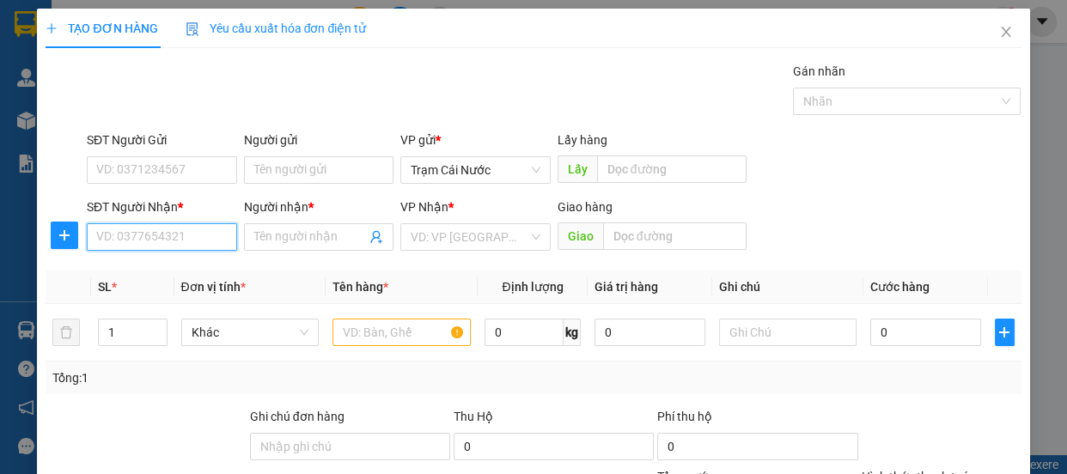
click at [135, 247] on input "SĐT Người Nhận *" at bounding box center [162, 236] width 150 height 27
click at [131, 274] on div "0917637160 - a" at bounding box center [160, 271] width 128 height 19
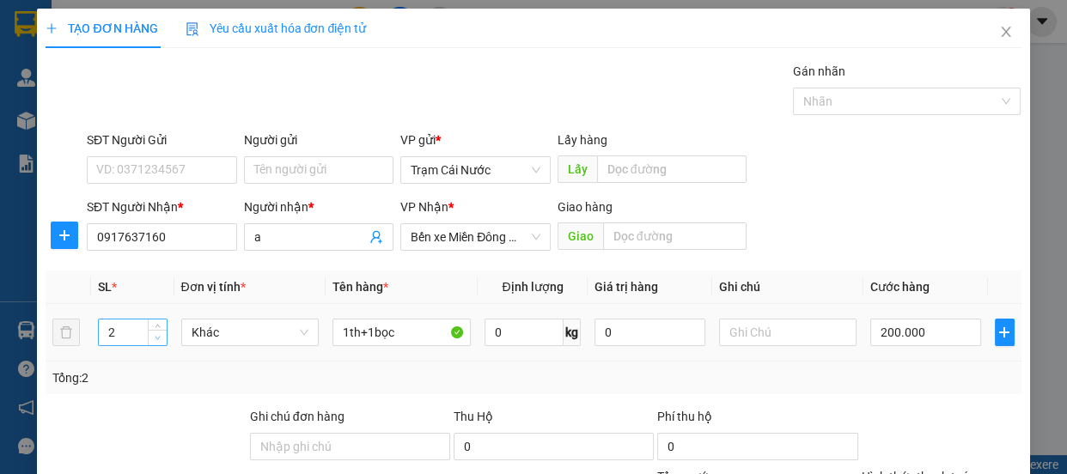
click at [158, 336] on icon "down" at bounding box center [158, 338] width 6 height 6
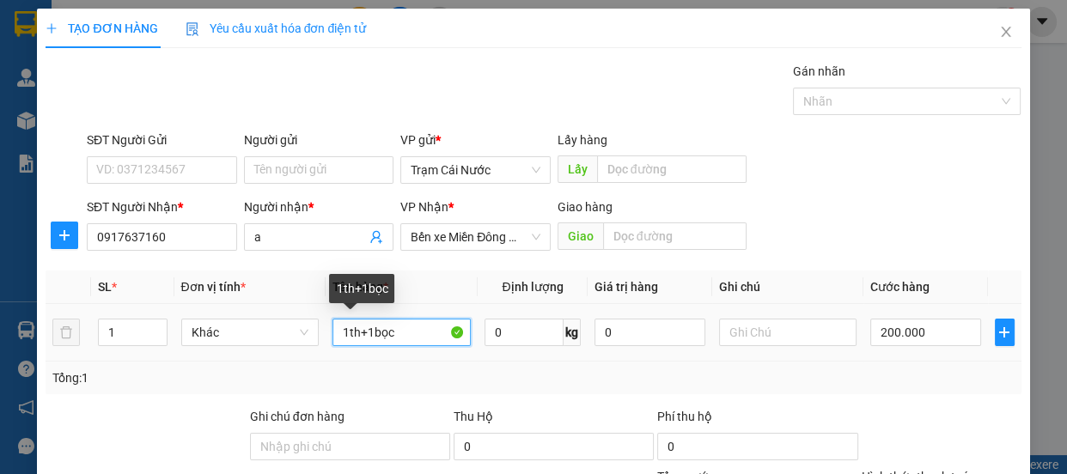
click at [422, 331] on input "1th+1bọc" at bounding box center [401, 332] width 138 height 27
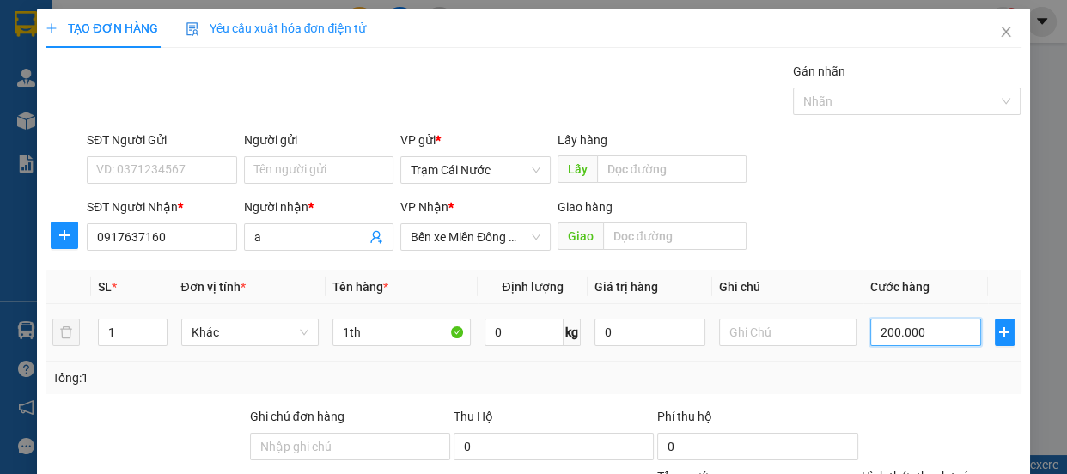
click at [915, 332] on input "200.000" at bounding box center [925, 332] width 111 height 27
click at [870, 343] on input "0" at bounding box center [925, 332] width 111 height 27
click at [936, 470] on label "Hình thức thanh toán" at bounding box center [918, 477] width 114 height 14
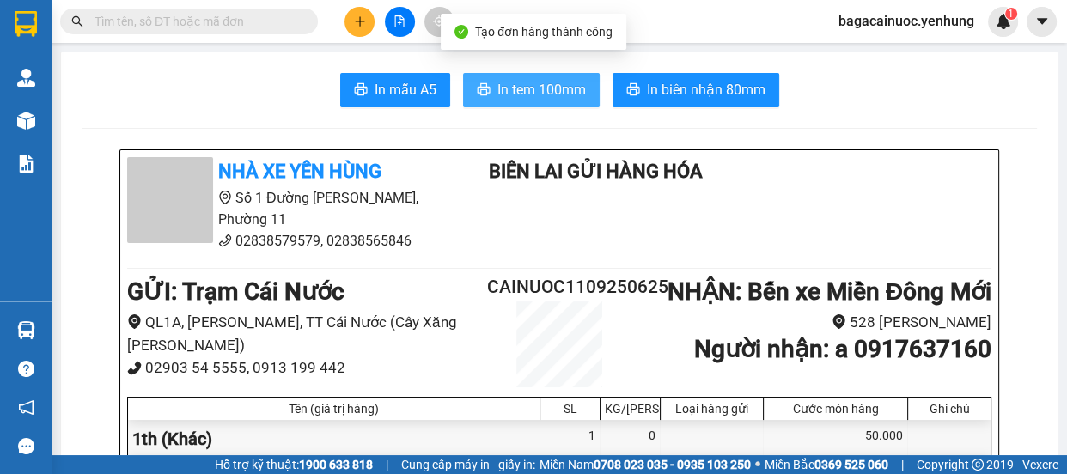
click at [520, 89] on span "In tem 100mm" at bounding box center [541, 89] width 88 height 21
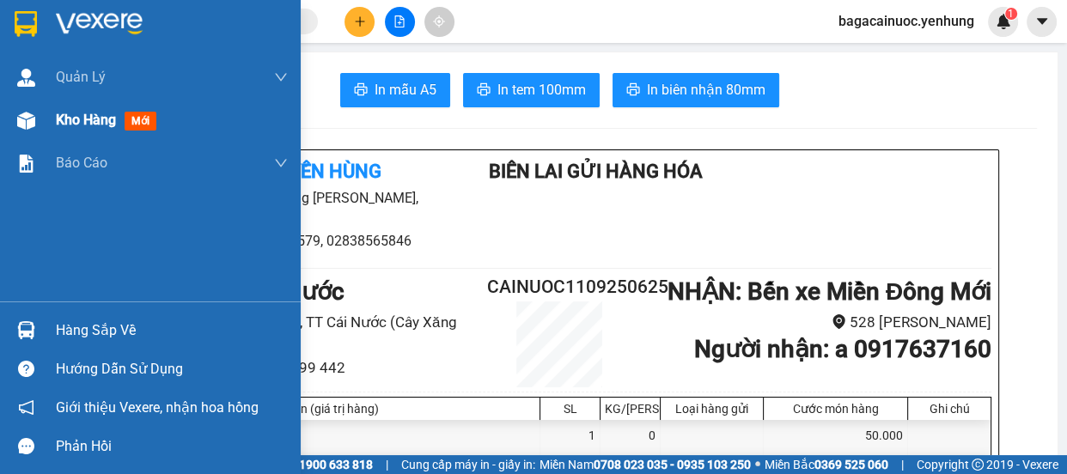
click at [81, 119] on span "Kho hàng" at bounding box center [86, 120] width 60 height 16
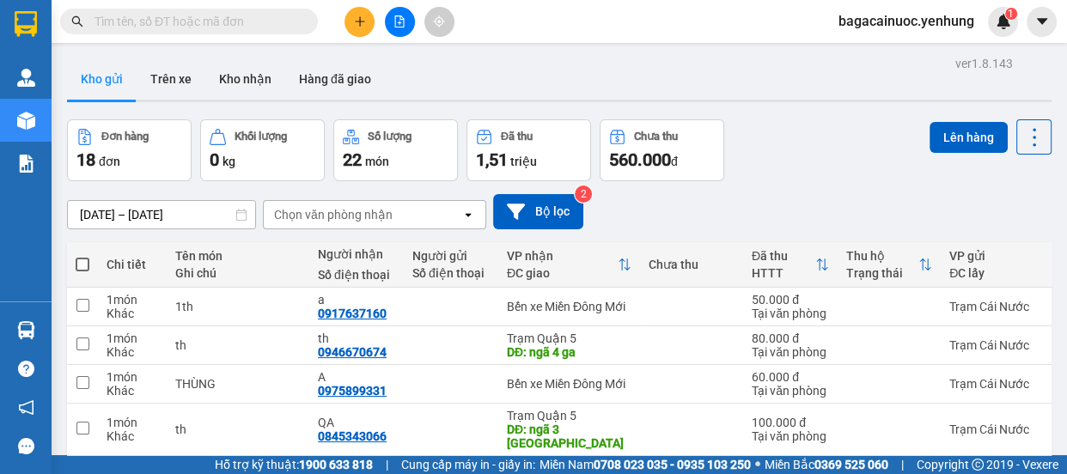
click at [82, 259] on span at bounding box center [83, 265] width 14 height 14
click at [82, 256] on input "checkbox" at bounding box center [82, 256] width 0 height 0
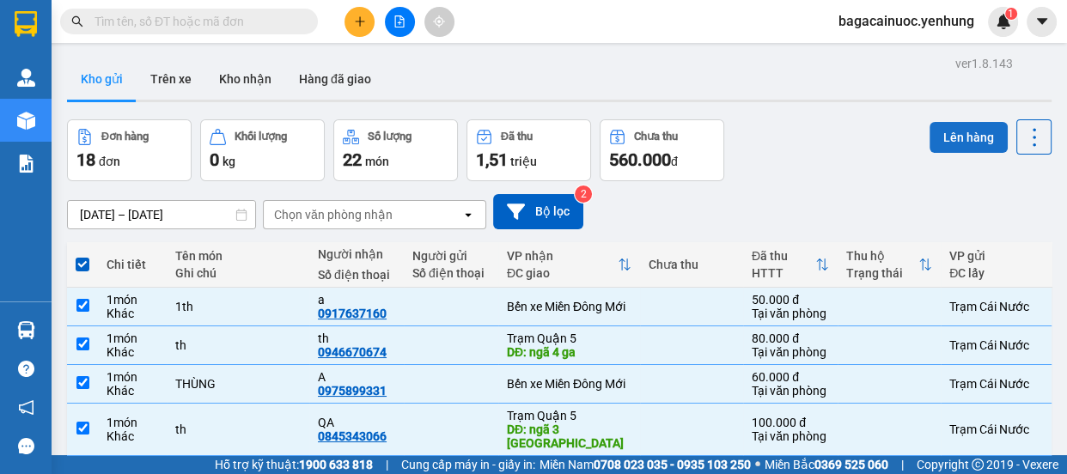
click at [936, 134] on button "Lên hàng" at bounding box center [968, 137] width 78 height 31
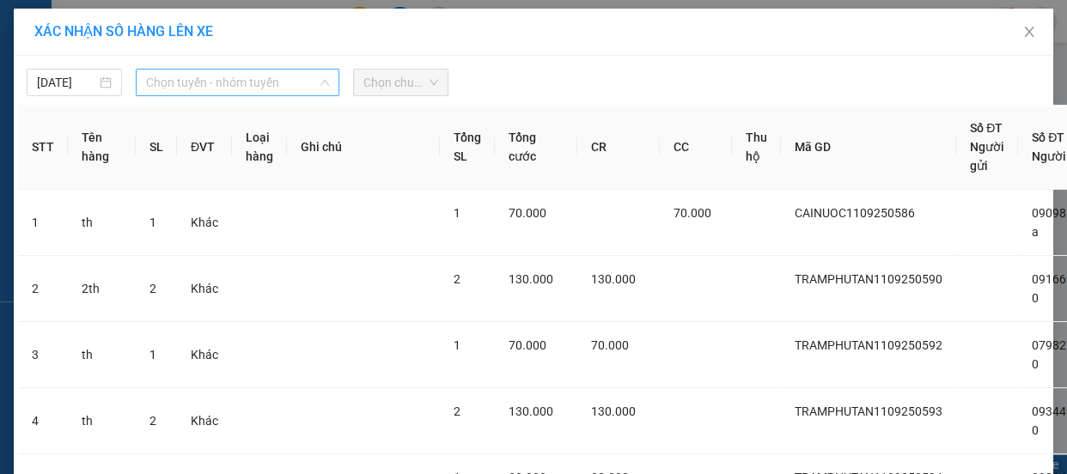
click at [258, 89] on span "Chọn tuyến - nhóm tuyến" at bounding box center [237, 83] width 183 height 26
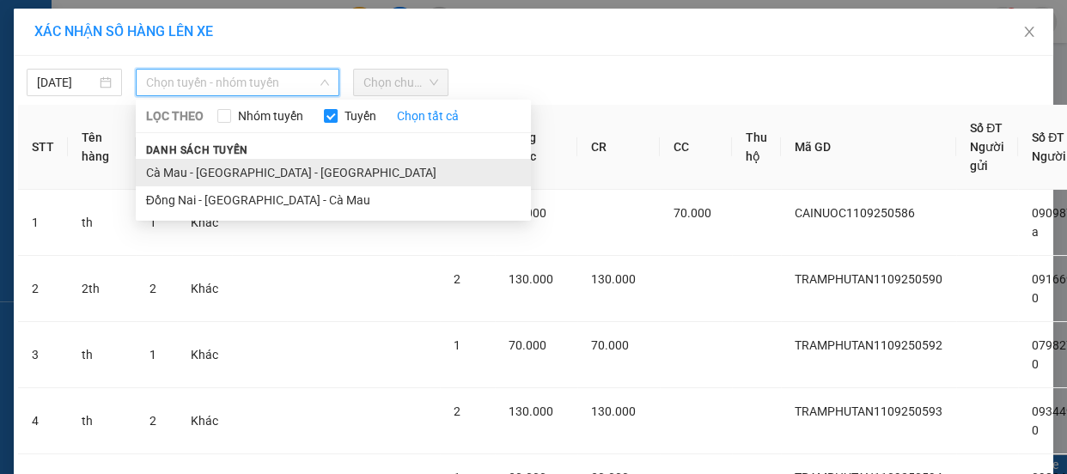
click at [250, 167] on li "Cà Mau - [GEOGRAPHIC_DATA] - [GEOGRAPHIC_DATA]" at bounding box center [333, 172] width 395 height 27
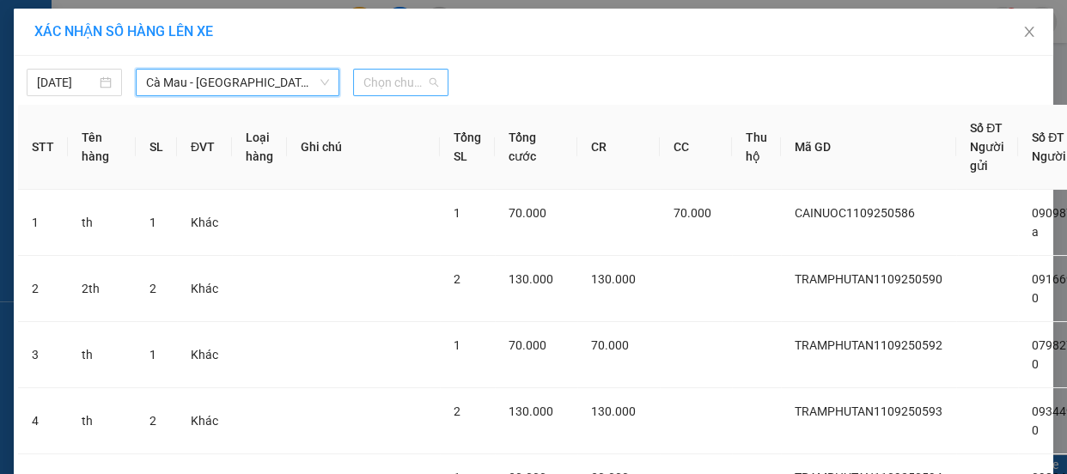
click at [432, 91] on div "Chọn chuyến" at bounding box center [400, 82] width 95 height 27
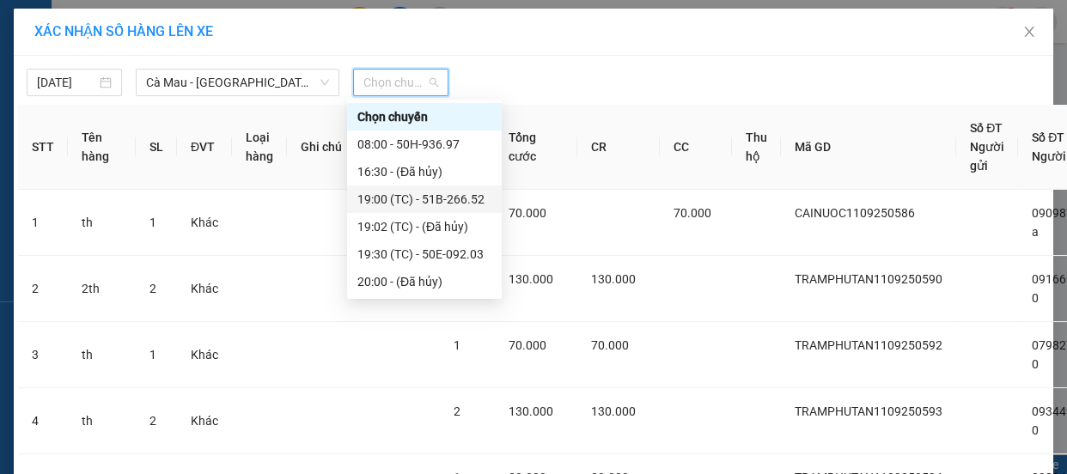
click at [421, 197] on div "19:00 (TC) - 51B-266.52" at bounding box center [424, 199] width 134 height 19
